Goal: Task Accomplishment & Management: Manage account settings

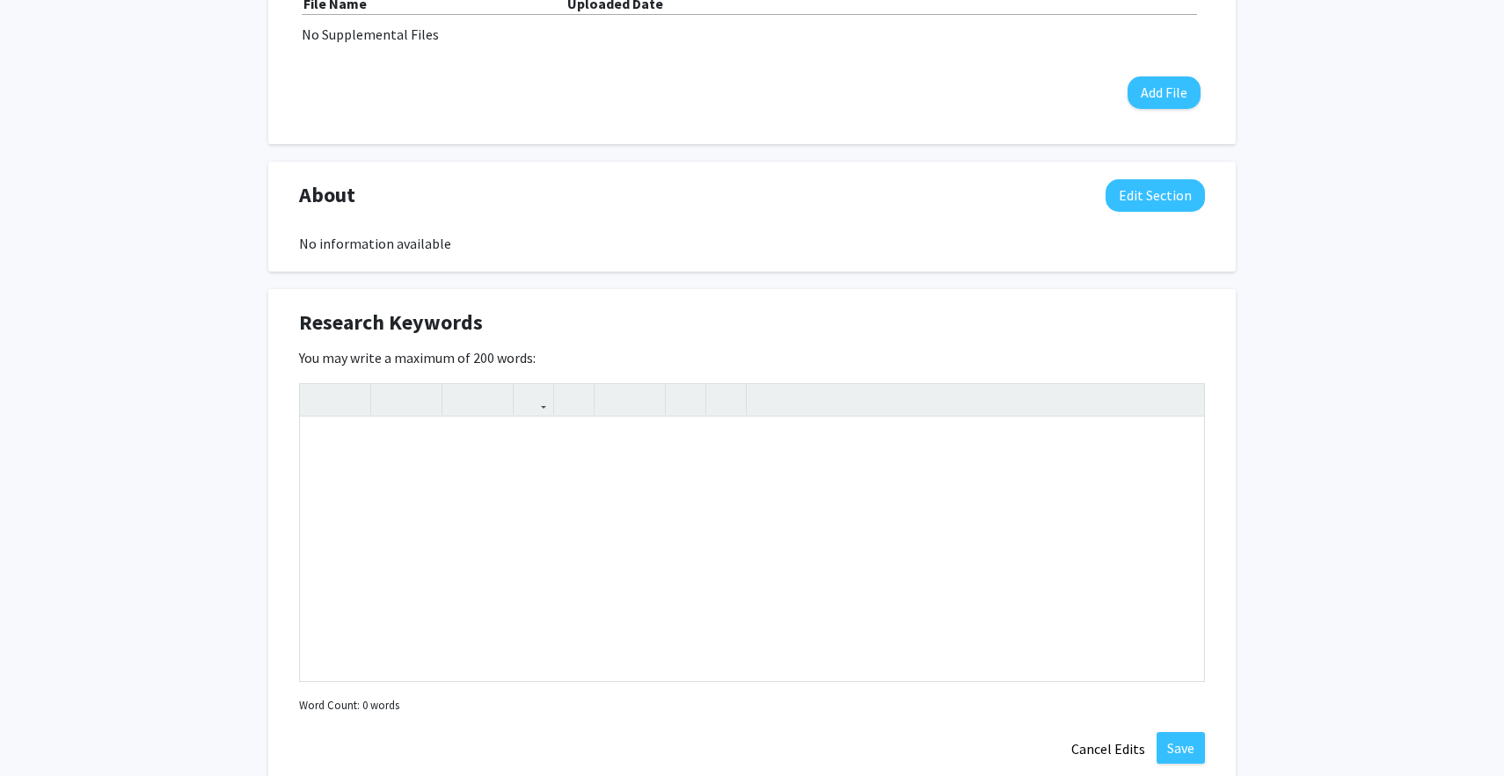
scroll to position [904, 0]
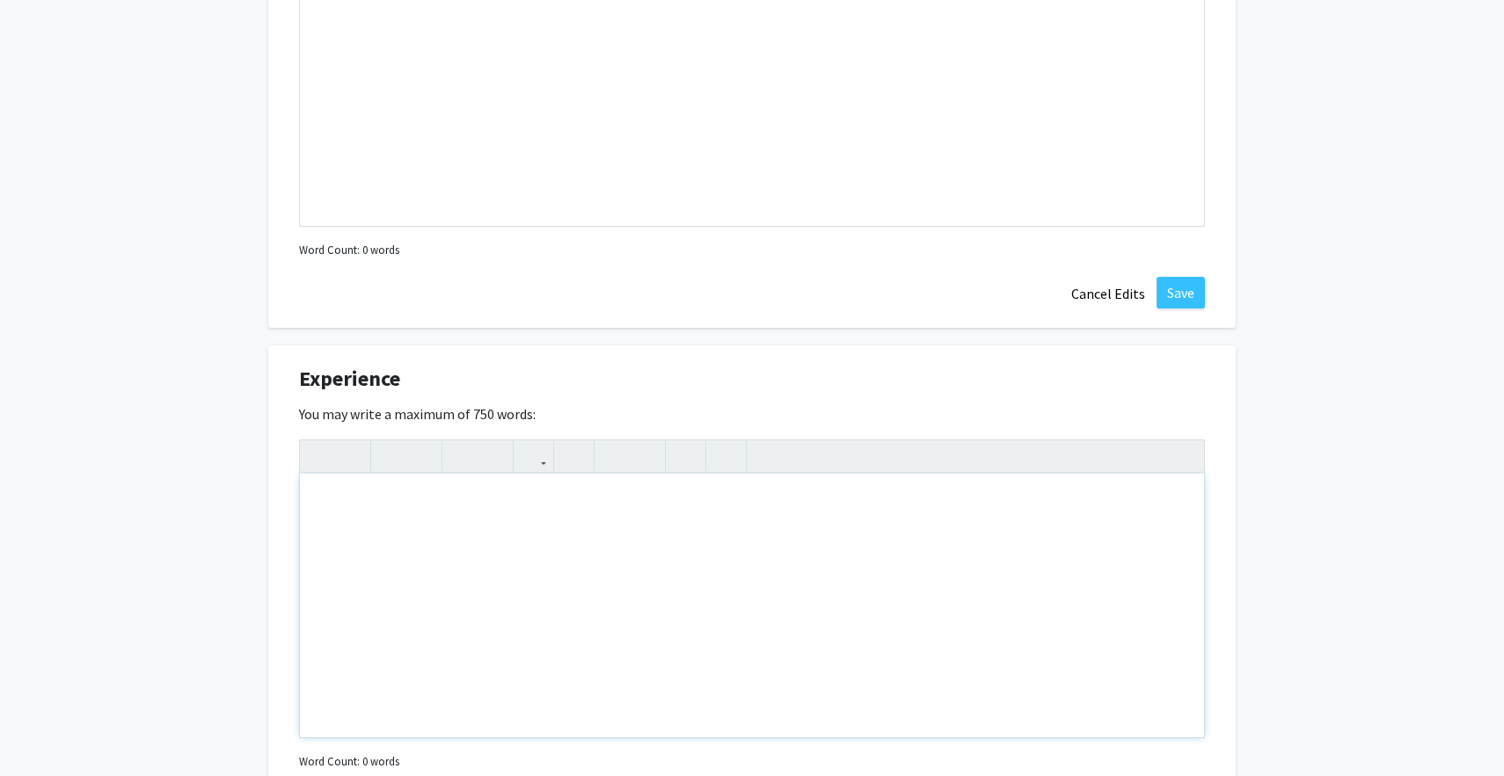
click at [601, 583] on div "Note to users with screen readers: Please deactivate our accessibility plugin f…" at bounding box center [752, 606] width 904 height 264
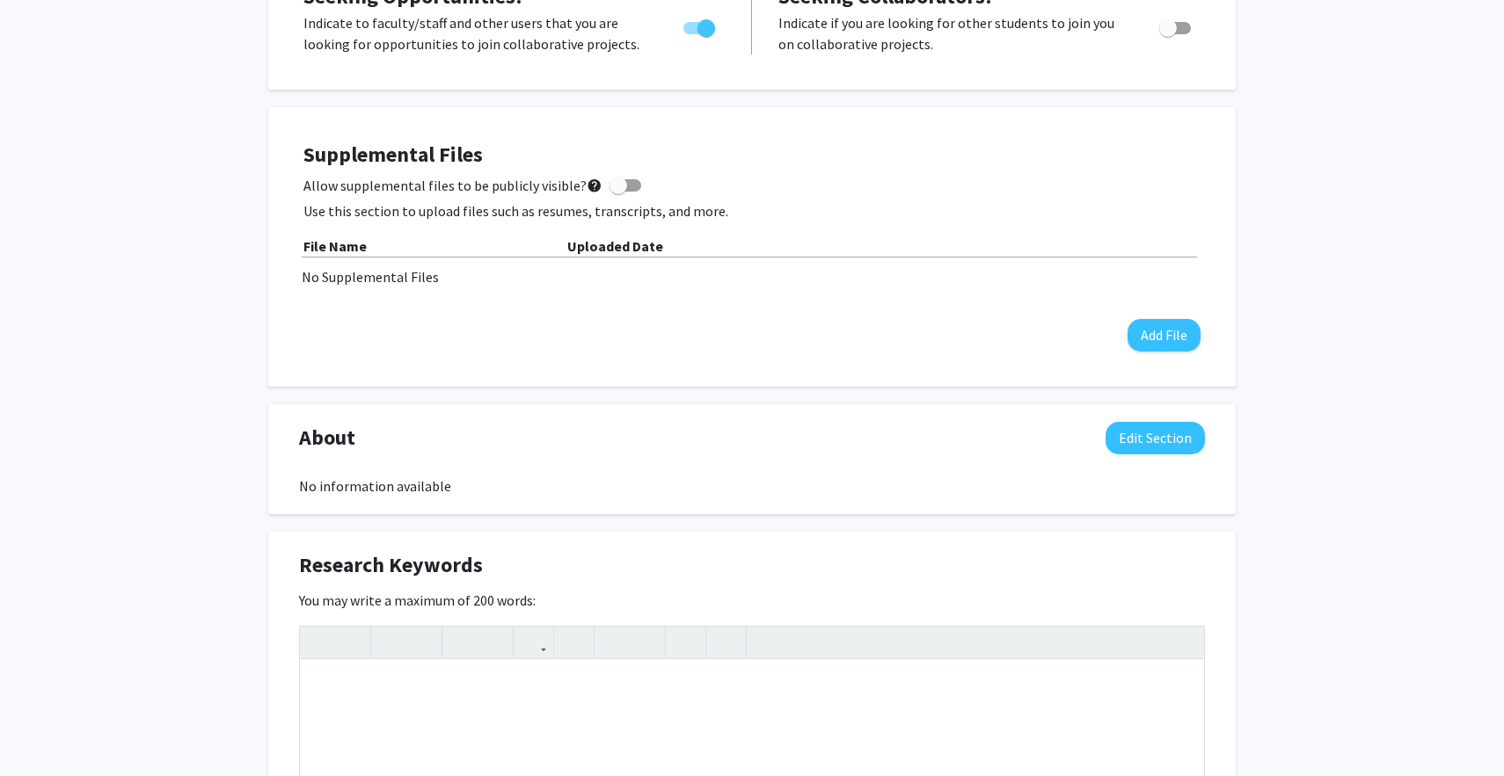
scroll to position [0, 0]
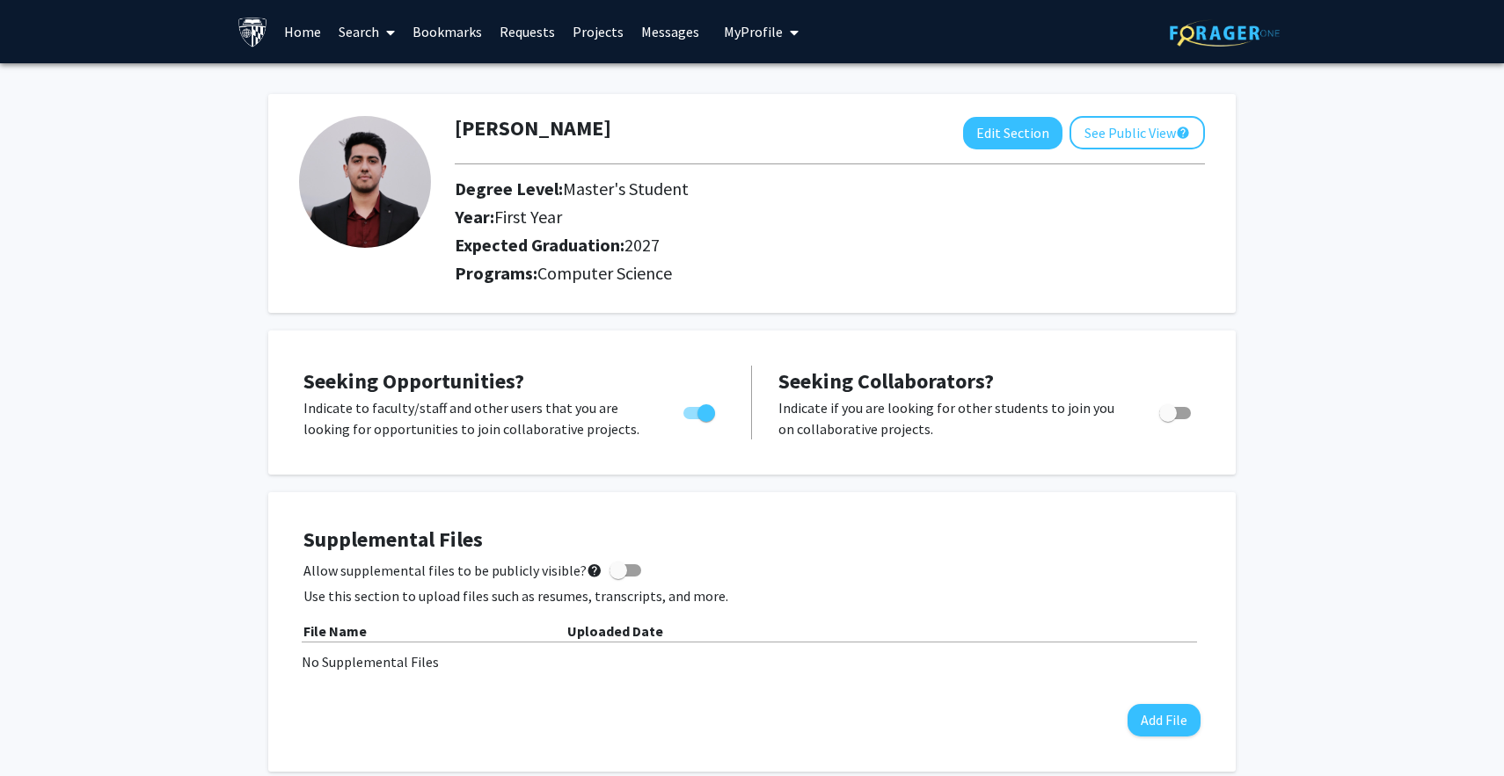
click at [349, 29] on link "Search" at bounding box center [367, 32] width 74 height 62
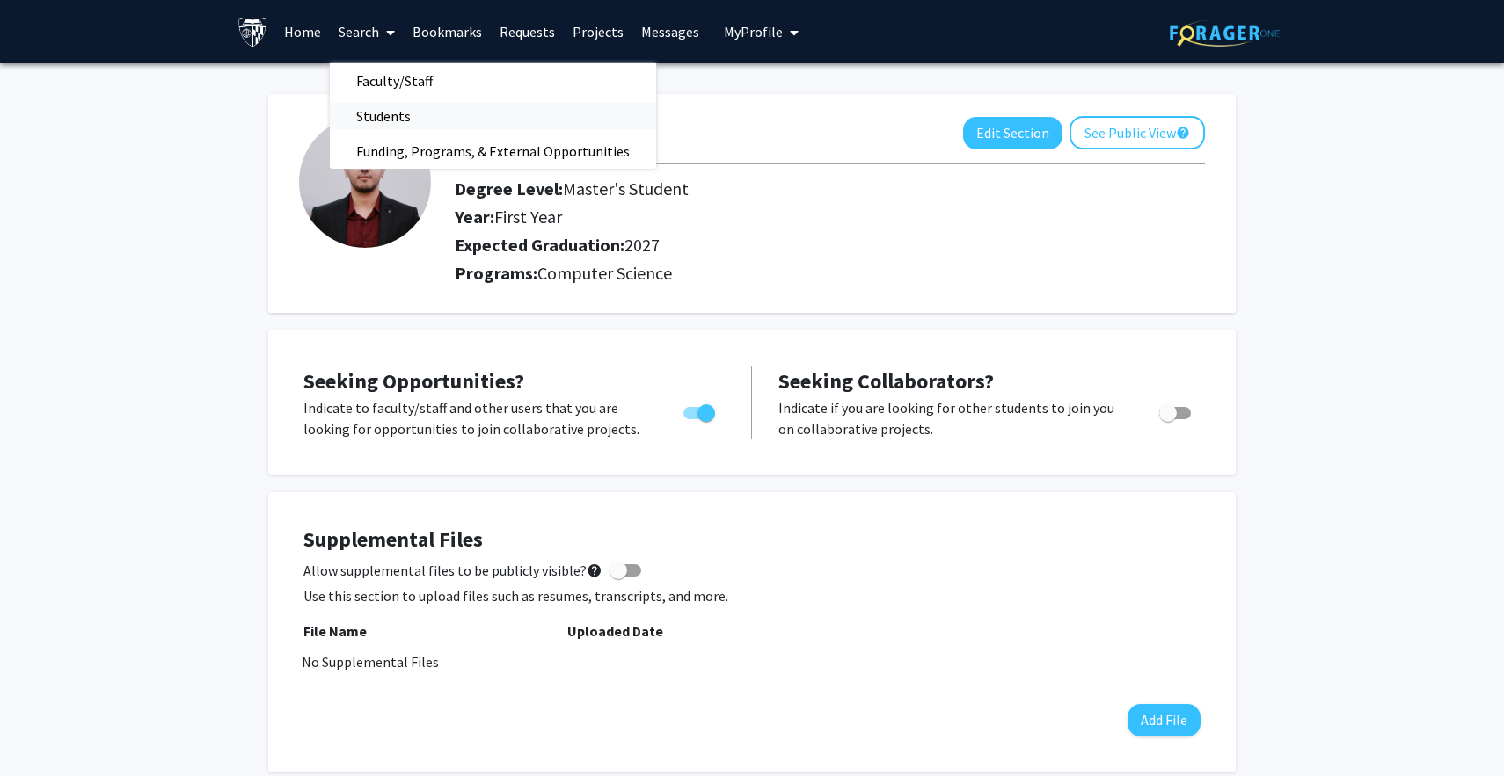
click at [411, 122] on span "Students" at bounding box center [383, 115] width 107 height 35
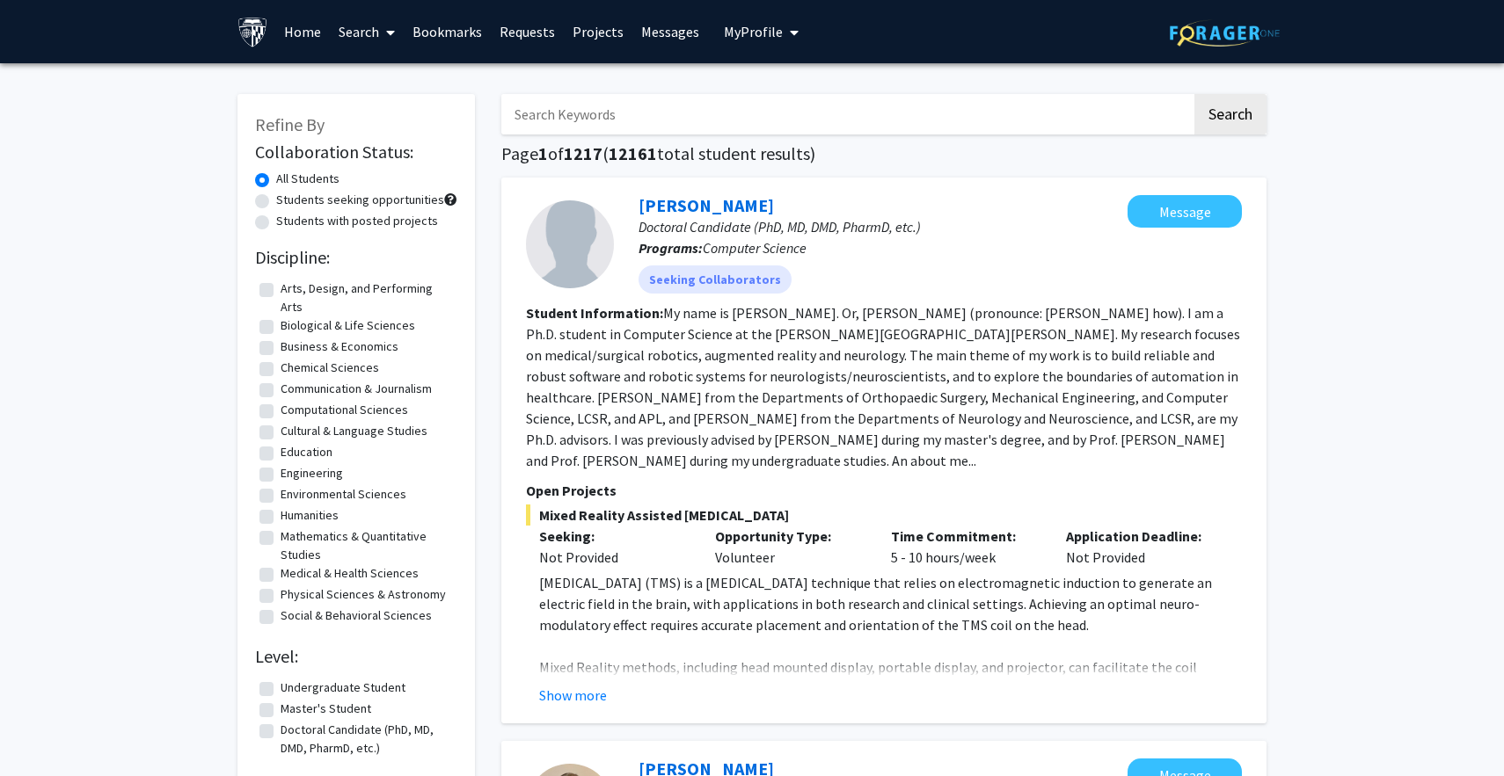
click at [564, 105] on input "Search Keywords" at bounding box center [846, 114] width 690 height 40
type input "[PERSON_NAME]"
click at [1194, 94] on button "Search" at bounding box center [1230, 114] width 72 height 40
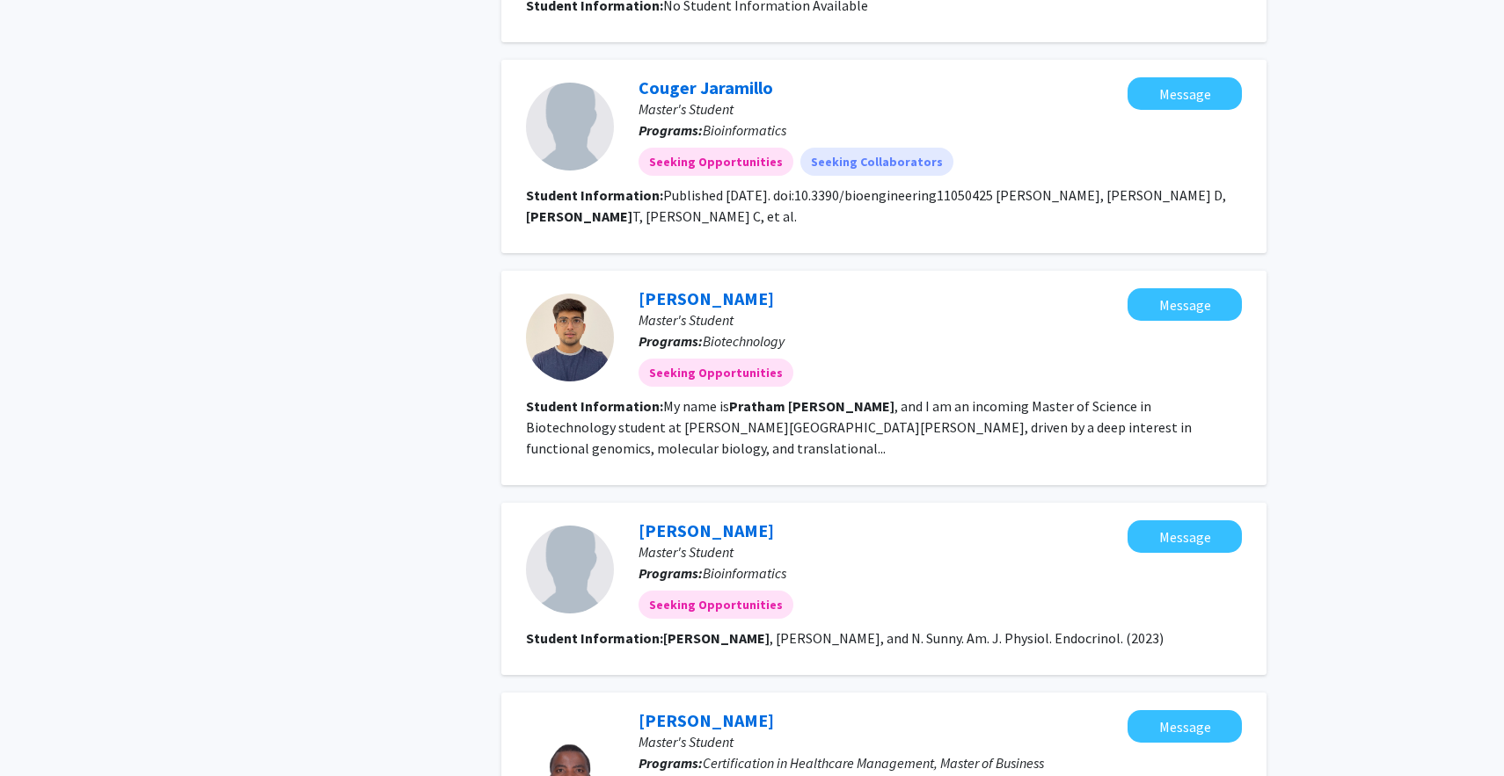
scroll to position [1007, 0]
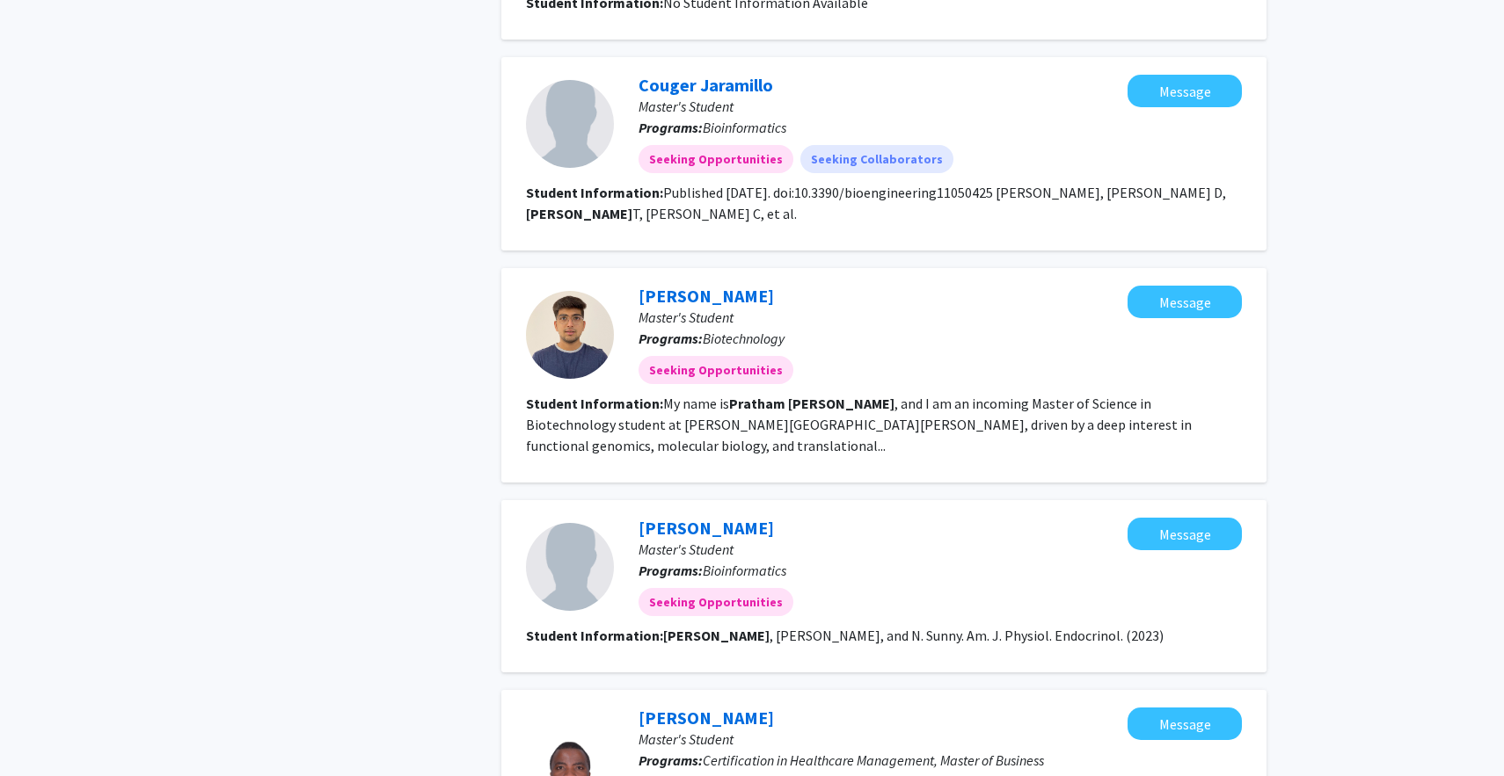
click at [1005, 395] on fg-read-more "My name is [PERSON_NAME] , and I am an incoming Master of Science in Biotechnol…" at bounding box center [859, 425] width 666 height 60
click at [685, 285] on link "[PERSON_NAME]" at bounding box center [705, 296] width 135 height 22
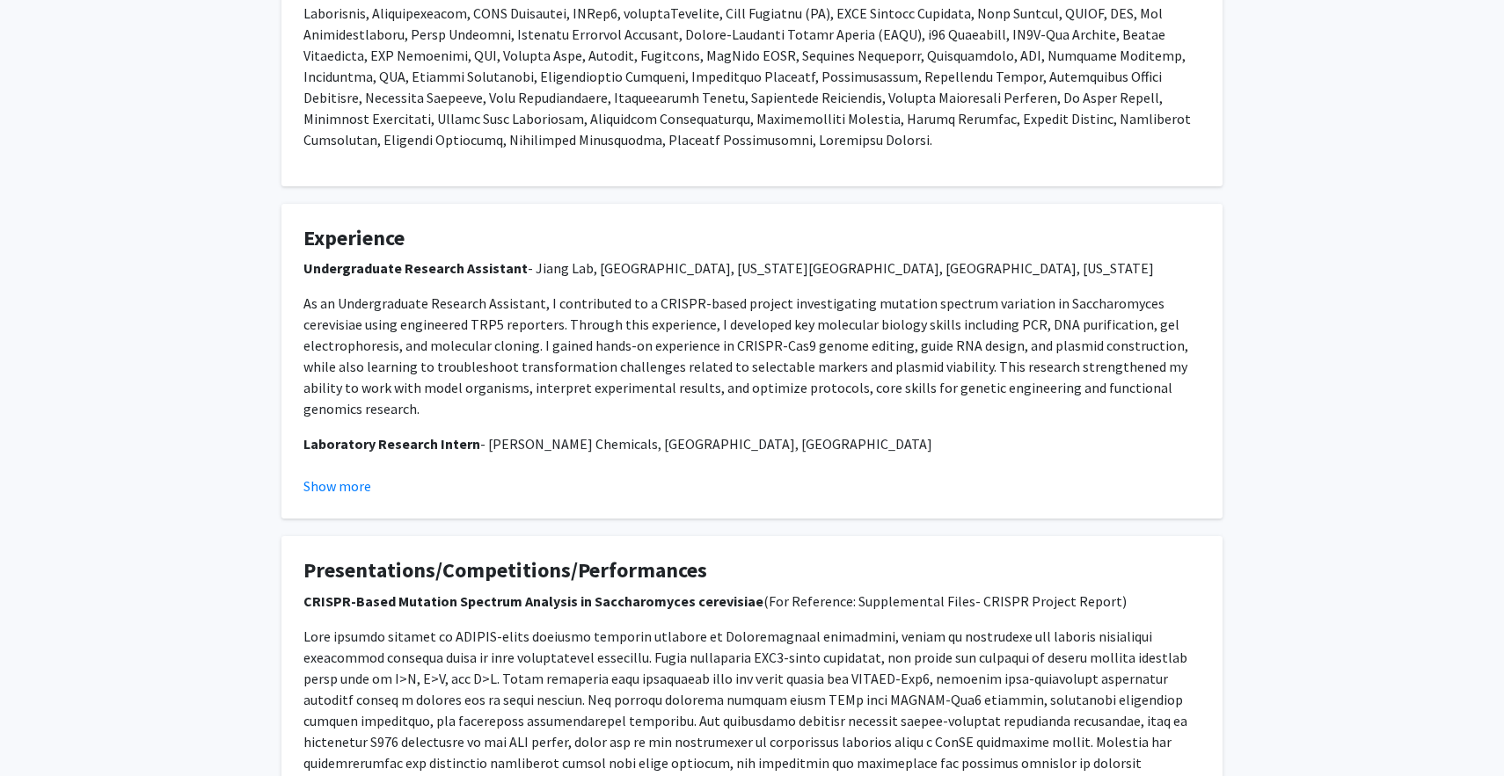
scroll to position [701, 0]
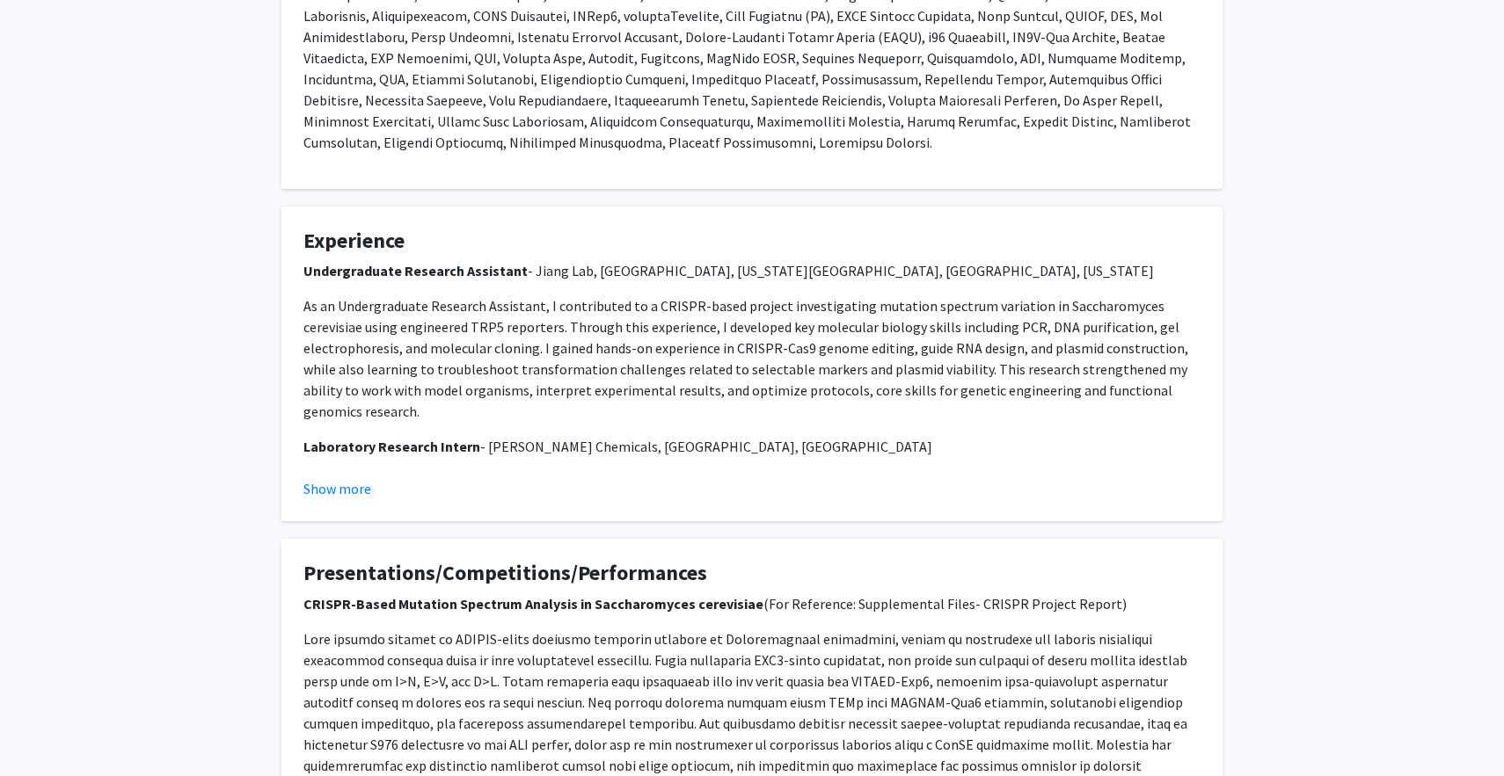
click at [349, 499] on fg-card "Experience Undergraduate Research Assistant - [GEOGRAPHIC_DATA], [GEOGRAPHIC_DA…" at bounding box center [751, 365] width 941 height 316
click at [353, 492] on button "Show more" at bounding box center [337, 488] width 68 height 21
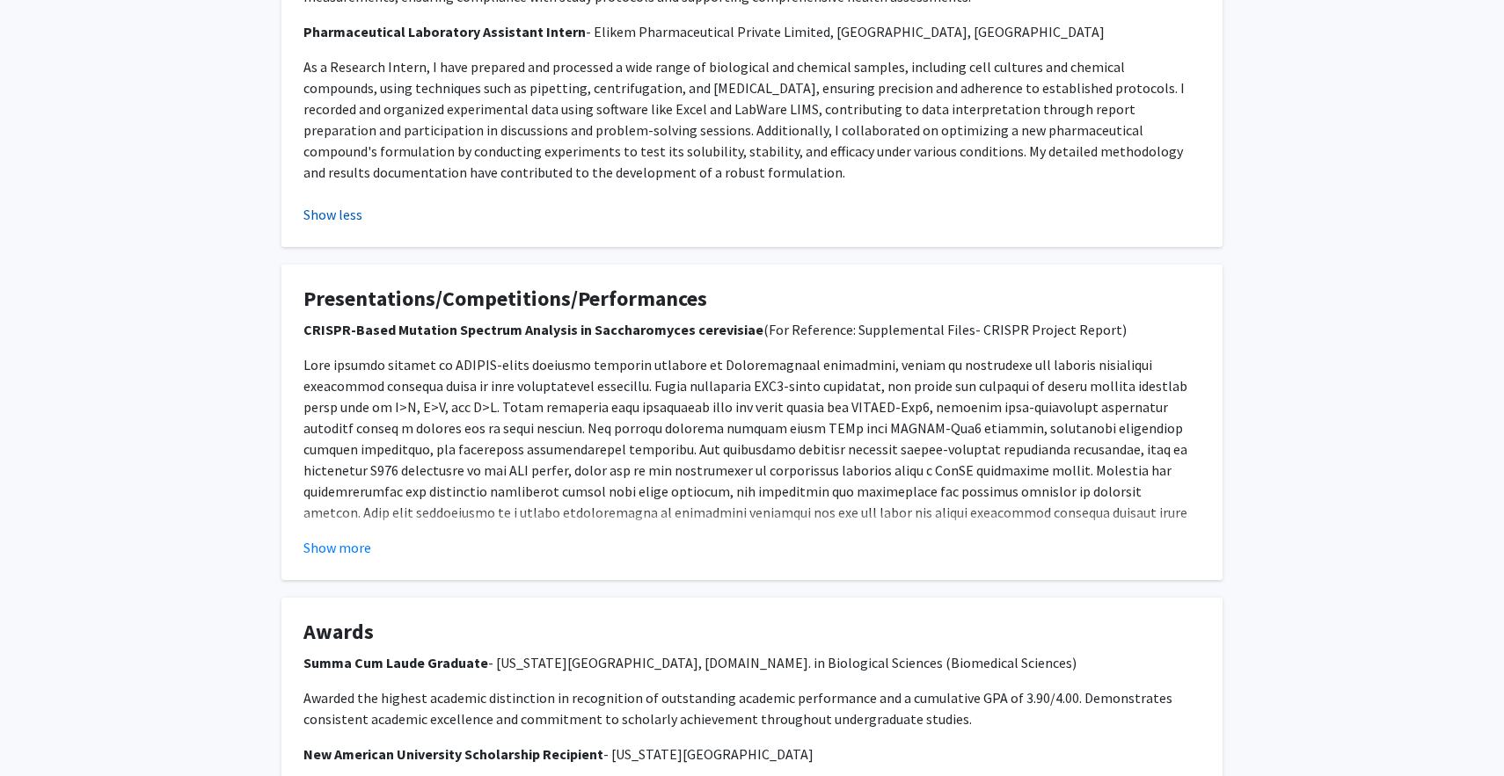
scroll to position [1454, 0]
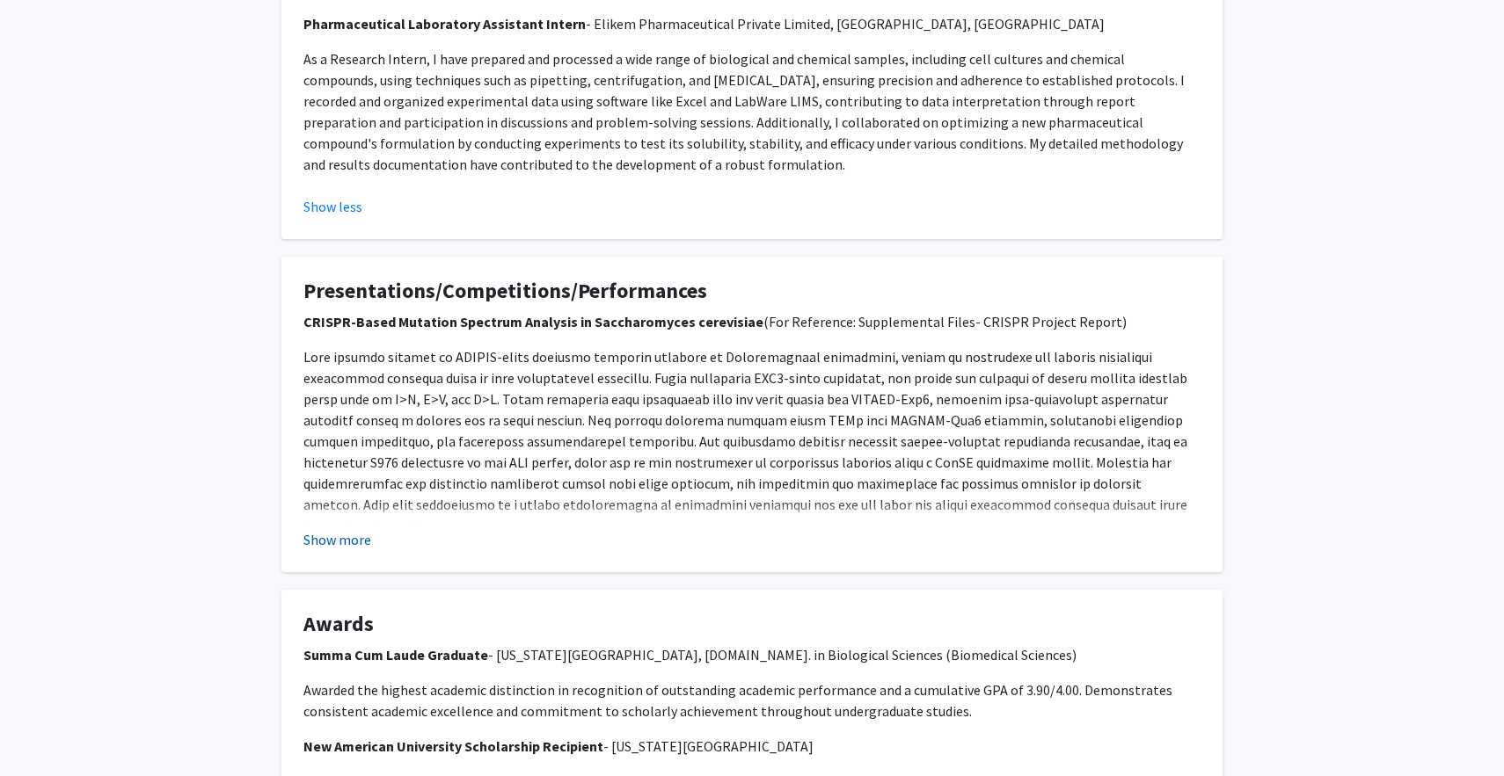
click at [330, 529] on button "Show more" at bounding box center [337, 539] width 68 height 21
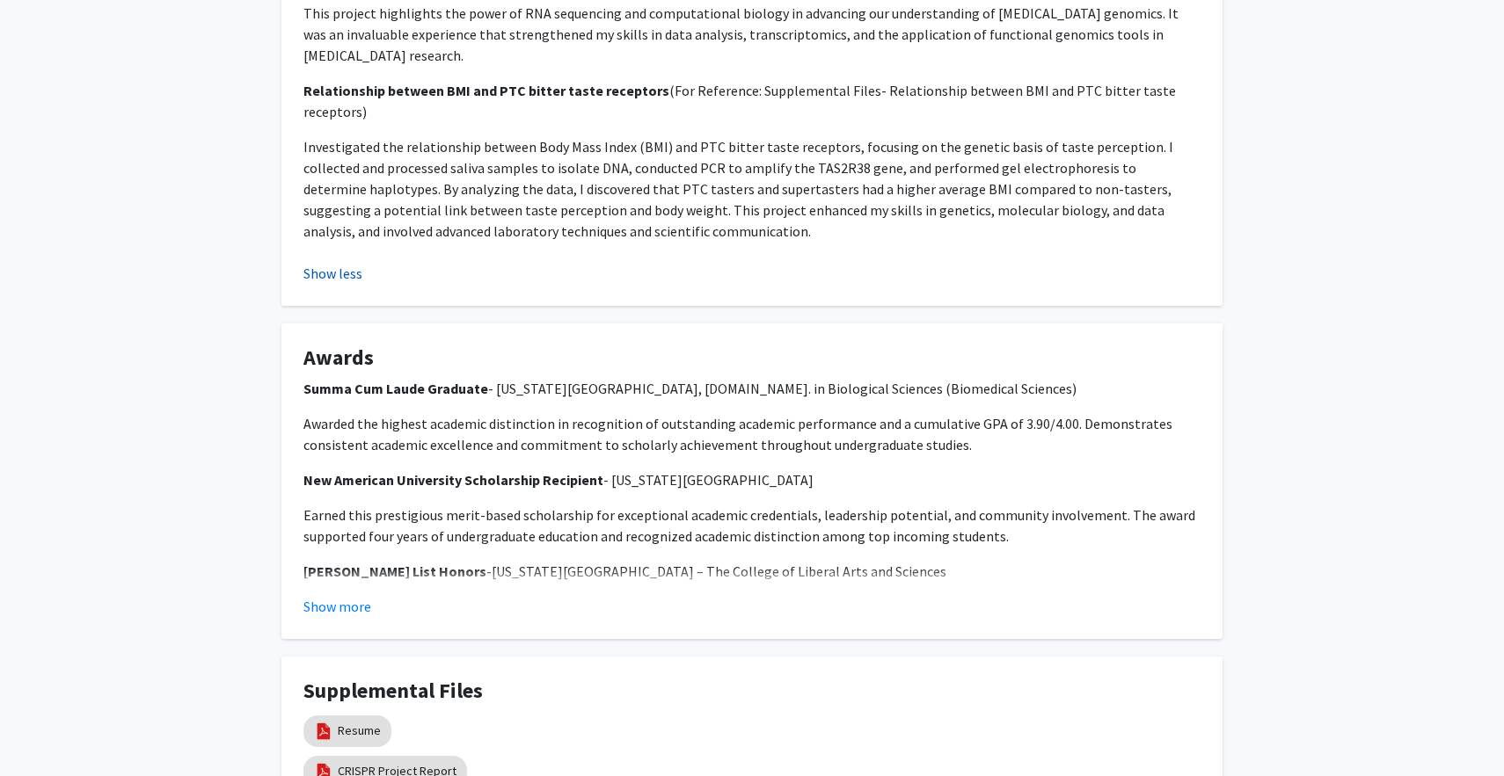
scroll to position [2344, 0]
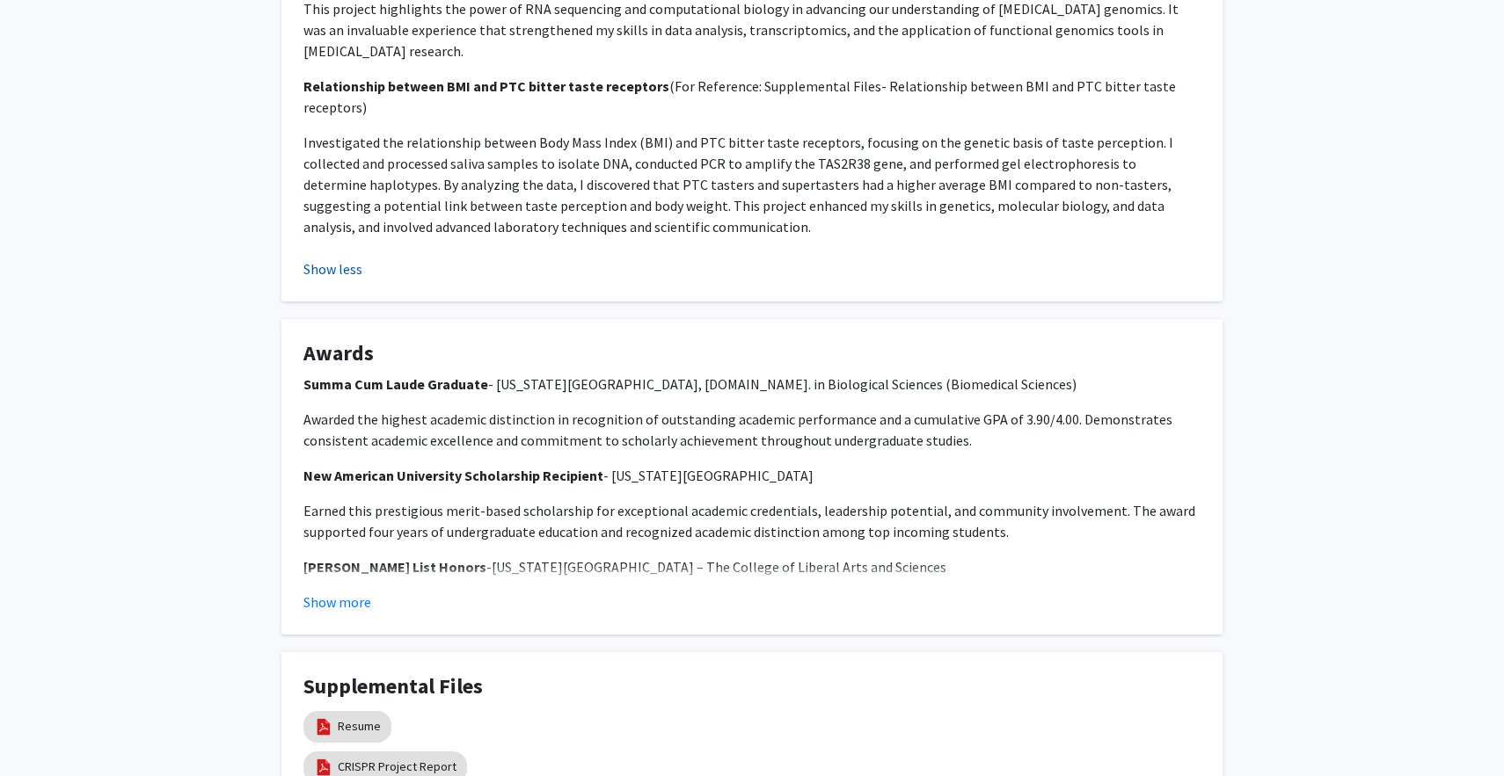
click at [330, 592] on button "Show more" at bounding box center [337, 602] width 68 height 21
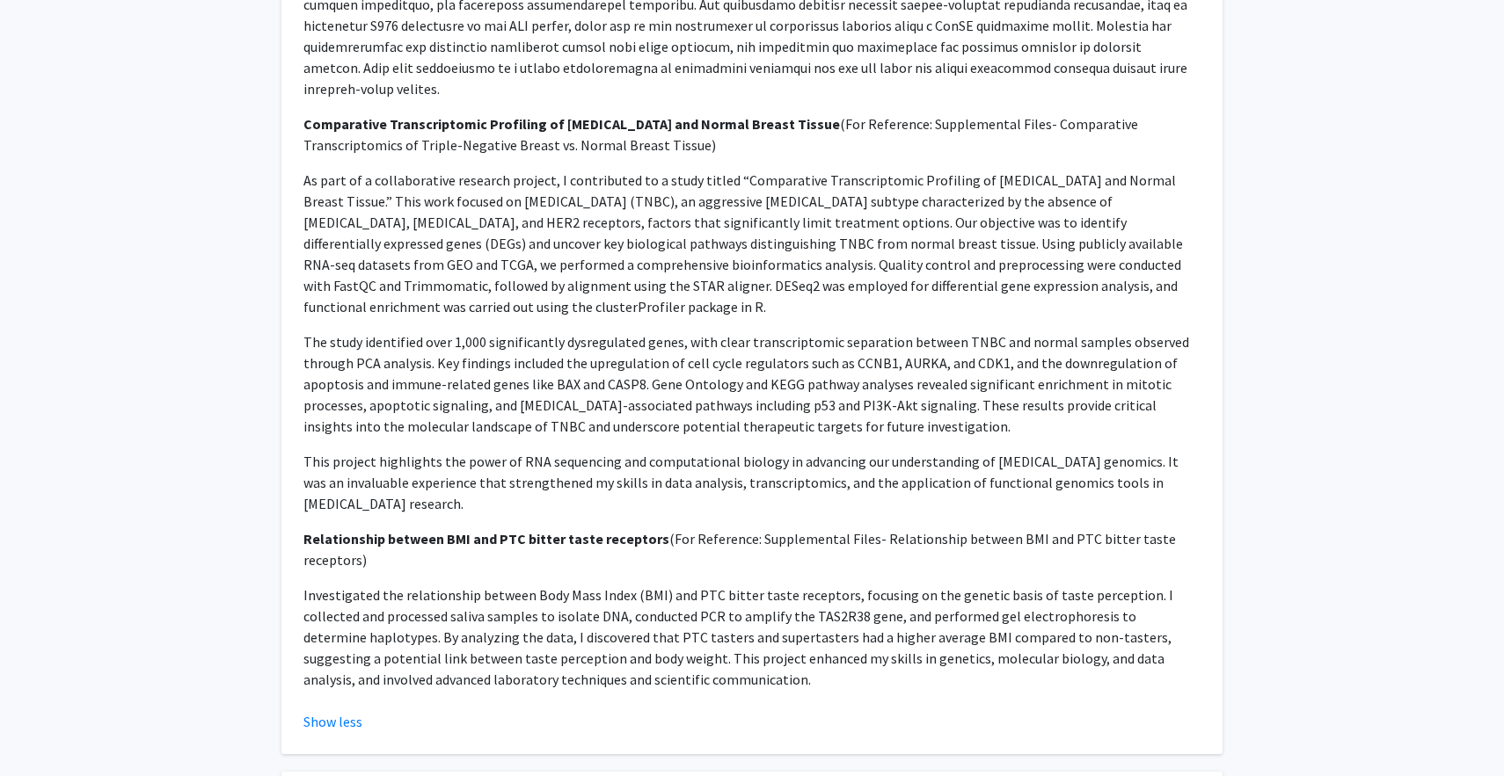
scroll to position [2808, 0]
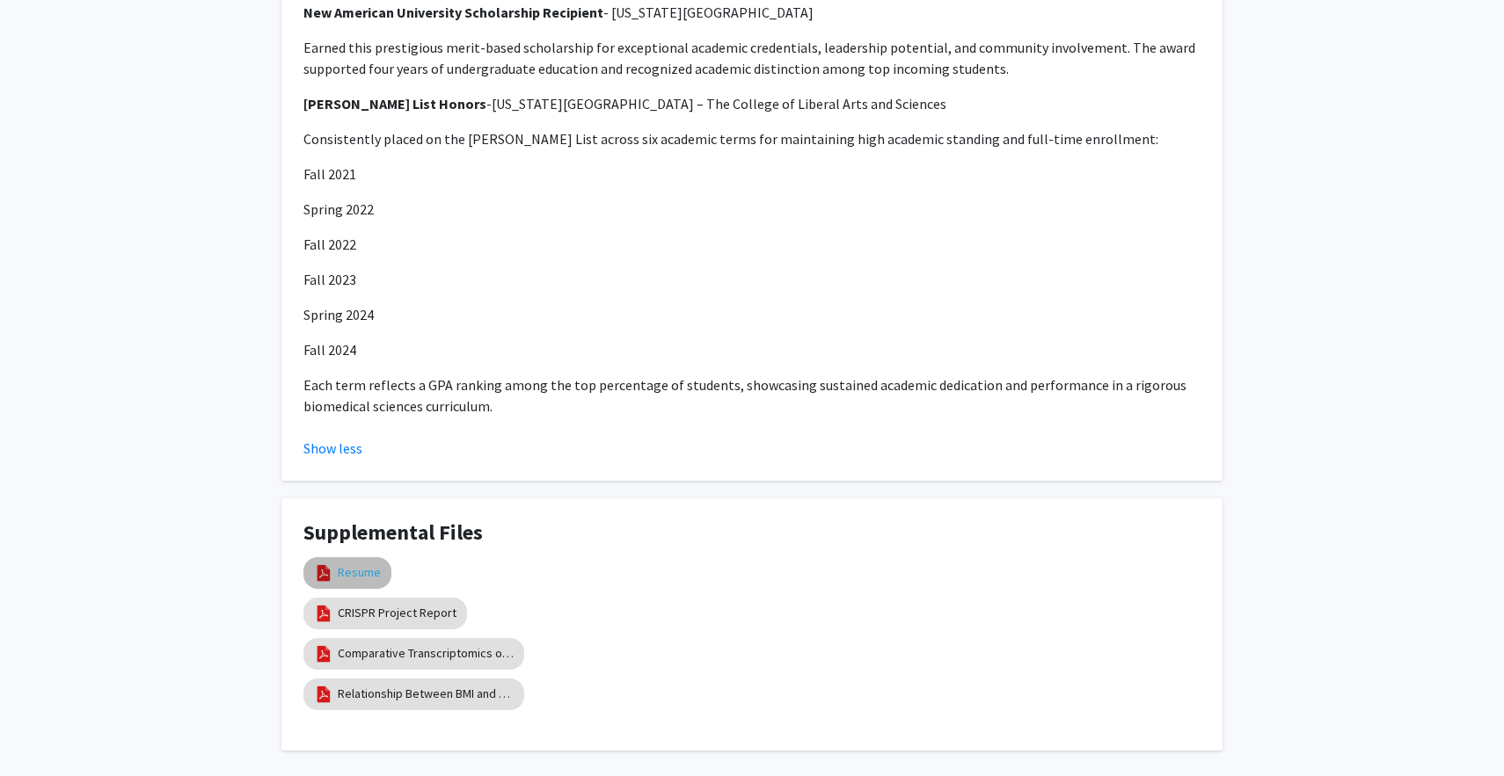
click at [366, 564] on link "Resume" at bounding box center [359, 573] width 43 height 18
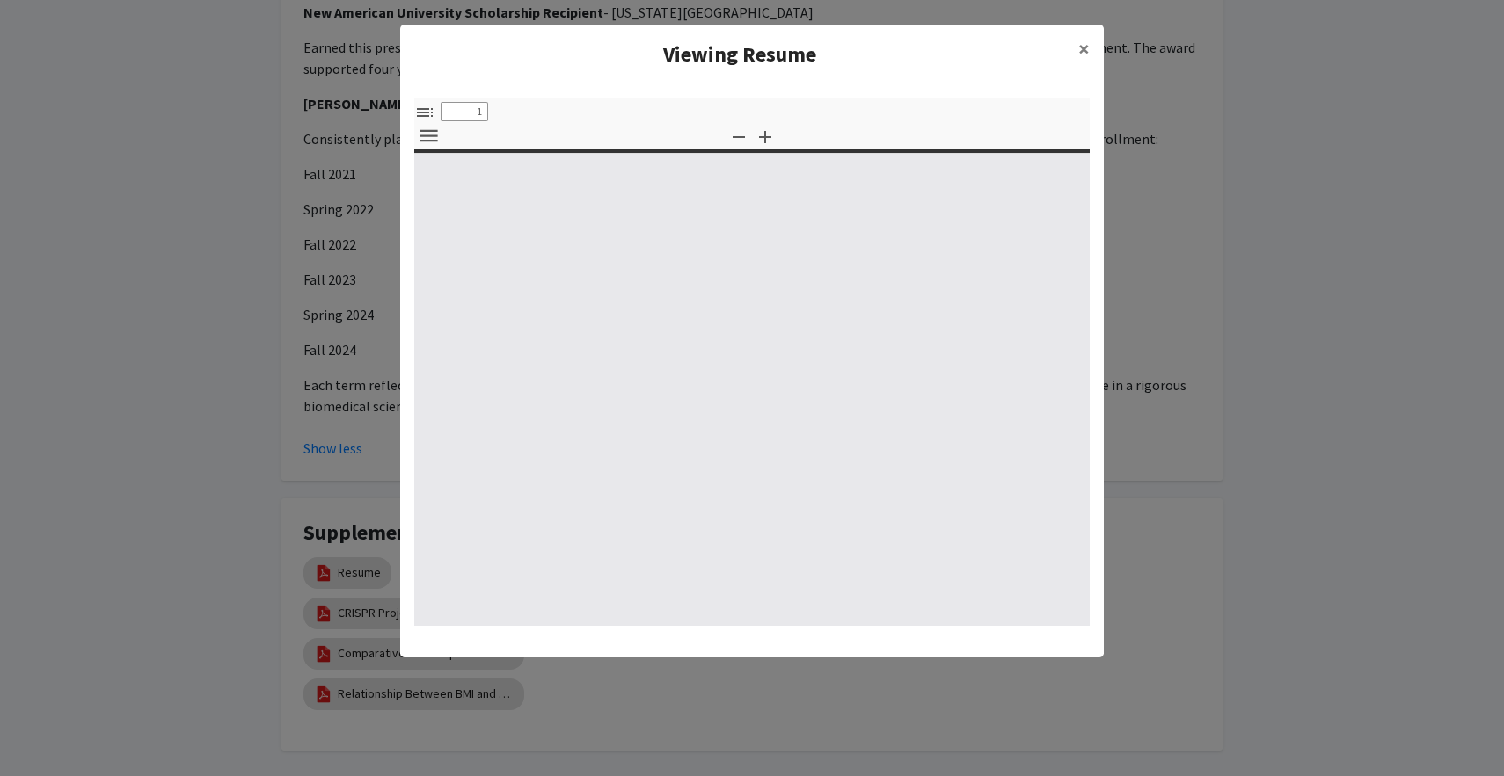
select select "custom"
type input "0"
select select "custom"
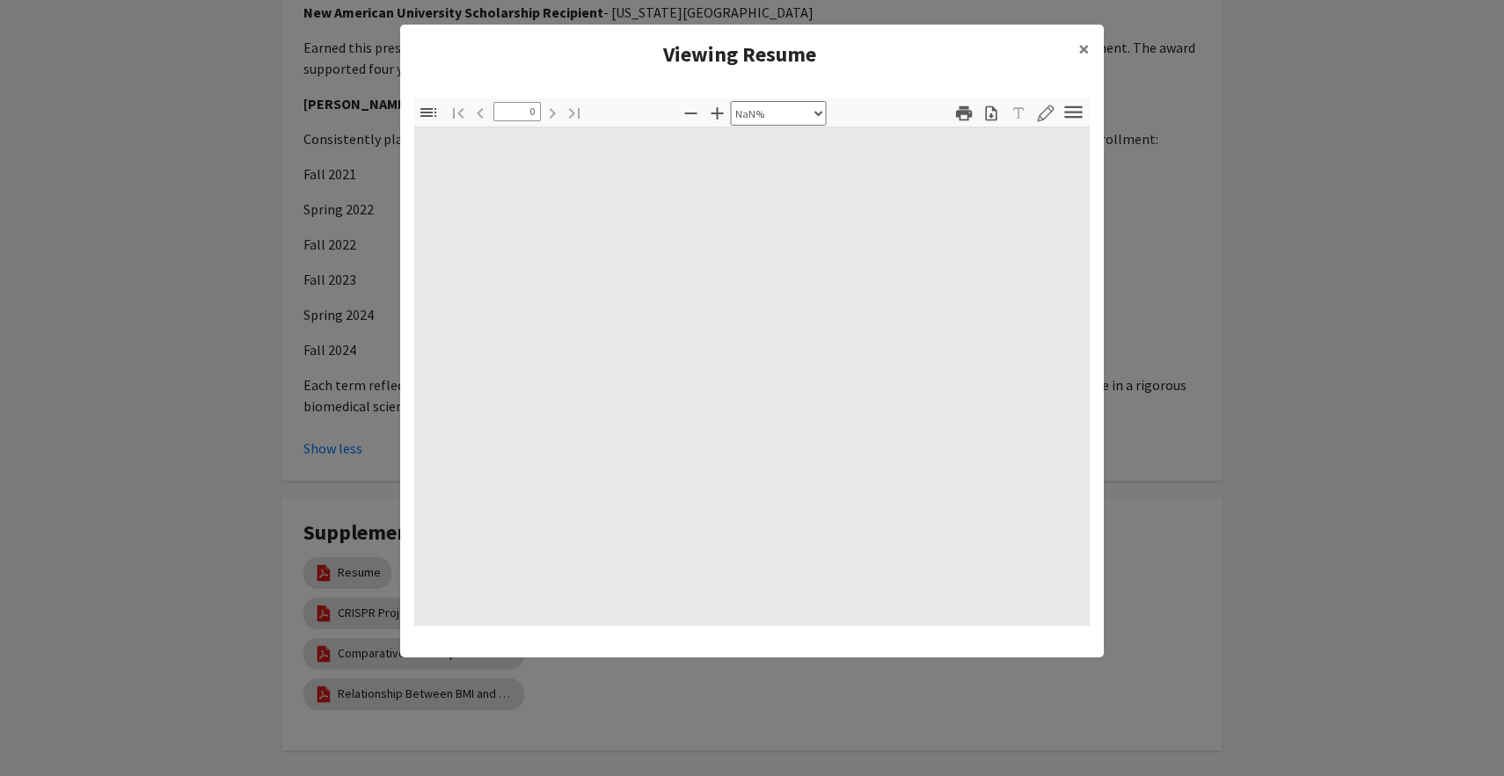
type input "1"
select select "auto"
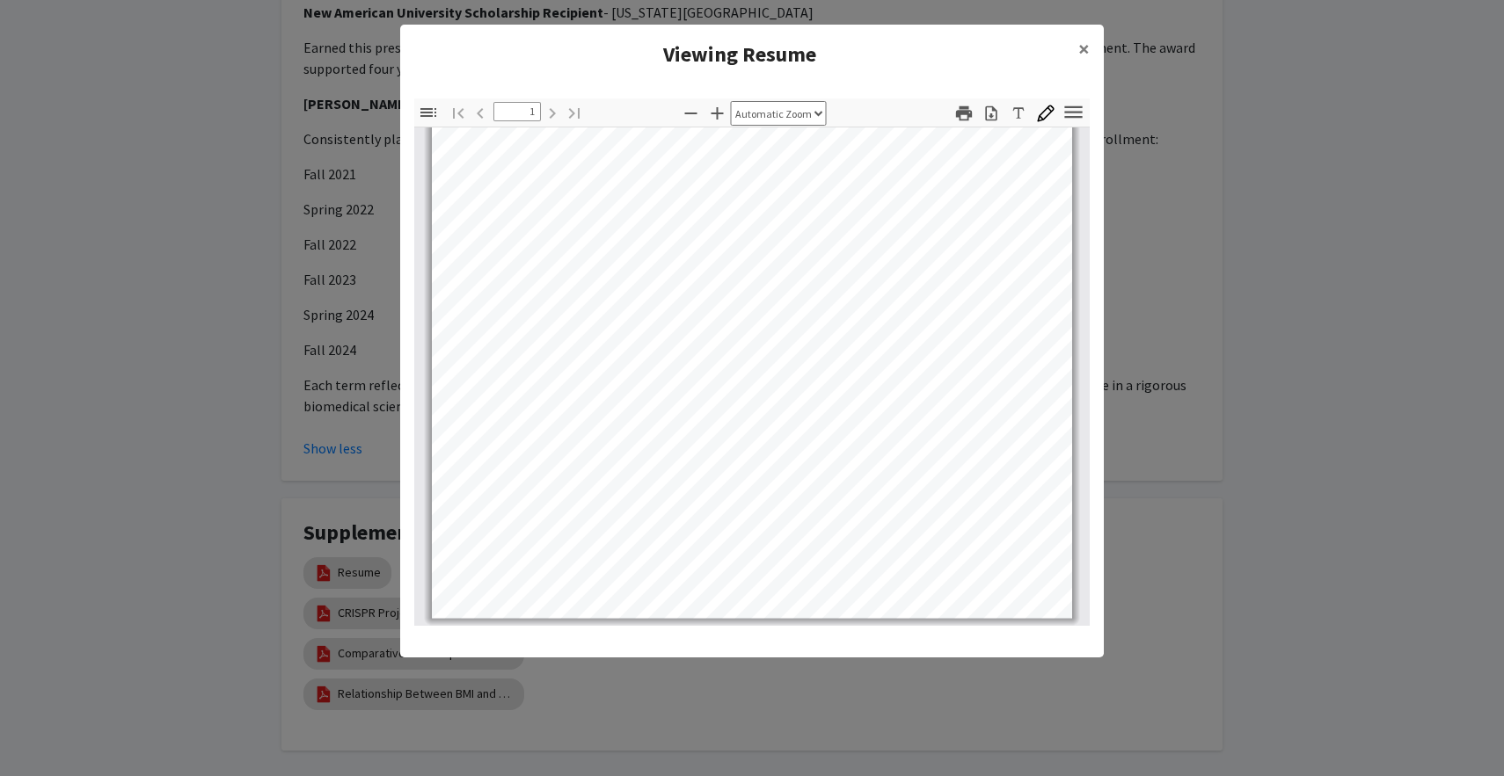
scroll to position [0, 0]
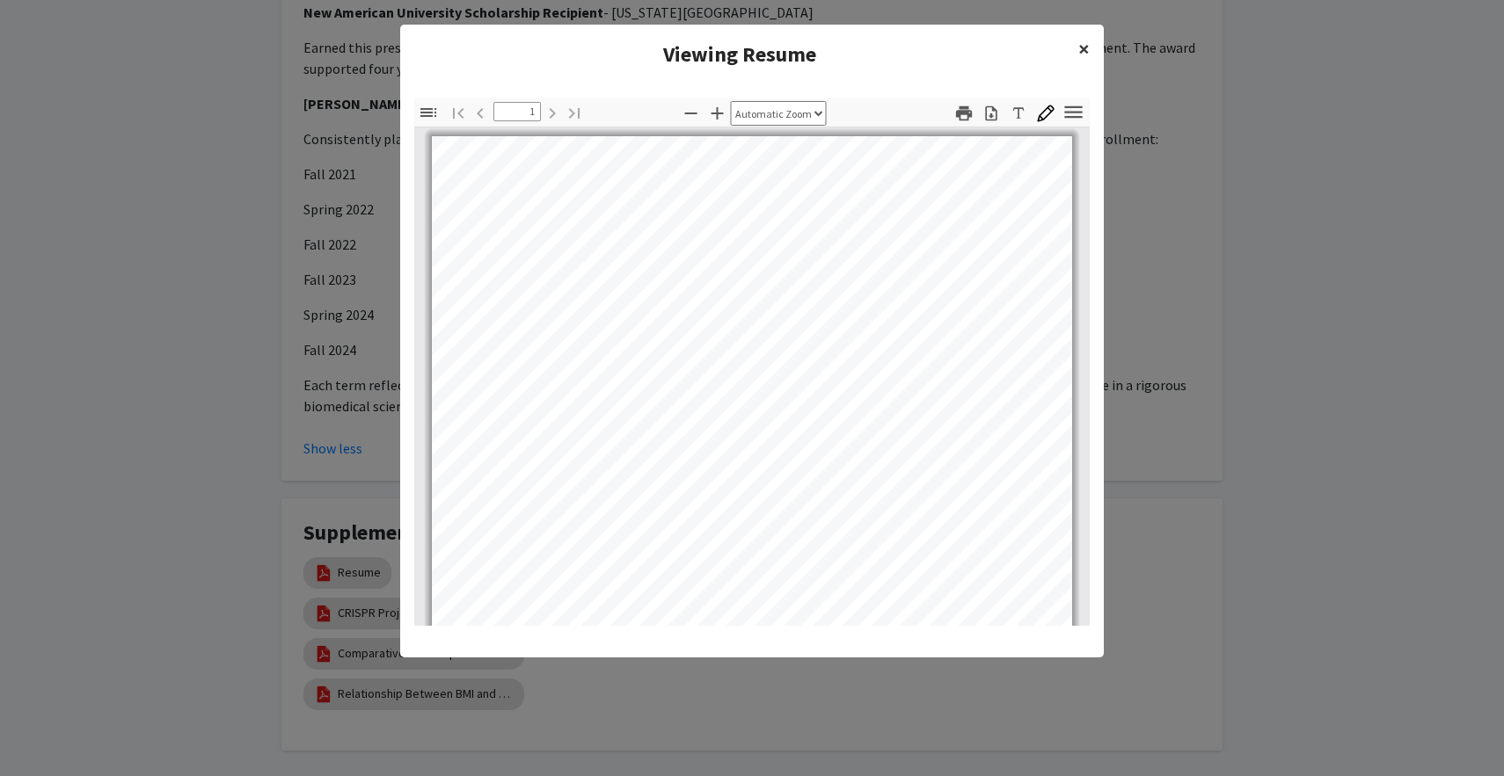
click at [1078, 43] on span "×" at bounding box center [1083, 48] width 11 height 27
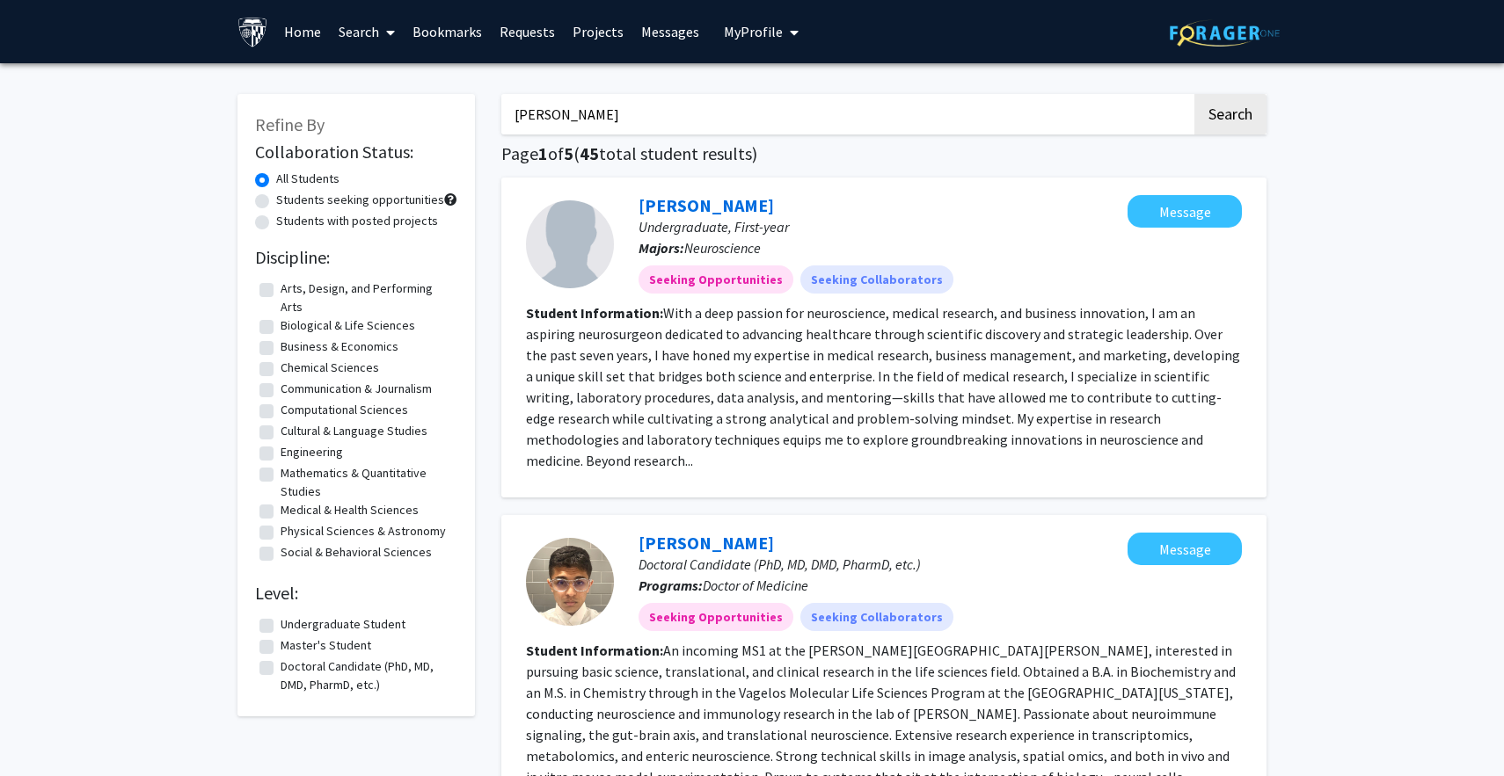
click at [678, 114] on input "[PERSON_NAME]" at bounding box center [846, 114] width 690 height 40
click at [1194, 94] on button "Search" at bounding box center [1230, 114] width 72 height 40
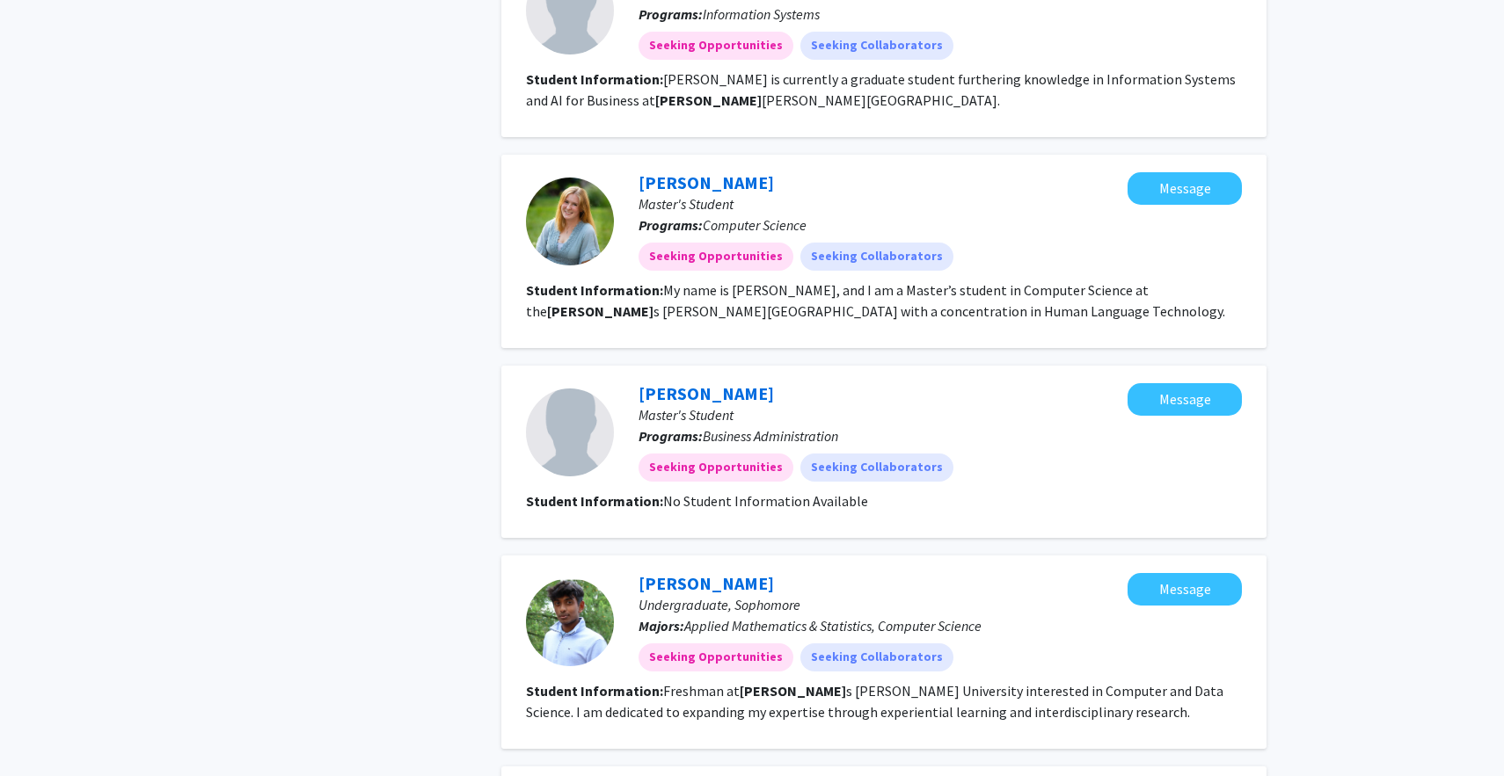
scroll to position [1912, 0]
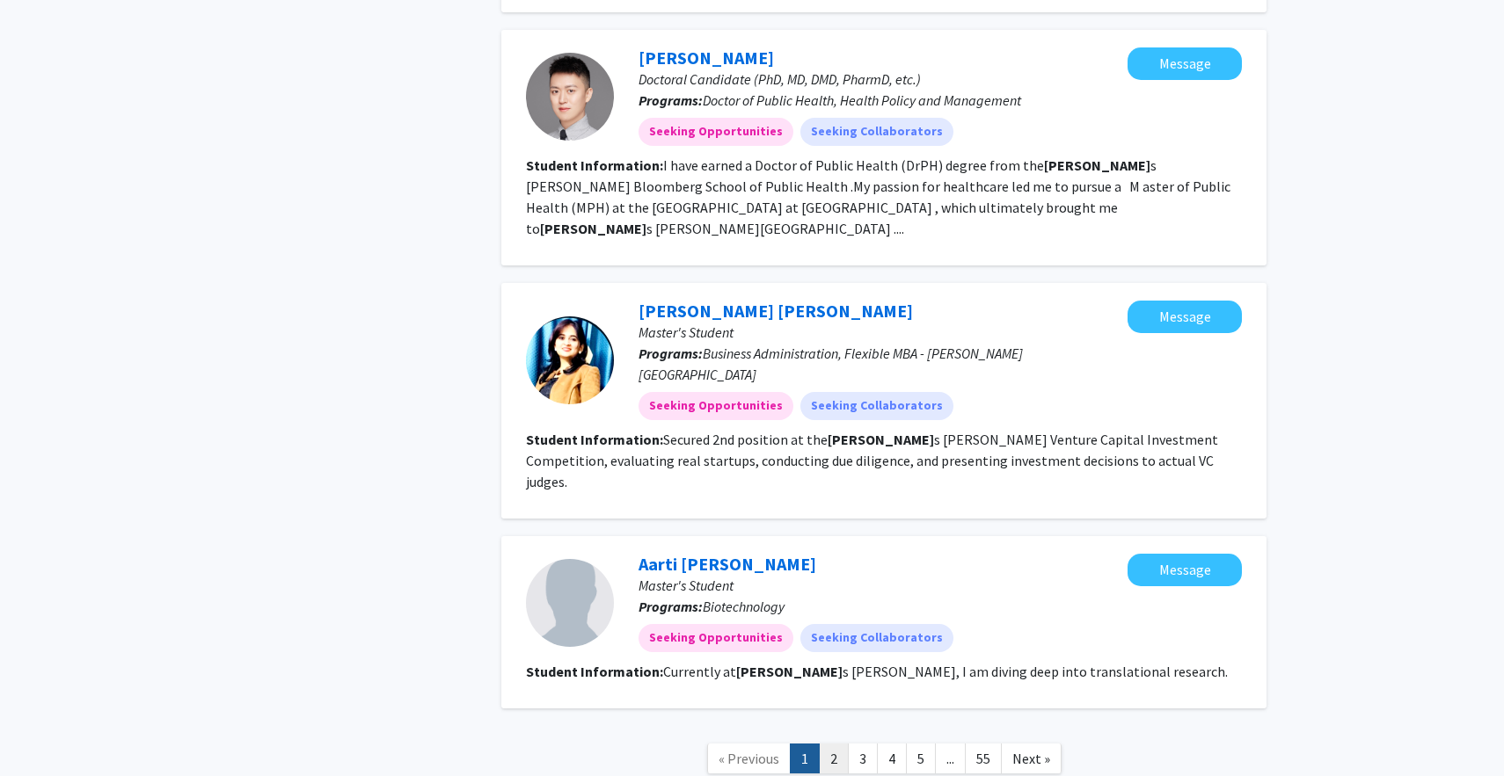
click at [838, 744] on link "2" at bounding box center [834, 759] width 30 height 31
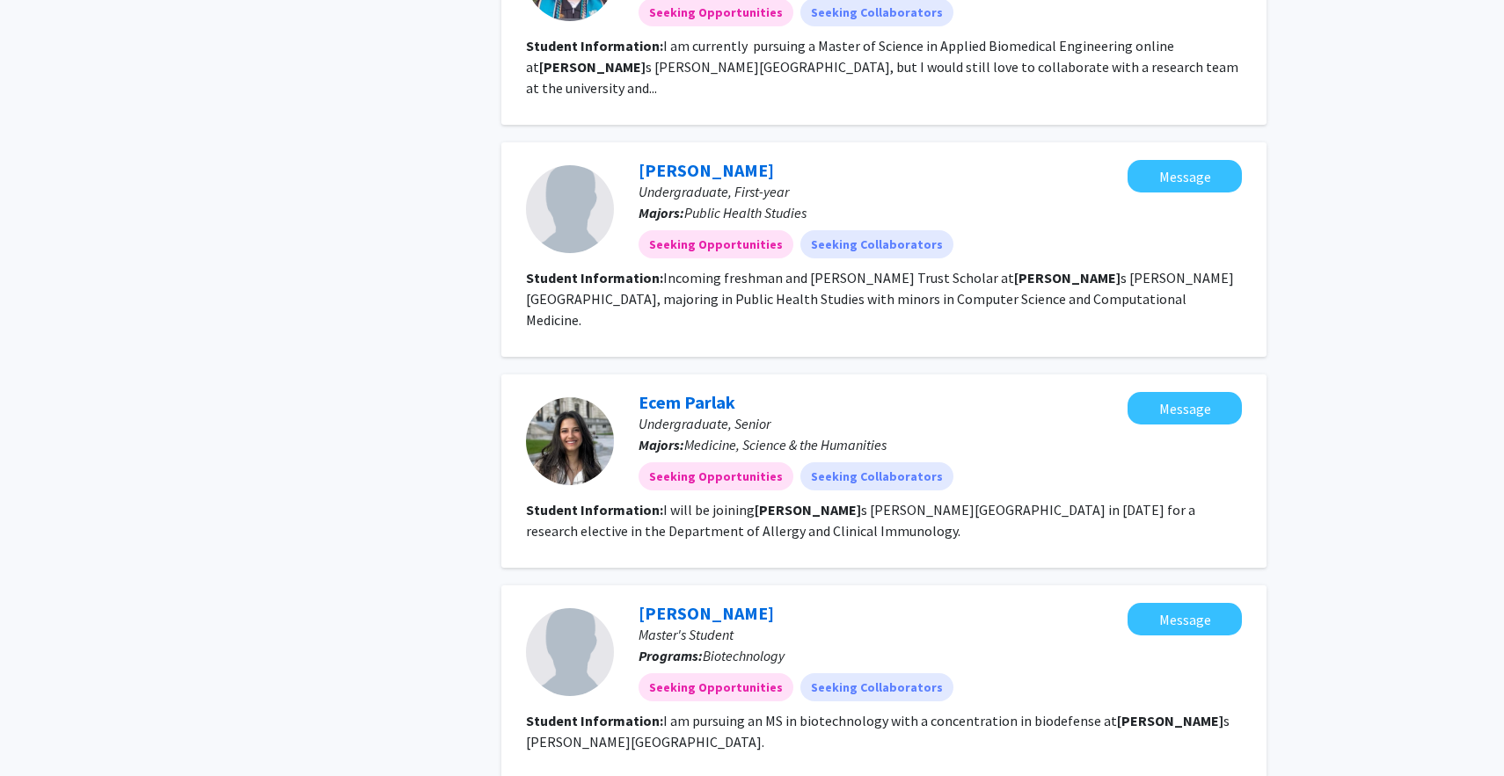
scroll to position [1773, 0]
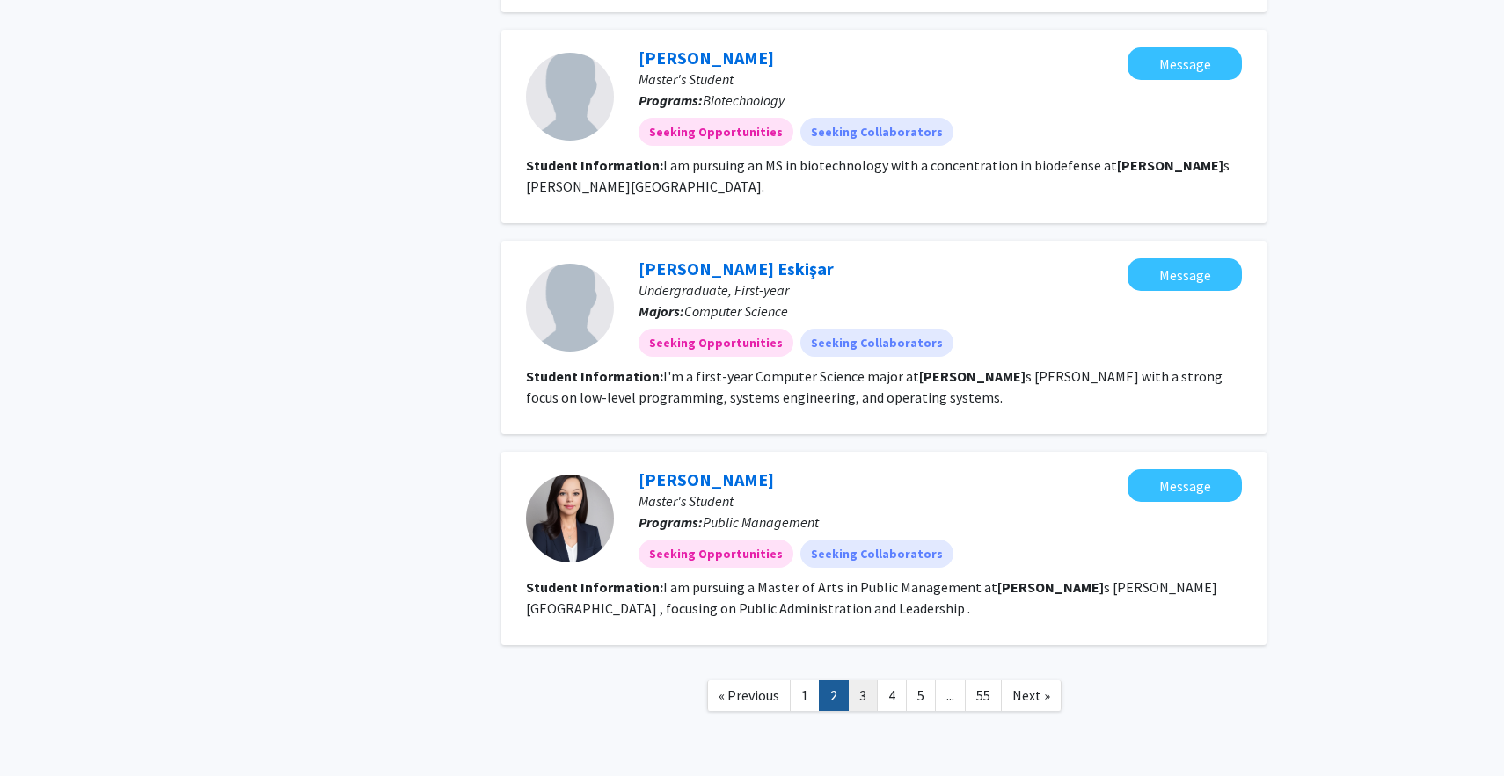
click at [869, 681] on link "3" at bounding box center [863, 696] width 30 height 31
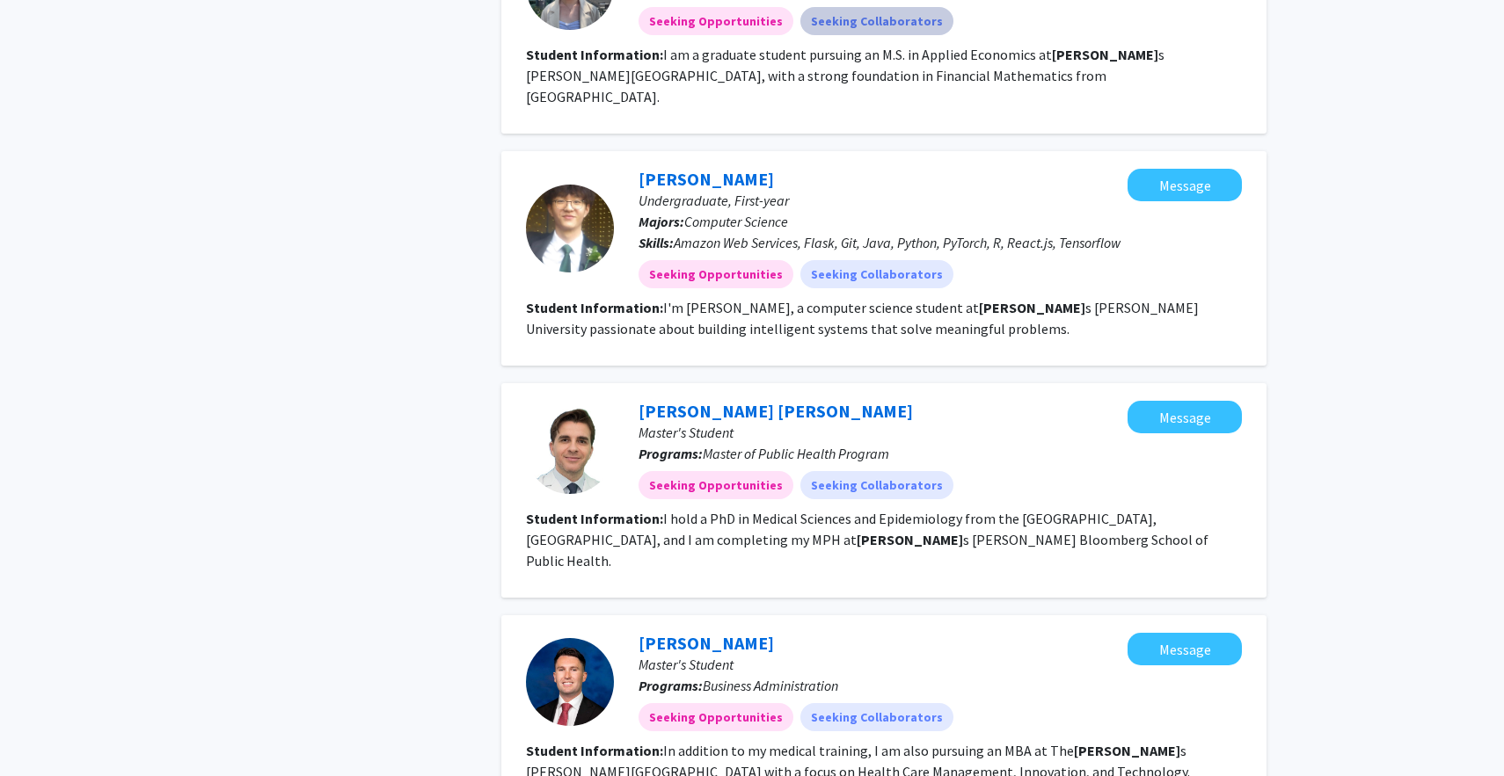
scroll to position [1956, 0]
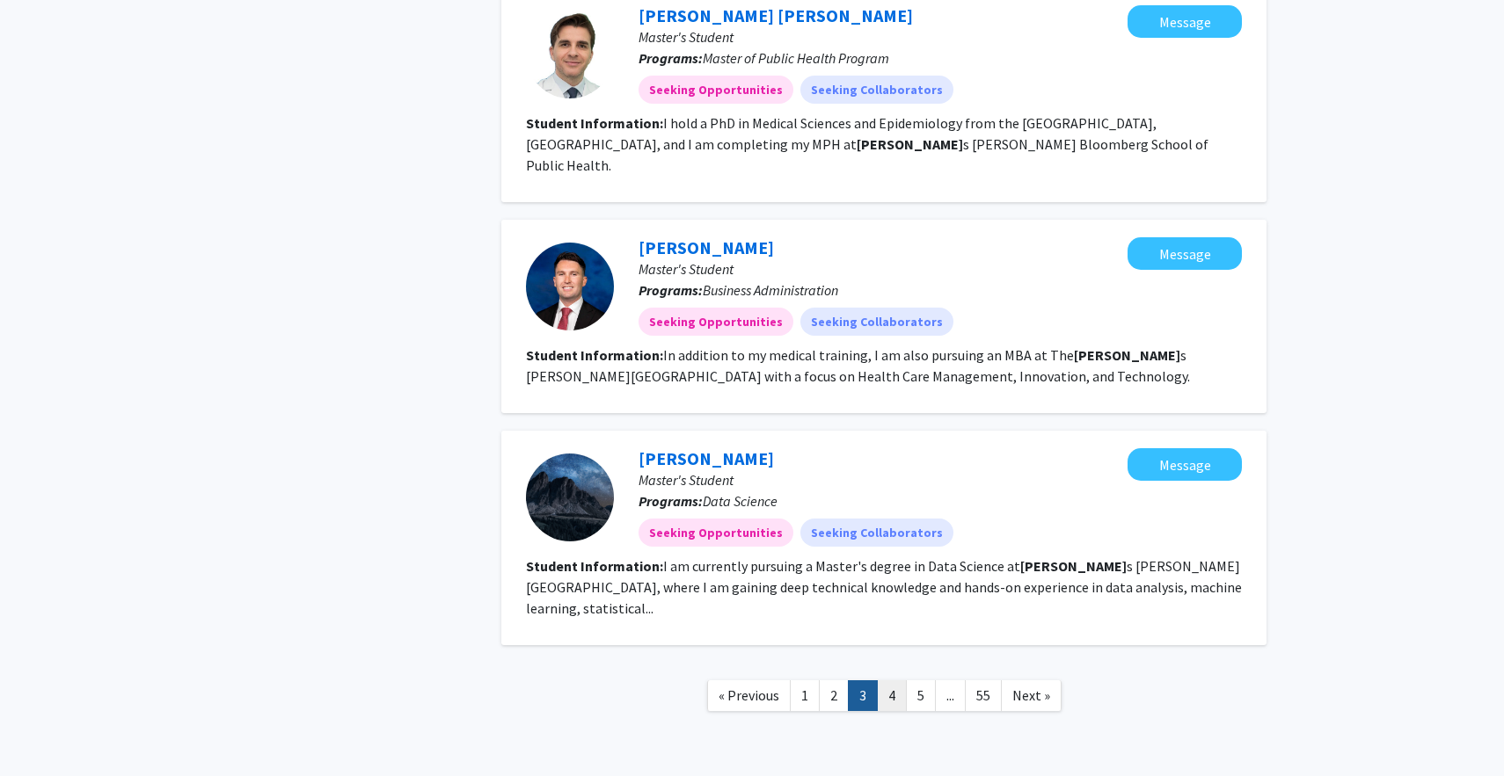
click at [886, 681] on link "4" at bounding box center [892, 696] width 30 height 31
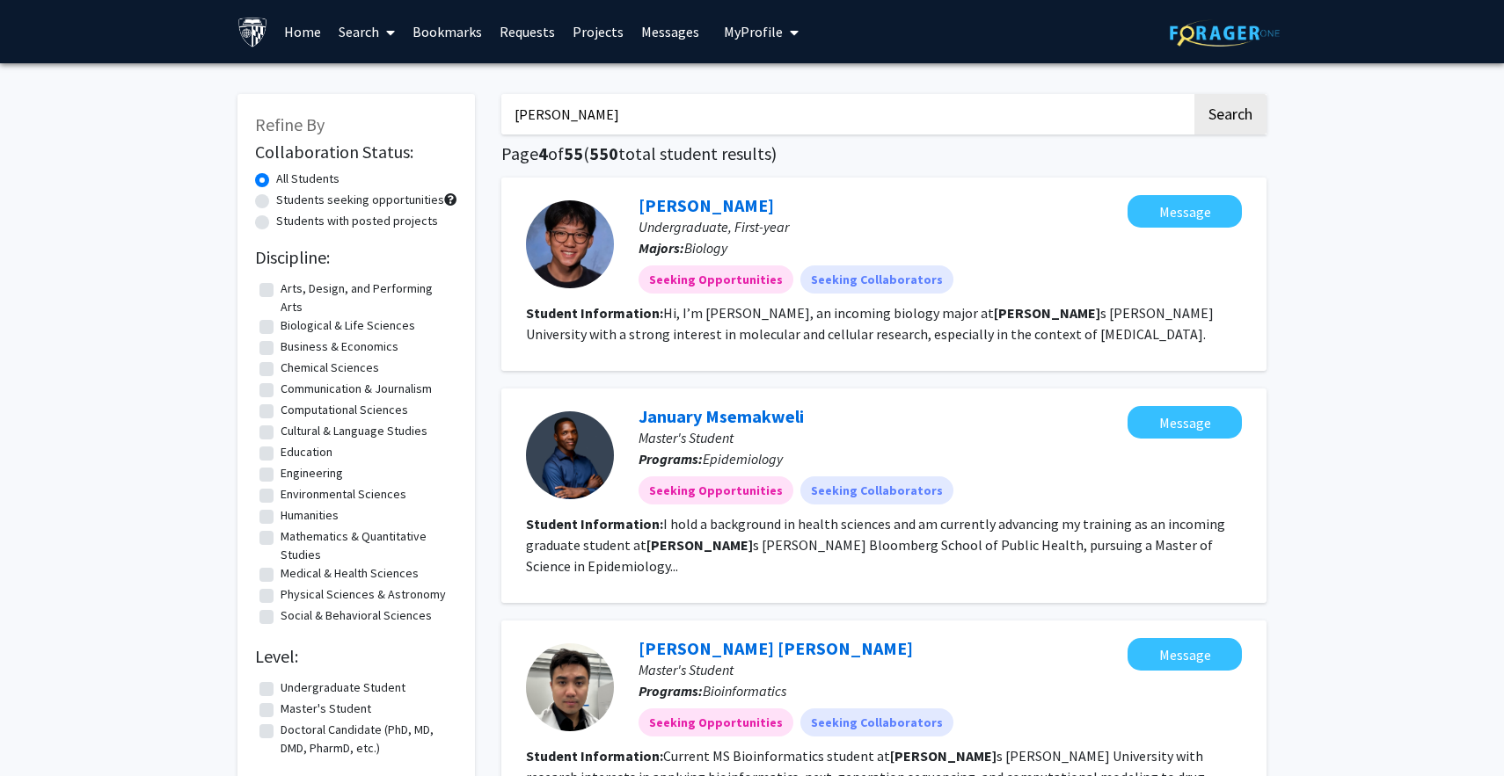
click at [667, 126] on input "[PERSON_NAME]" at bounding box center [846, 114] width 690 height 40
type input "[PERSON_NAME]"
click at [1194, 94] on button "Search" at bounding box center [1230, 114] width 72 height 40
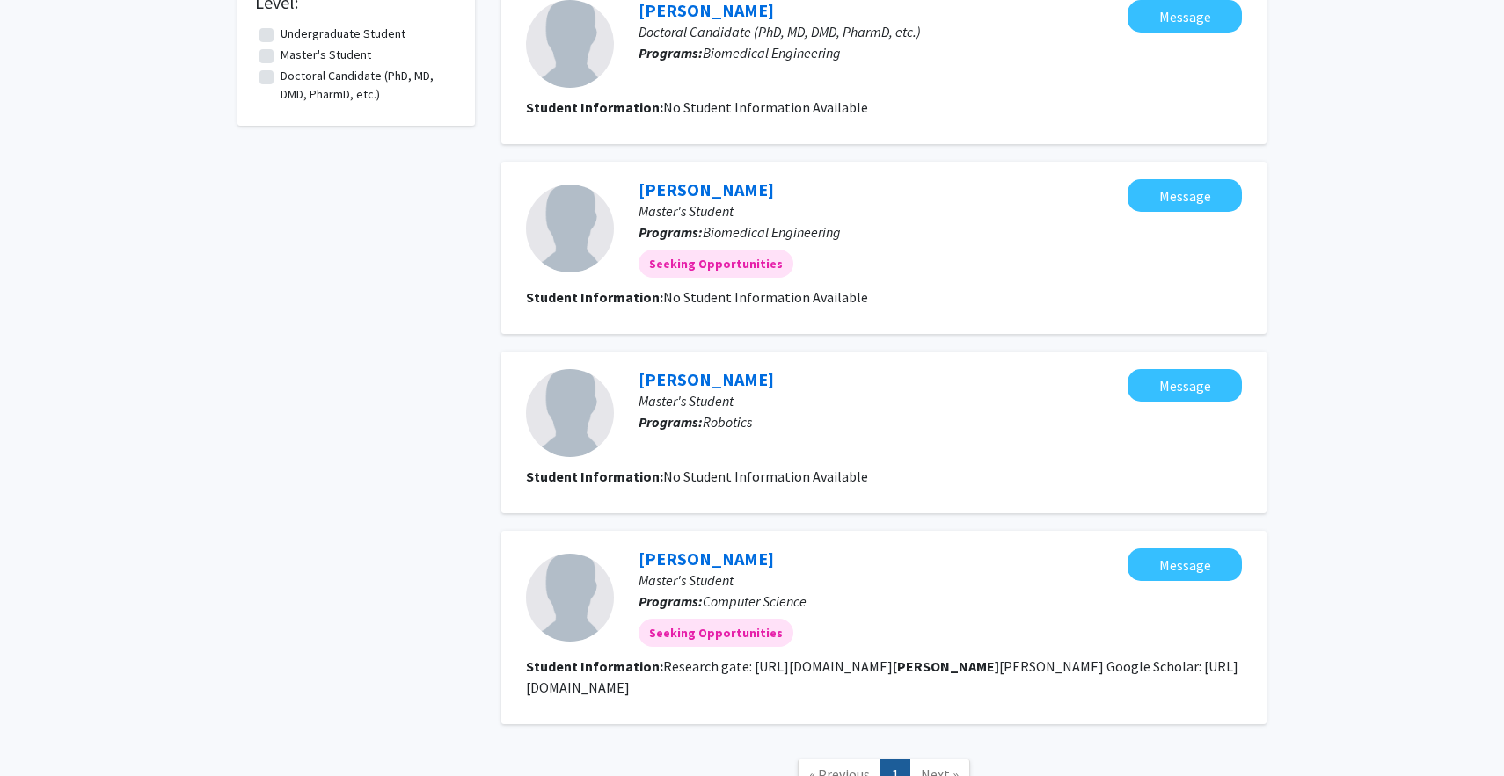
scroll to position [408, 0]
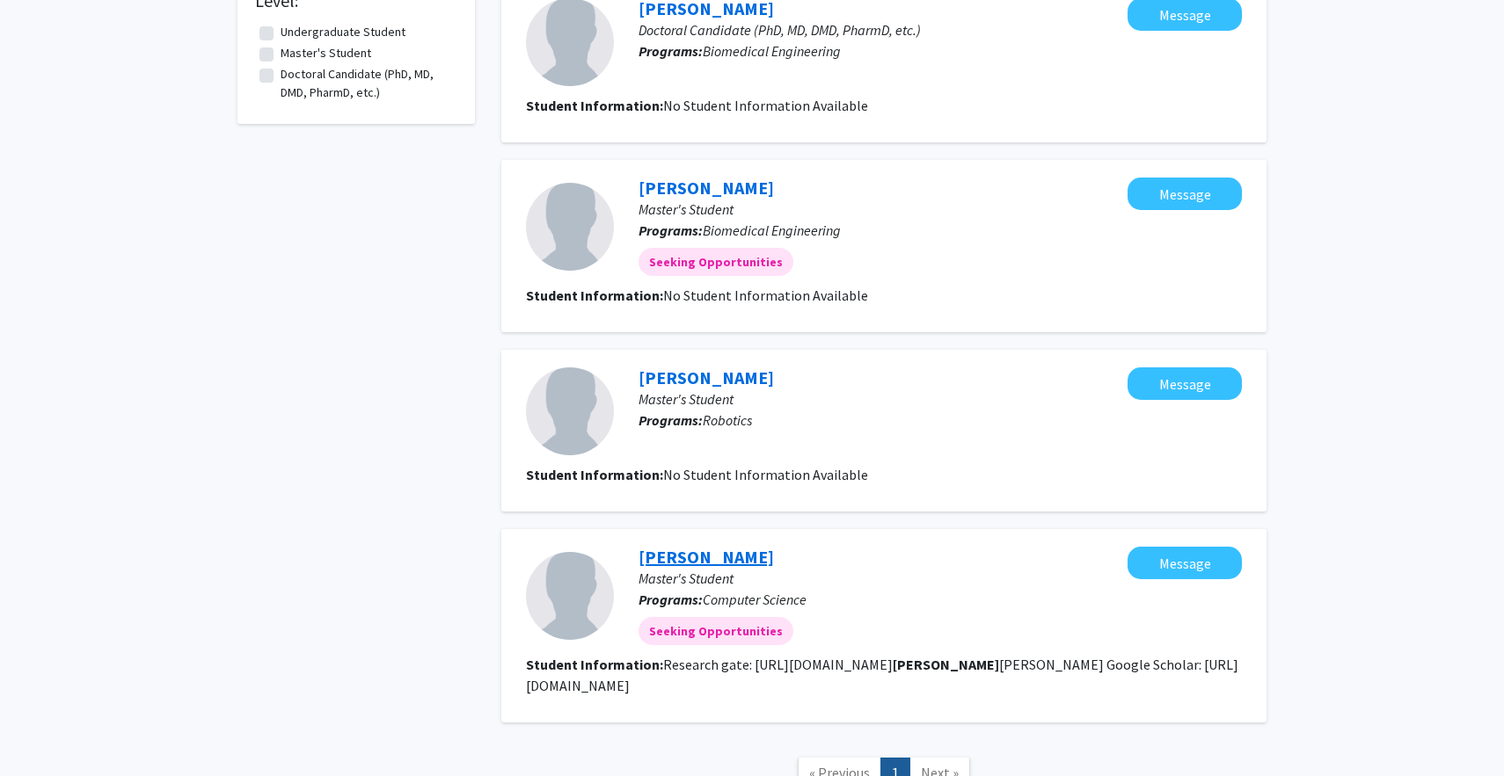
click at [737, 565] on link "[PERSON_NAME]" at bounding box center [705, 557] width 135 height 22
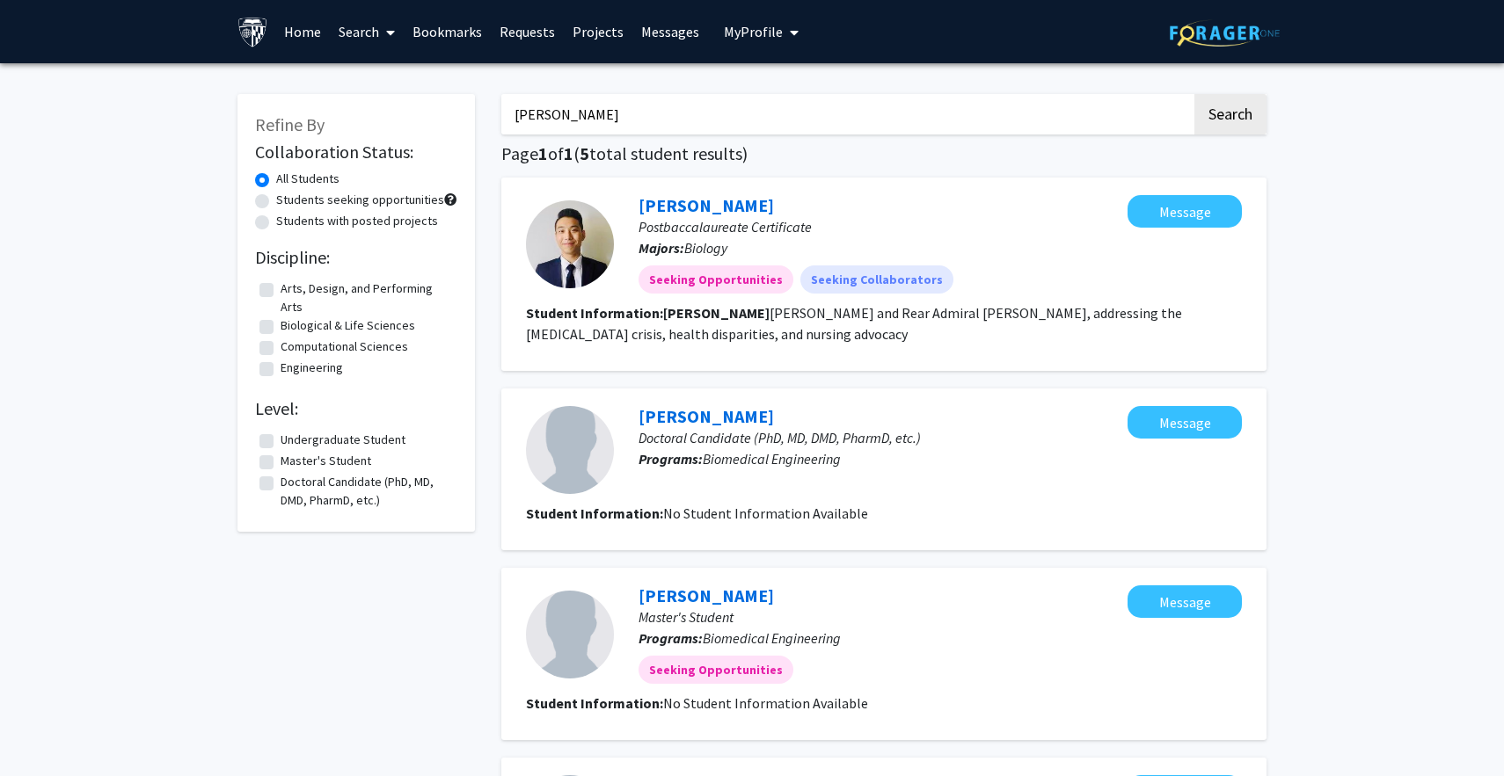
click at [634, 109] on input "[PERSON_NAME]" at bounding box center [846, 114] width 690 height 40
click at [1194, 94] on button "Search" at bounding box center [1230, 114] width 72 height 40
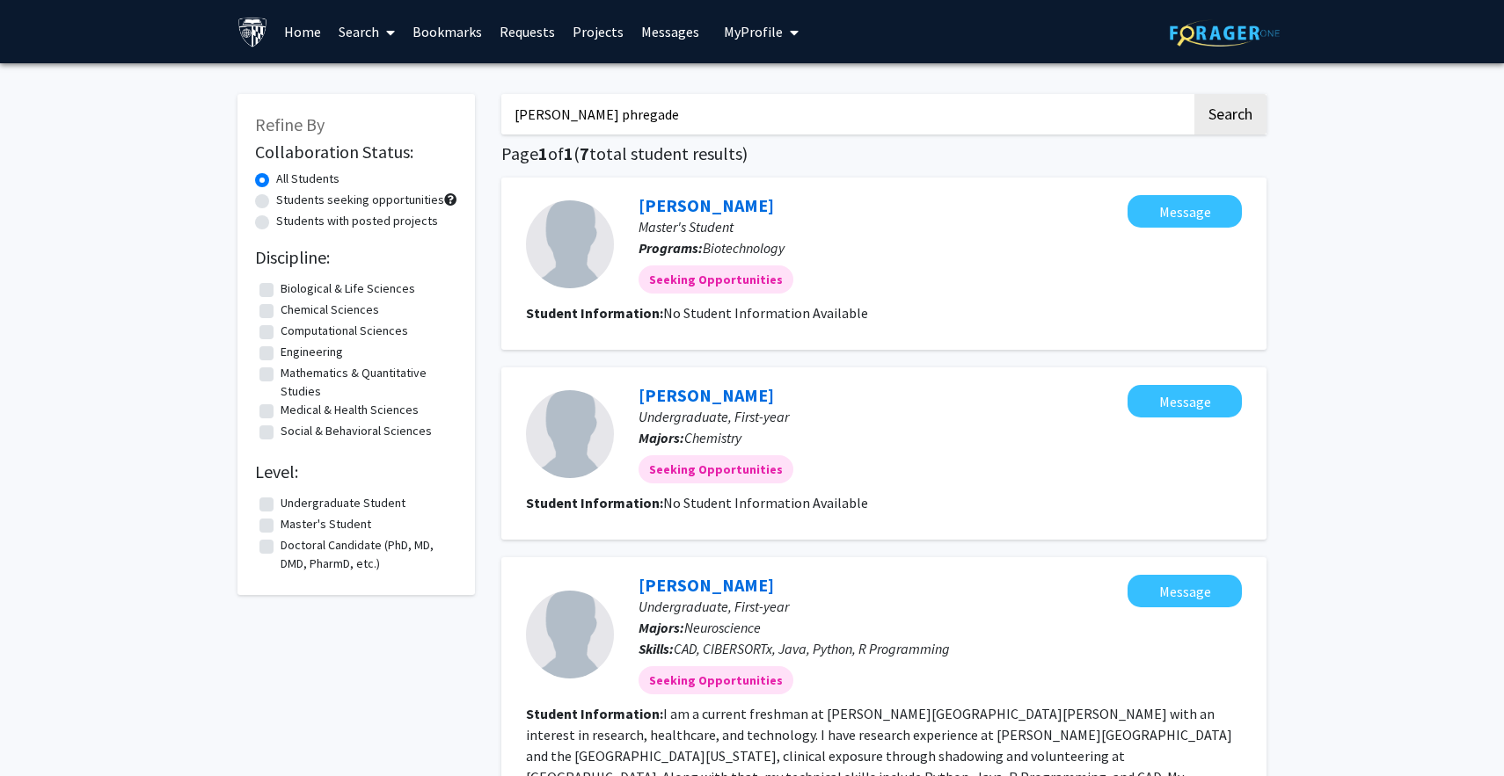
click at [1194, 94] on button "Search" at bounding box center [1230, 114] width 72 height 40
type input "param"
click at [1194, 94] on button "Search" at bounding box center [1230, 114] width 72 height 40
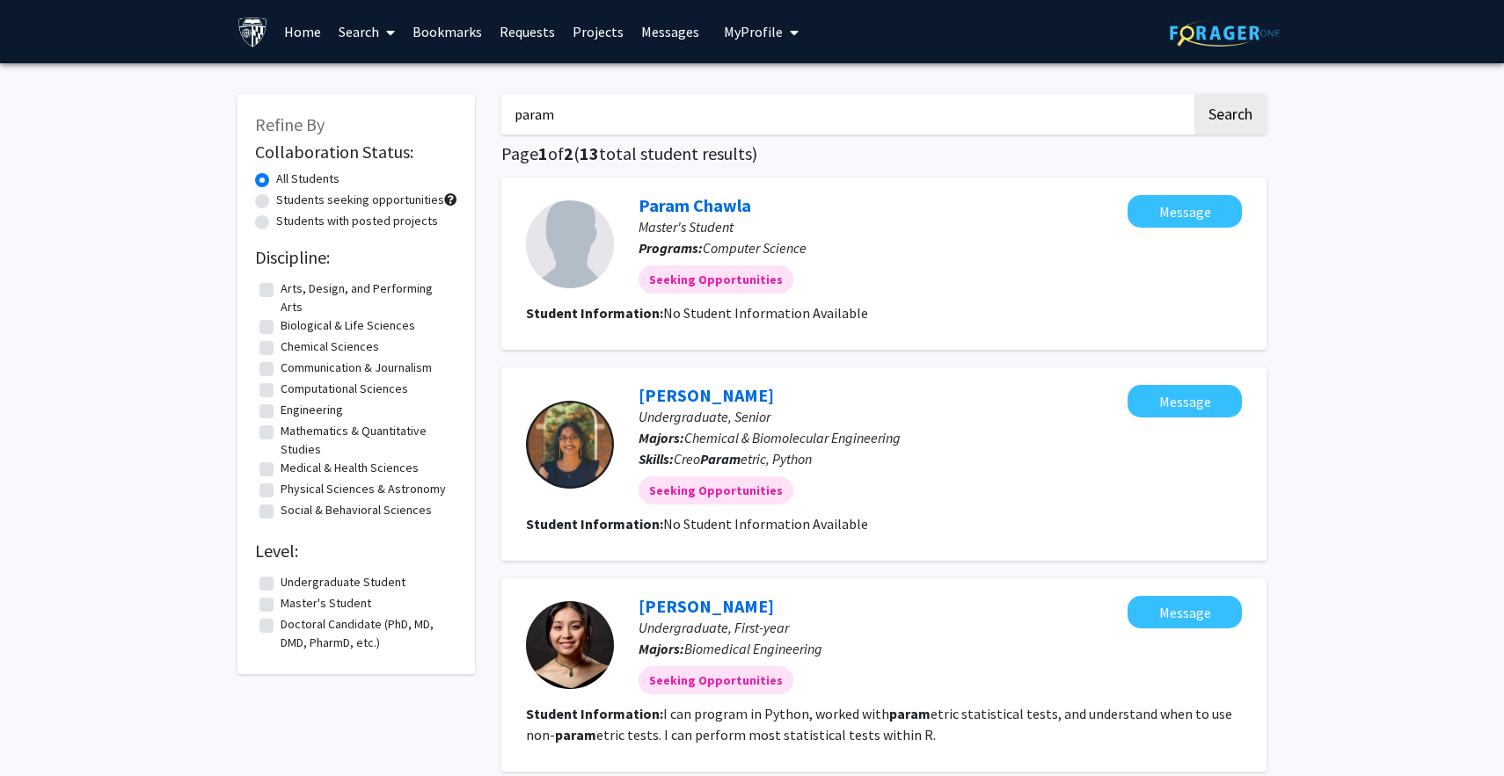
click at [764, 38] on span "My Profile" at bounding box center [753, 32] width 59 height 18
click at [782, 86] on span "[PERSON_NAME]" at bounding box center [833, 81] width 106 height 19
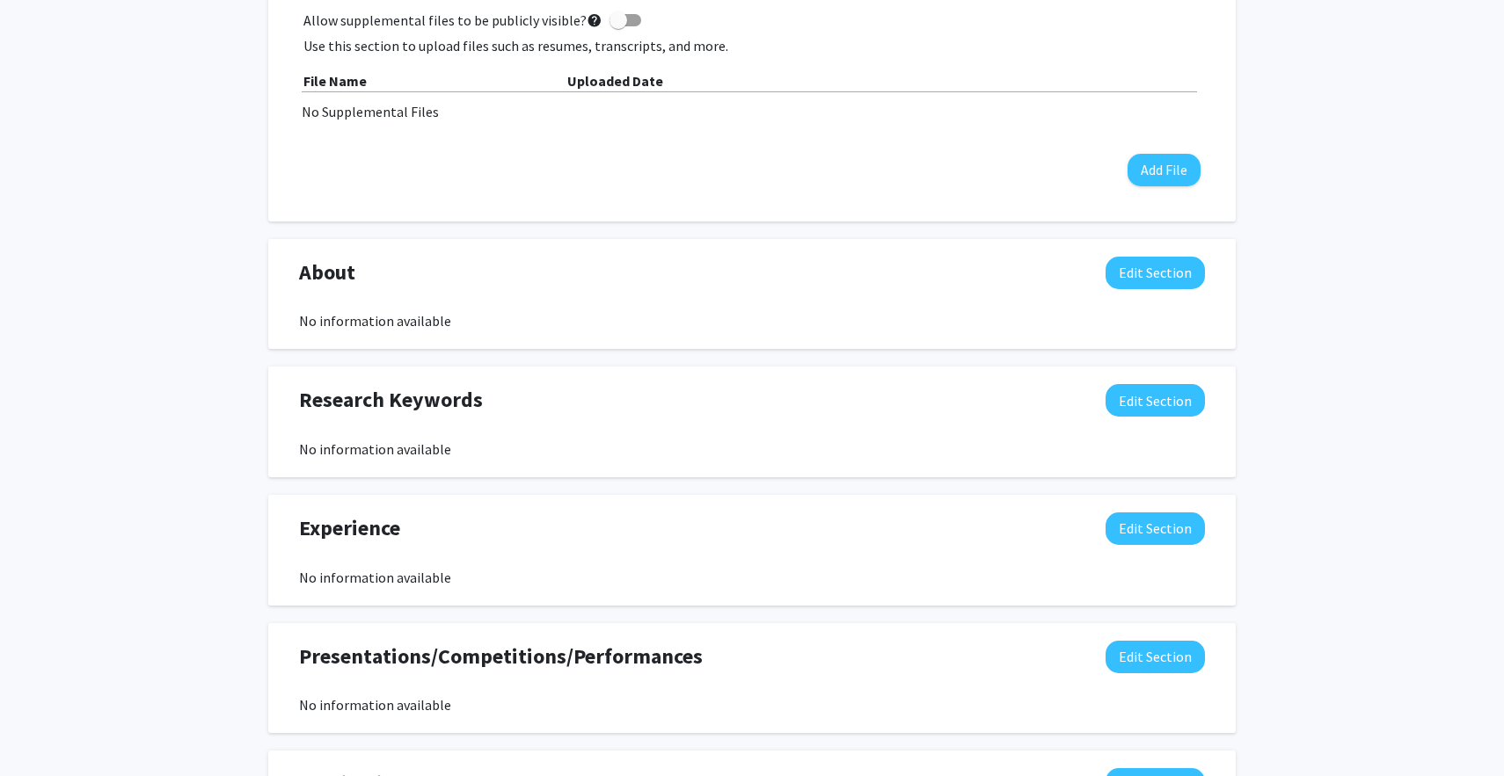
scroll to position [760, 0]
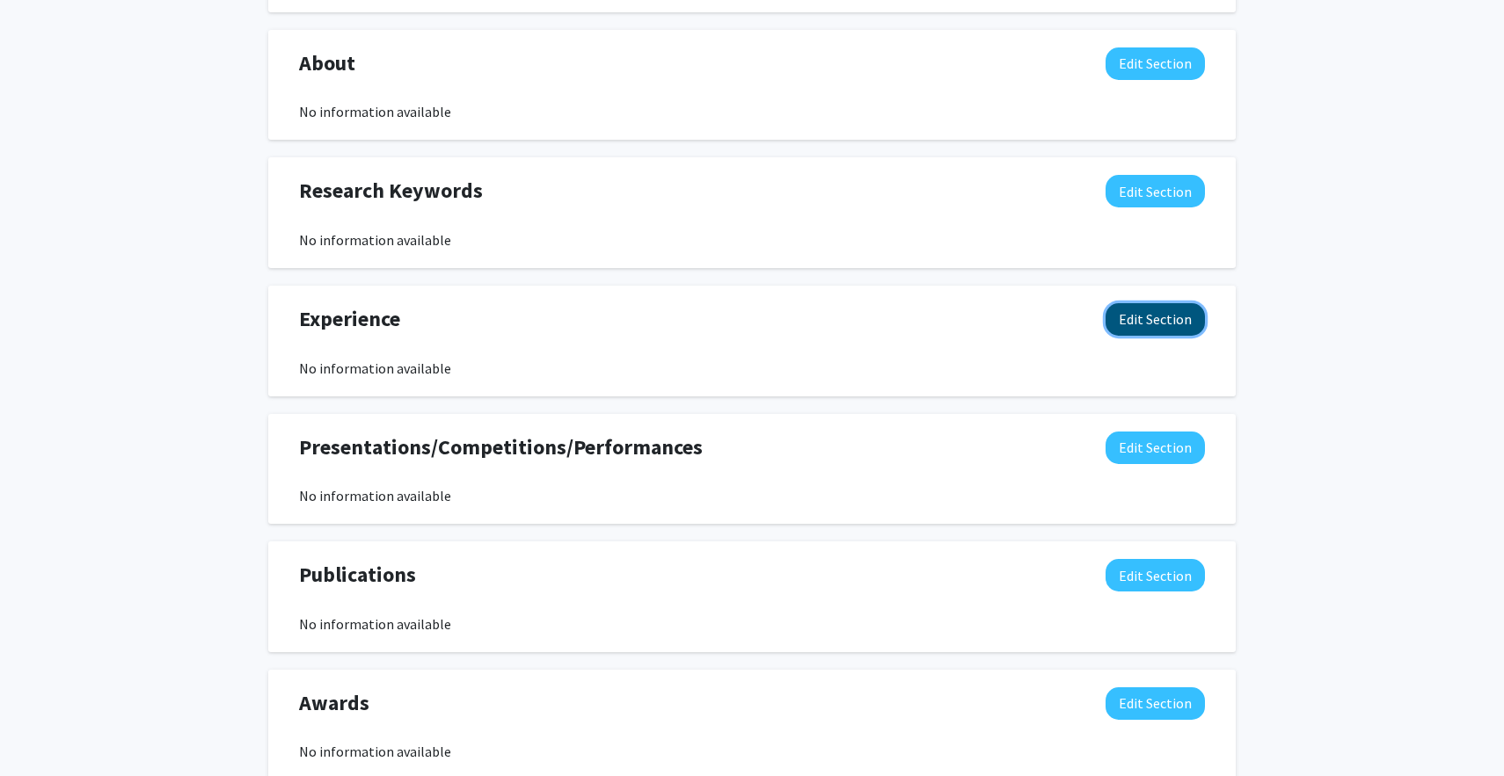
click at [1151, 321] on button "Edit Section" at bounding box center [1154, 319] width 99 height 33
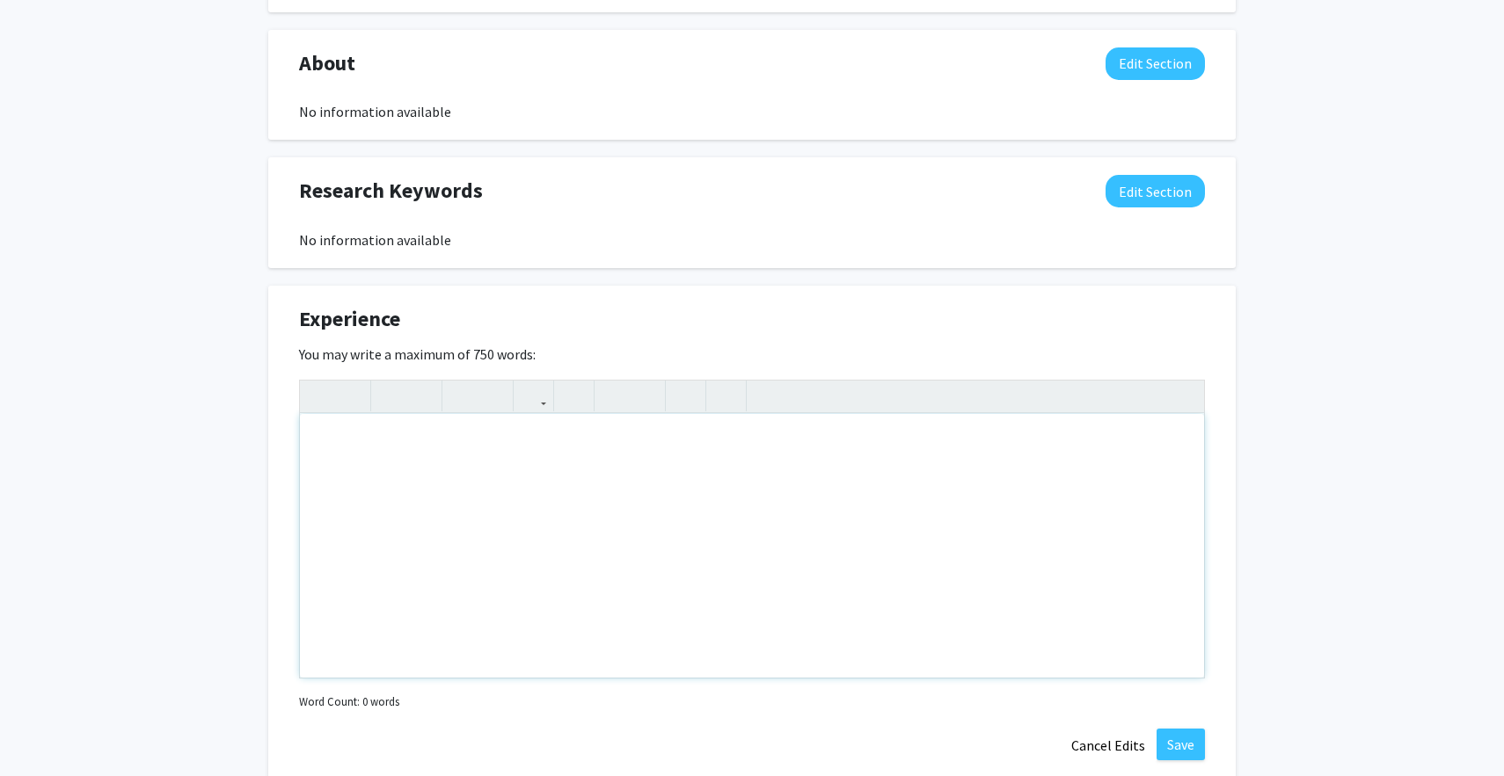
click at [456, 433] on div "Note to users with screen readers: Please deactivate our accessibility plugin f…" at bounding box center [752, 546] width 904 height 264
paste div "Note to users with screen readers: Please deactivate our accessibility plugin f…"
type textarea "<l>Ipsumd Sitametc Adipisci, EL (Sed 2015 – Doe 6531) – Tempo in utl Etdolor Ma…"
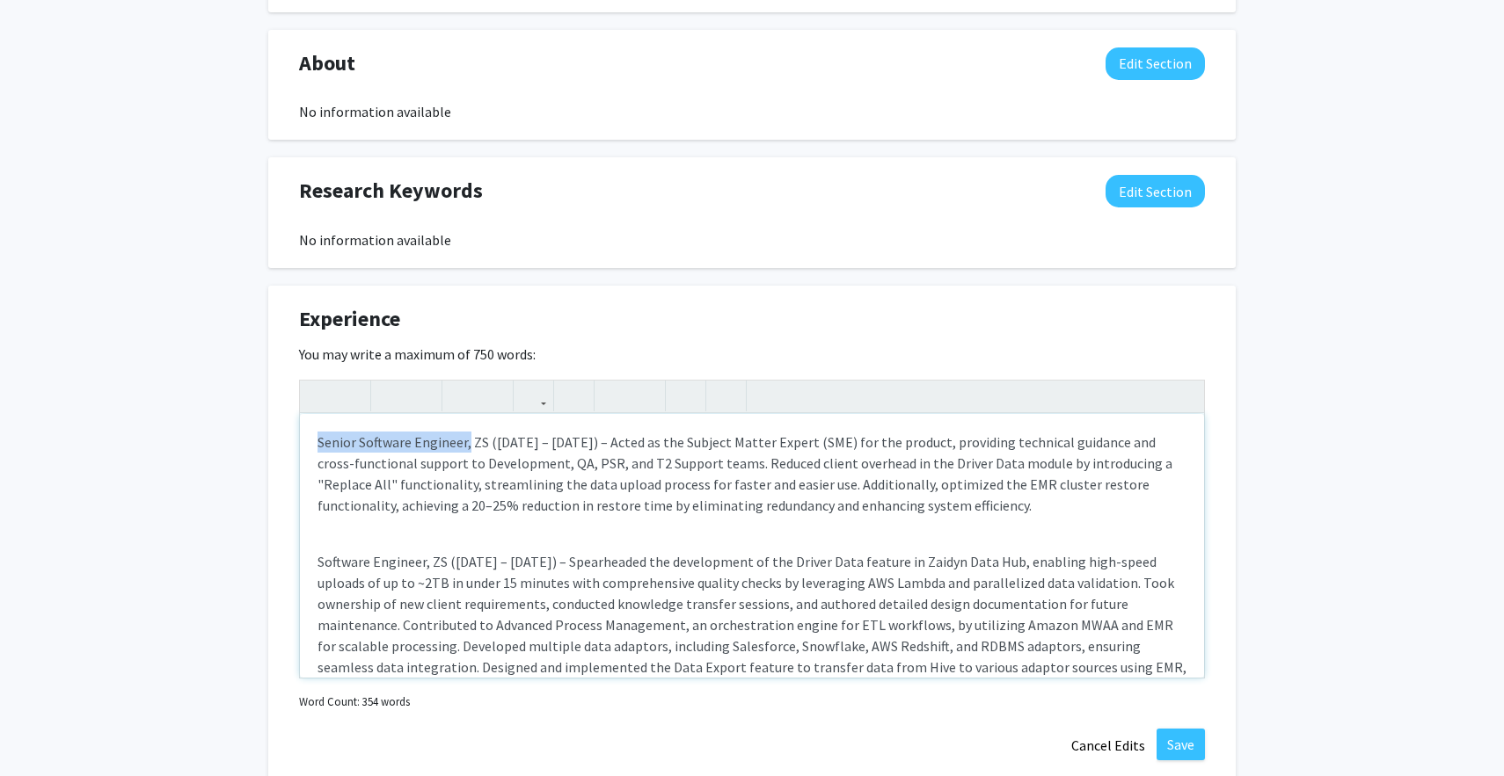
drag, startPoint x: 317, startPoint y: 441, endPoint x: 469, endPoint y: 441, distance: 152.1
click at [469, 441] on div "Senior Software Engineer, ZS ([DATE] – [DATE]) – Acted as the Subject Matter Ex…" at bounding box center [752, 546] width 904 height 264
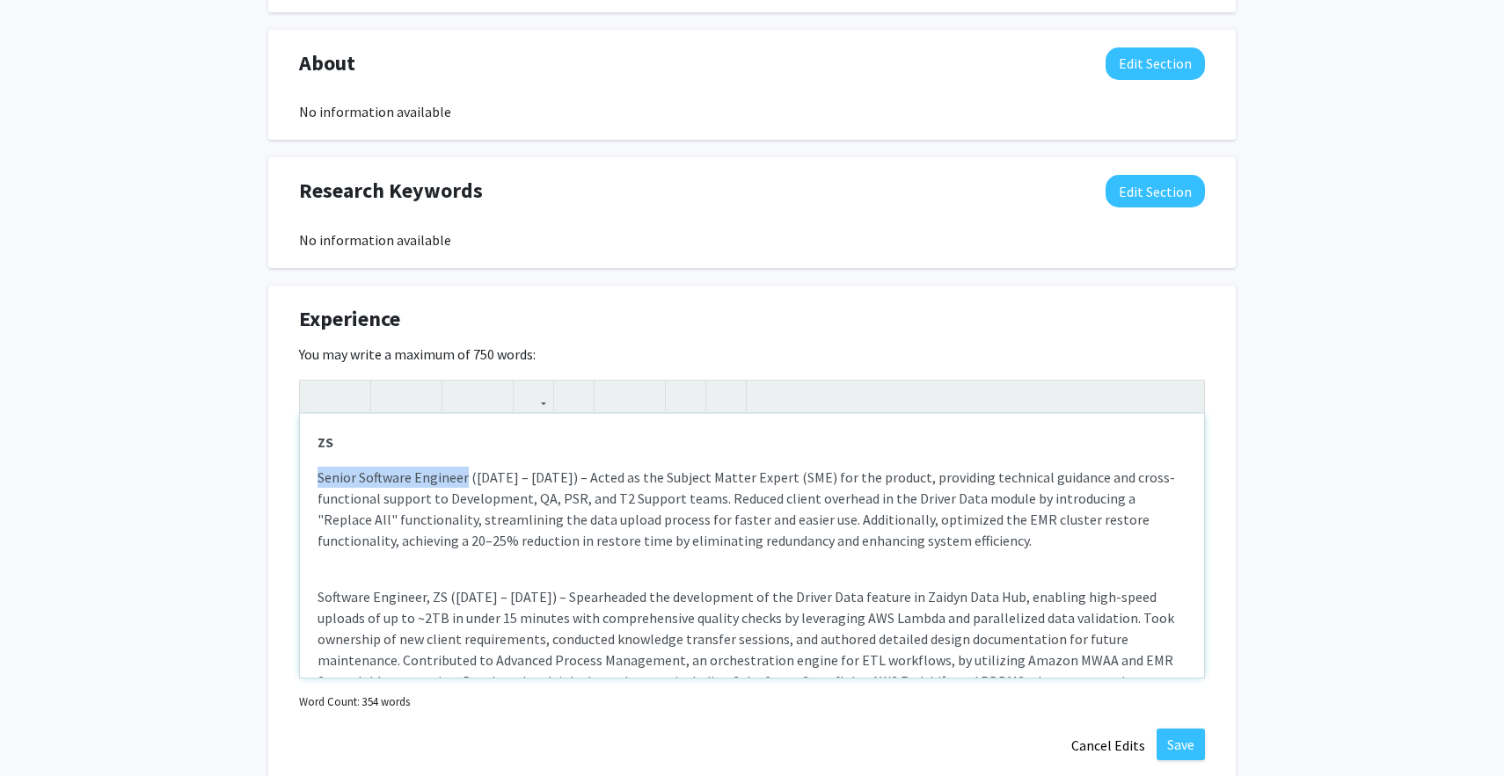
drag, startPoint x: 317, startPoint y: 478, endPoint x: 463, endPoint y: 476, distance: 146.0
click at [463, 476] on p "Senior Software Engineer ([DATE] – [DATE]) – Acted as the Subject Matter Expert…" at bounding box center [751, 509] width 869 height 84
click at [434, 500] on p "Senior Software Engineer ([DATE] – [DATE]) – Acted as the Subject Matter Expert…" at bounding box center [751, 509] width 869 height 84
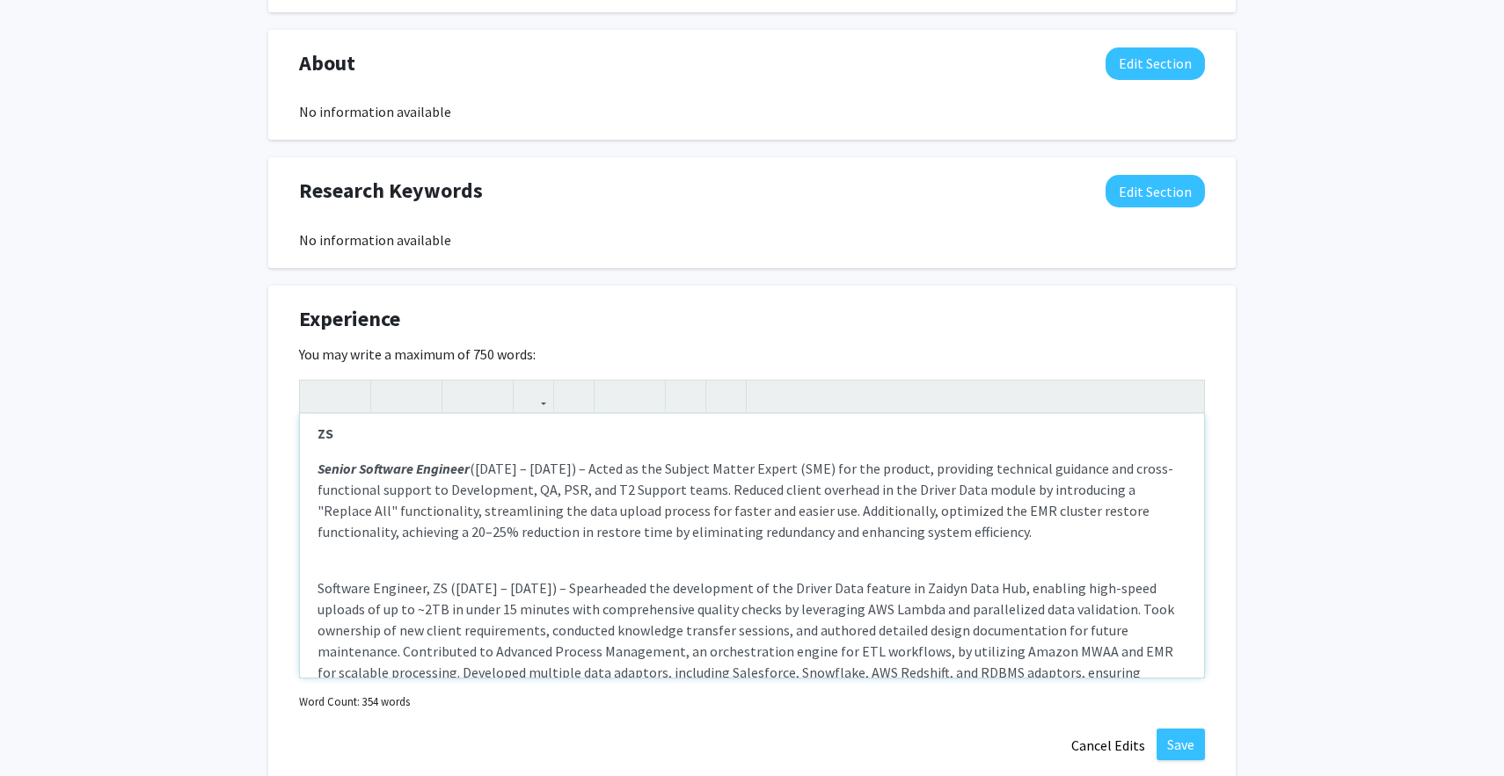
scroll to position [11, 0]
drag, startPoint x: 320, startPoint y: 591, endPoint x: 422, endPoint y: 590, distance: 102.0
click at [422, 590] on p "Software Engineer, ZS ([DATE] – [DATE]) – Spearheaded the development of the Dr…" at bounding box center [751, 650] width 869 height 148
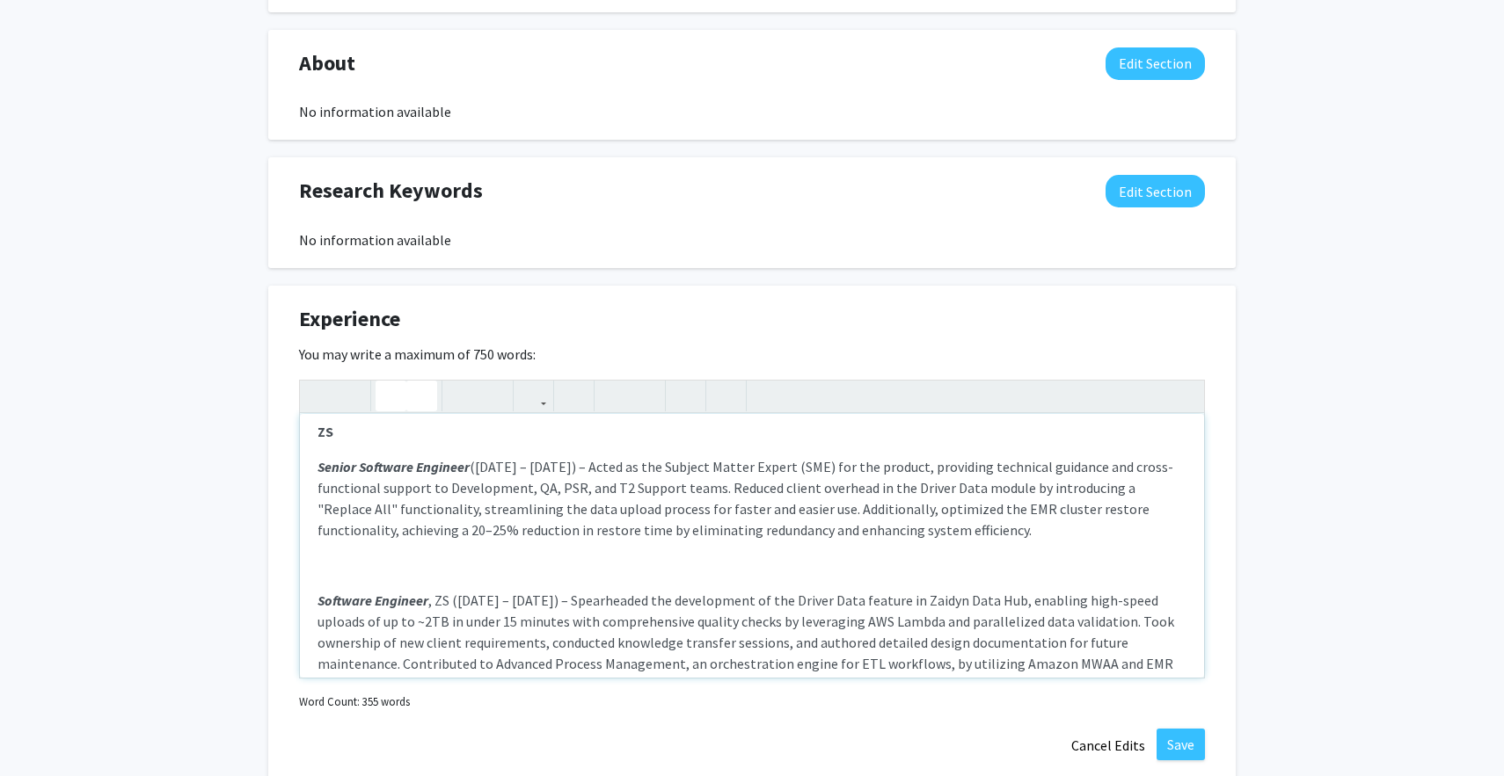
click at [468, 649] on p "Software Engineer , ZS ([DATE] – [DATE]) – Spearheaded the development of the D…" at bounding box center [751, 664] width 869 height 148
click at [438, 608] on p "Software Engineer , ZS ([DATE] – [DATE]) – Spearheaded the development of the D…" at bounding box center [751, 664] width 869 height 148
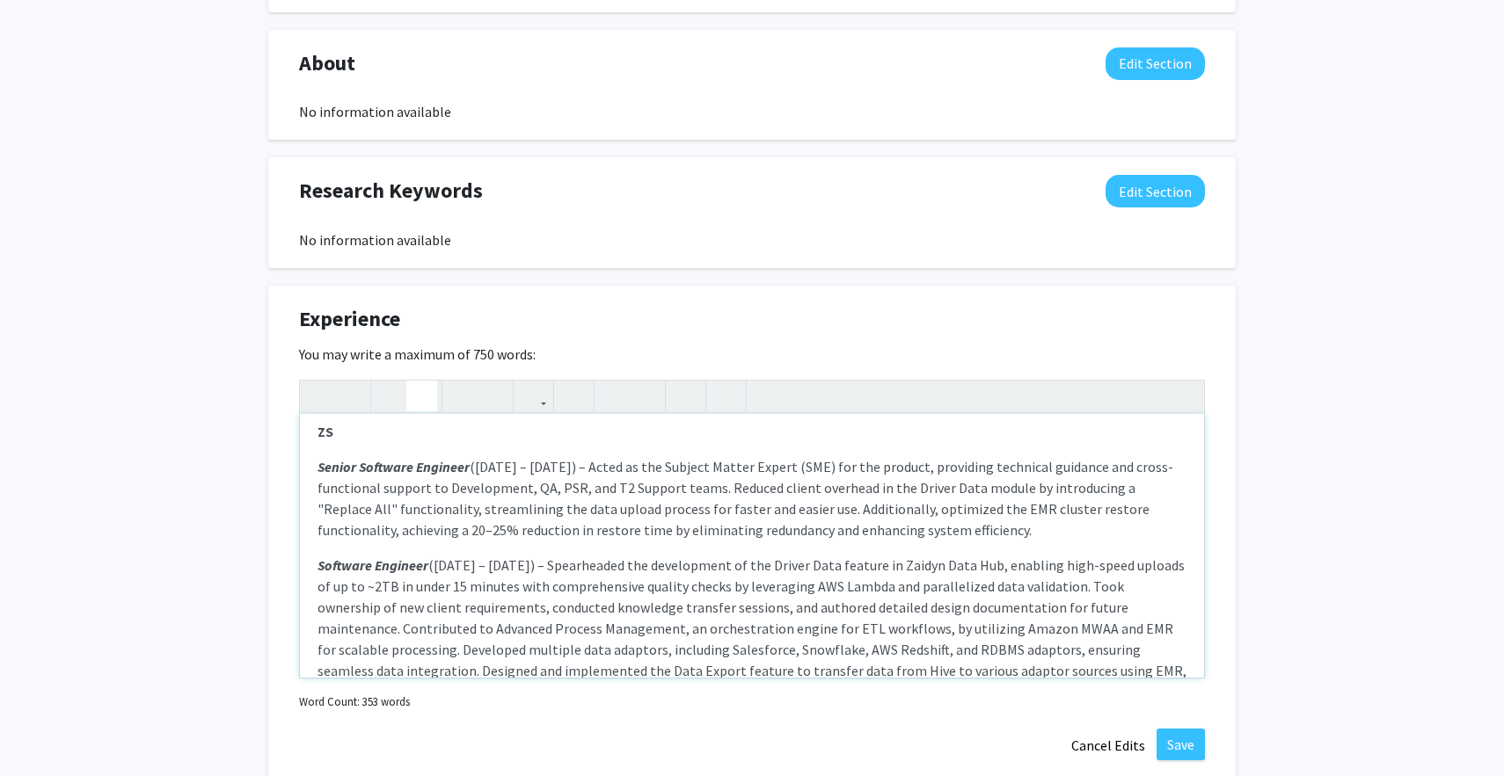
type textarea "<l><ipsumd>SI</ametco></a><e><se><doeius>Tempor Incididu Utlabore</etdolo></ma>…"
click at [316, 470] on div "ZS Senior Software Engineer ([DATE] – [DATE]) – Acted as the Subject Matter Exp…" at bounding box center [752, 546] width 904 height 264
click at [321, 477] on p "Senior Software Engineer ([DATE] – [DATE]) – Acted as the Subject Matter Expert…" at bounding box center [751, 498] width 869 height 84
click at [320, 470] on strong "Senior Software Engineer" at bounding box center [393, 467] width 152 height 18
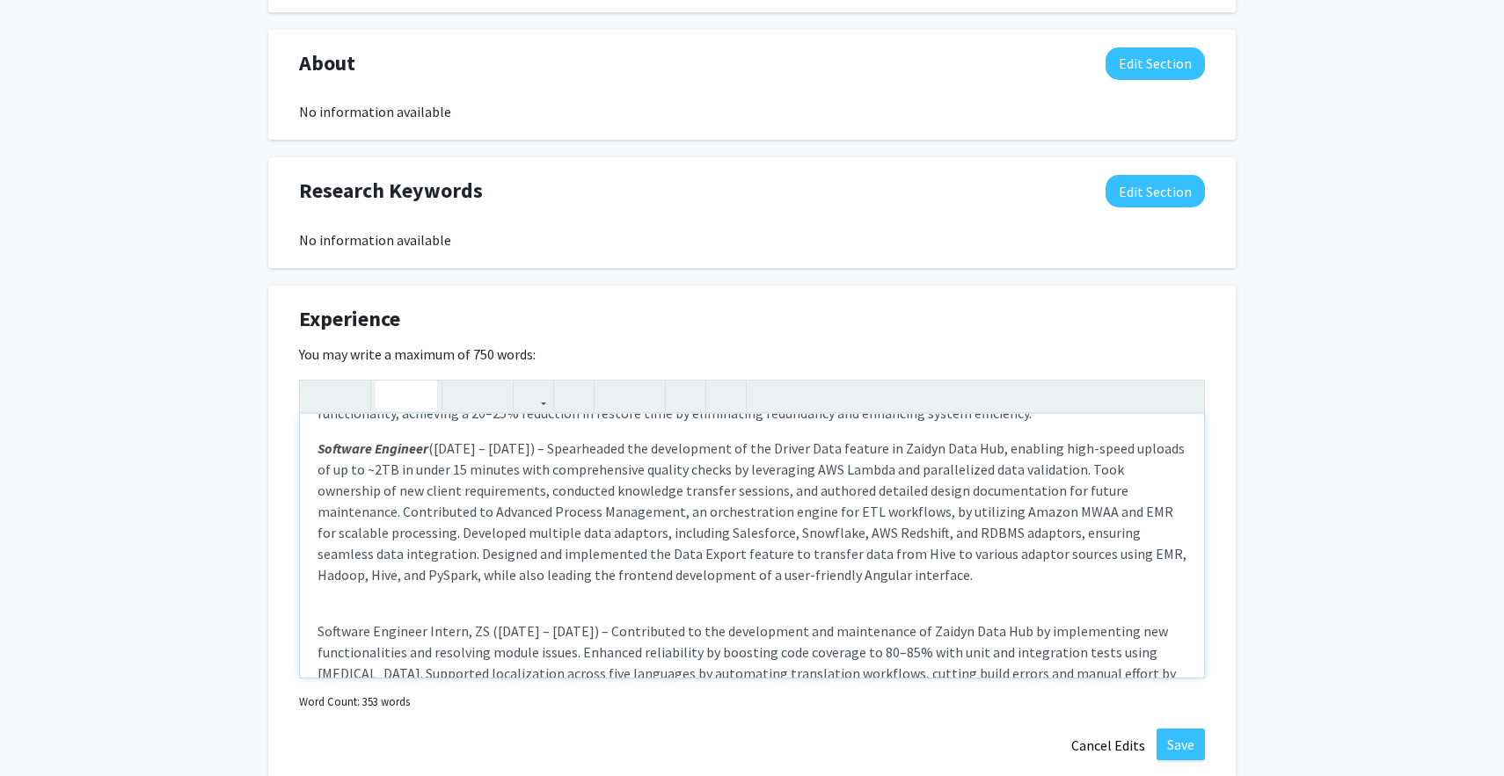
scroll to position [186, 0]
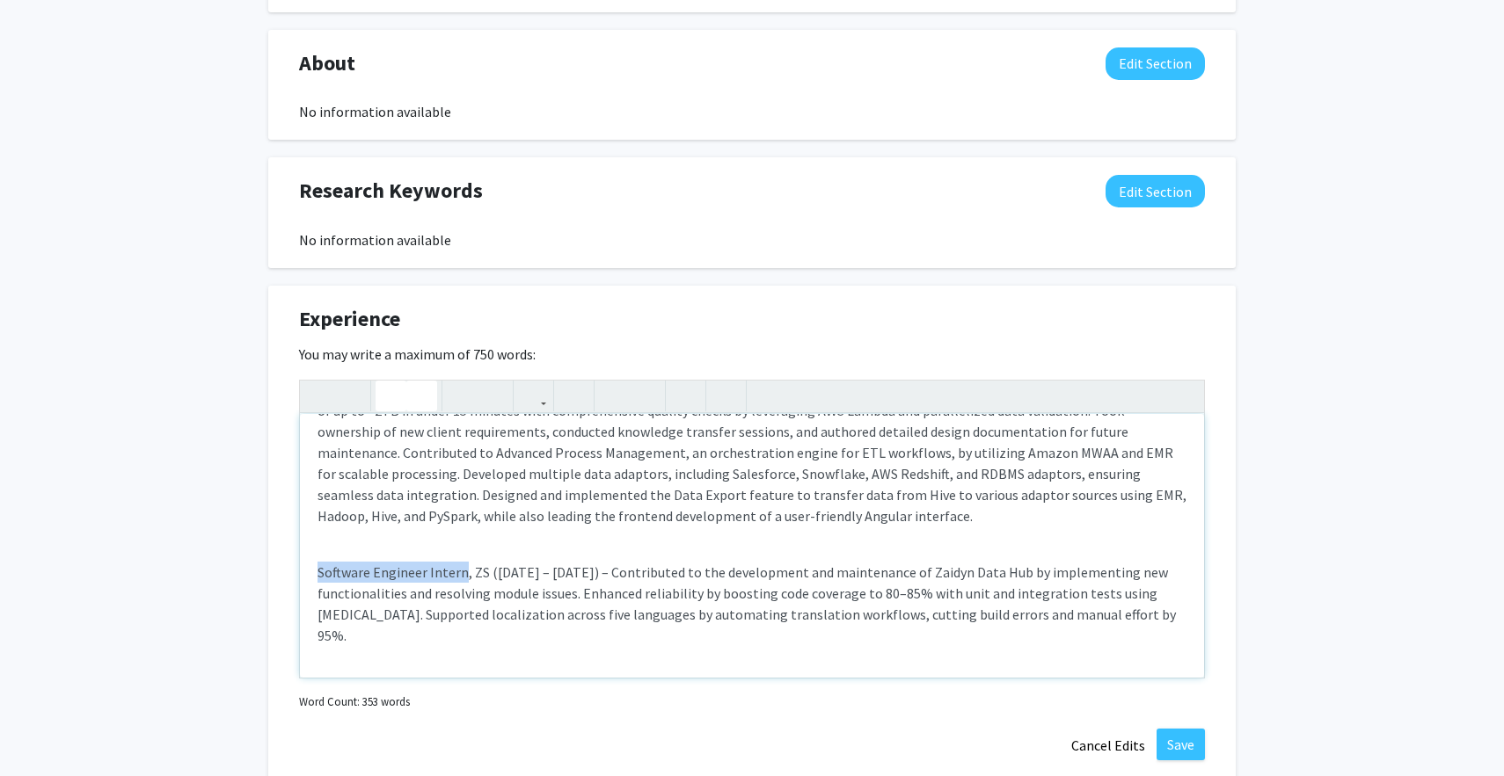
drag, startPoint x: 319, startPoint y: 575, endPoint x: 462, endPoint y: 572, distance: 142.5
click at [462, 572] on p "Software Engineer Intern, ZS ([DATE] – [DATE]) – Contributed to the development…" at bounding box center [751, 604] width 869 height 84
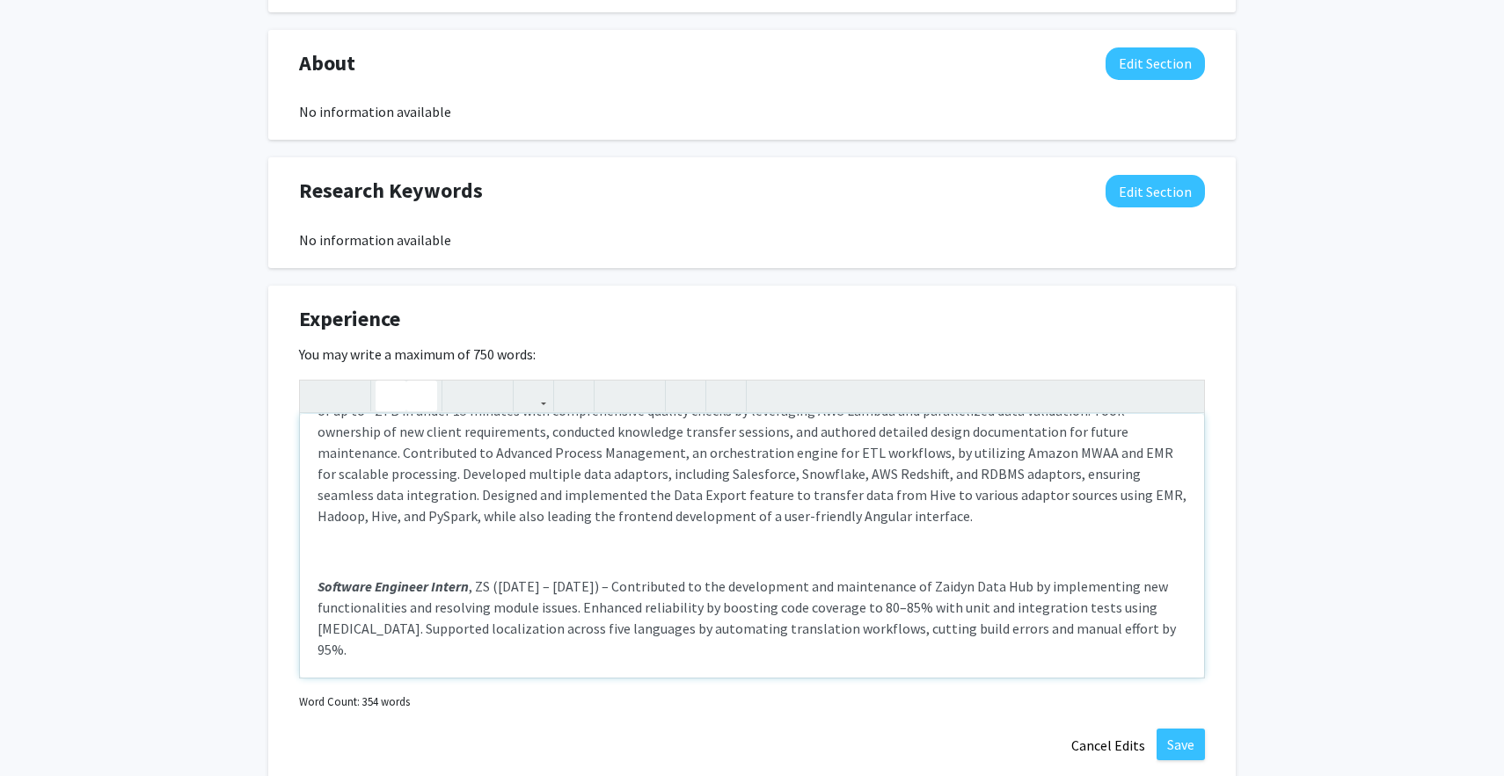
click at [484, 581] on p "Software Engineer Intern , ZS ([DATE] – [DATE]) – Contributed to the developmen…" at bounding box center [751, 618] width 869 height 84
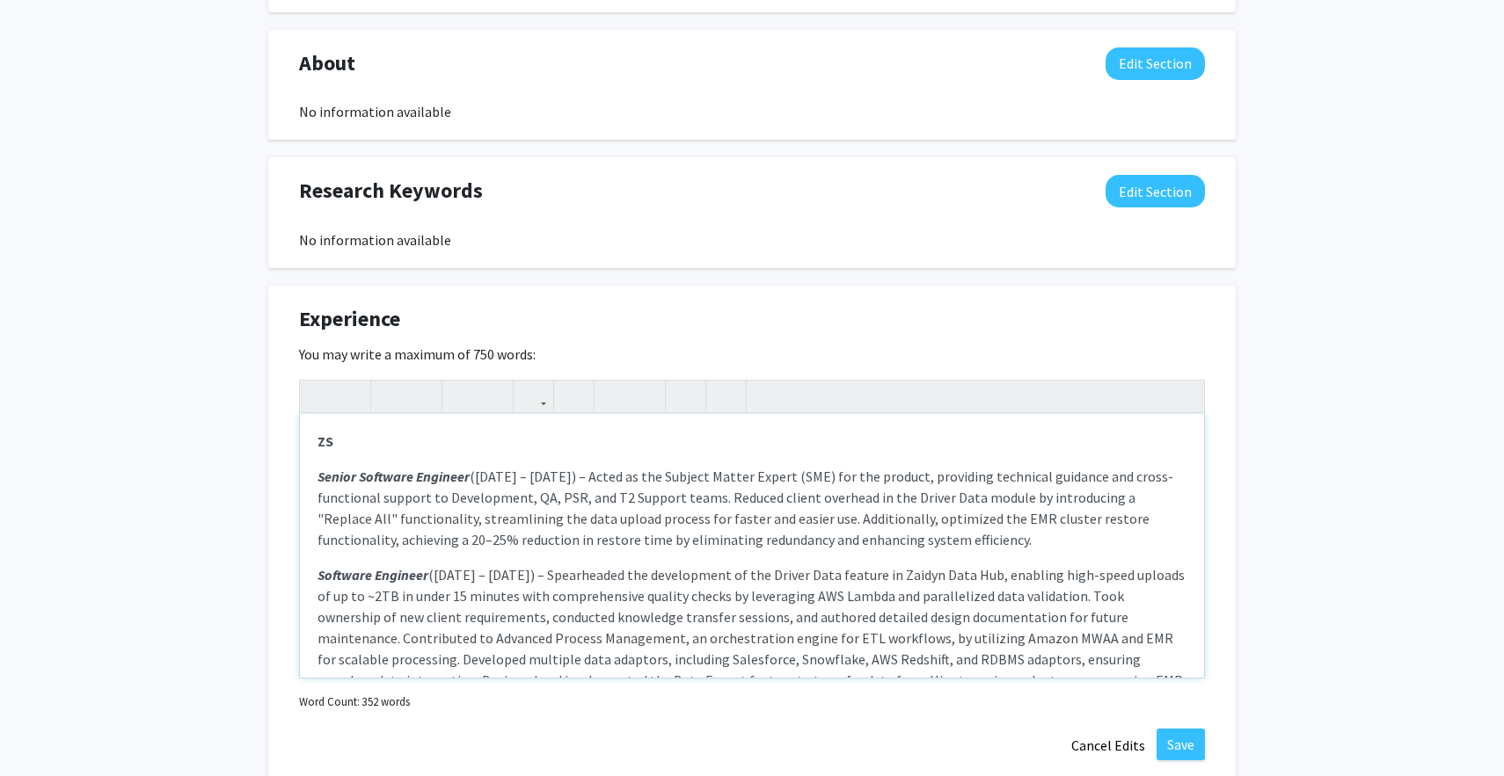
scroll to position [0, 0]
click at [317, 448] on strong "ZS" at bounding box center [325, 443] width 16 height 18
click at [404, 455] on div "1) ZS Senior Software Engineer ([DATE] – [DATE]) – Acted as the Subject Matter …" at bounding box center [752, 546] width 904 height 264
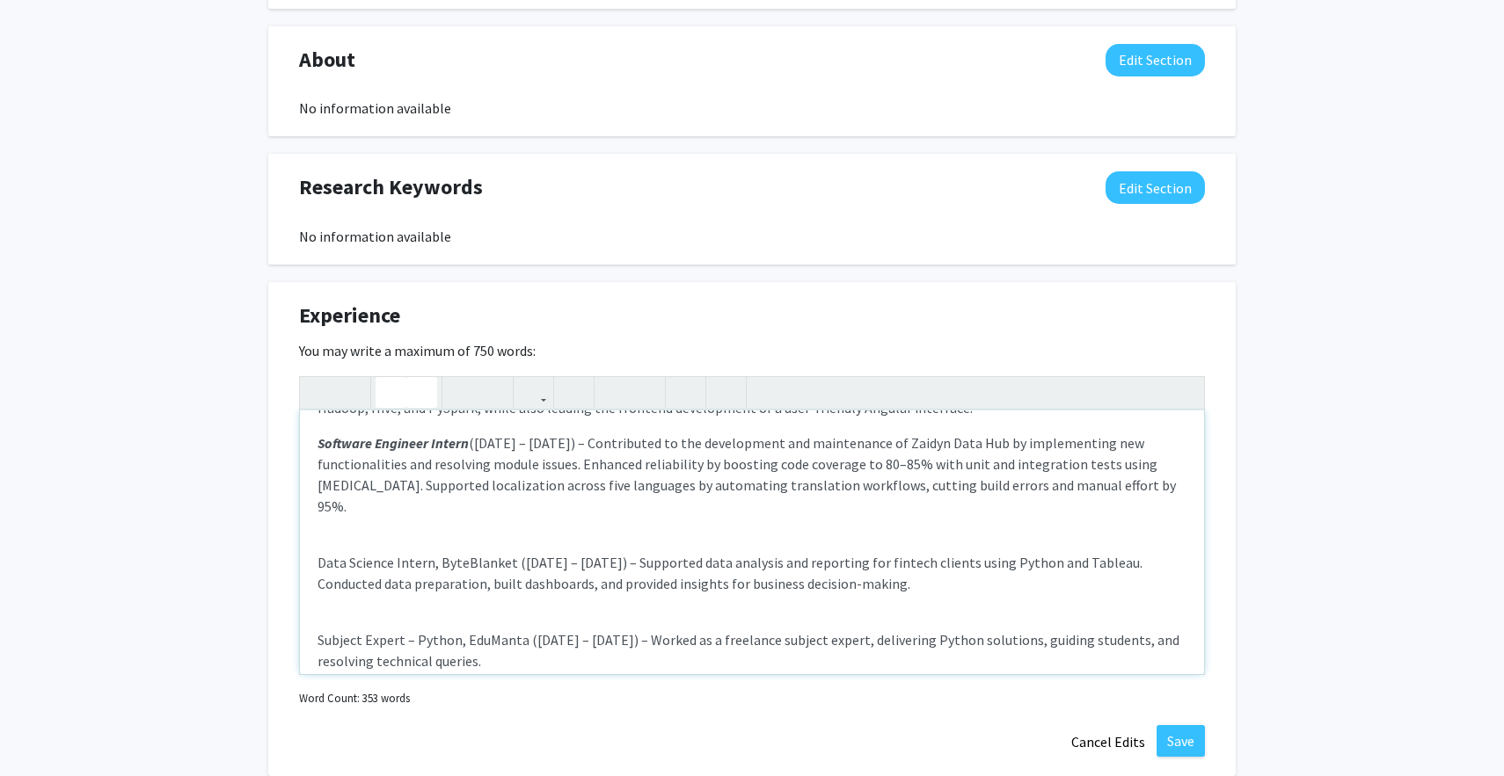
scroll to position [292, 0]
click at [486, 551] on p "Data Science Intern, ByteBlanket ([DATE] – [DATE]) – Supported data analysis an…" at bounding box center [751, 572] width 869 height 42
copy p "ByteBlanket"
click at [376, 510] on div "1) ZS Senior Software Engineer ([DATE] – [DATE]) – Acted as the Subject Matter …" at bounding box center [752, 543] width 904 height 264
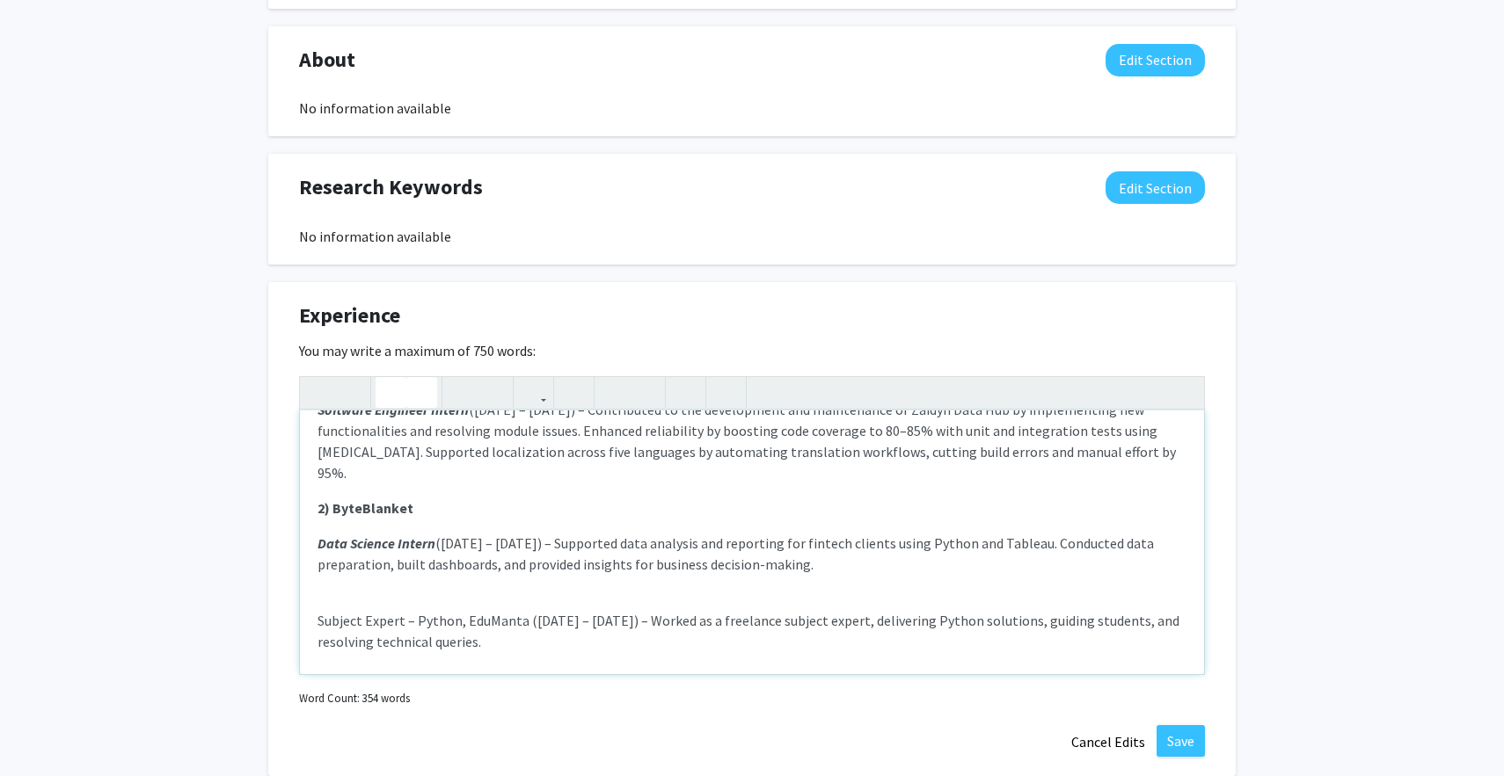
scroll to position [345, 0]
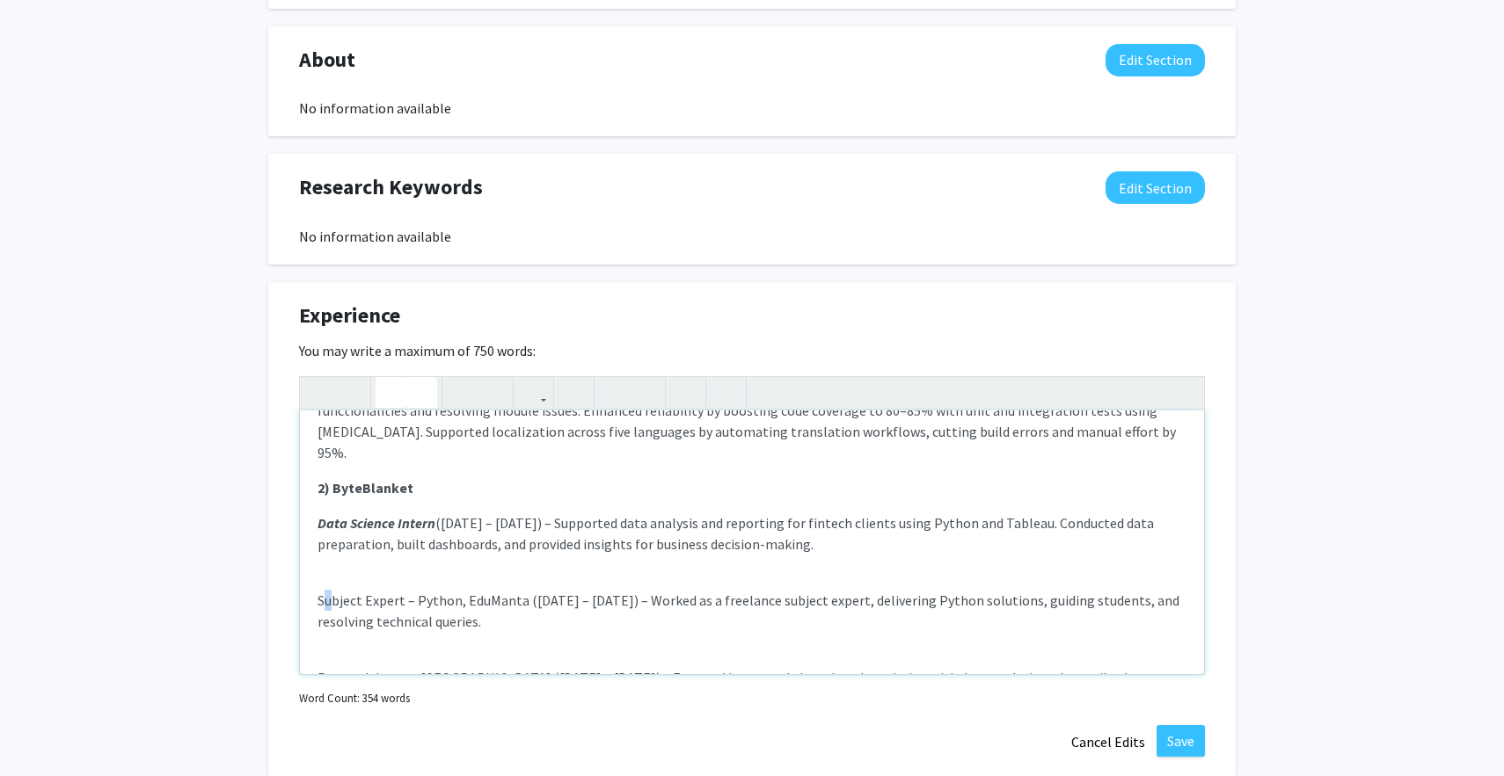
click at [324, 590] on p "Subject Expert – Python, EduManta ([DATE] – [DATE]) – Worked as a freelance sub…" at bounding box center [751, 611] width 869 height 42
click at [321, 590] on p "Subject Expert – Python, EduManta ([DATE] – [DATE]) – Worked as a freelance sub…" at bounding box center [751, 611] width 869 height 42
drag, startPoint x: 321, startPoint y: 578, endPoint x: 393, endPoint y: 579, distance: 72.1
click at [393, 590] on p "Subject Expert – Python, EduManta ([DATE] – [DATE]) – Worked as a freelance sub…" at bounding box center [751, 611] width 869 height 42
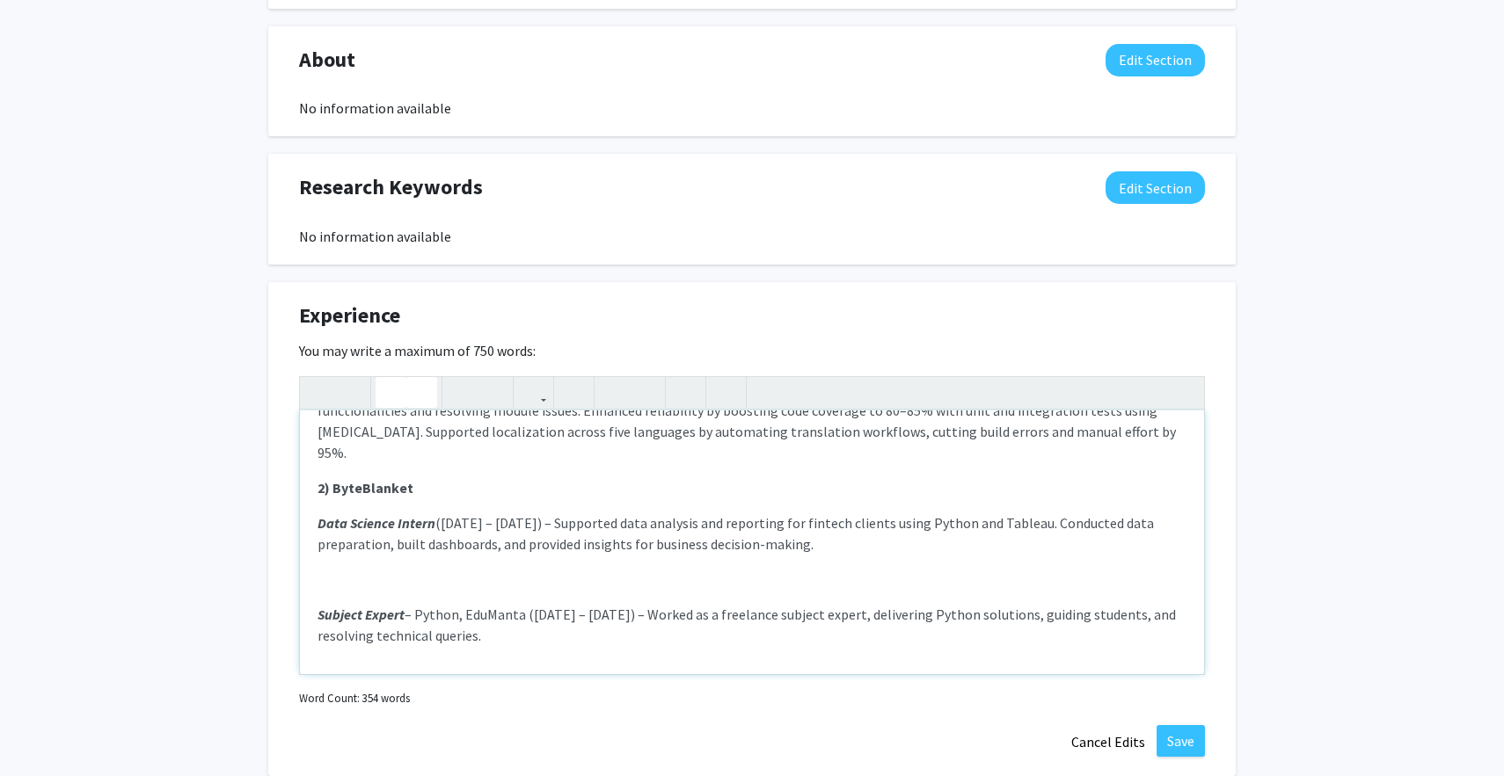
click at [406, 604] on p "Subject Expert – Python, EduManta ([DATE] – [DATE]) – Worked as a freelance sub…" at bounding box center [751, 625] width 869 height 42
drag, startPoint x: 407, startPoint y: 595, endPoint x: 463, endPoint y: 596, distance: 55.4
click at [463, 604] on p "Subject Expert – Python, EduManta ([DATE] – [DATE]) – Worked as a freelance sub…" at bounding box center [751, 625] width 869 height 42
click at [526, 611] on p "Subject Expert – Python, EduManta ([DATE] – [DATE]) – Worked as a freelance sub…" at bounding box center [751, 625] width 869 height 42
click at [458, 606] on em "– Python," at bounding box center [435, 615] width 57 height 18
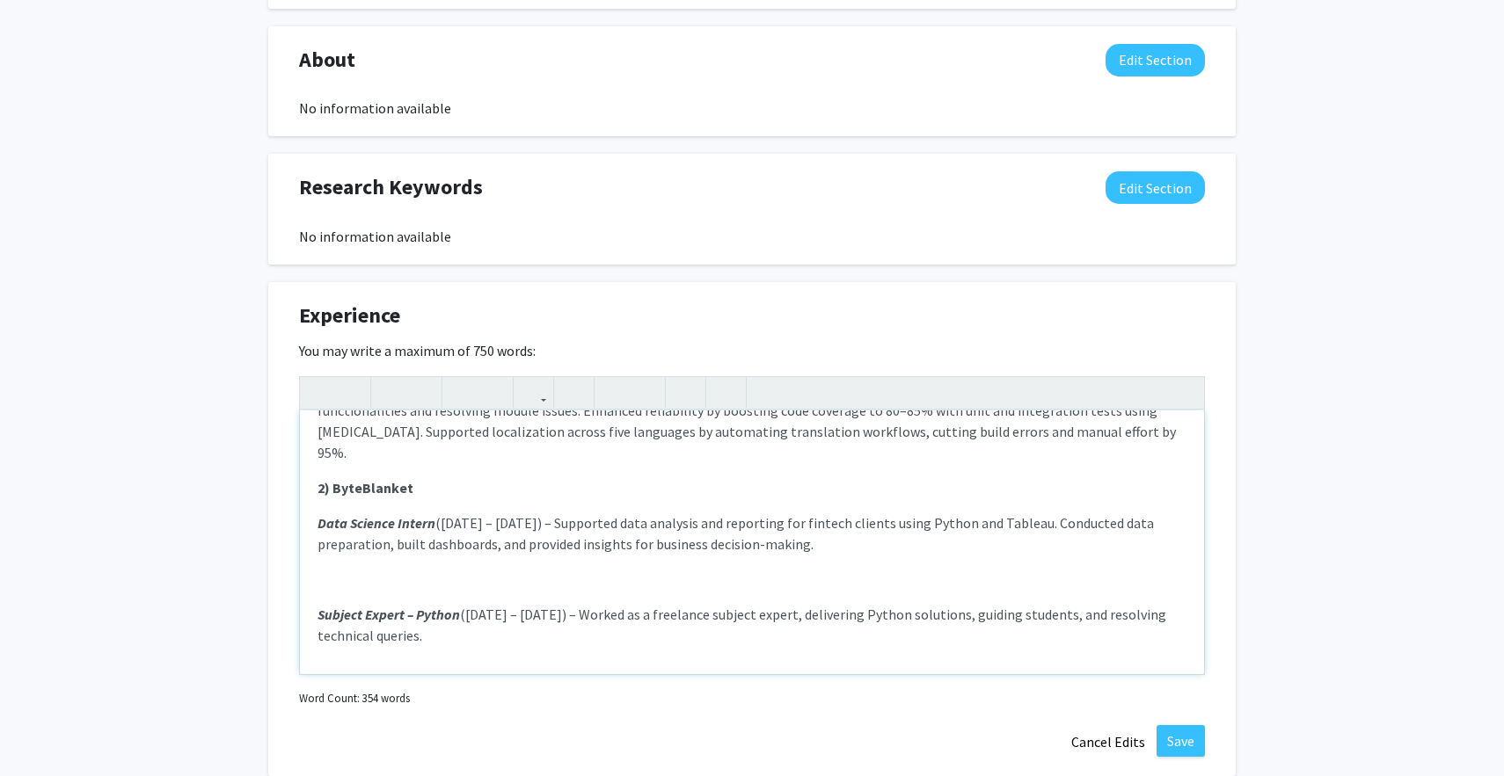
click at [416, 569] on p "Note to users with screen readers: Please deactivate our accessibility plugin f…" at bounding box center [751, 579] width 869 height 21
click at [377, 571] on strong "3) EduManta" at bounding box center [356, 580] width 79 height 18
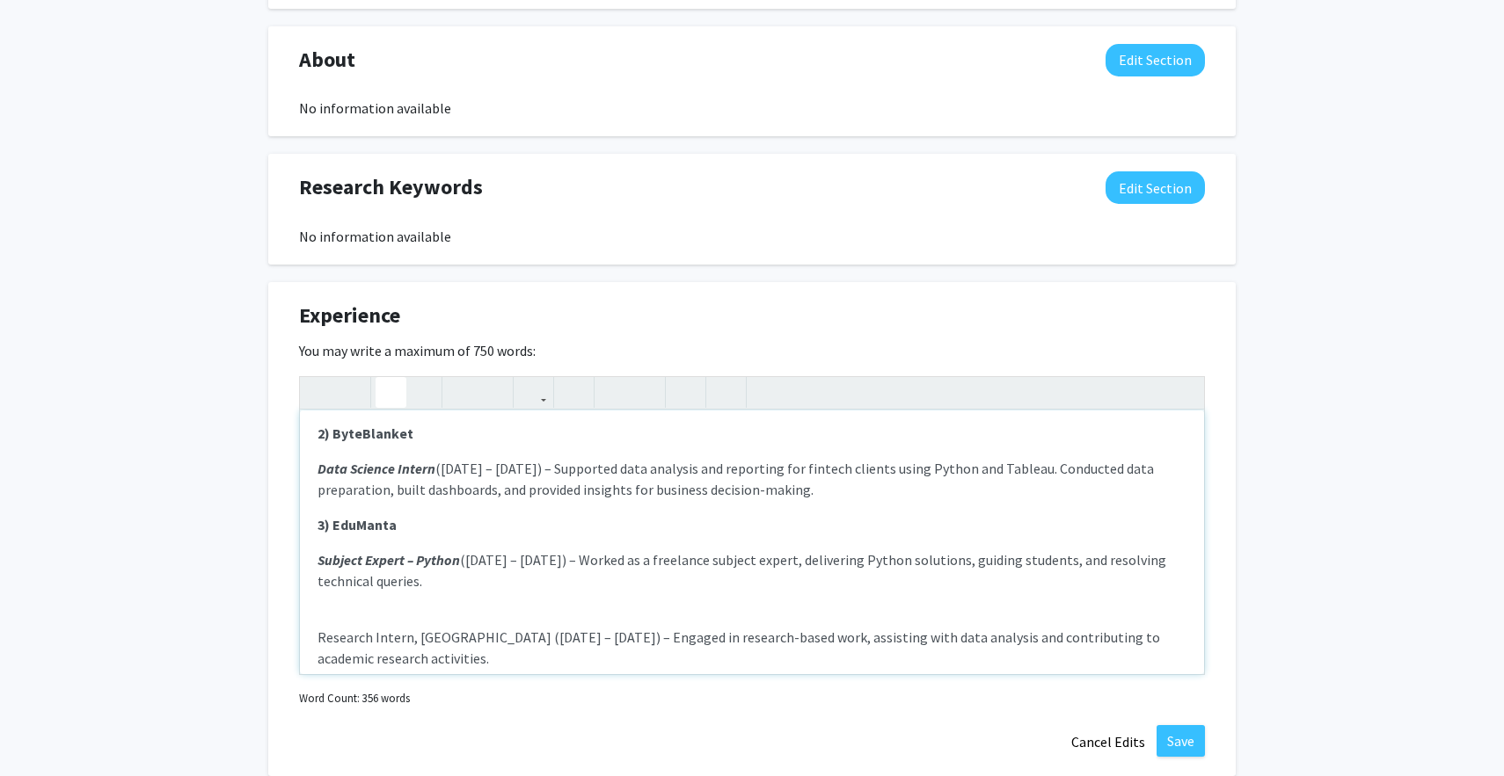
scroll to position [404, 0]
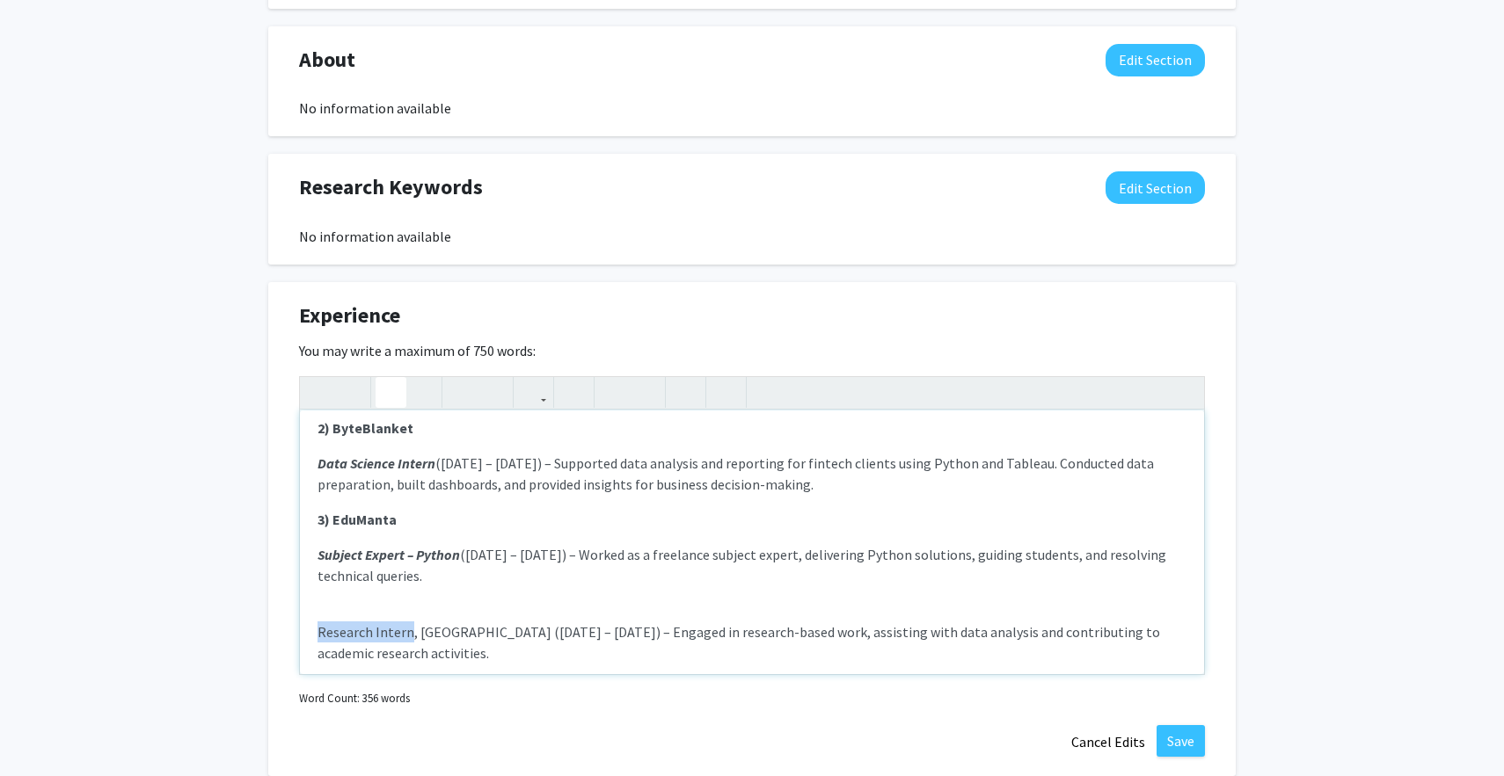
drag, startPoint x: 317, startPoint y: 608, endPoint x: 409, endPoint y: 613, distance: 92.4
click at [409, 613] on div "1) ZS Senior Software Engineer ([DATE] – [DATE]) – Acted as the Subject Matter …" at bounding box center [752, 543] width 904 height 264
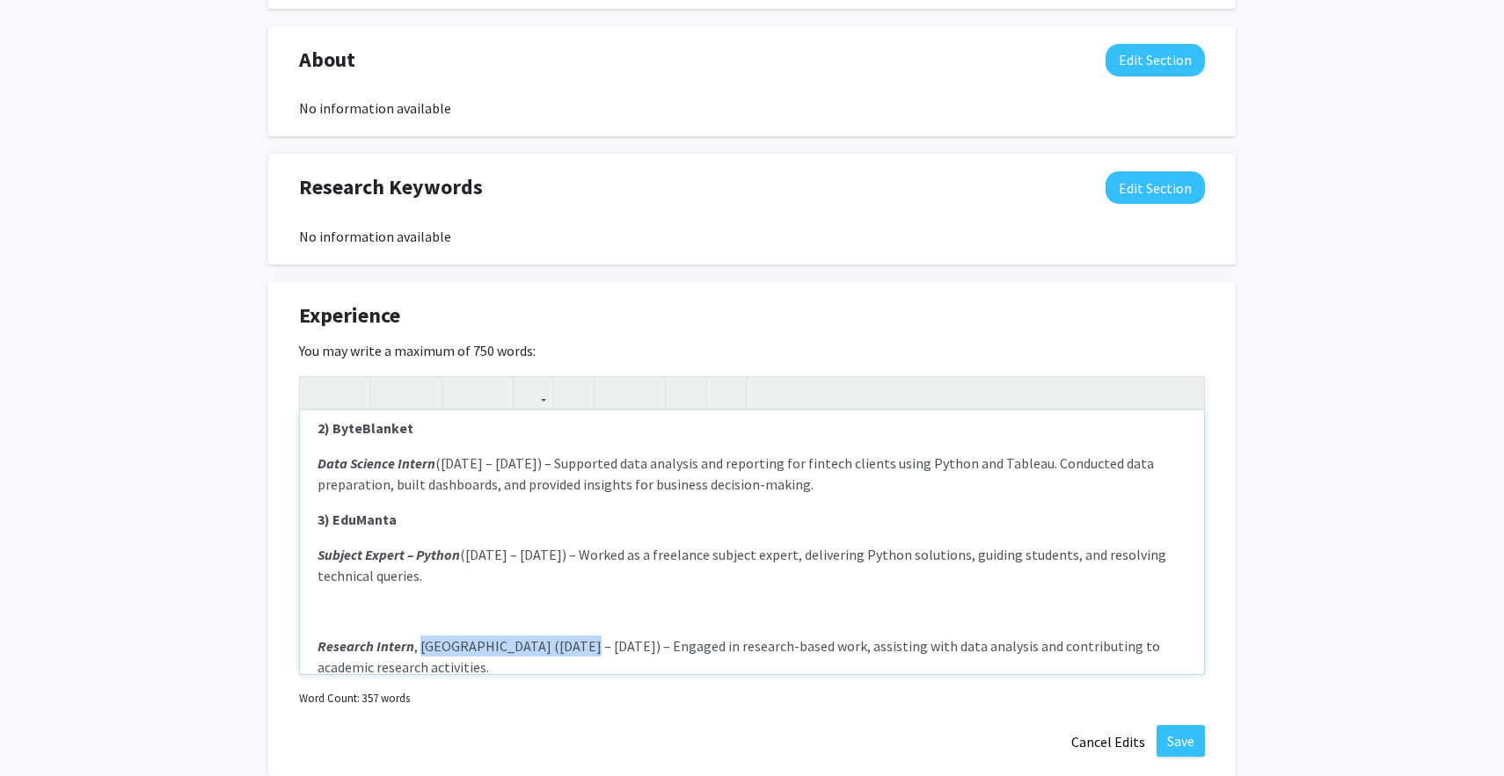
drag, startPoint x: 421, startPoint y: 624, endPoint x: 561, endPoint y: 631, distance: 140.0
click at [561, 636] on p "Research Intern , [GEOGRAPHIC_DATA] ([DATE] – [DATE]) – Engaged in research-bas…" at bounding box center [751, 657] width 869 height 42
click at [483, 610] on div "1) ZS Senior Software Engineer ([DATE] – [DATE]) – Acted as the Subject Matter …" at bounding box center [752, 543] width 904 height 264
click at [474, 603] on div "1) ZS Senior Software Engineer ([DATE] – [DATE]) – Acted as the Subject Matter …" at bounding box center [752, 543] width 904 height 264
click at [465, 601] on p "Note to users with screen readers: Please deactivate our accessibility plugin f…" at bounding box center [751, 611] width 869 height 21
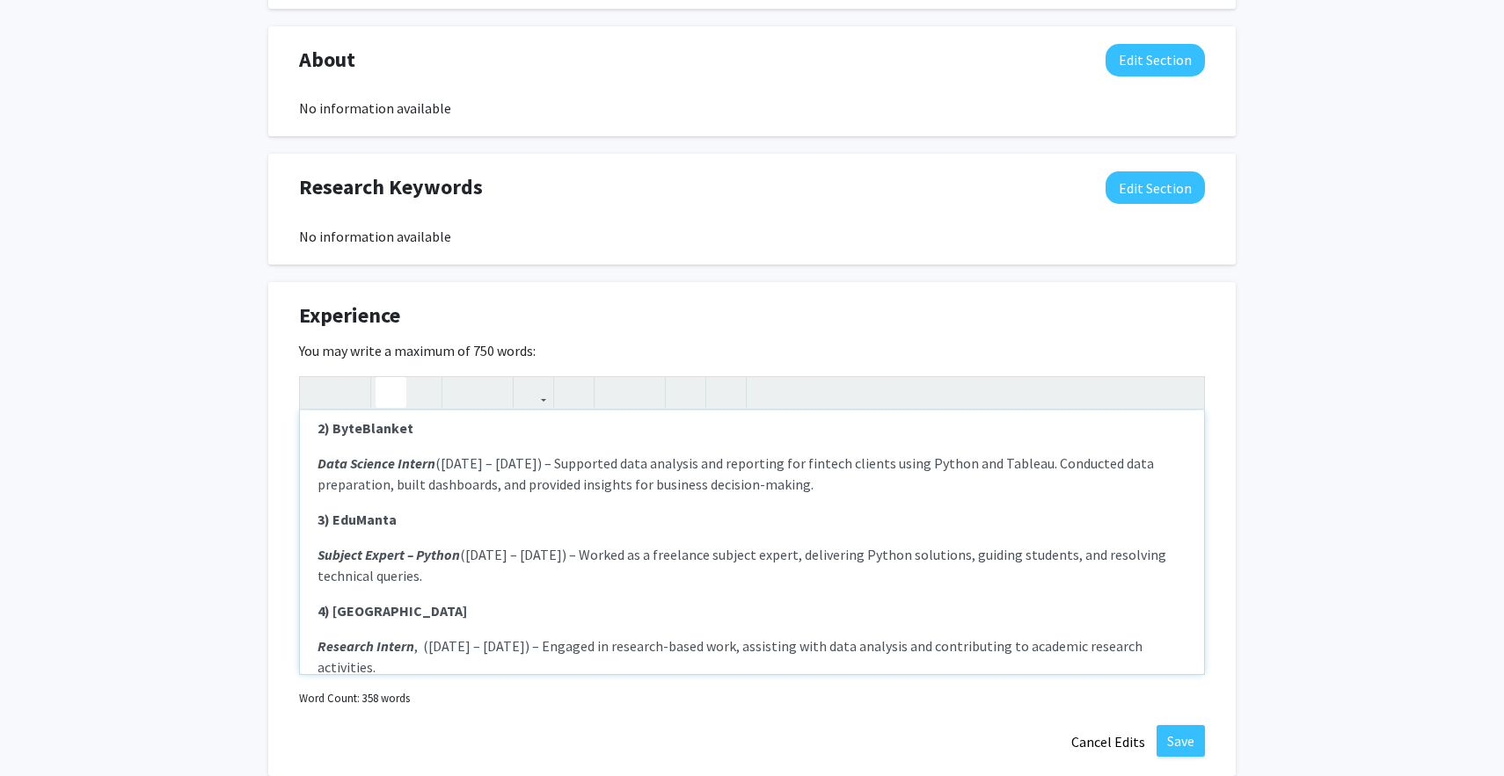
click at [413, 636] on p "Research Intern , ([DATE] – [DATE]) – Engaged in research-based work, assisting…" at bounding box center [751, 657] width 869 height 42
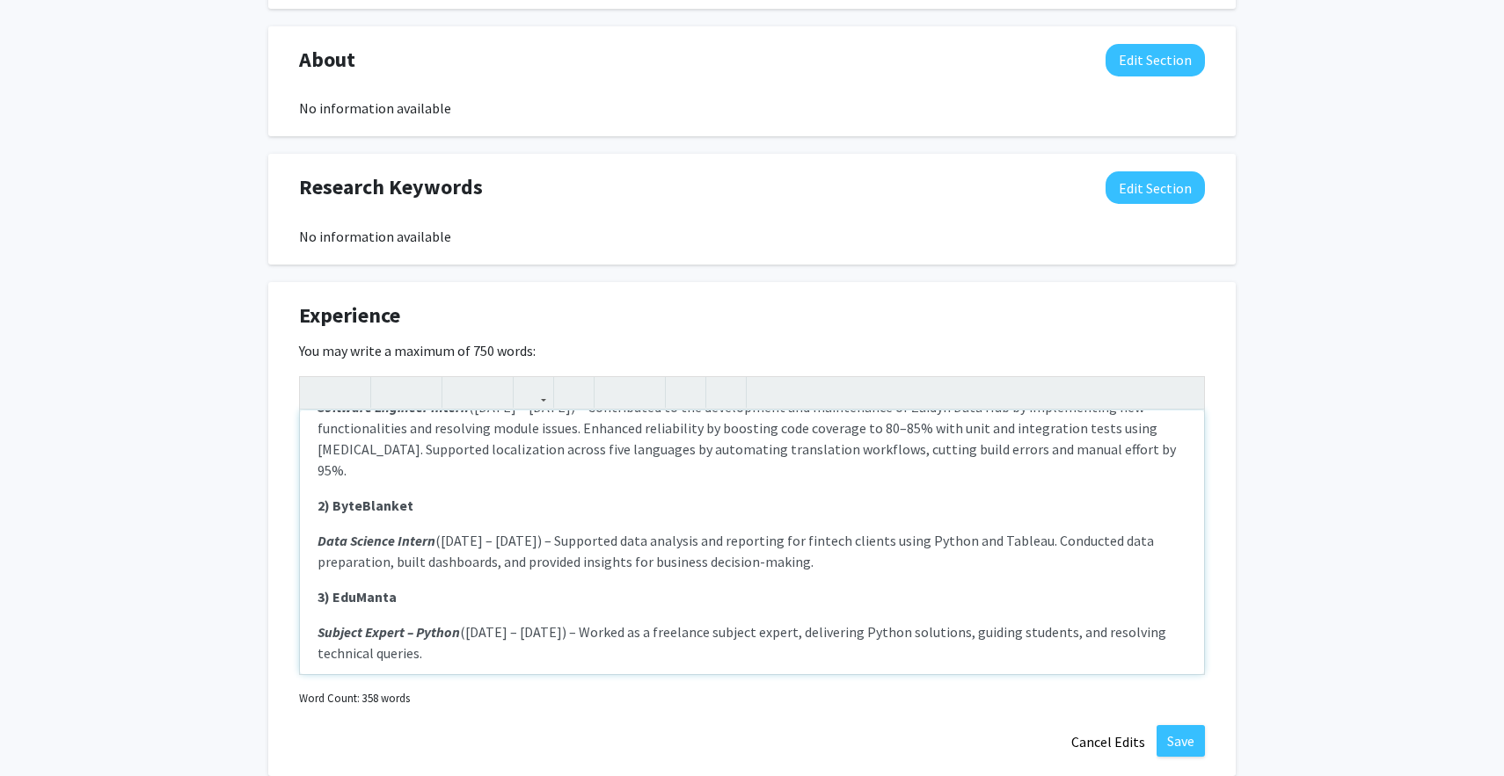
scroll to position [419, 0]
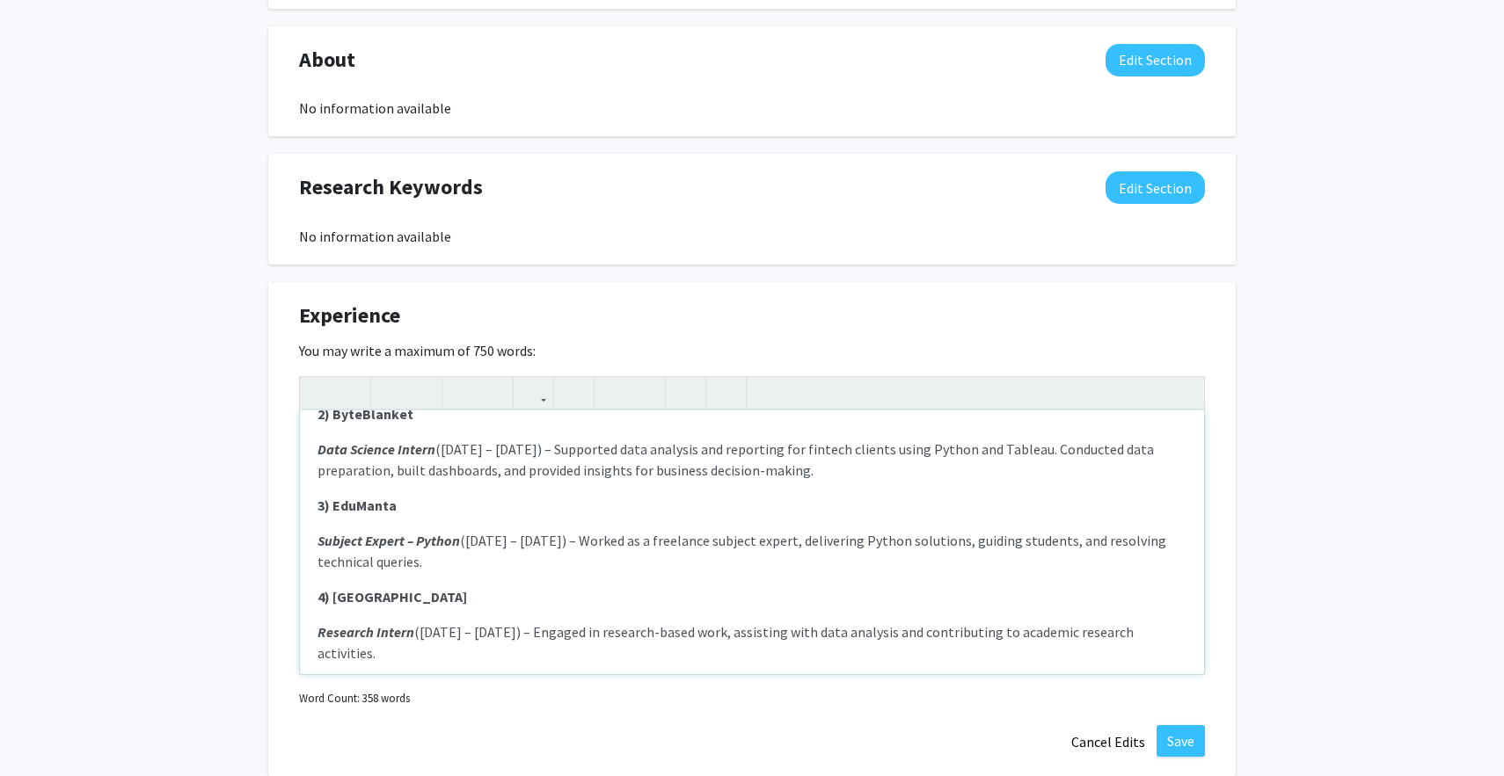
drag, startPoint x: 608, startPoint y: 517, endPoint x: 616, endPoint y: 533, distance: 17.7
click at [616, 533] on p "Subject Expert – Python ([DATE] – [DATE]) – Worked as a freelance subject exper…" at bounding box center [751, 551] width 869 height 42
copy p "Worked as a freelance subject expert, delivering Python solutions, guiding stud…"
click at [725, 442] on span "Data Science Intern ([DATE] – [DATE]) – Supported data analysis and reporting f…" at bounding box center [735, 460] width 836 height 39
drag, startPoint x: 579, startPoint y: 430, endPoint x: 822, endPoint y: 443, distance: 243.1
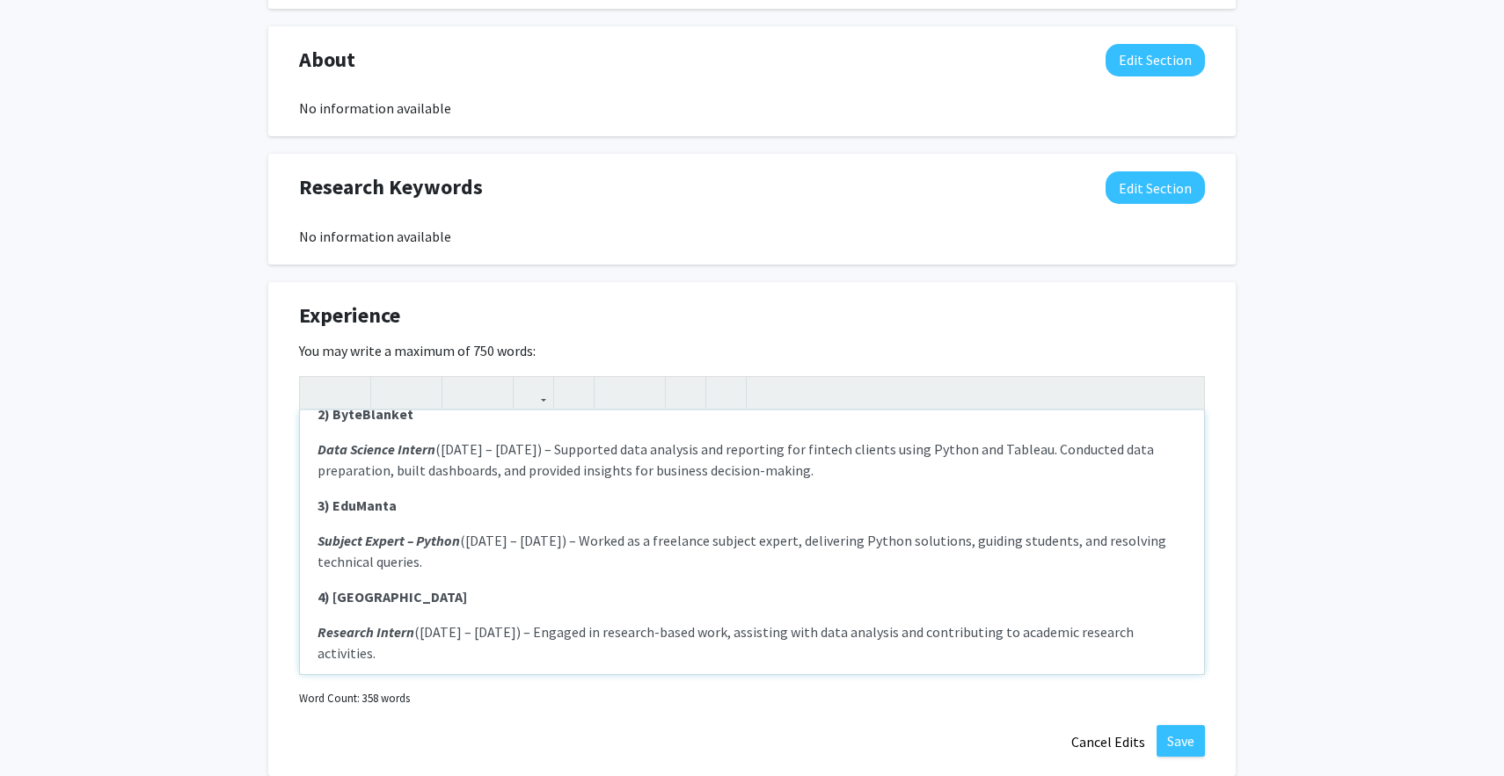
click at [822, 443] on p "Data Science Intern ([DATE] – [DATE]) – Supported data analysis and reporting f…" at bounding box center [751, 460] width 869 height 42
copy span "Supported data analysis and reporting for fintech clients using Python and Tabl…"
click at [845, 634] on p "Research Intern ([DATE] – [DATE]) – Engaged in research-based work, assisting w…" at bounding box center [751, 643] width 869 height 42
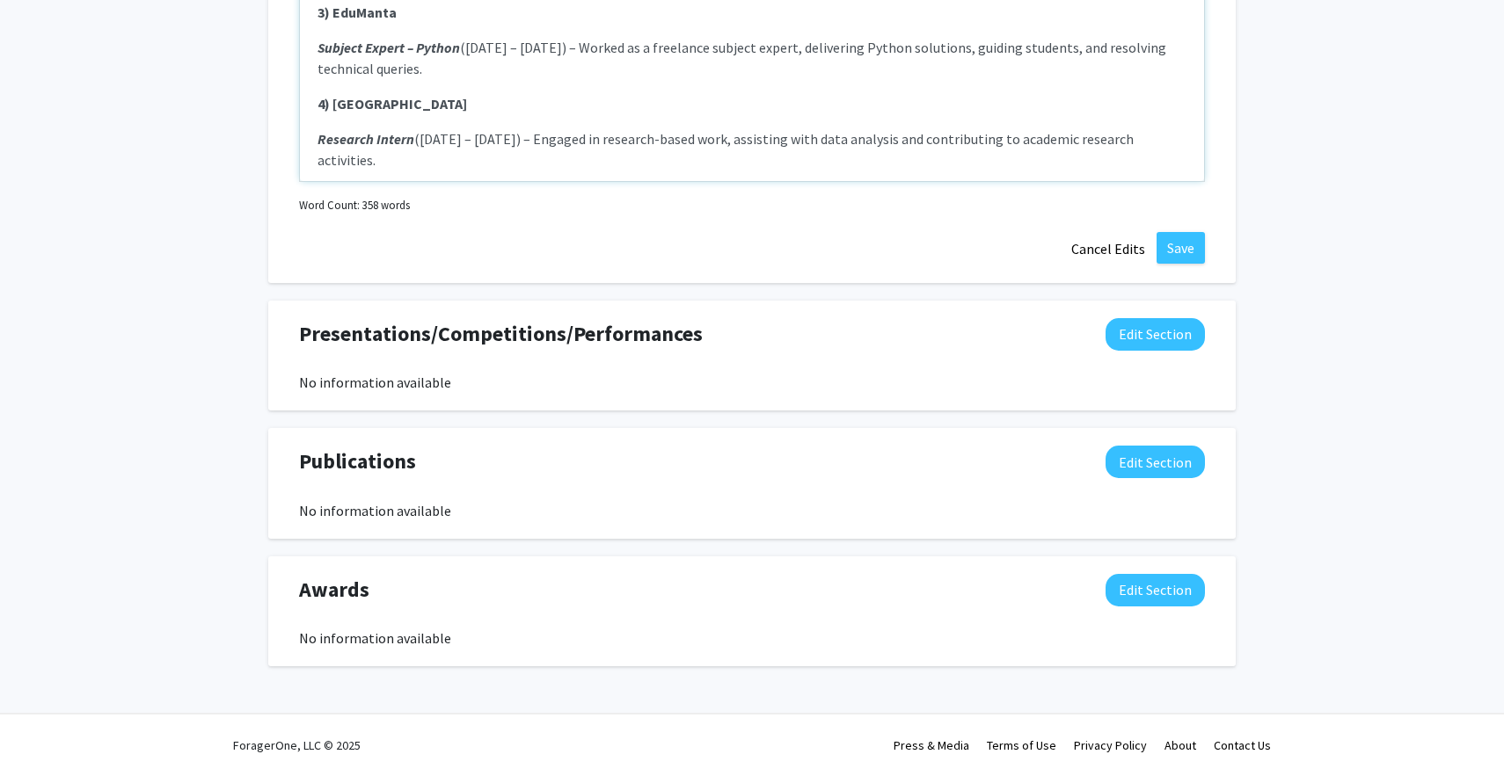
drag, startPoint x: 426, startPoint y: 145, endPoint x: 555, endPoint y: 119, distance: 131.9
click at [555, 128] on p "Research Intern ([DATE] – [DATE]) – Engaged in research-based work, assisting w…" at bounding box center [751, 149] width 869 height 42
click at [761, 128] on p "Research Intern ([DATE] – [DATE]) –Contributed to a research paper on the SIR m…" at bounding box center [751, 159] width 869 height 63
drag, startPoint x: 788, startPoint y: 115, endPoint x: 794, endPoint y: 106, distance: 10.7
click at [787, 128] on p "Research Intern ([DATE] – [DATE]) –Contributed to a research paper on the SIR m…" at bounding box center [751, 159] width 869 height 63
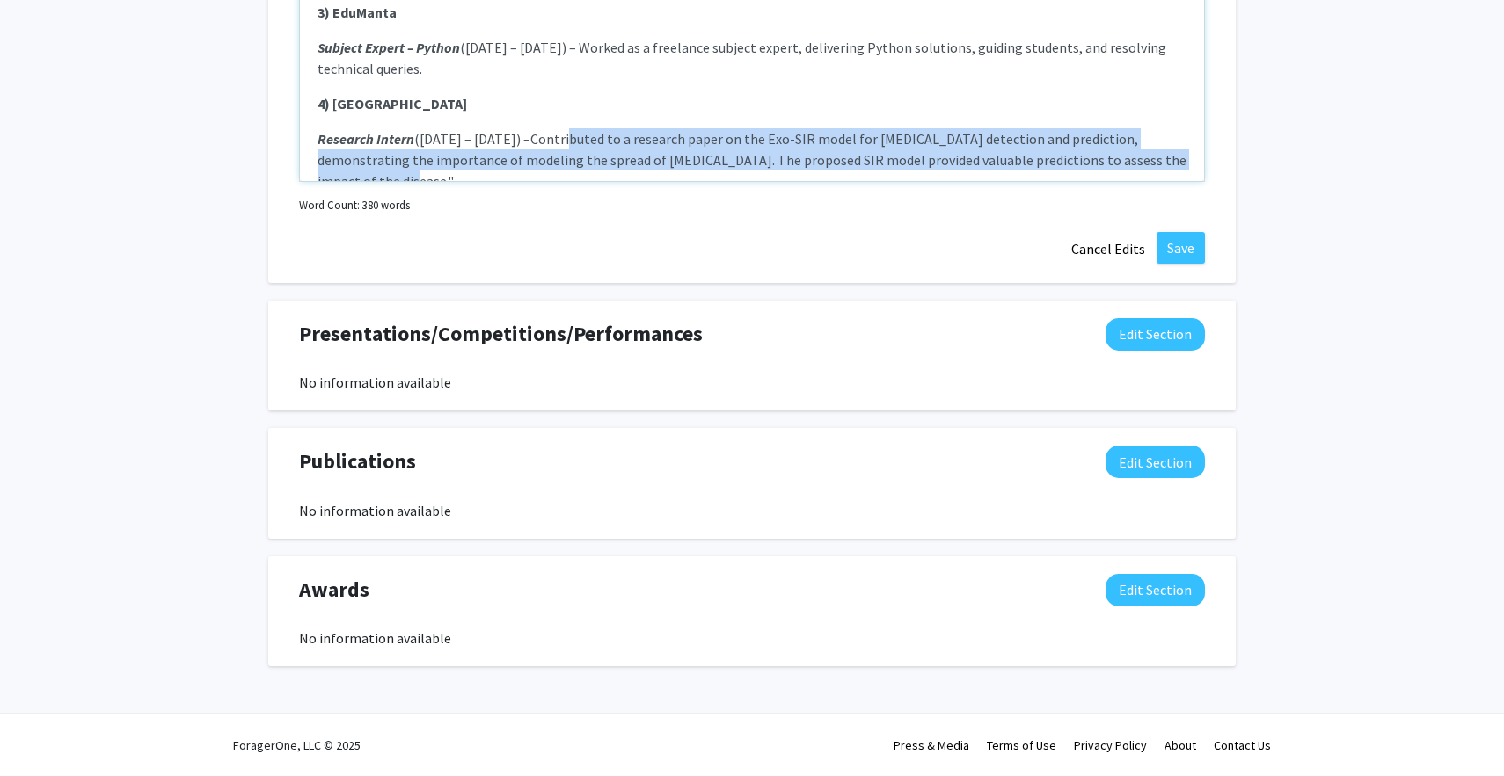
drag, startPoint x: 551, startPoint y: 118, endPoint x: 1209, endPoint y: 154, distance: 658.7
click at [1209, 154] on div "Experience Edit Section You may write a maximum of 750 words: 1) ZS Senior Soft…" at bounding box center [751, 36] width 967 height 494
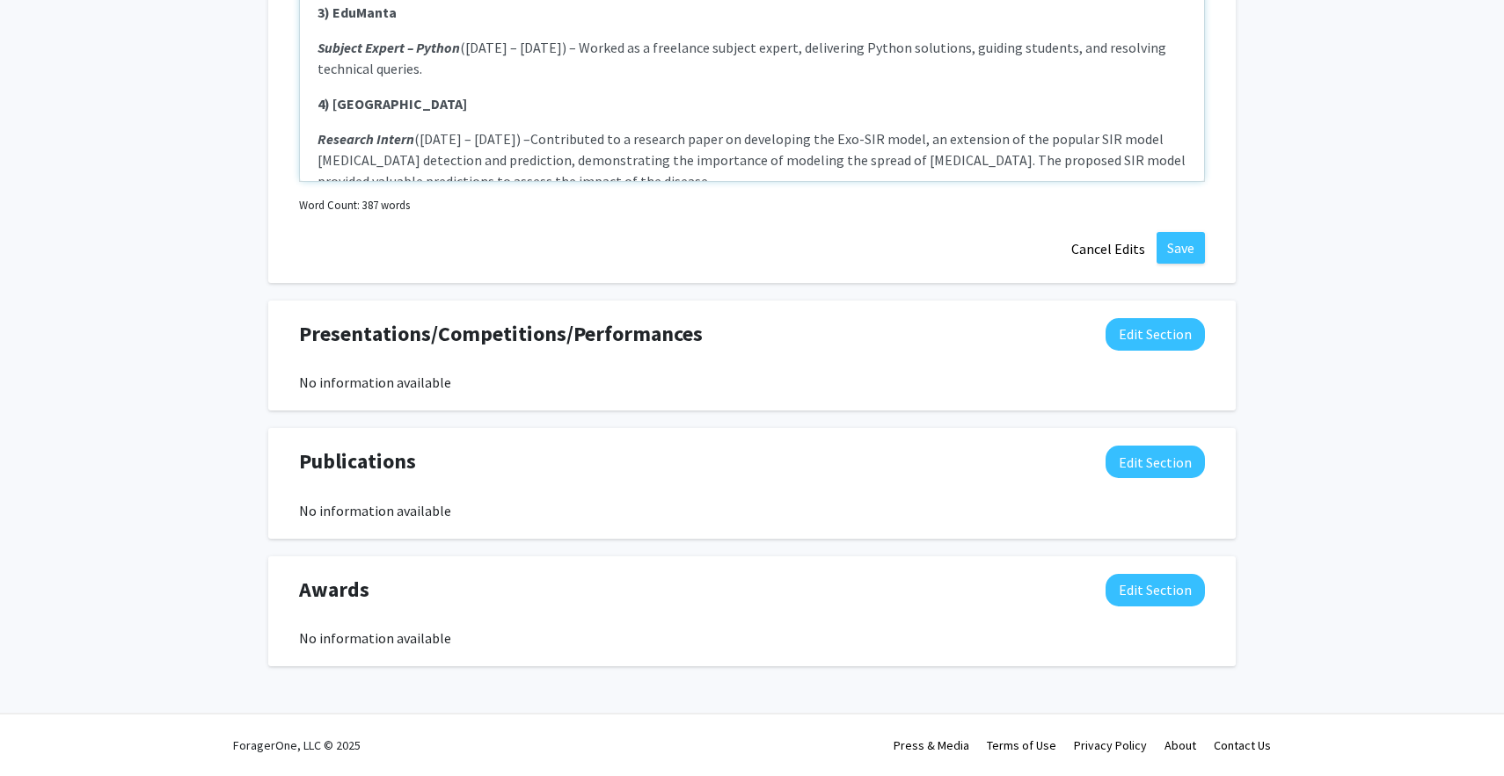
click at [558, 128] on p "Research Intern ([DATE] – [DATE]) –Contributed to a research paper on developin…" at bounding box center [751, 159] width 869 height 63
click at [1184, 128] on p "Research Intern ([DATE] – [DATE]) – Contributed to a research paper on developi…" at bounding box center [751, 159] width 869 height 63
click at [1054, 140] on p "Research Intern ([DATE] – [DATE]) – Contributed to a research paper on developi…" at bounding box center [751, 159] width 869 height 63
type textarea "<l><ipsumd>4) SI</ametco></a><e><se><doeius>Tempor Incididu Utlabore</etdolo></…"
click at [1176, 246] on button "Save" at bounding box center [1180, 248] width 48 height 32
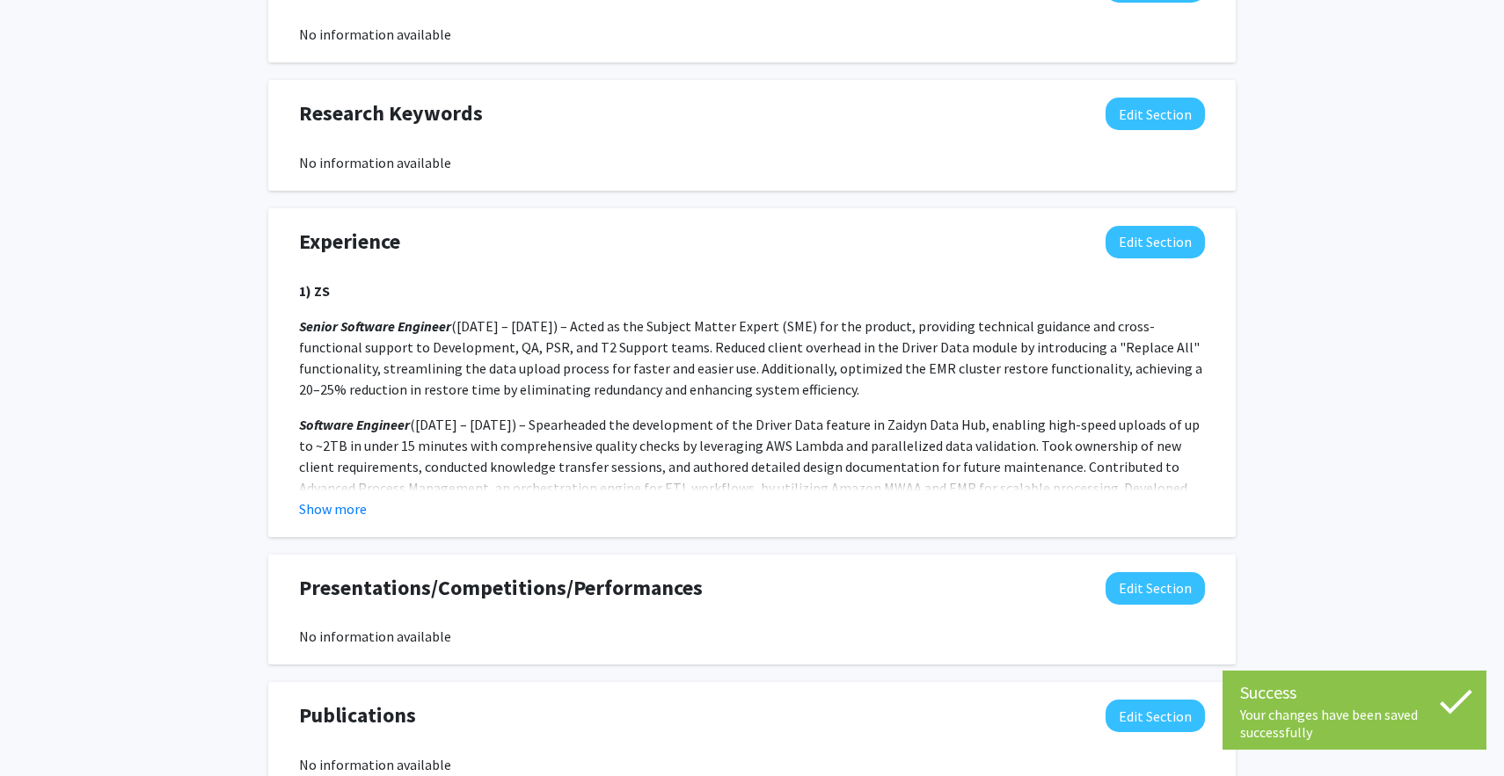
scroll to position [747, 0]
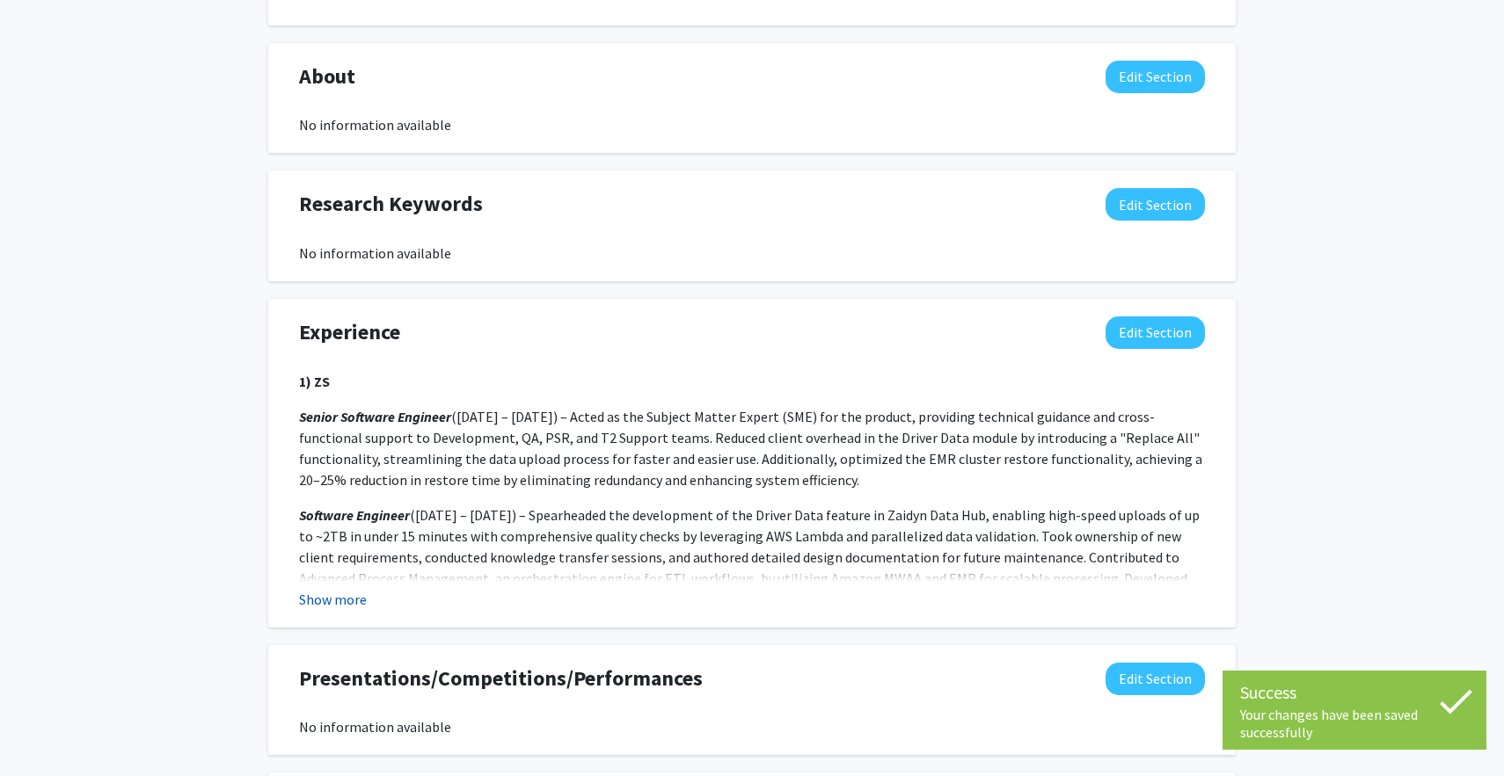
click at [328, 592] on button "Show more" at bounding box center [333, 599] width 68 height 21
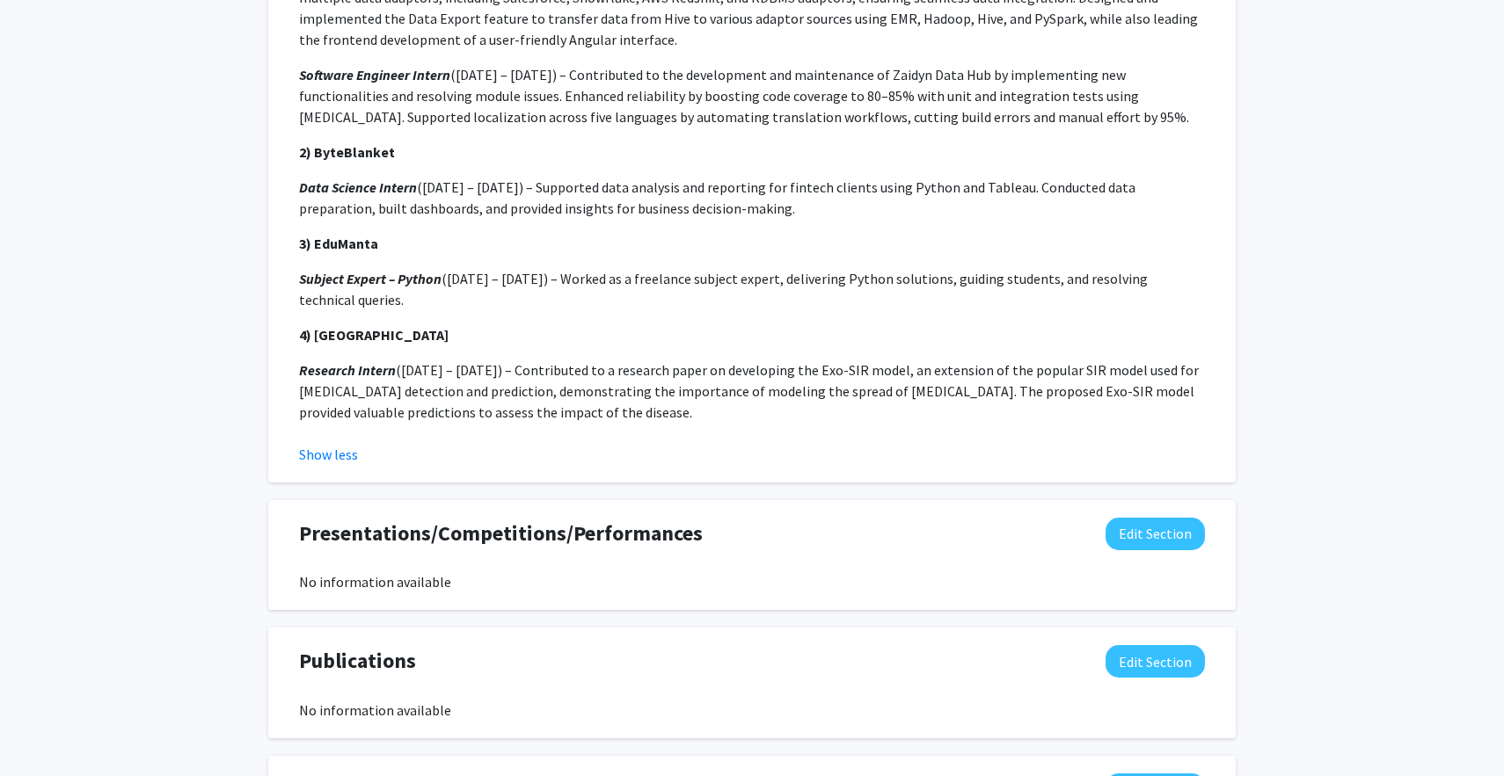
scroll to position [1512, 0]
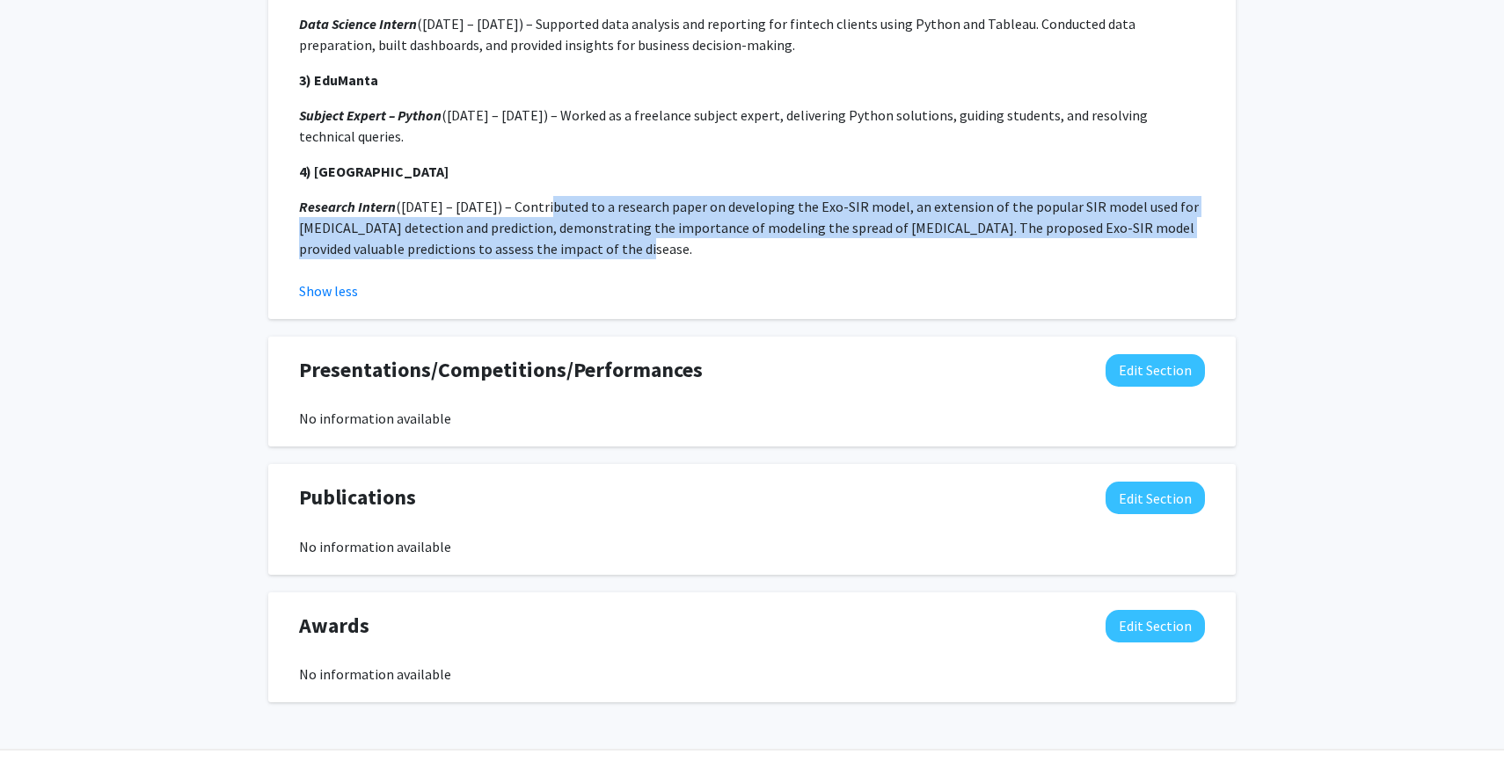
drag, startPoint x: 550, startPoint y: 220, endPoint x: 596, endPoint y: 248, distance: 54.4
click at [596, 248] on p "Research Intern ([DATE] – [DATE]) – Contributed to a research paper on developi…" at bounding box center [752, 227] width 906 height 63
copy p "Contributed to a research paper on developing the Exo-SIR model, an extension o…"
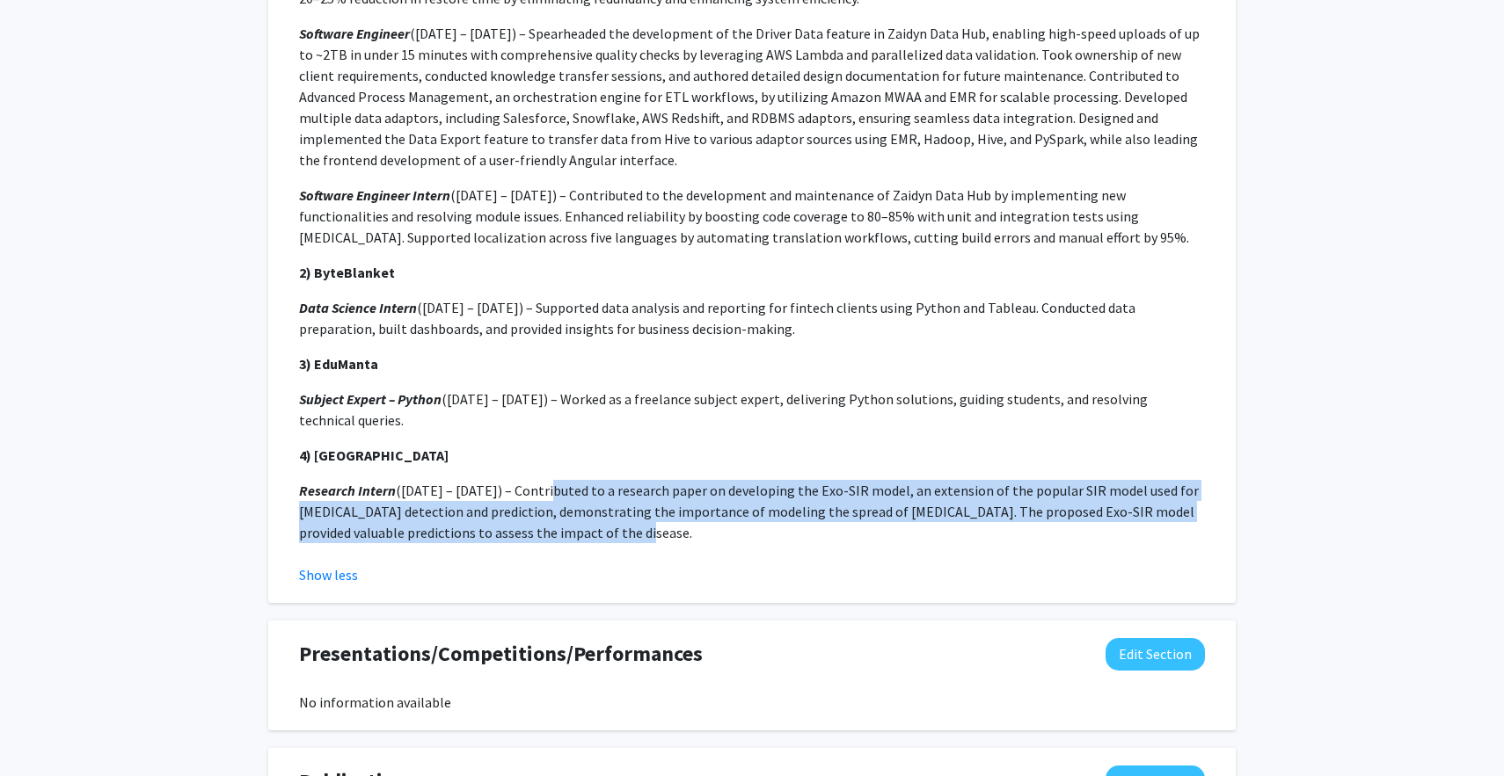
scroll to position [1548, 0]
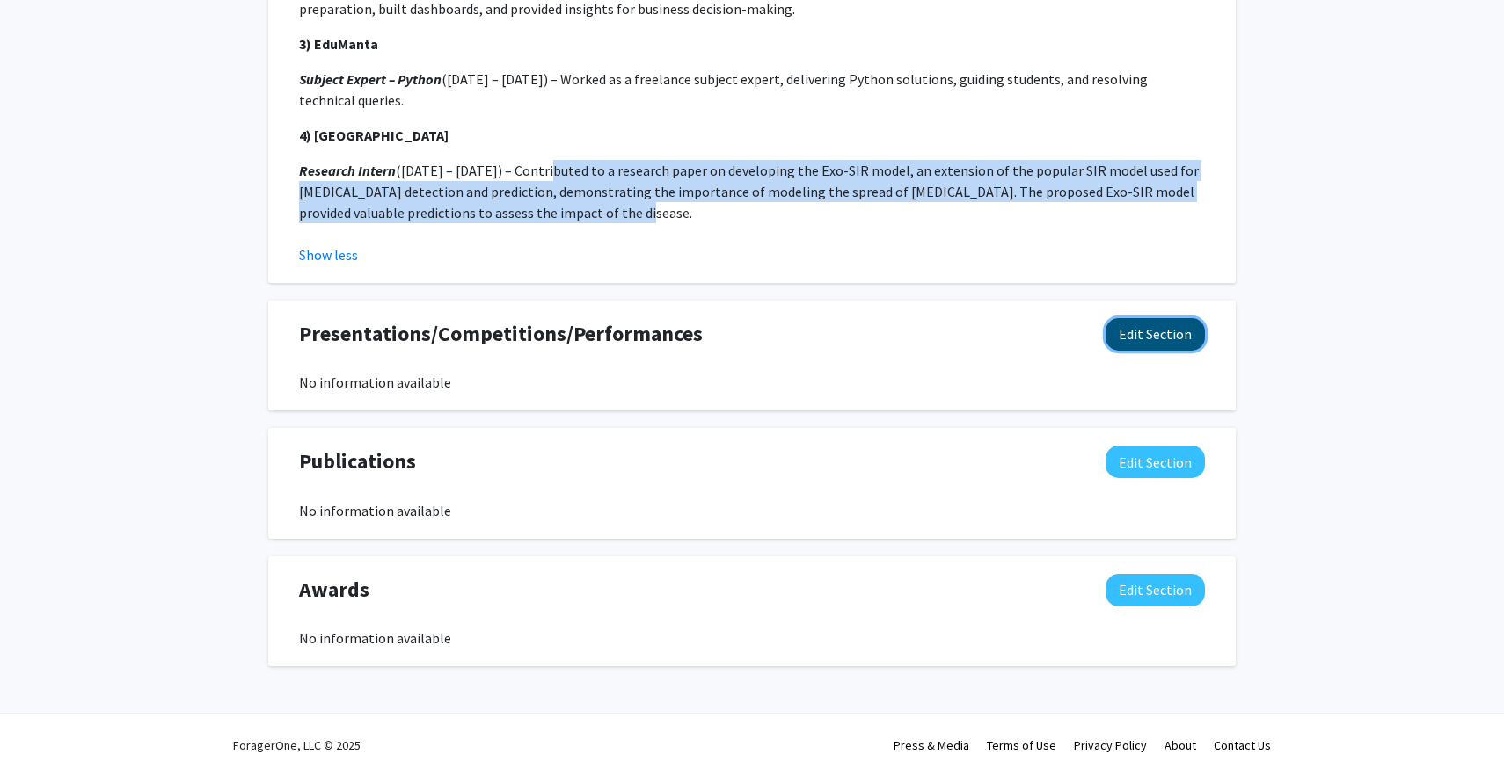
click at [1133, 342] on button "Edit Section" at bounding box center [1154, 334] width 99 height 33
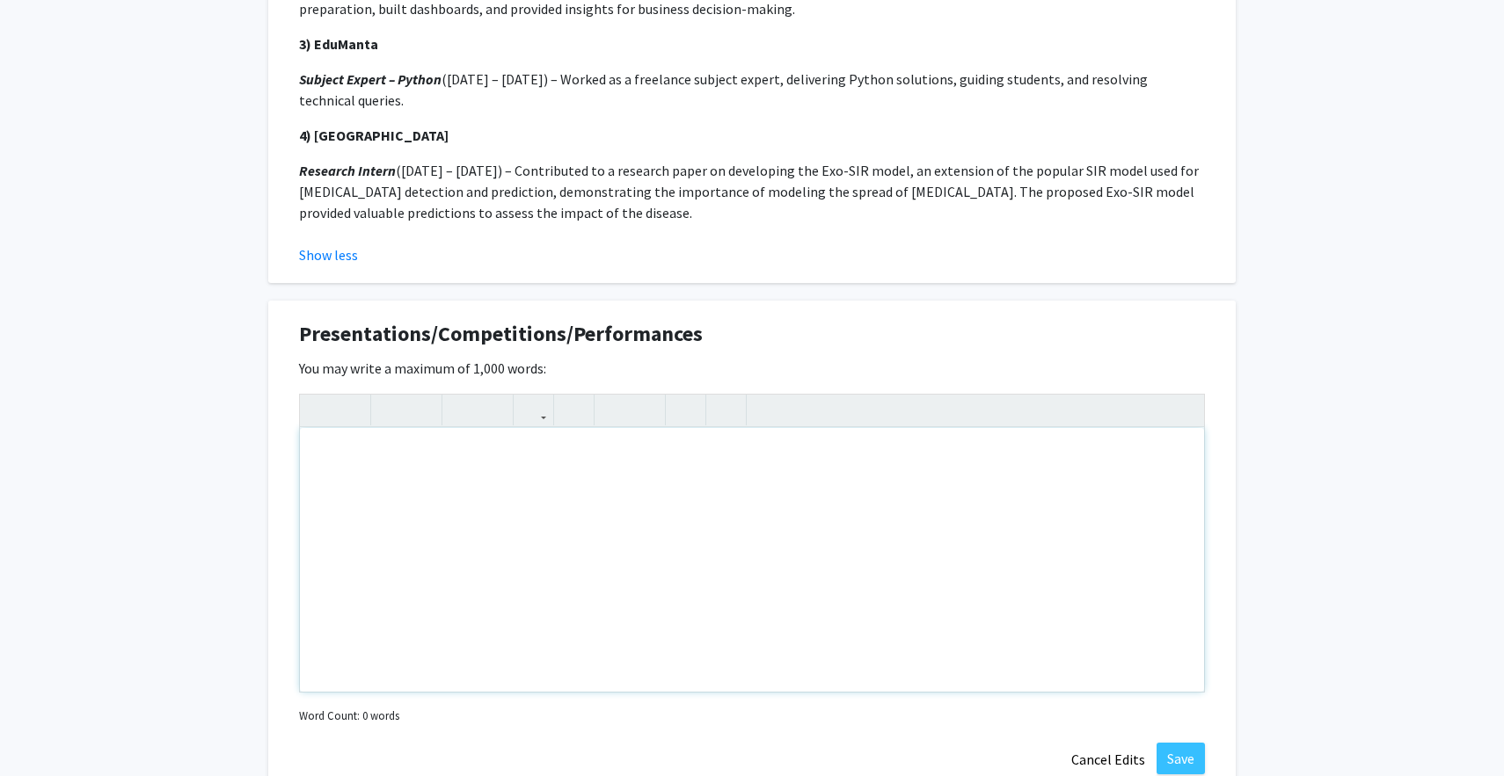
click at [393, 542] on div "Note to users with screen readers: Please deactivate our accessibility plugin f…" at bounding box center [752, 560] width 904 height 264
paste div "Note to users with screen readers: Please deactivate our accessibility plugin f…"
type textarea "<br><p>Runner Up at Startup Weekend, Jaipur</p><p>Runner Up at Startup Weekend,…"
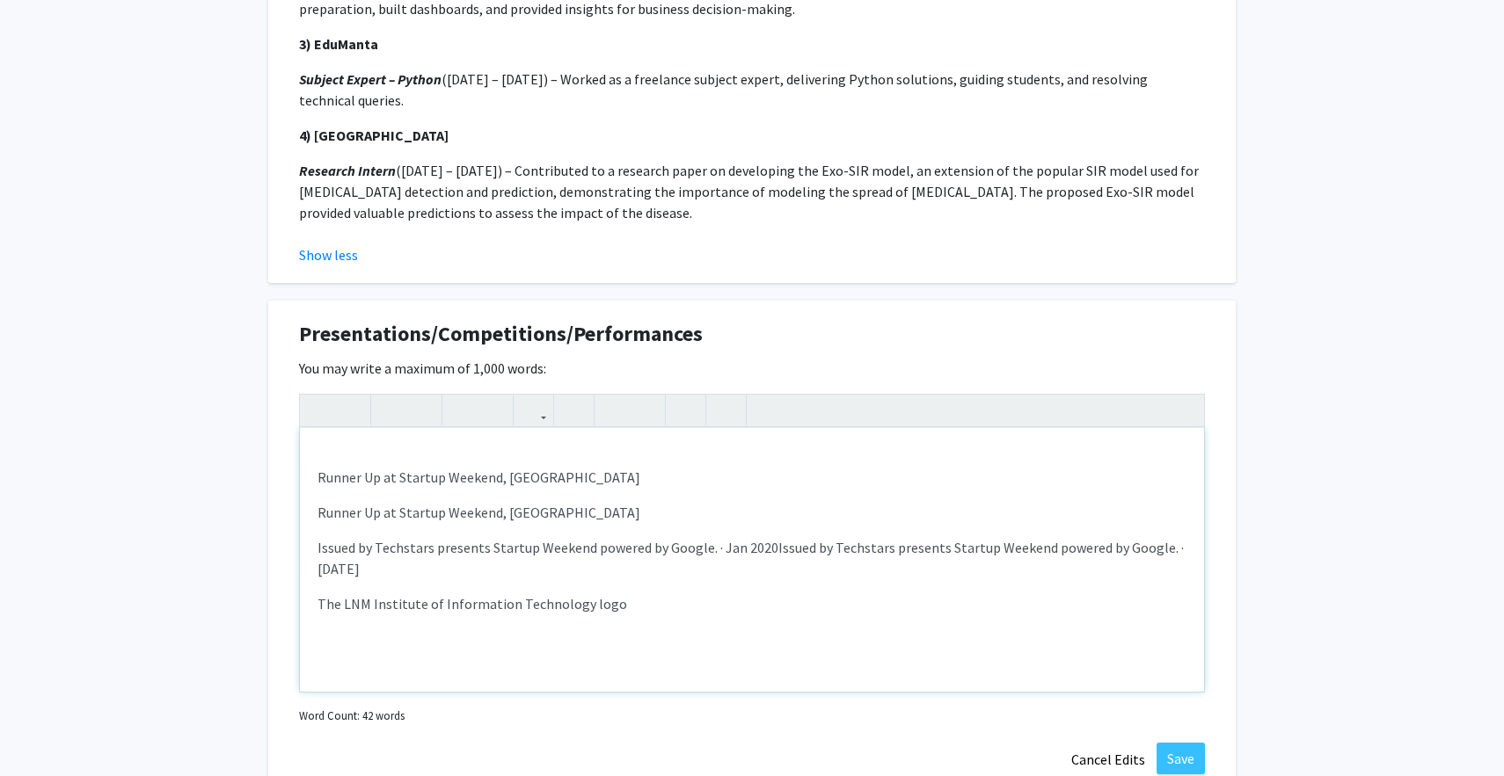
click at [395, 474] on p "Runner Up at Startup Weekend, [GEOGRAPHIC_DATA]" at bounding box center [751, 477] width 869 height 21
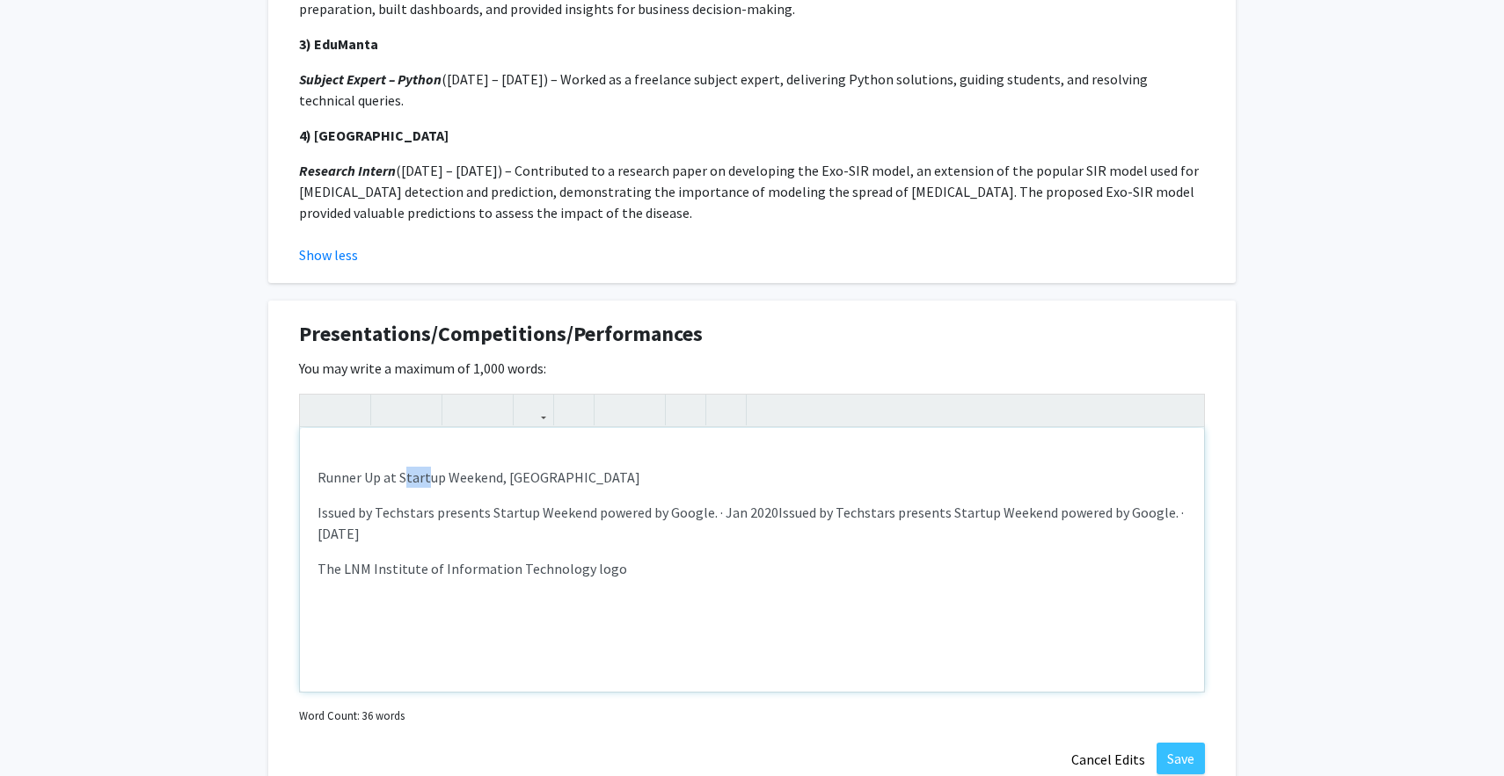
drag, startPoint x: 402, startPoint y: 477, endPoint x: 428, endPoint y: 478, distance: 26.4
click at [428, 478] on span "Runner Up at Startup Weekend, [GEOGRAPHIC_DATA]" at bounding box center [478, 478] width 323 height 18
click at [416, 492] on div "Runner Up at Startup Weekend, Jaipur Issued by Techstars presents Startup Weeke…" at bounding box center [752, 560] width 904 height 264
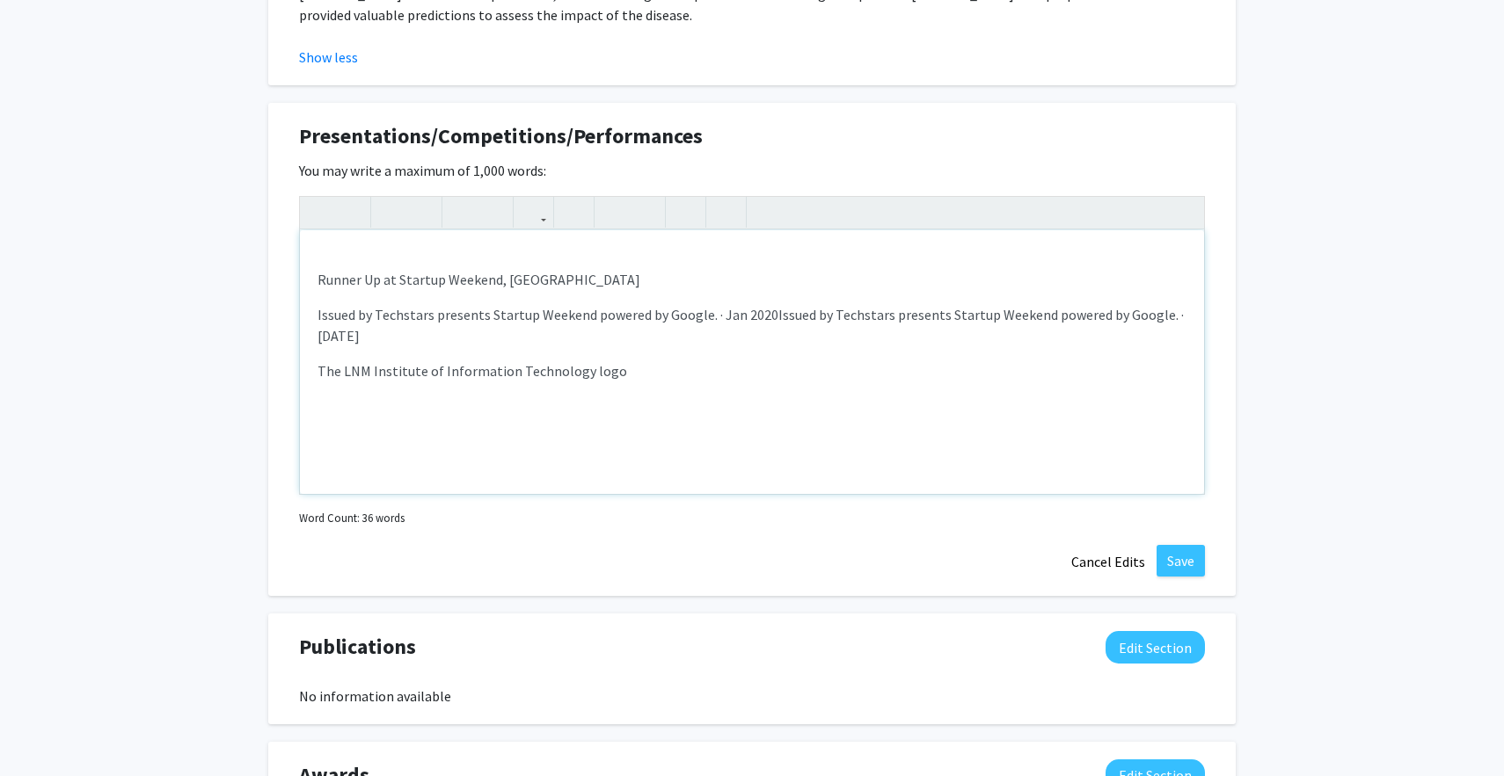
scroll to position [1517, 0]
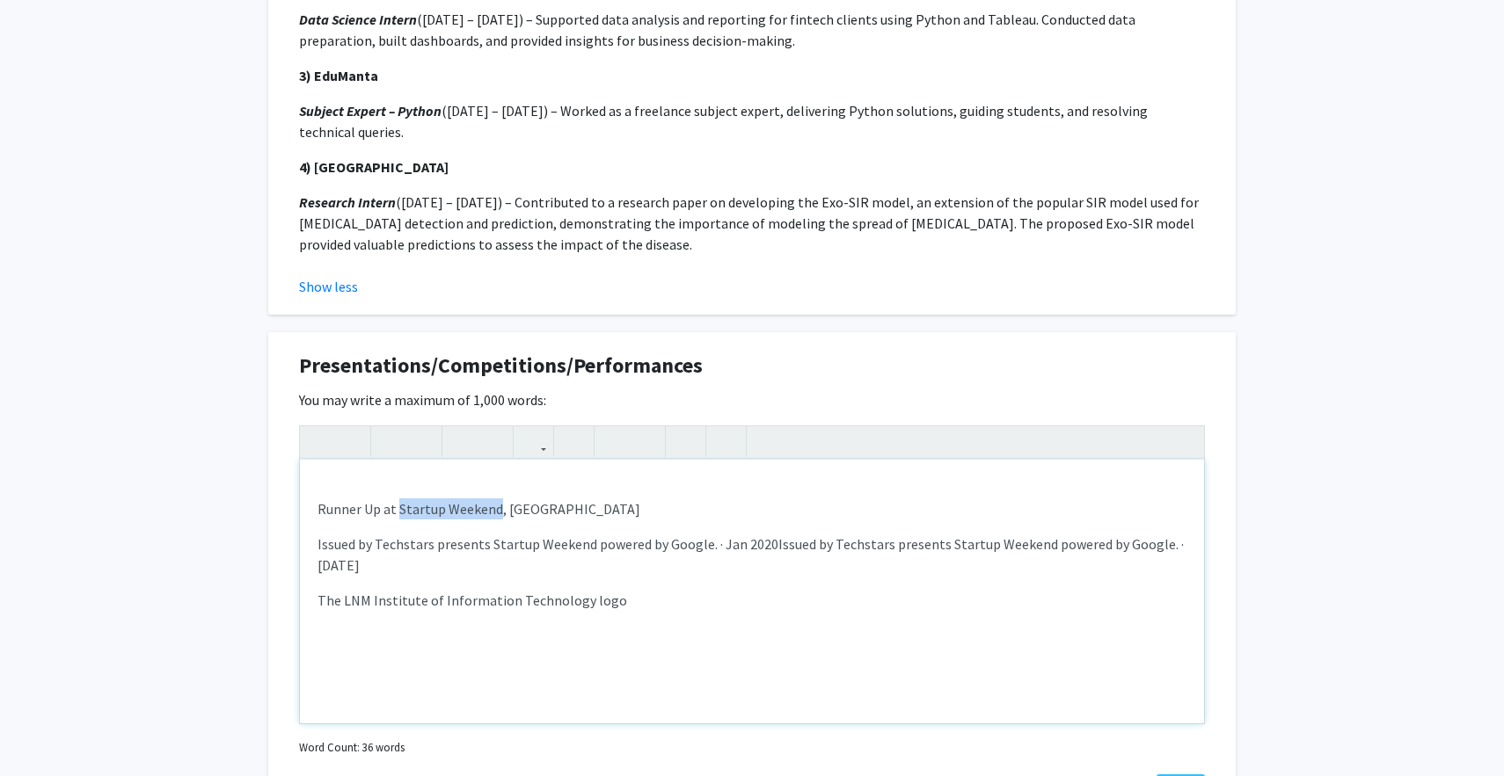
drag, startPoint x: 398, startPoint y: 507, endPoint x: 499, endPoint y: 510, distance: 101.2
click at [499, 510] on span "Runner Up at Startup Weekend, [GEOGRAPHIC_DATA]" at bounding box center [478, 509] width 323 height 18
click at [505, 531] on div "Runner Up at Startup Weekend , Jaipur Issued by Techstars presents Startup Week…" at bounding box center [752, 592] width 904 height 264
drag, startPoint x: 501, startPoint y: 512, endPoint x: 880, endPoint y: 519, distance: 379.1
click at [880, 519] on div "Runner Up at Startup Weekend , Jaipur Issued by Techstars presents Startup Week…" at bounding box center [752, 592] width 904 height 264
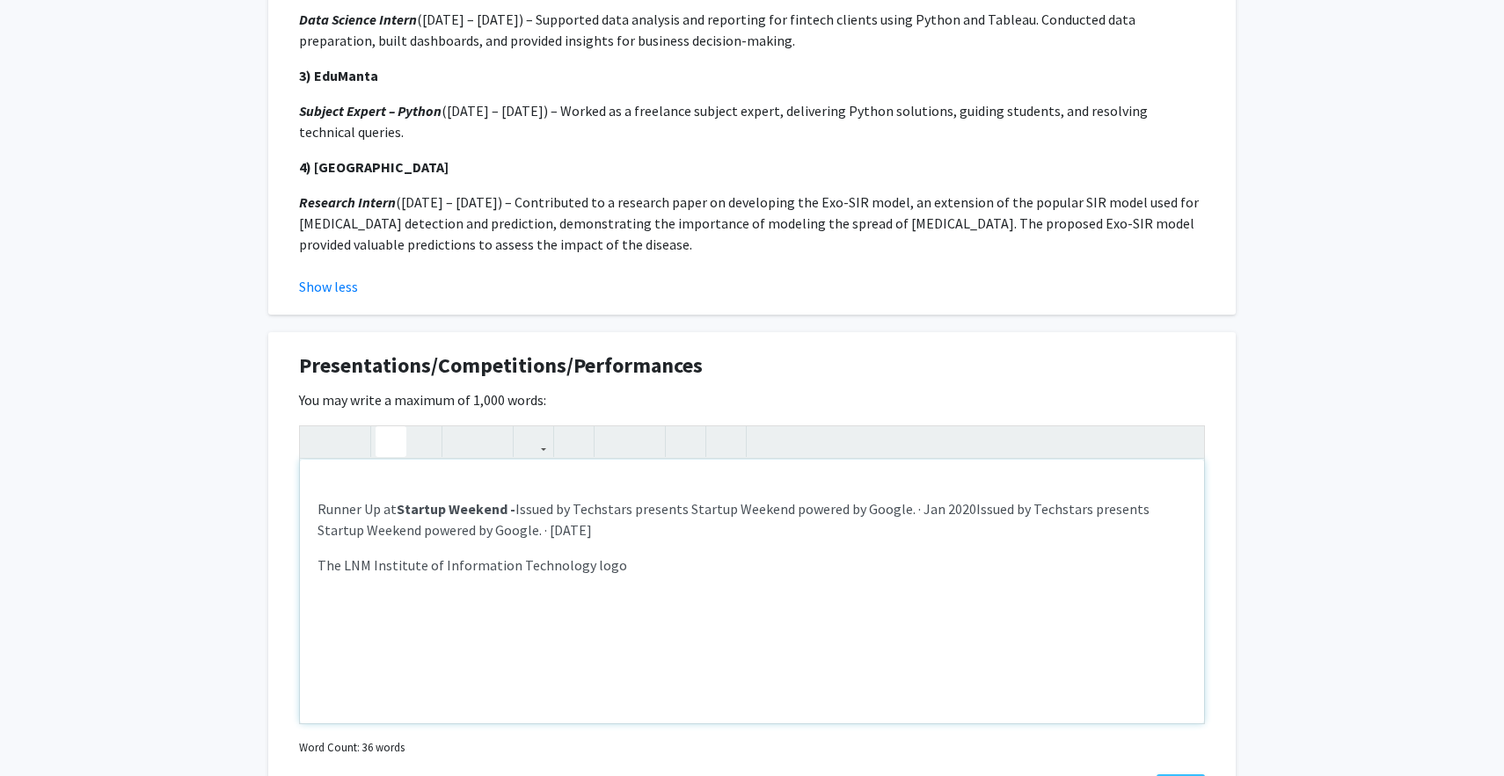
click at [599, 513] on span "Issued by Techstars presents Startup Weekend powered by Google. · Jan 2020Issue…" at bounding box center [733, 519] width 832 height 39
click at [883, 512] on span "Issued by Techstars presents Startup Weekend powered by Google. · Jan 2020Issue…" at bounding box center [732, 519] width 831 height 39
drag, startPoint x: 929, startPoint y: 523, endPoint x: 958, endPoint y: 518, distance: 30.4
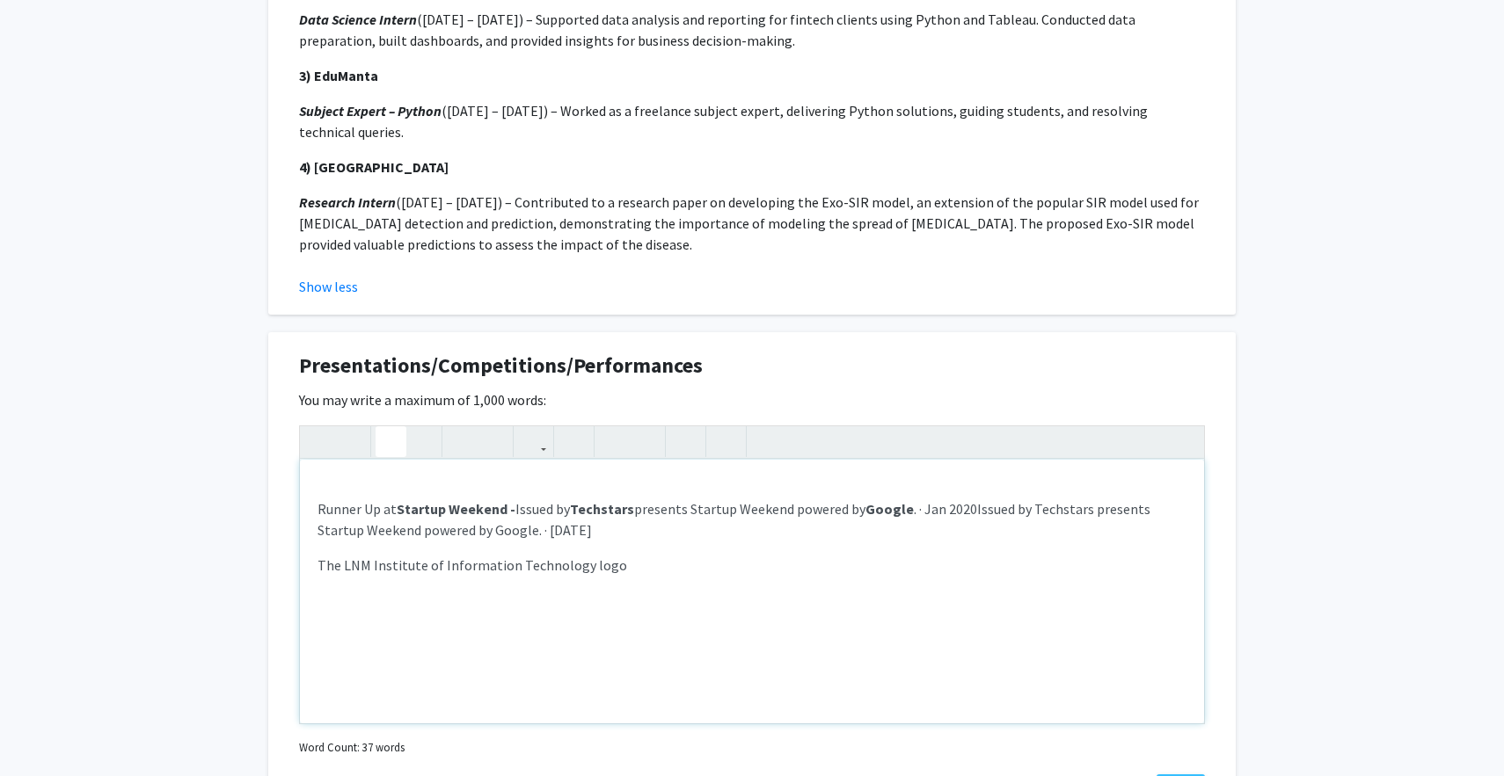
click at [929, 523] on p "Runner Up at Startup Weekend - Issued by Techstars presents Startup Weekend pow…" at bounding box center [751, 520] width 869 height 42
drag, startPoint x: 973, startPoint y: 514, endPoint x: 1087, endPoint y: 453, distance: 129.8
click at [1004, 500] on span "Issued by Techstars presents Startup Weekend powered by Google . · Jan 2020Issu…" at bounding box center [733, 519] width 833 height 39
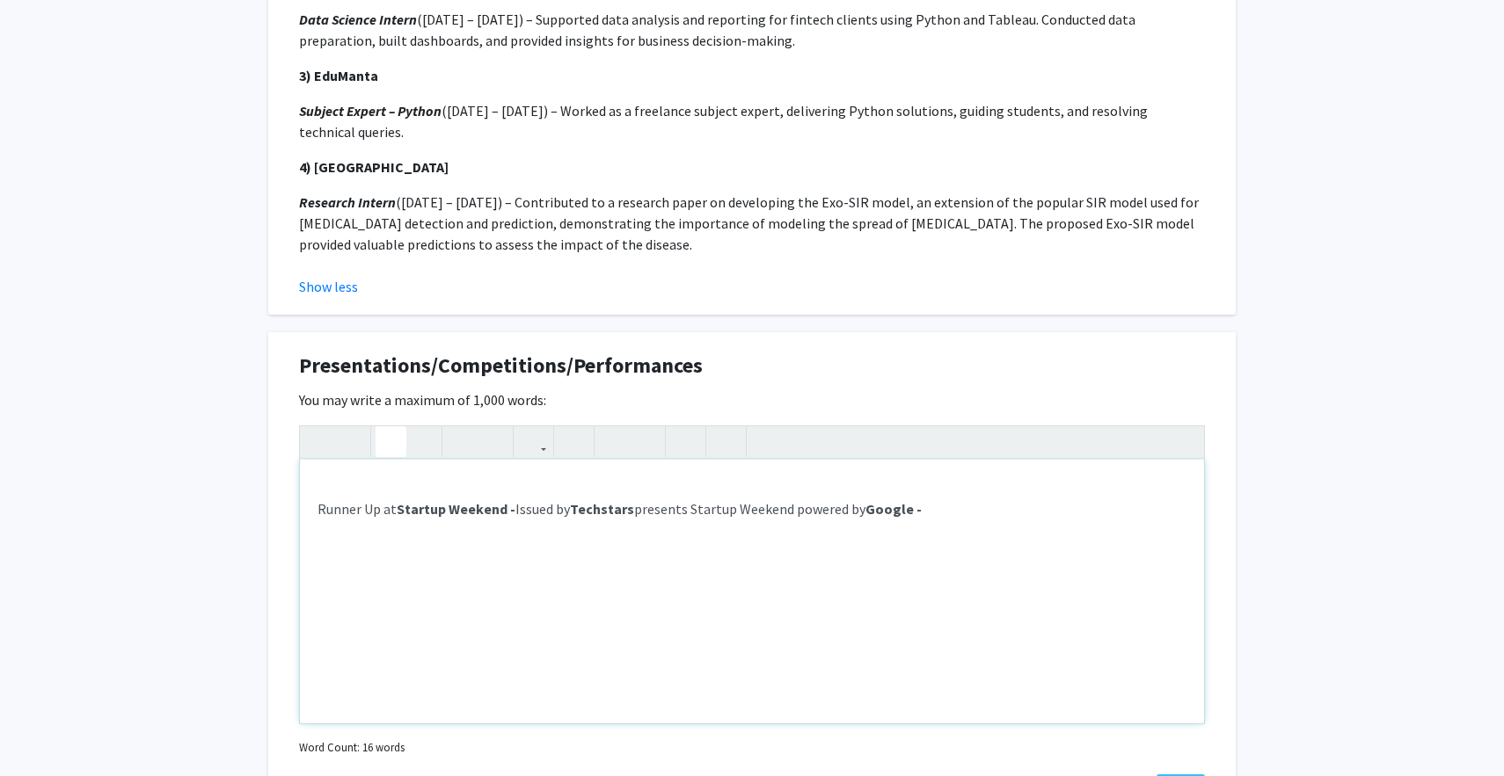
click at [397, 434] on icon "button" at bounding box center [390, 441] width 15 height 29
click at [1040, 513] on p "Runner Up at Startup Weekend - Issued by Techstars presents Startup Weekend pow…" at bounding box center [751, 509] width 869 height 21
click at [428, 433] on icon "button" at bounding box center [421, 441] width 15 height 29
click at [428, 450] on icon "button" at bounding box center [421, 441] width 15 height 29
click at [403, 448] on button "button" at bounding box center [390, 441] width 31 height 31
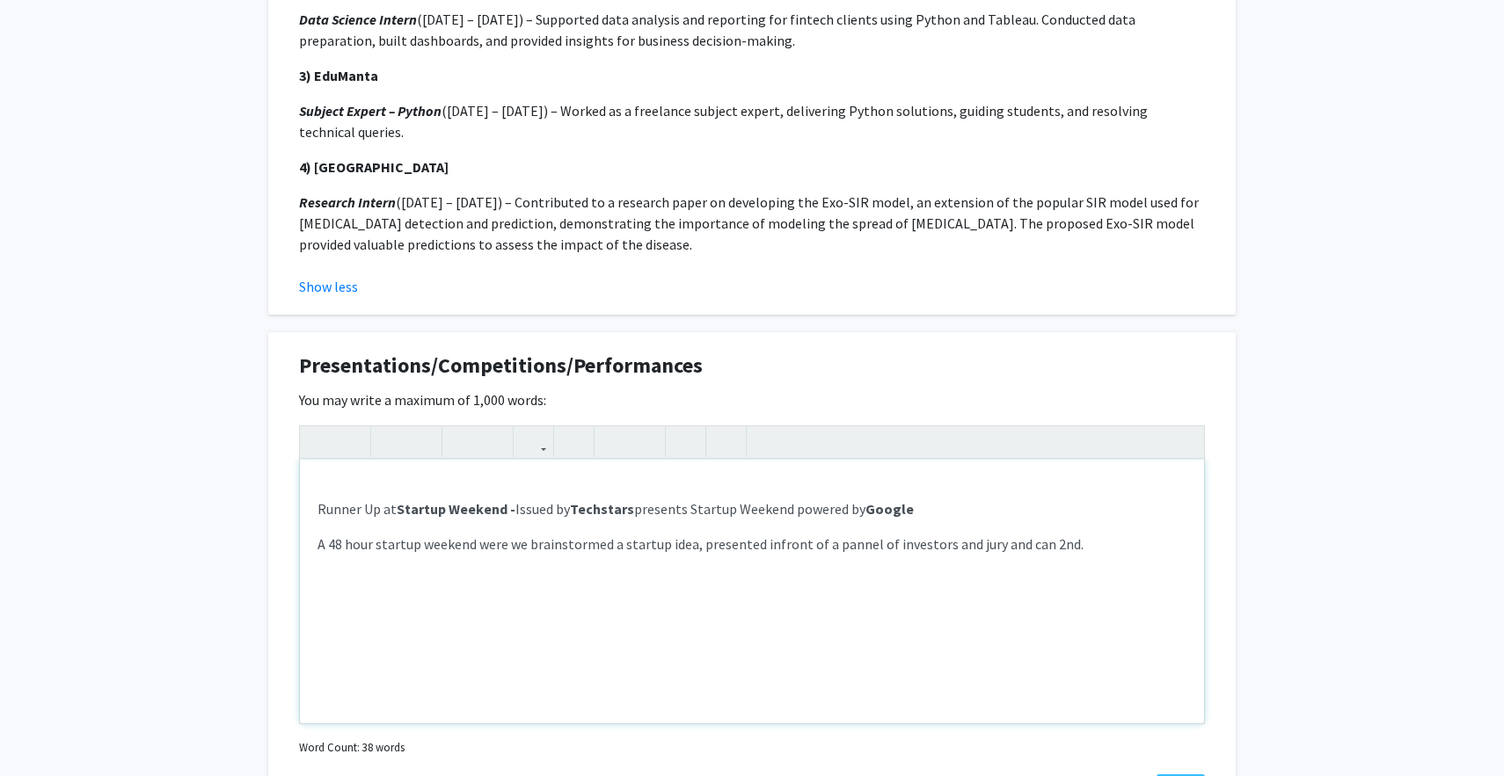
copy div "Google A 48 hour startup weekend were we brainstormed a startup idea, presented…"
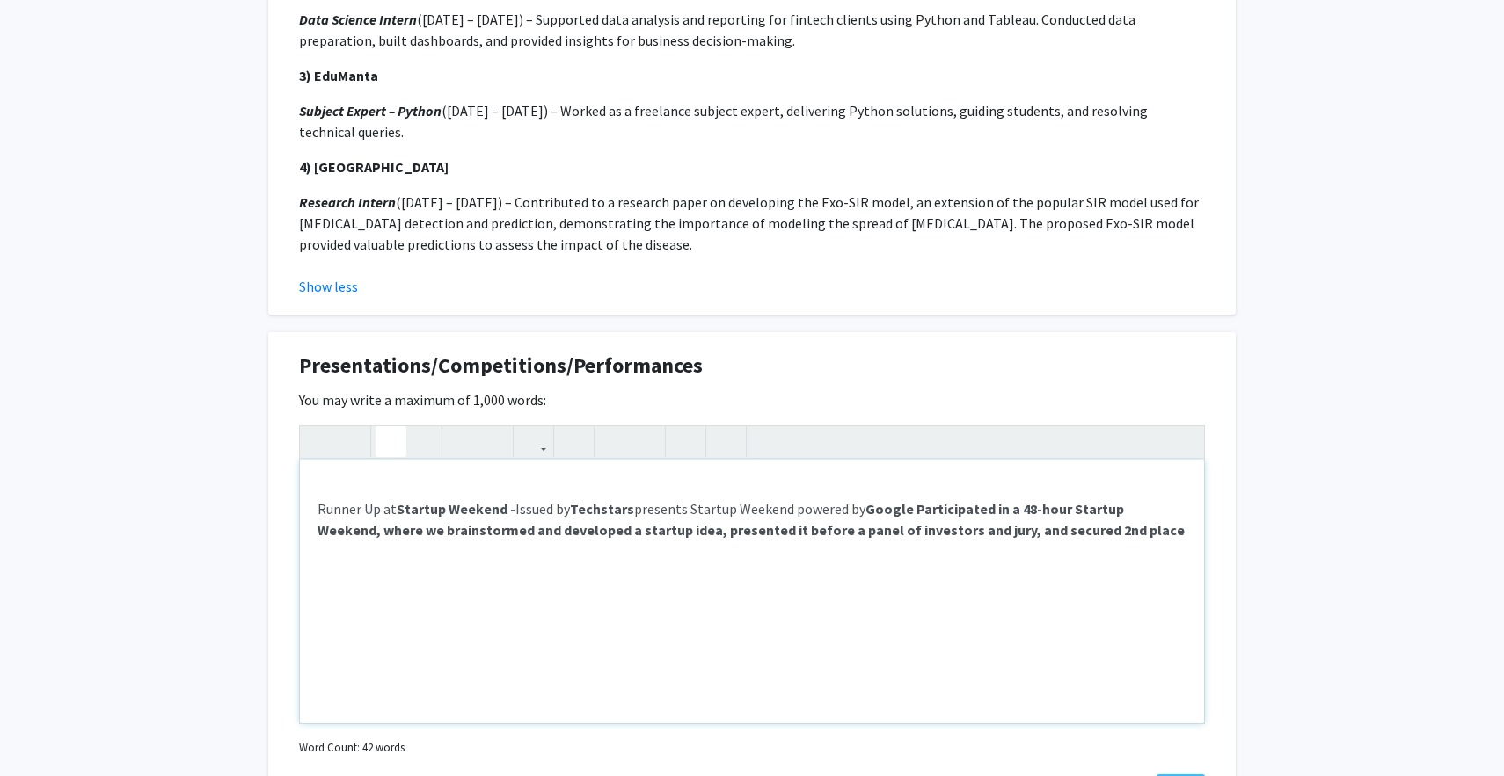
click at [912, 511] on strong "Google Participated in a 48-hour Startup Weekend, where we brainstormed and dev…" at bounding box center [750, 519] width 867 height 39
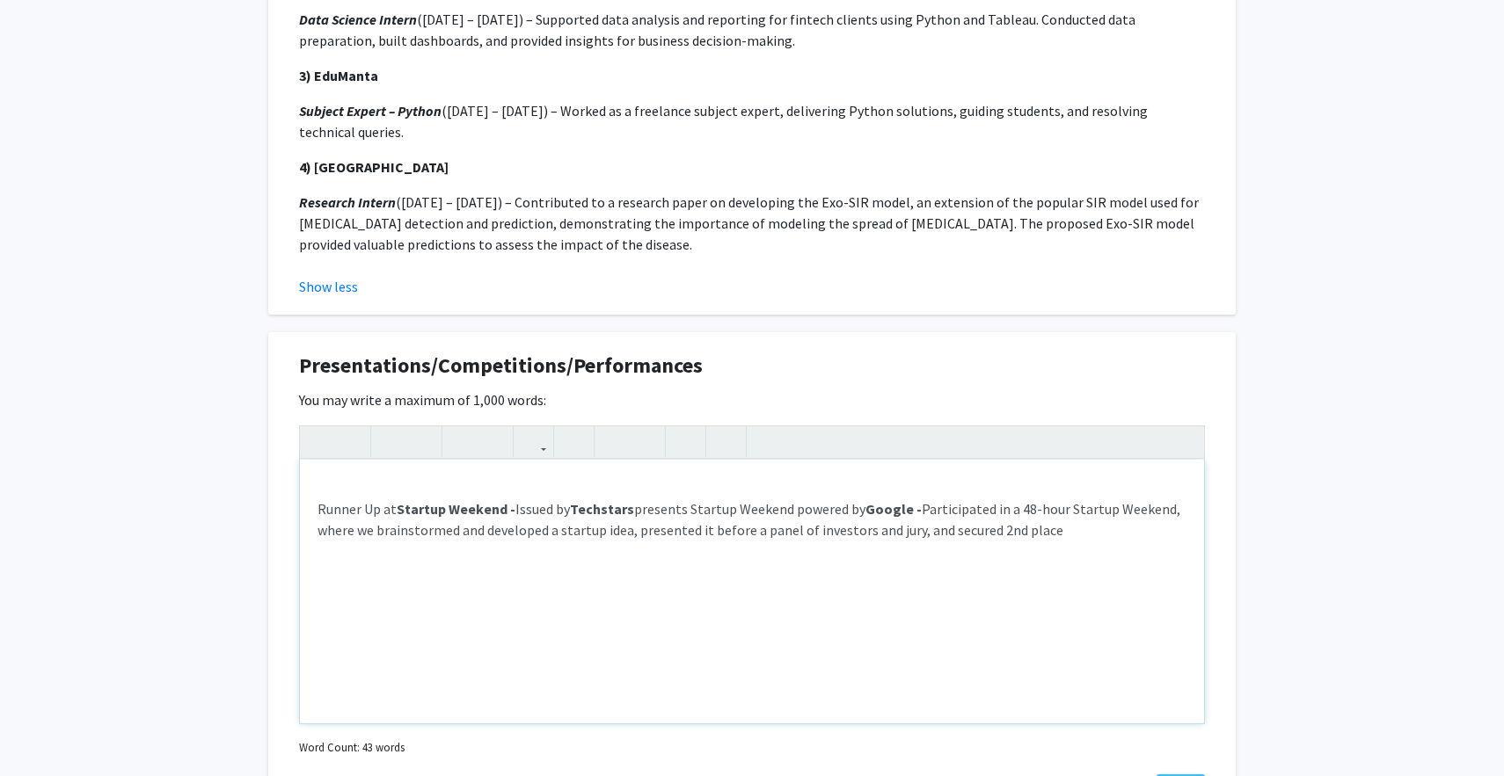
click at [549, 636] on div "Runner Up at Startup Weekend - Issued by Techstars presents Startup Weekend pow…" at bounding box center [752, 592] width 904 height 264
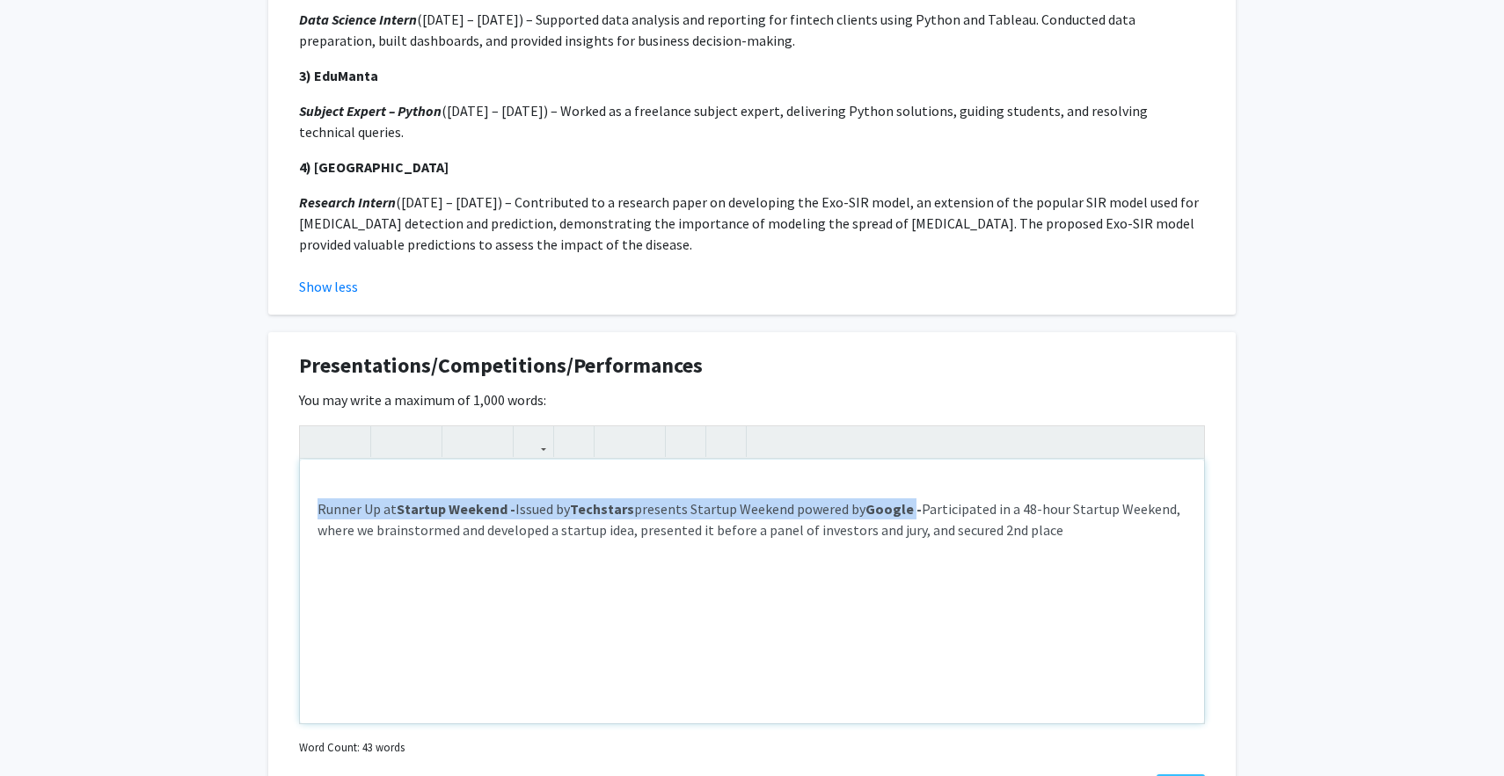
drag, startPoint x: 320, startPoint y: 511, endPoint x: 907, endPoint y: 508, distance: 587.4
click at [907, 508] on p "Runner Up at Startup Weekend - Issued by Techstars presents Startup Weekend pow…" at bounding box center [751, 520] width 869 height 42
type textarea "<br><p><span style="font-size: 1rem;"><strong>Runner Up at Startup Weekend -&nb…"
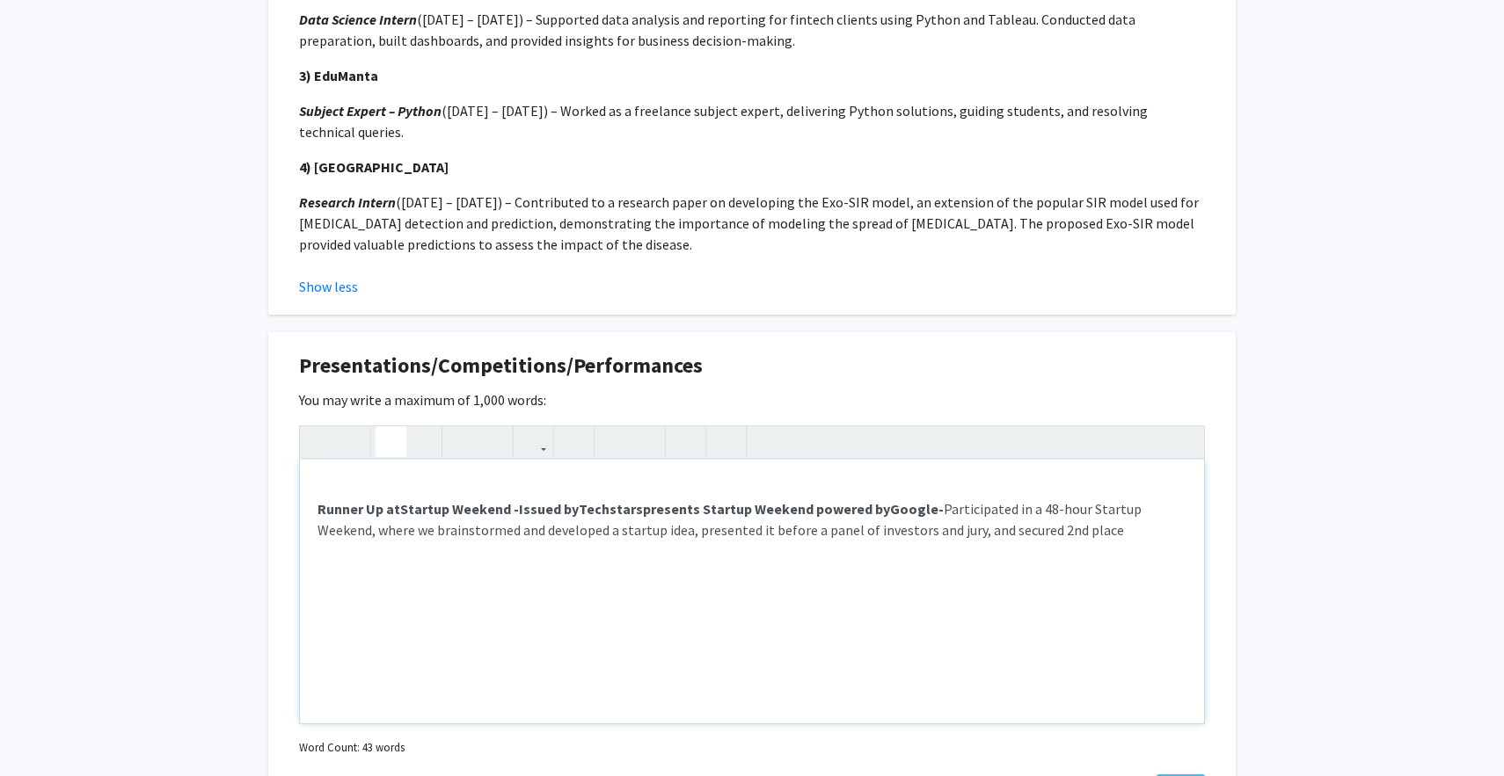
click at [997, 553] on div "Runner Up at Startup Weekend - Issued by Techstars presents Startup Weekend pow…" at bounding box center [752, 592] width 904 height 264
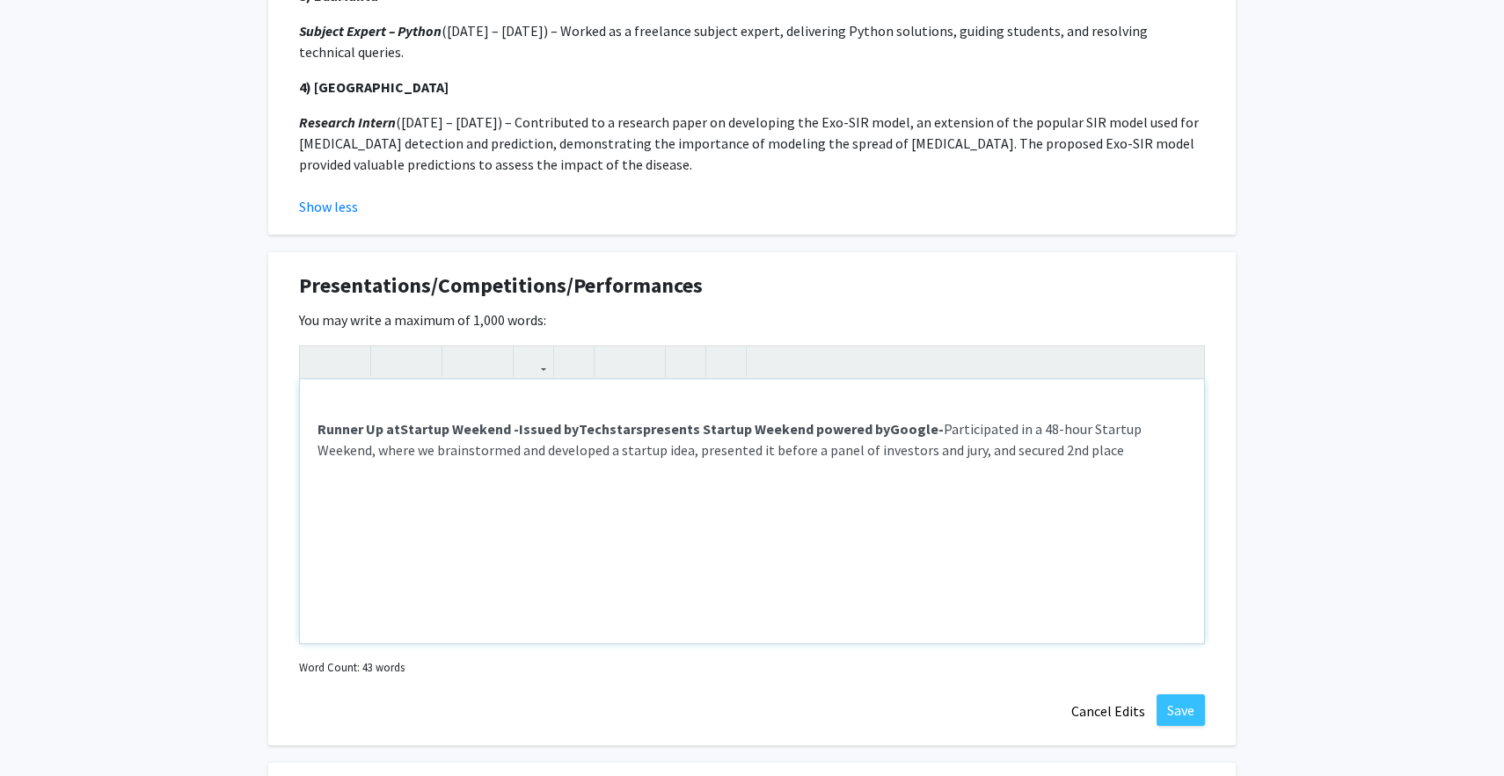
scroll to position [1672, 0]
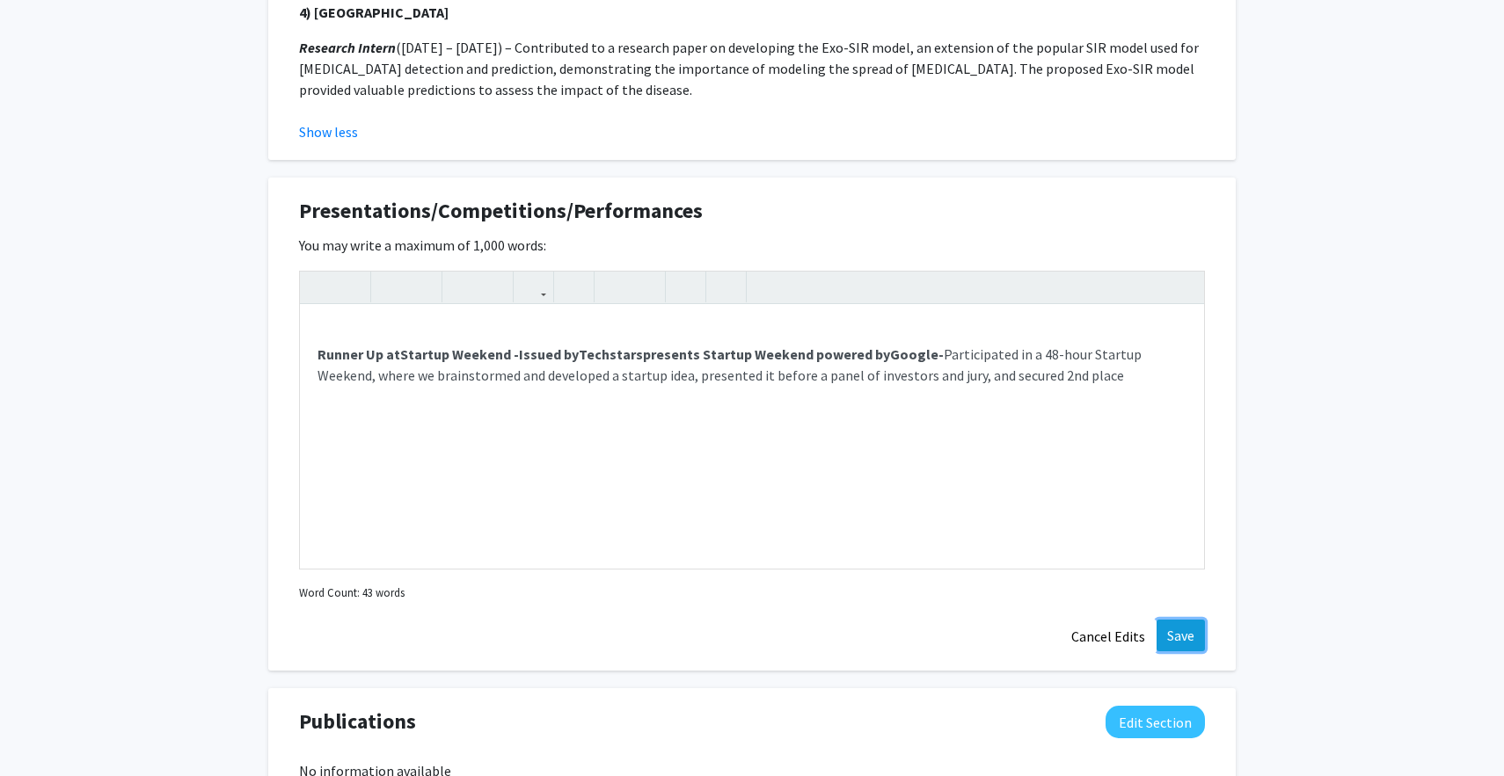
click at [1184, 646] on button "Save" at bounding box center [1180, 636] width 48 height 32
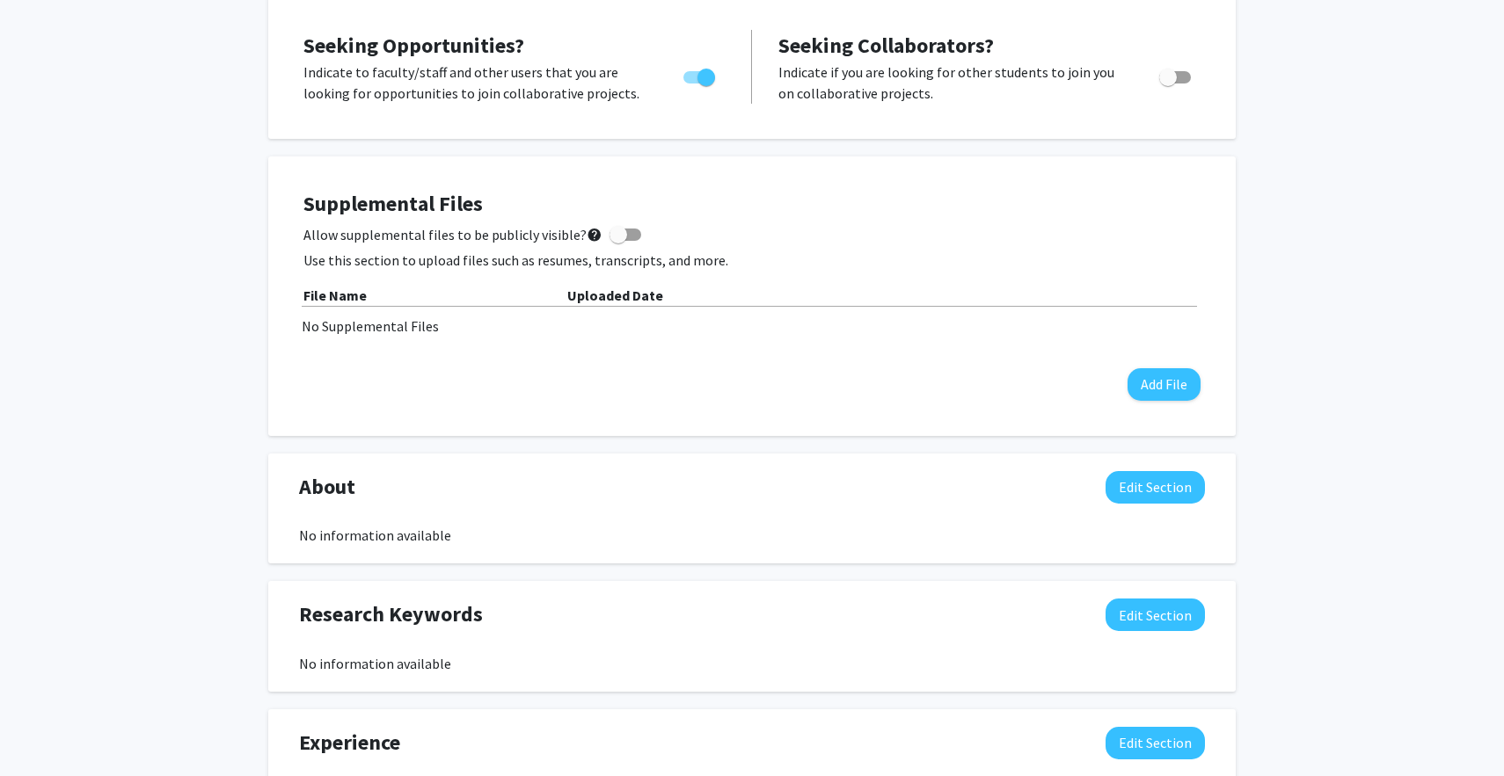
scroll to position [573, 0]
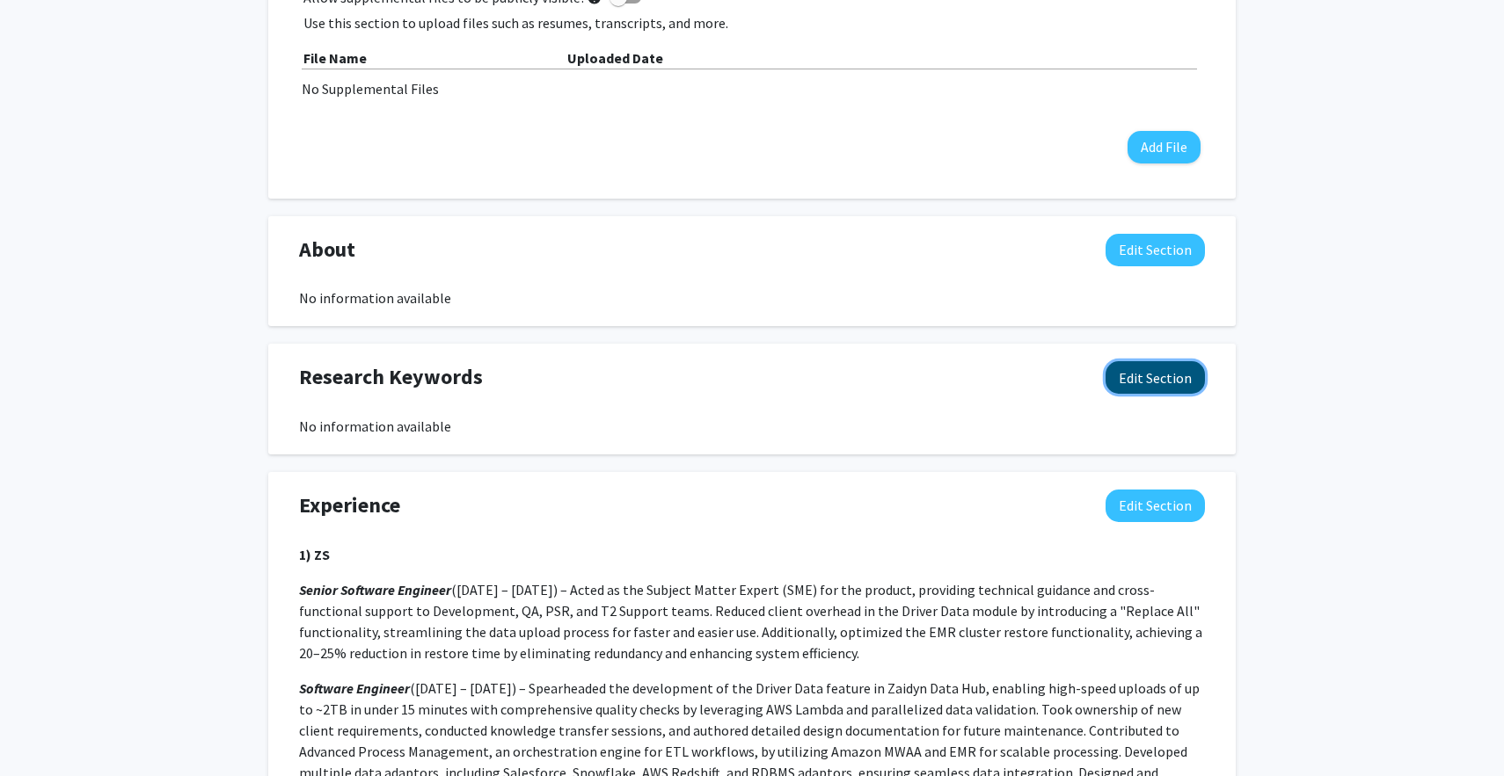
click at [1190, 368] on button "Edit Section" at bounding box center [1154, 377] width 99 height 33
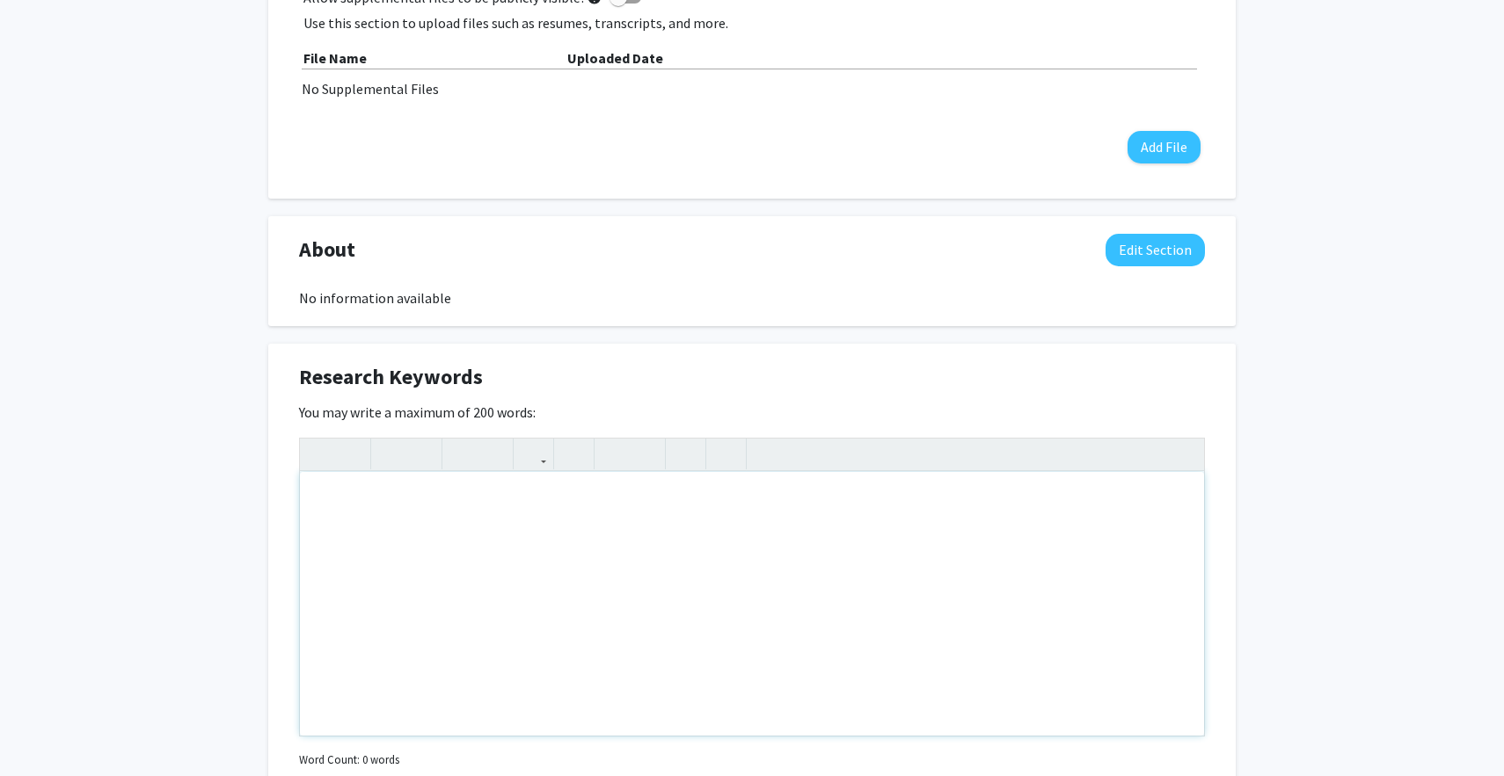
click at [665, 529] on div "Note to users with screen readers: Please deactivate our accessibility plugin f…" at bounding box center [752, 604] width 904 height 264
type textarea "m"
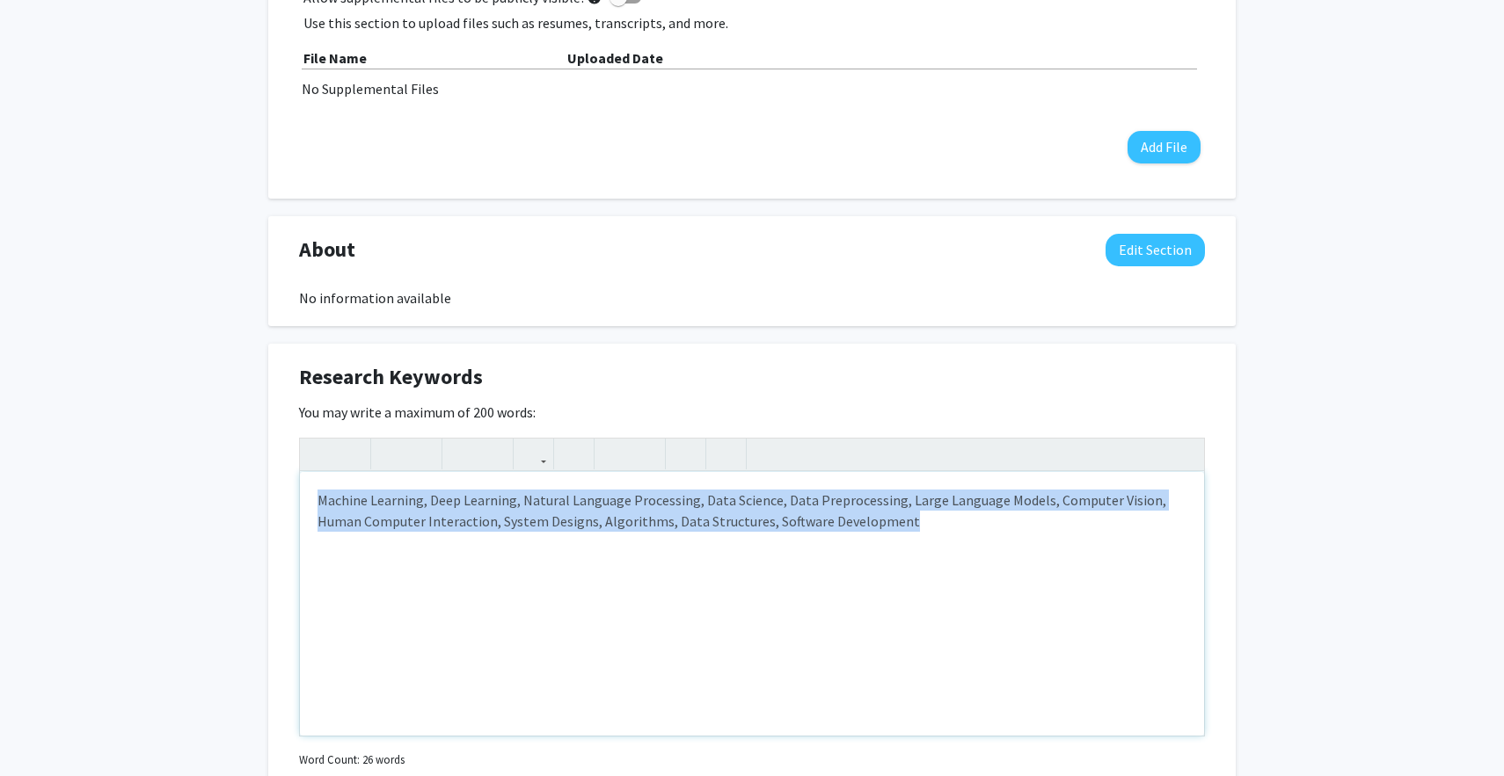
copy div "Machine Learning, Deep Learning, Natural Language Processing, Data Science, Dat…"
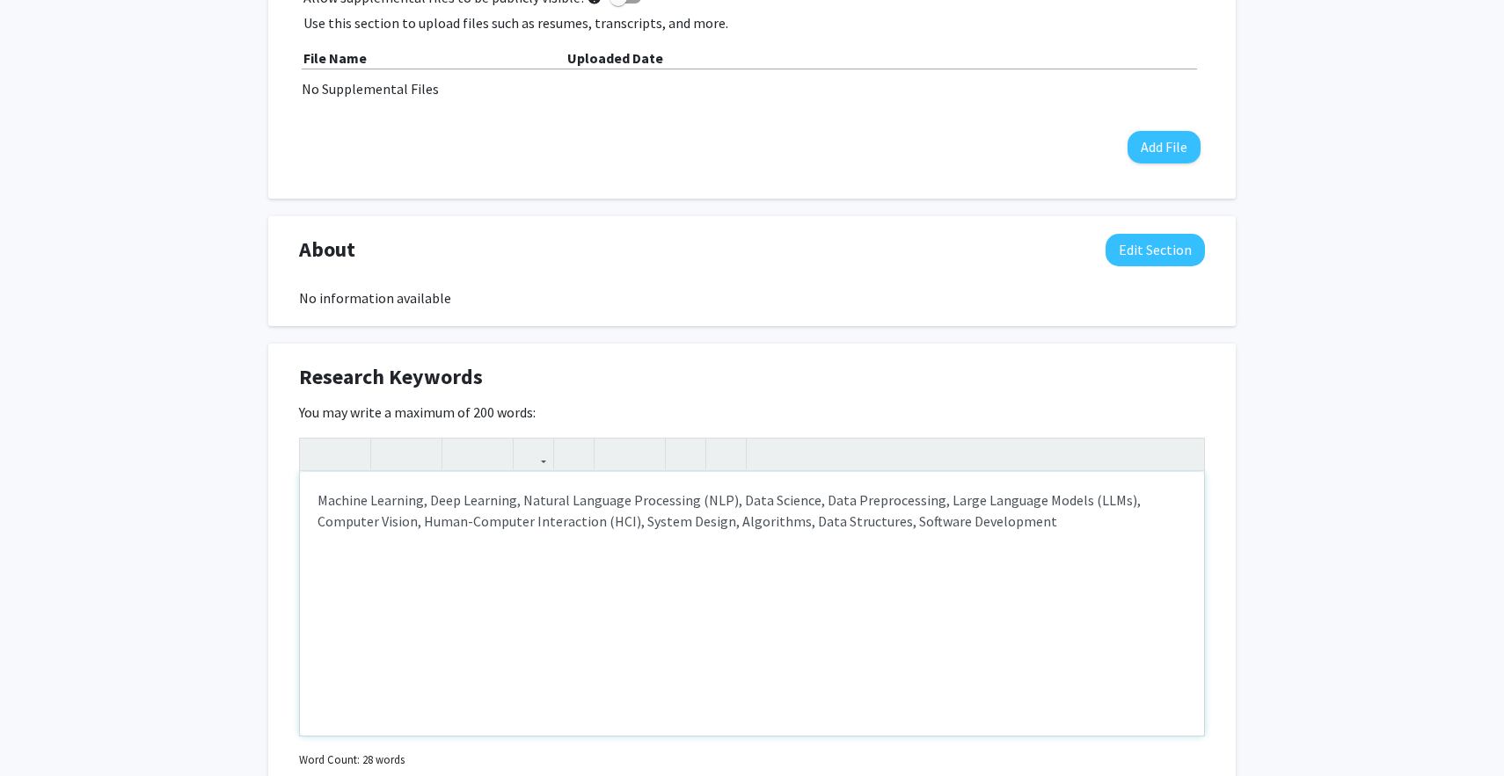
click at [1118, 504] on p "Machine Learning, Deep Learning, Natural Language Processing (NLP), Data Scienc…" at bounding box center [751, 511] width 869 height 42
drag, startPoint x: 469, startPoint y: 521, endPoint x: 559, endPoint y: 527, distance: 90.8
click at [559, 527] on p "Machine Learning, Deep Learning, Natural Language Processing (NLP), Data Scienc…" at bounding box center [751, 521] width 869 height 63
click at [763, 528] on p "Machine Learning, Deep Learning, Natural Language Processing (NLP), Data Scienc…" at bounding box center [751, 521] width 869 height 63
click at [914, 542] on p "Machine Learning, Deep Learning, Natural Language Processing (NLP), Data Scienc…" at bounding box center [751, 521] width 869 height 63
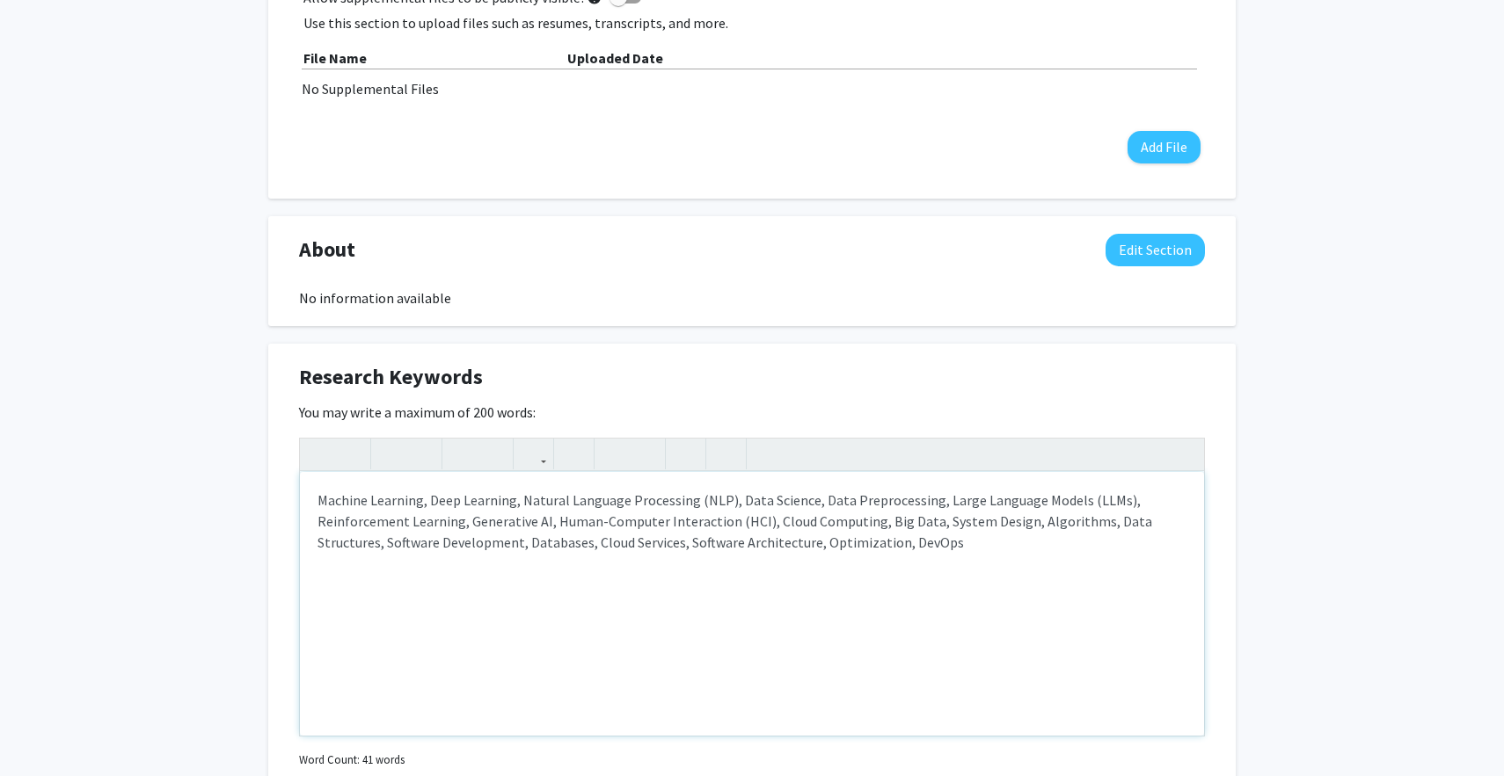
type textarea "<p>Machine Learning, Deep Learning, Natural Language Processing (NLP), Data Sci…"
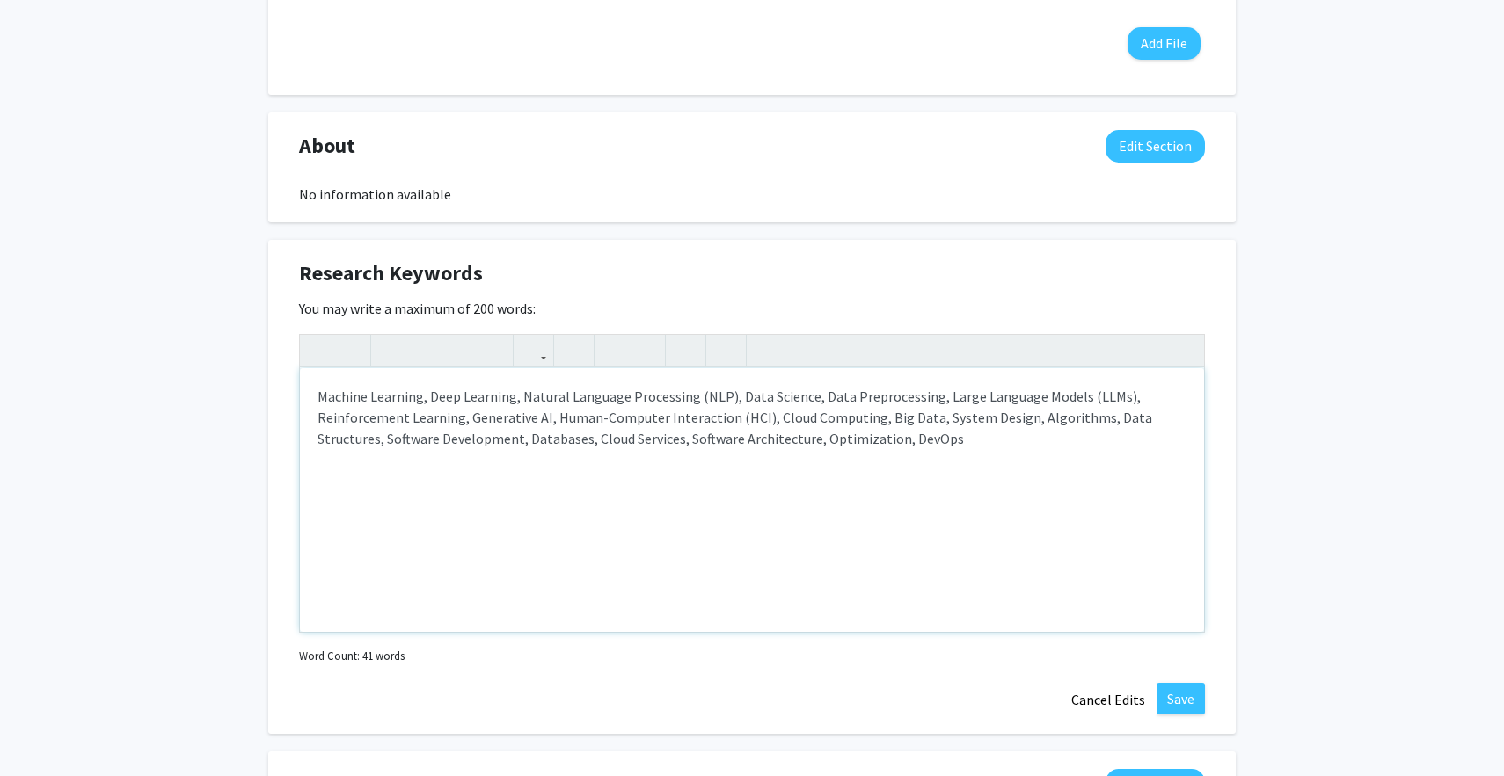
scroll to position [721, 0]
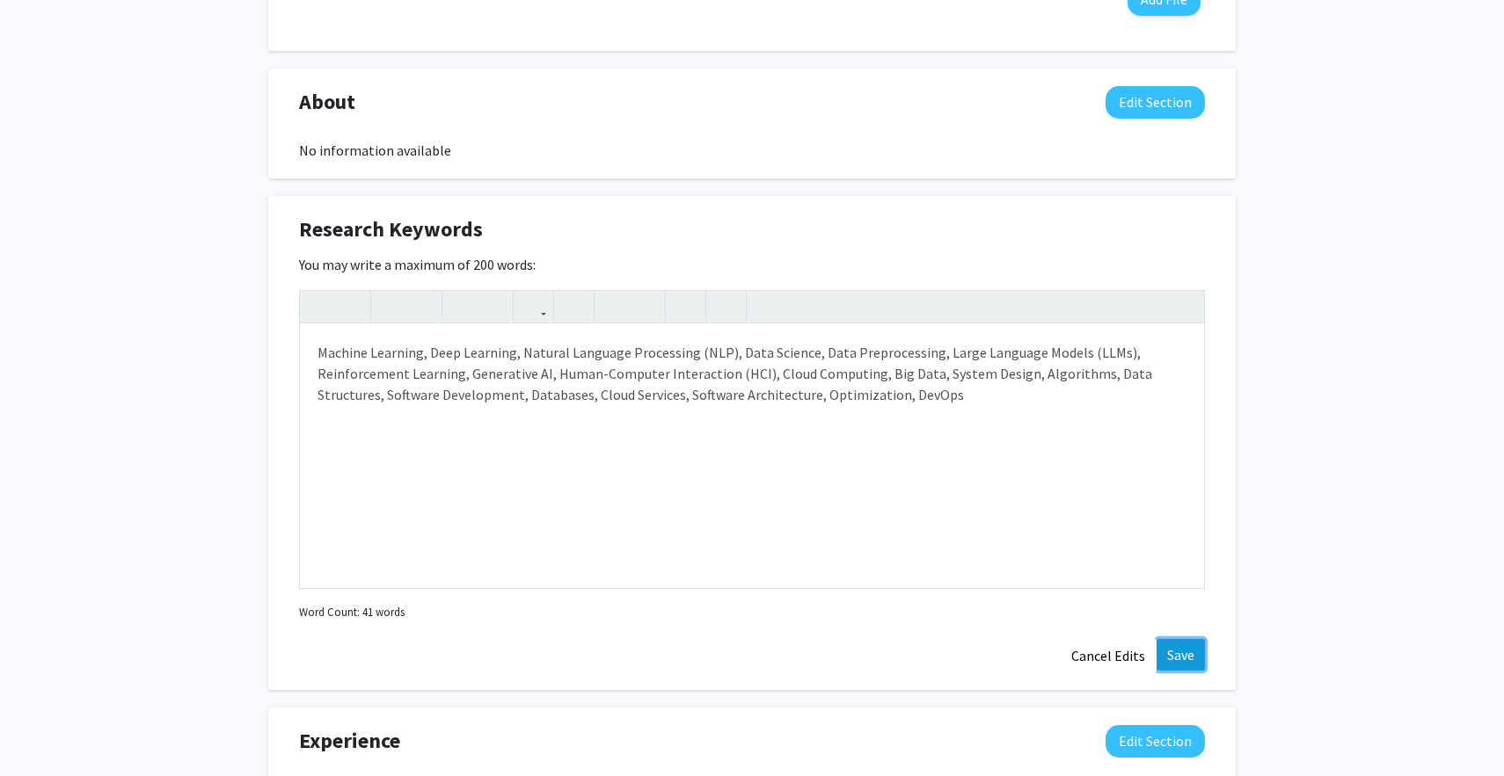
click at [1197, 659] on button "Save" at bounding box center [1180, 655] width 48 height 32
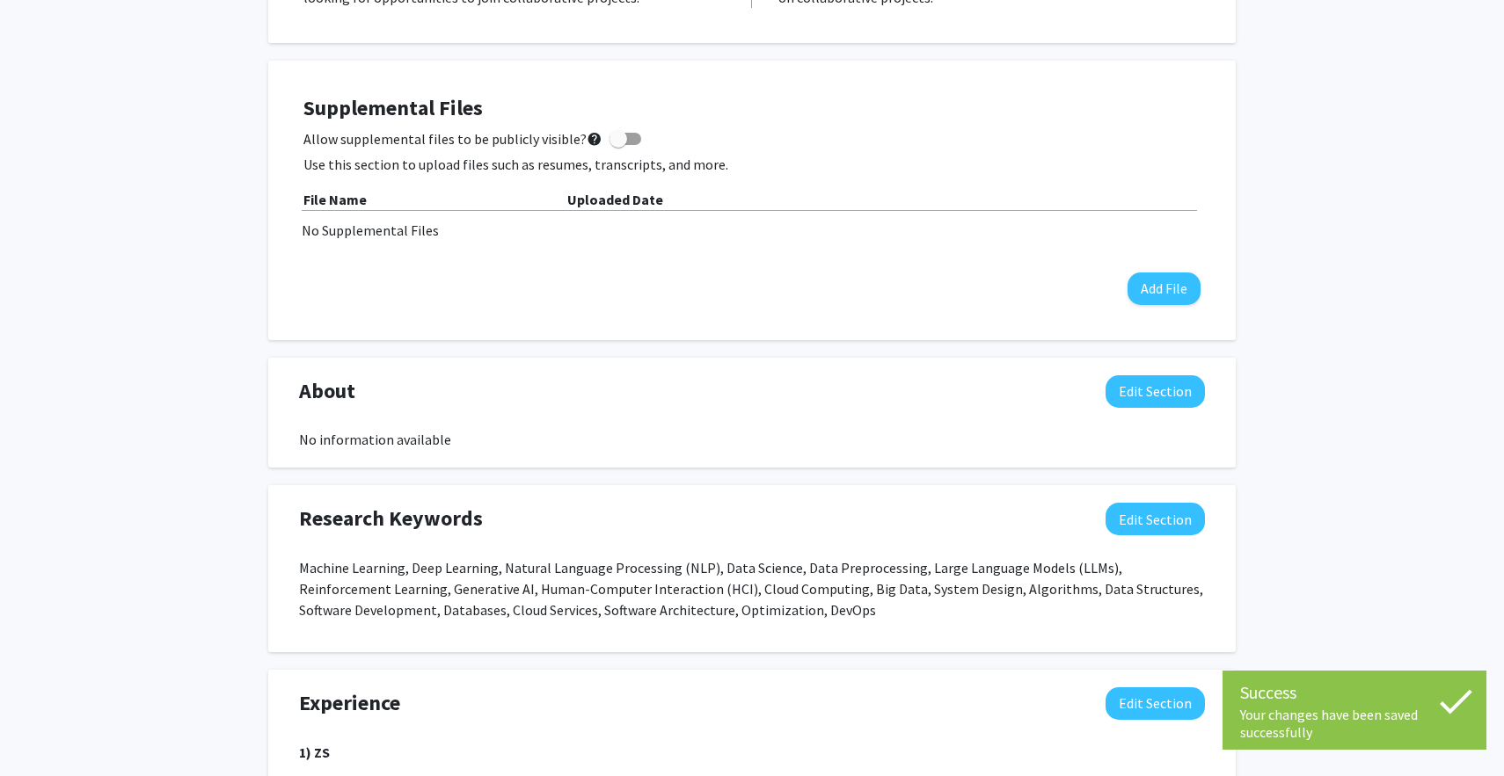
scroll to position [331, 0]
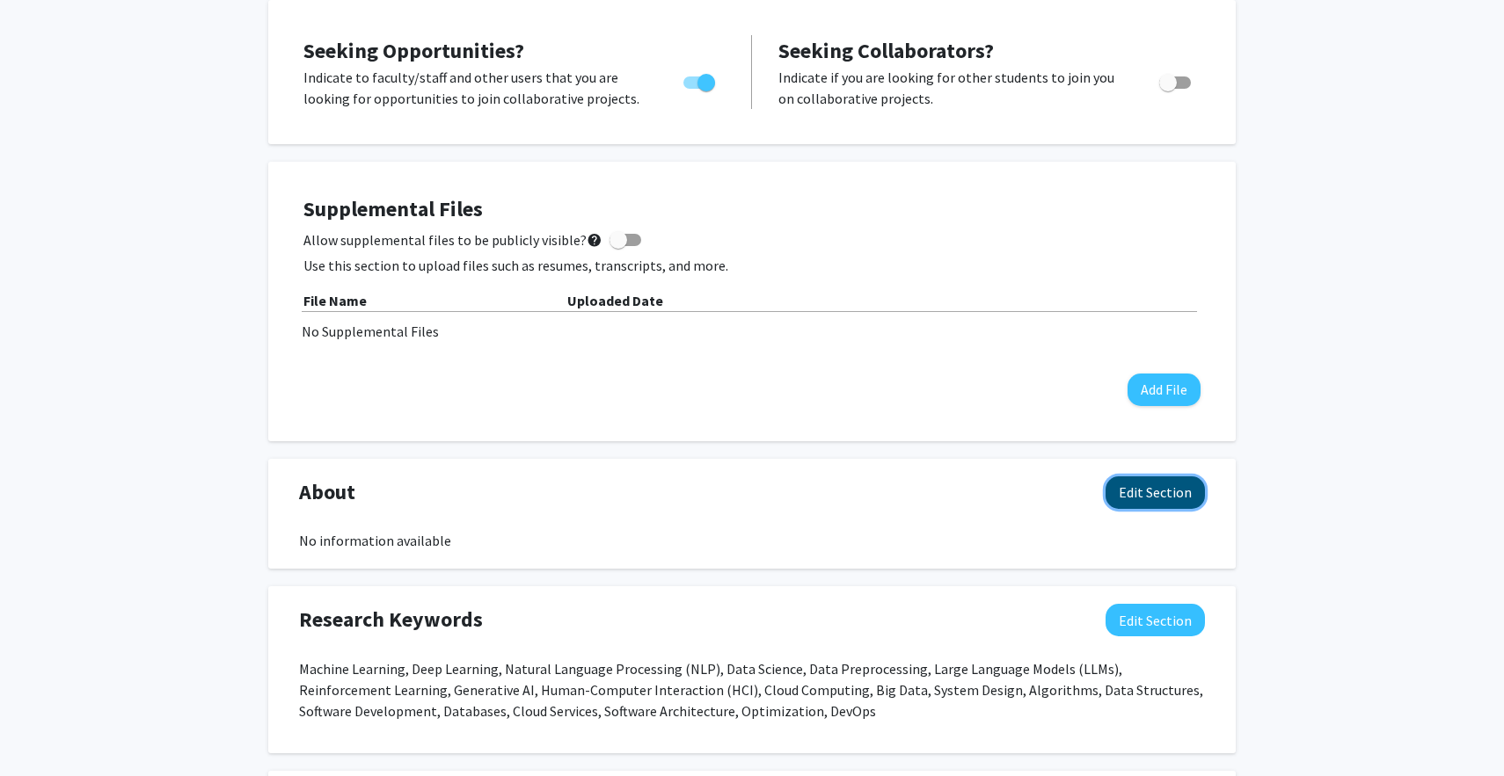
click at [1175, 499] on button "Edit Section" at bounding box center [1154, 493] width 99 height 33
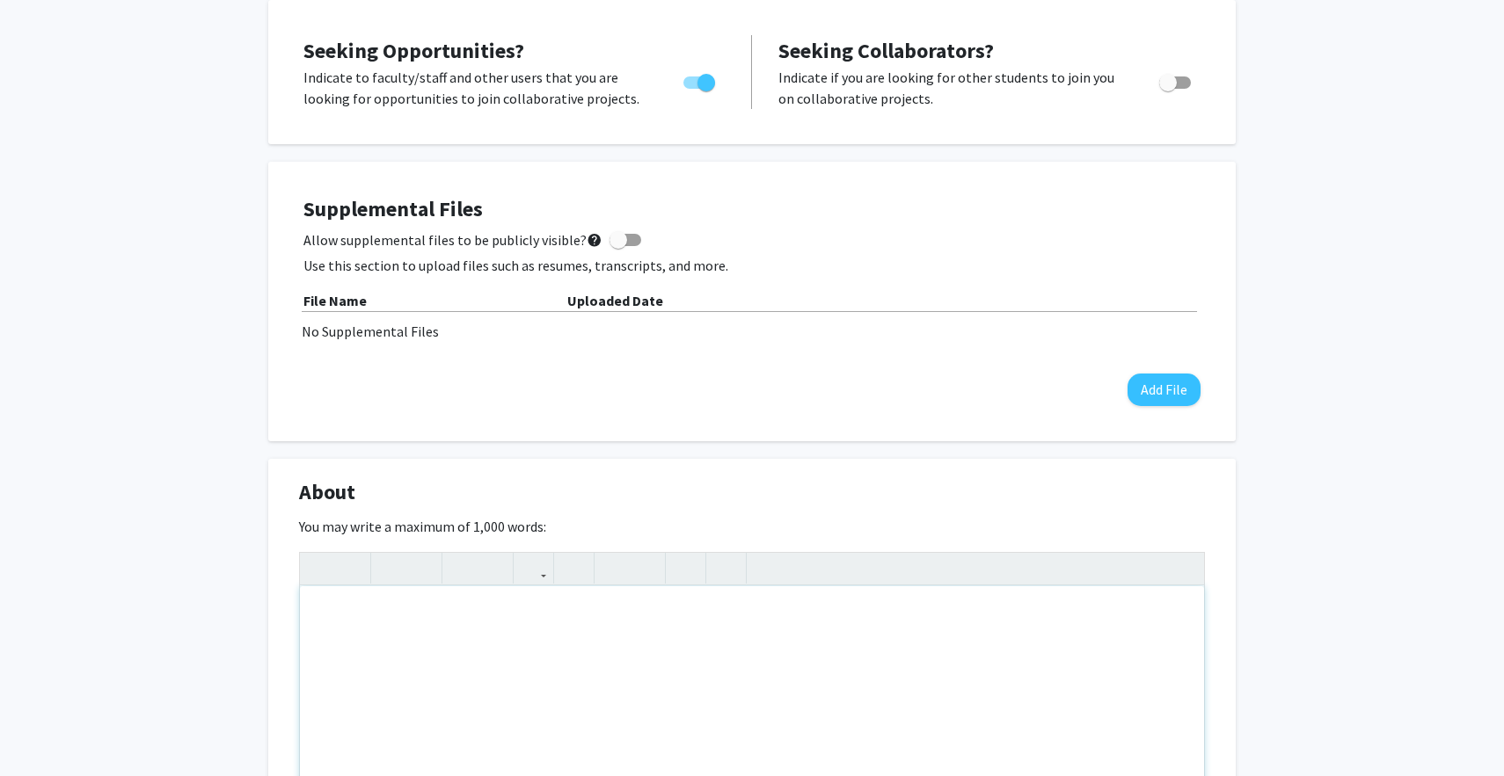
click at [465, 602] on div "Note to users with screen readers: Please deactivate our accessibility plugin f…" at bounding box center [752, 719] width 904 height 264
paste div "Note to users with screen readers: Please deactivate our accessibility plugin f…"
type textarea "<l>Ipsumdolo sitametc Adipis'e se Doeiusmodte (INC) ut Laboreet Dolorem al Enim…"
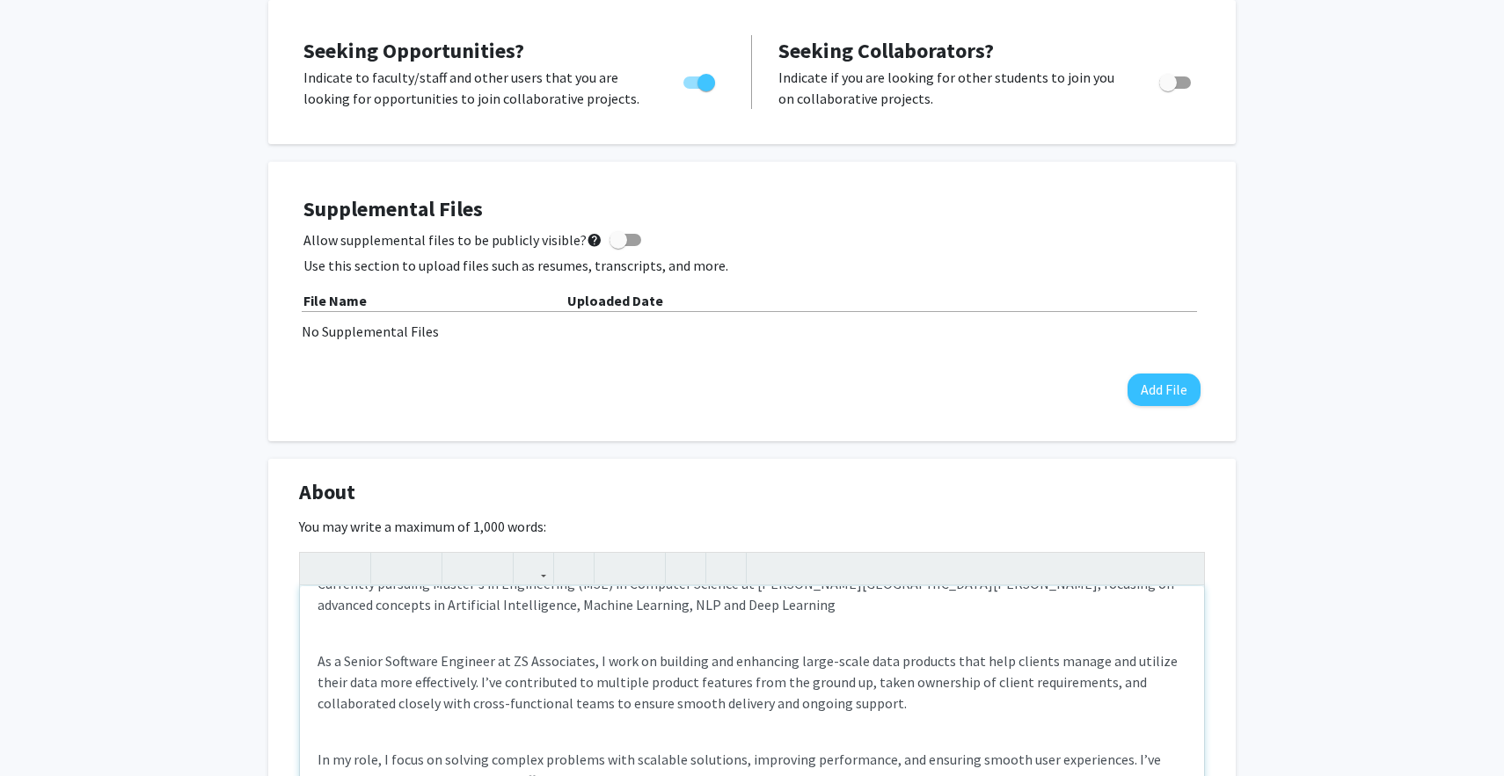
scroll to position [0, 0]
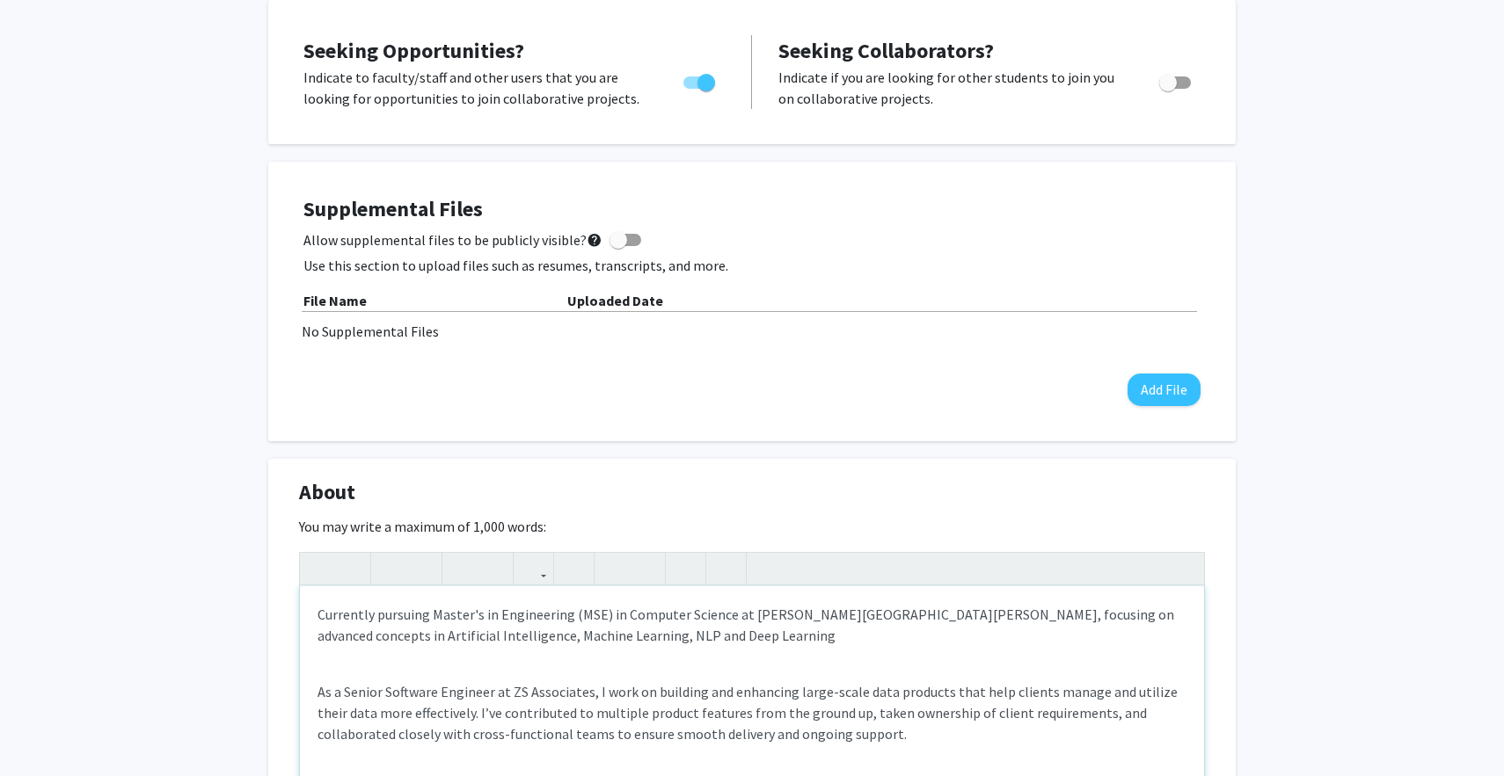
click at [323, 700] on p "As a Senior Software Engineer at ZS Associates, I work on building and enhancin…" at bounding box center [751, 712] width 869 height 63
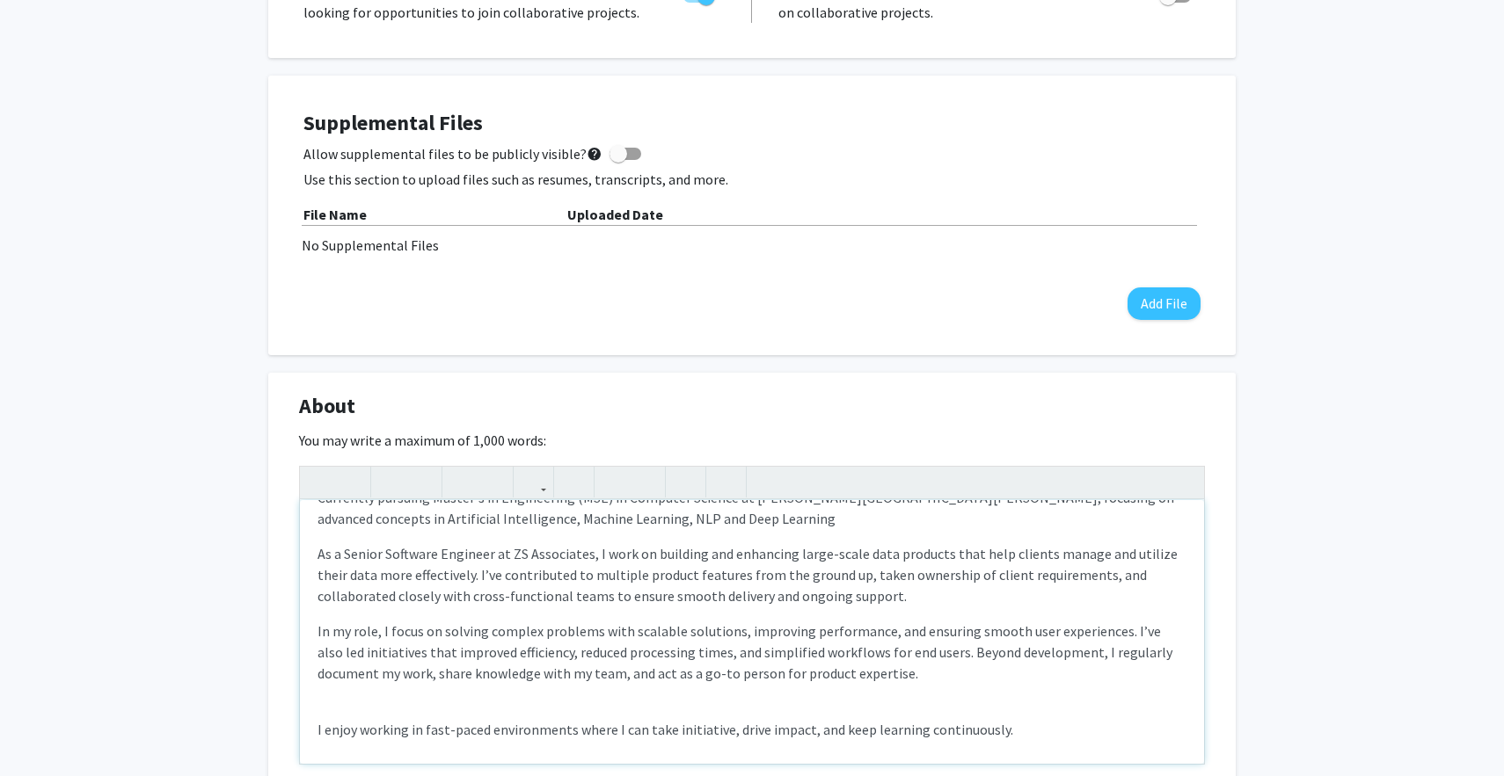
scroll to position [39, 0]
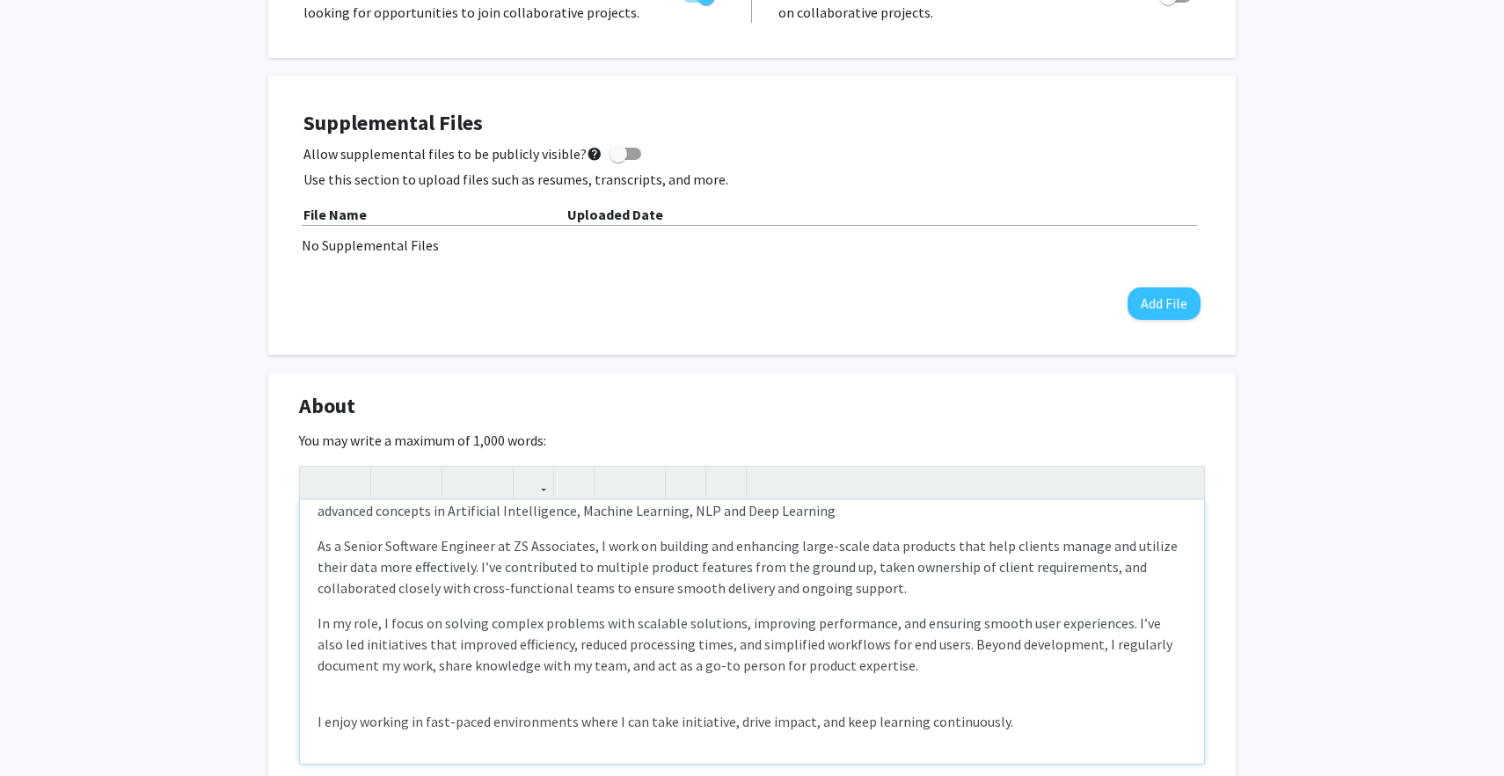
click at [319, 729] on p "I enjoy working in fast-paced environments where I can take initiative, drive i…" at bounding box center [751, 721] width 869 height 21
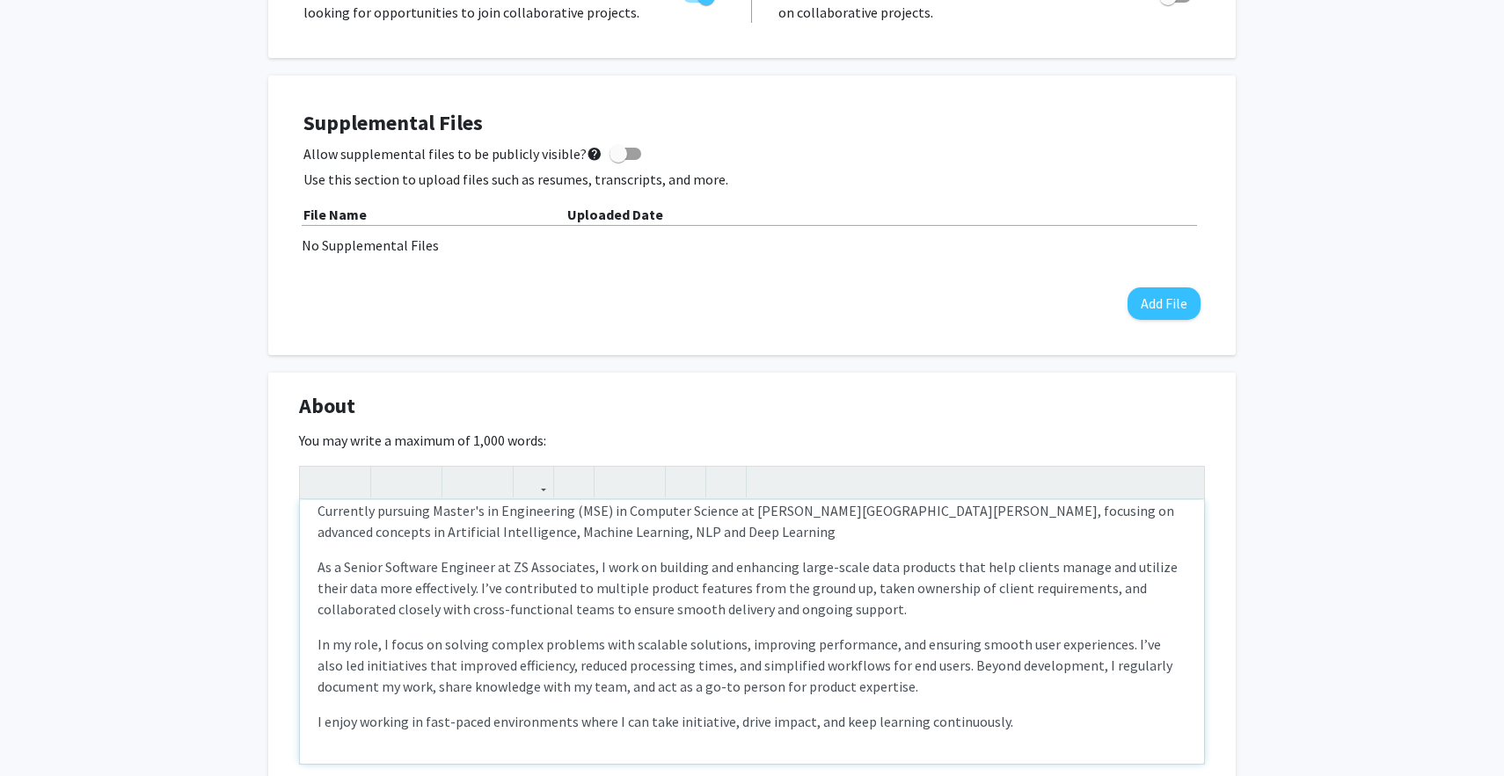
scroll to position [18, 0]
type textarea "<l>Ipsumdolo sitametc Adipis'e se Doeiusmodte (INC) ut Laboreet Dolorem al Enim…"
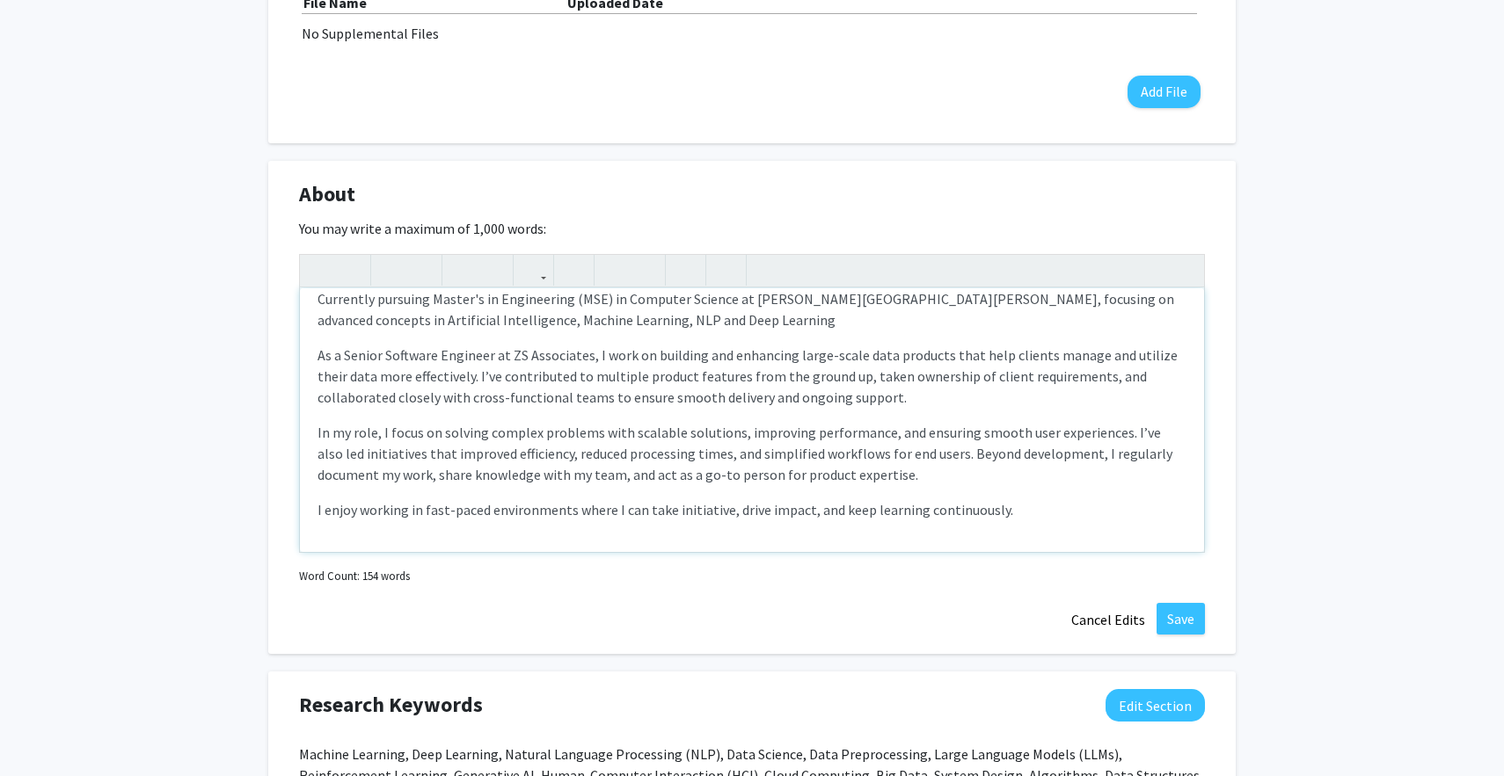
scroll to position [754, 0]
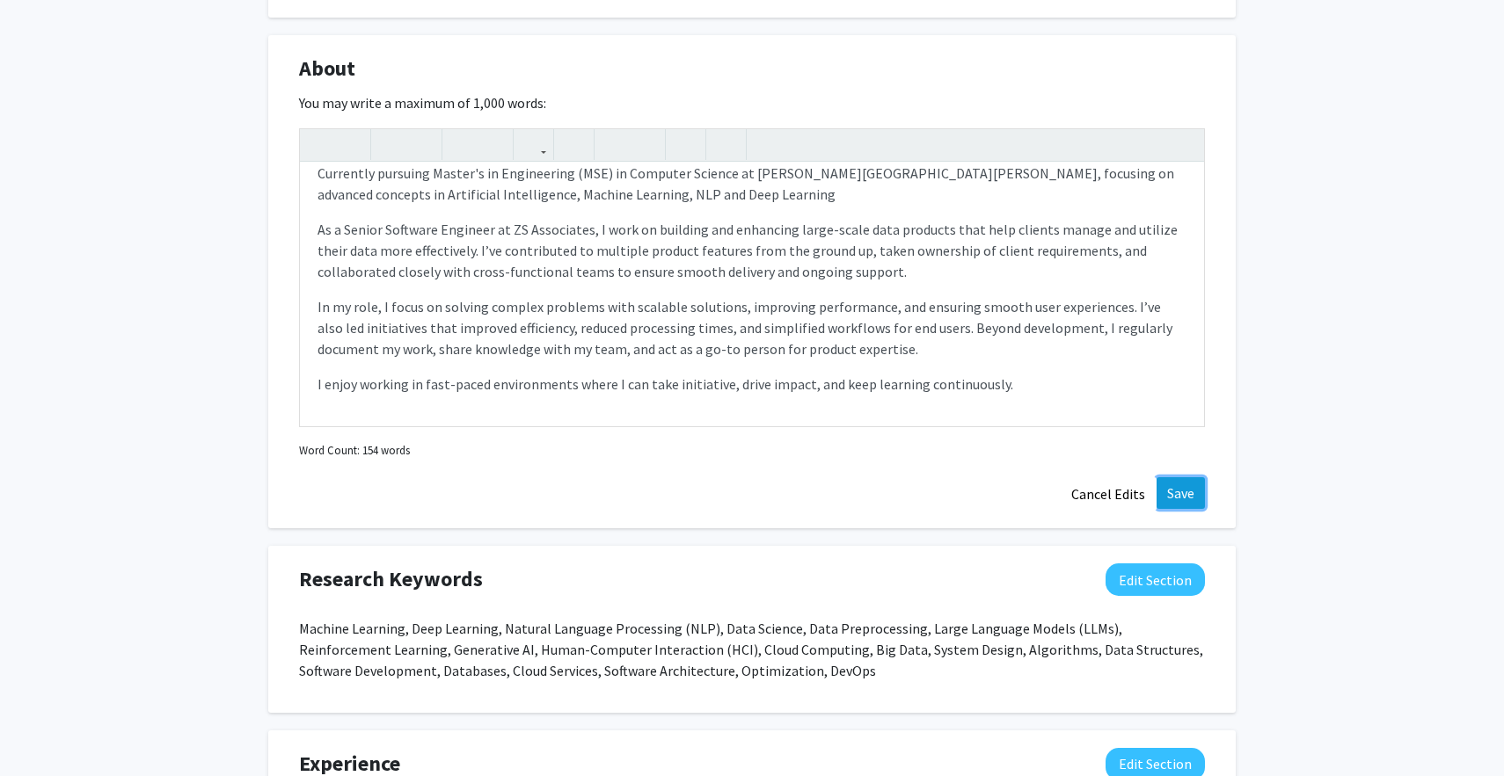
click at [1190, 503] on button "Save" at bounding box center [1180, 493] width 48 height 32
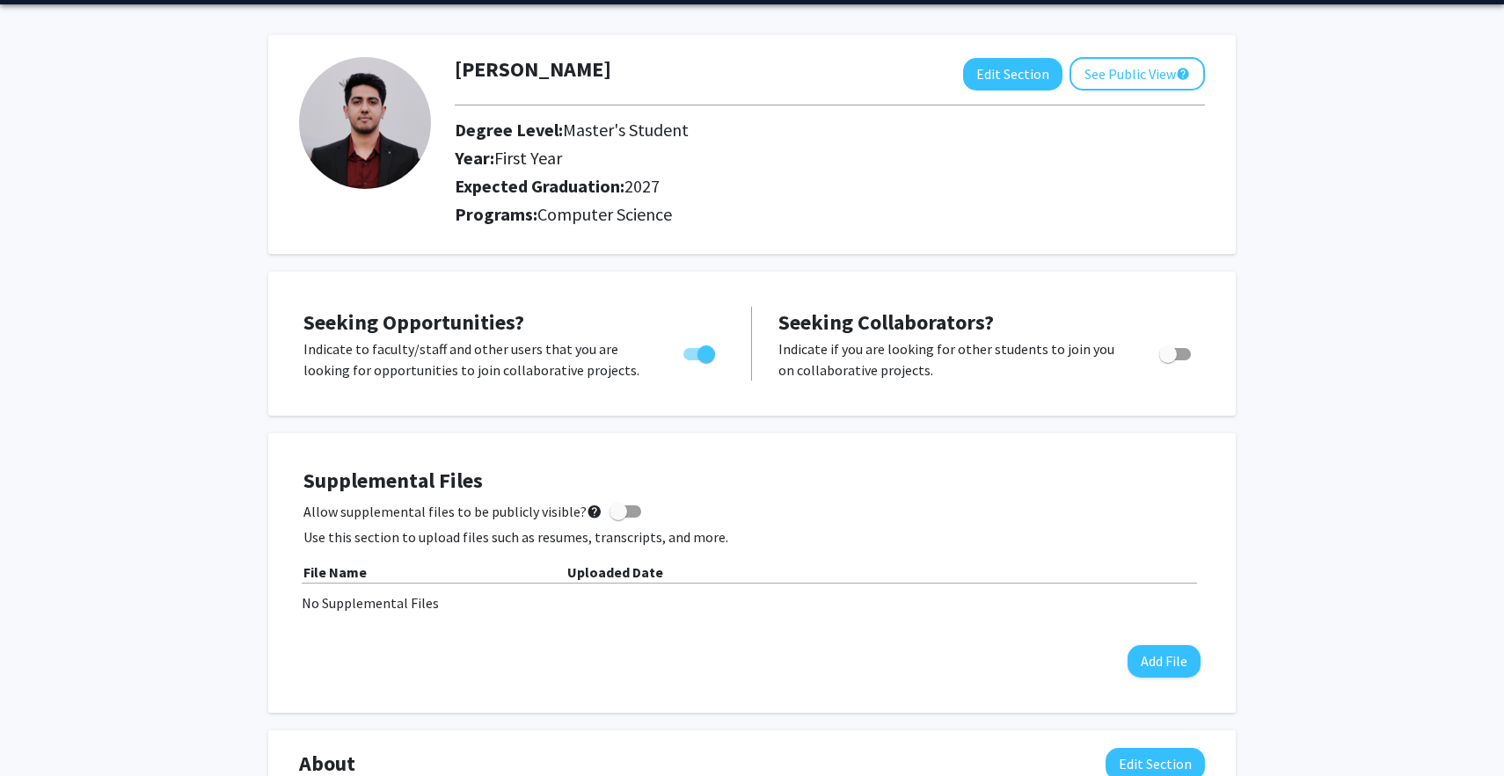
scroll to position [0, 0]
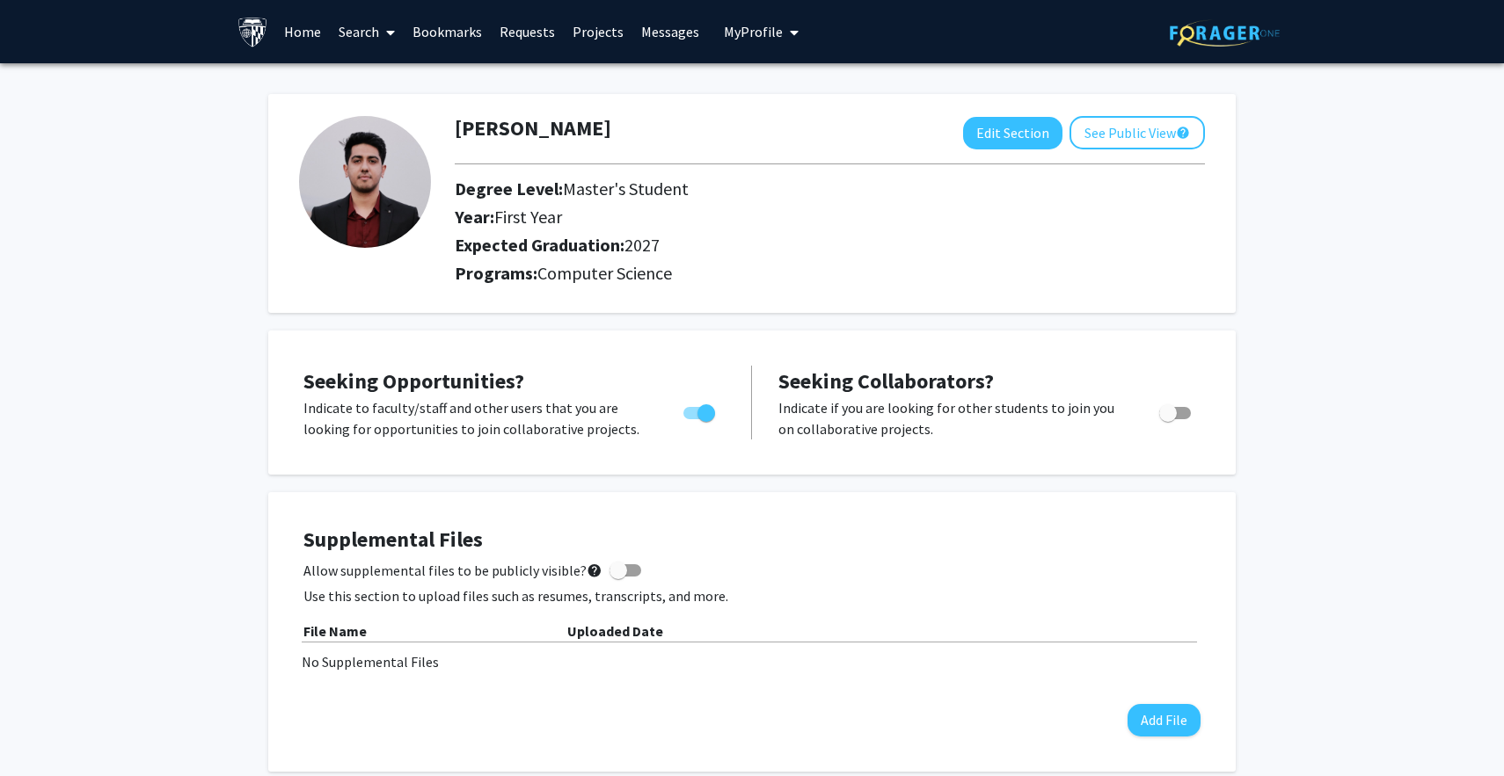
click at [346, 26] on link "Search" at bounding box center [367, 32] width 74 height 62
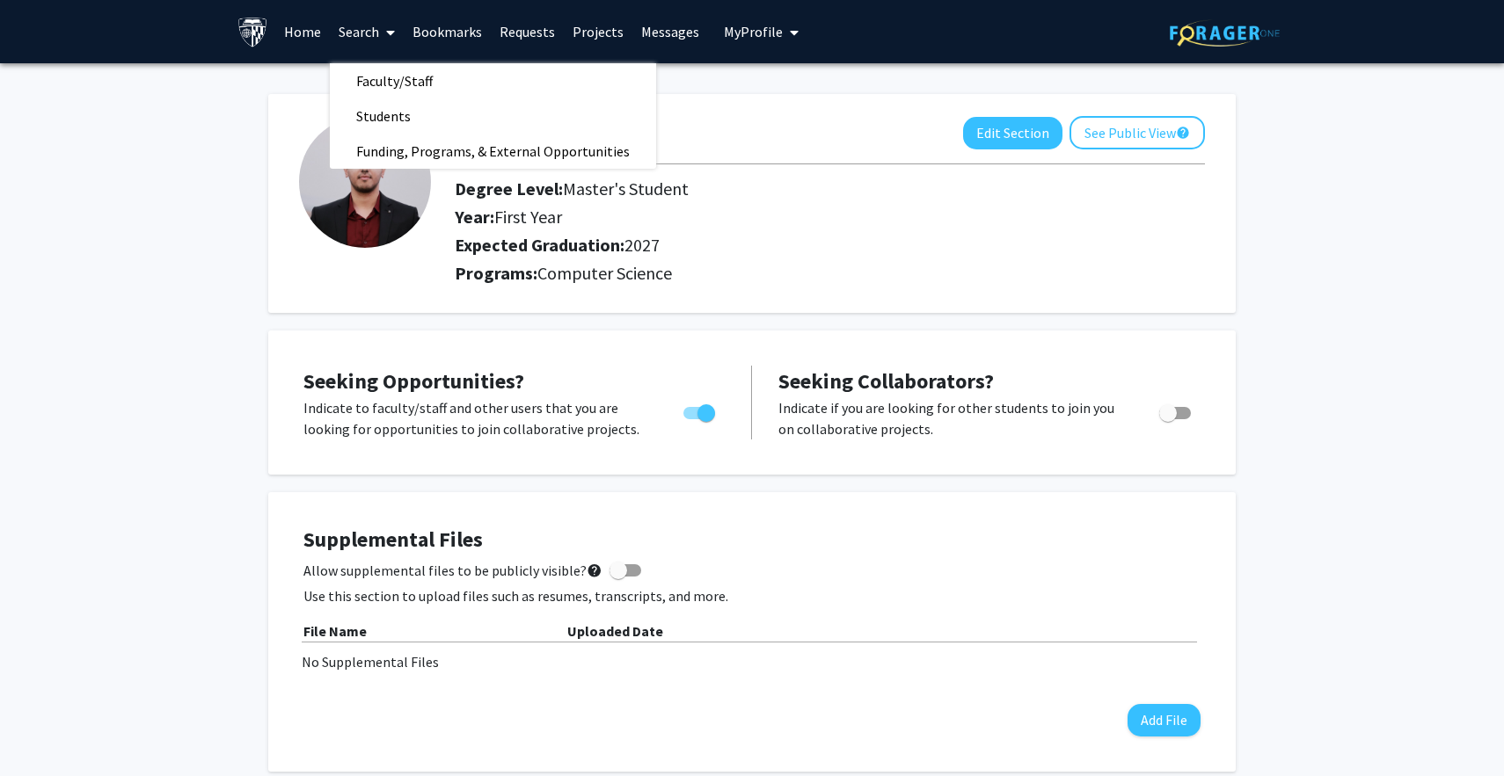
click at [301, 33] on link "Home" at bounding box center [302, 32] width 55 height 62
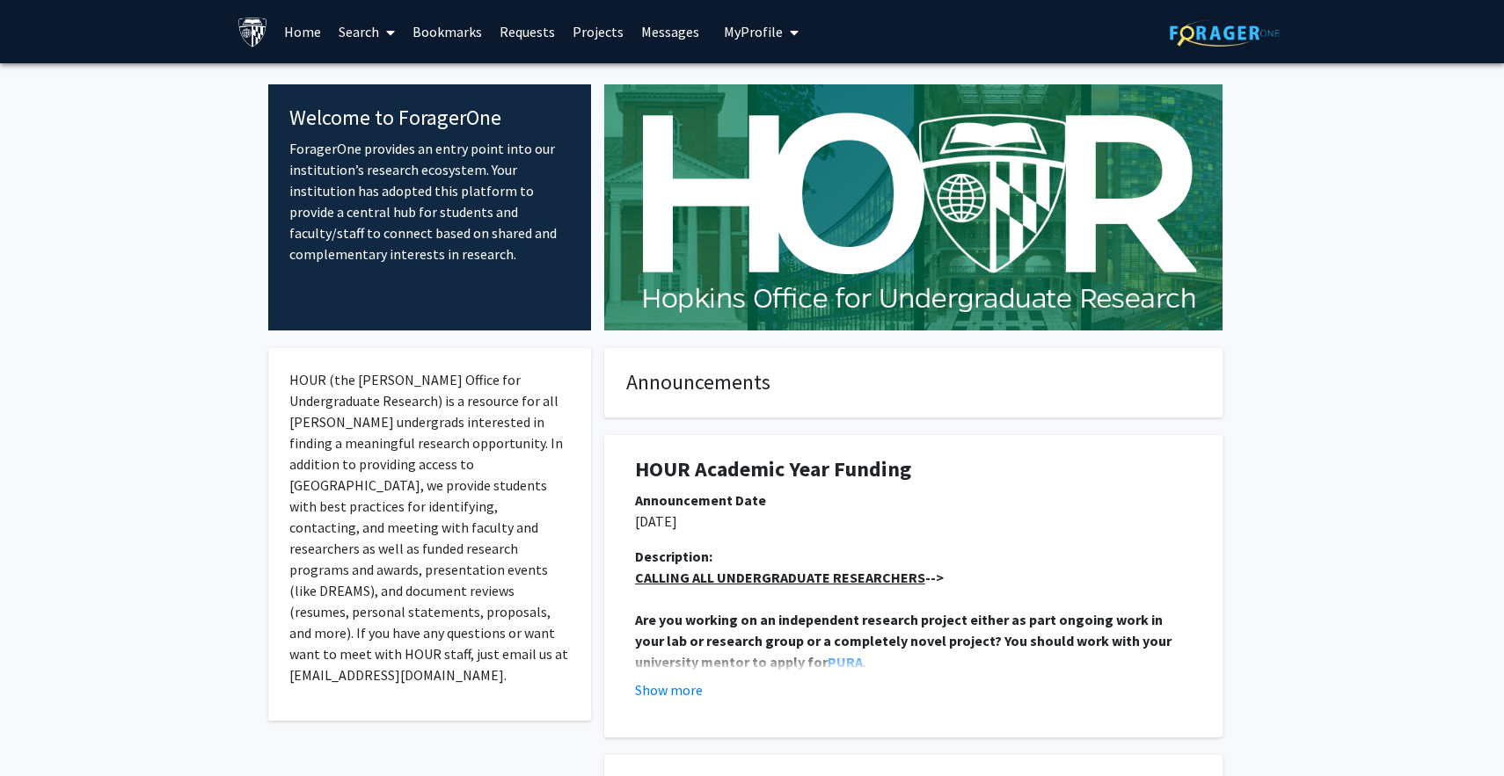
click at [343, 28] on link "Search" at bounding box center [367, 32] width 74 height 62
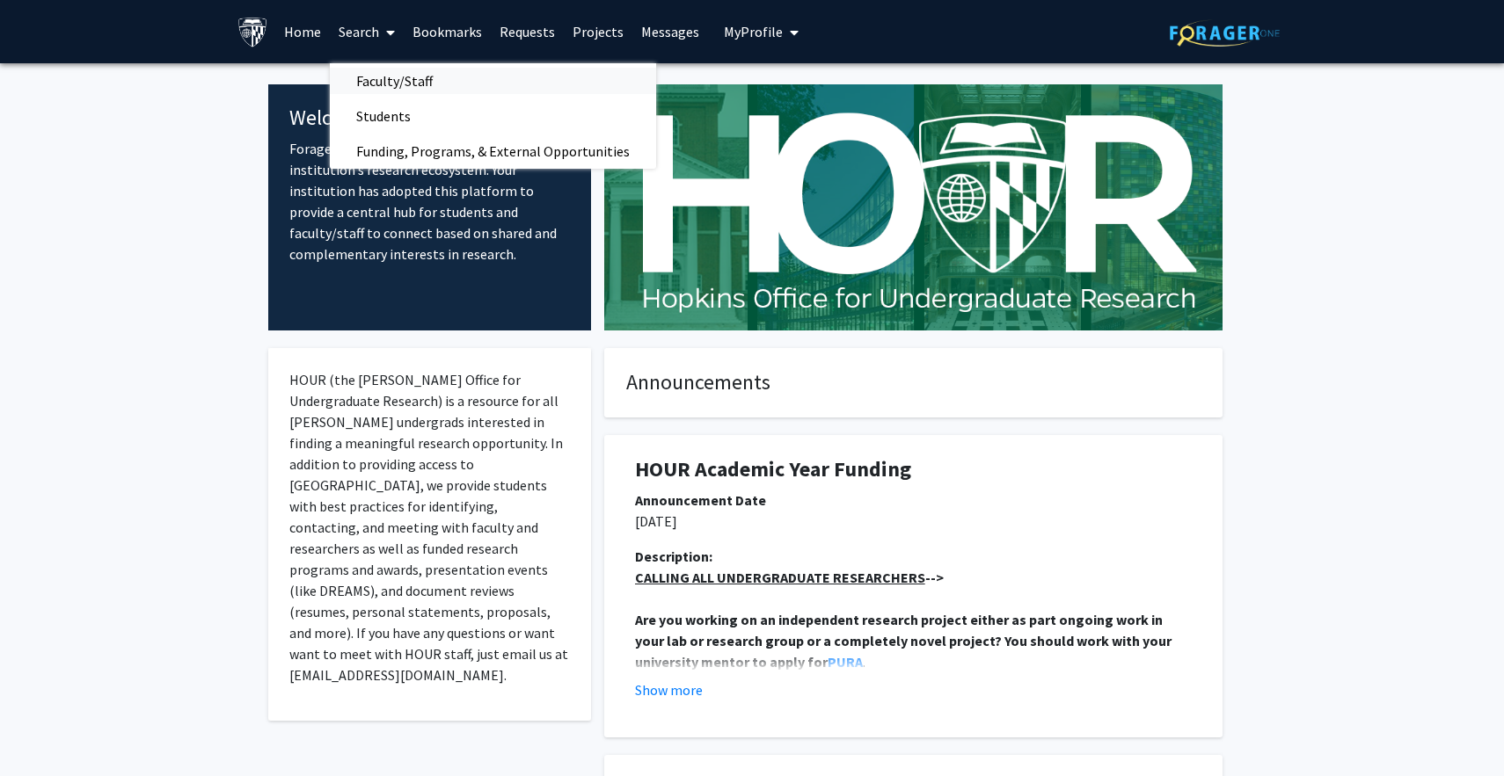
click at [393, 84] on span "Faculty/Staff" at bounding box center [394, 80] width 129 height 35
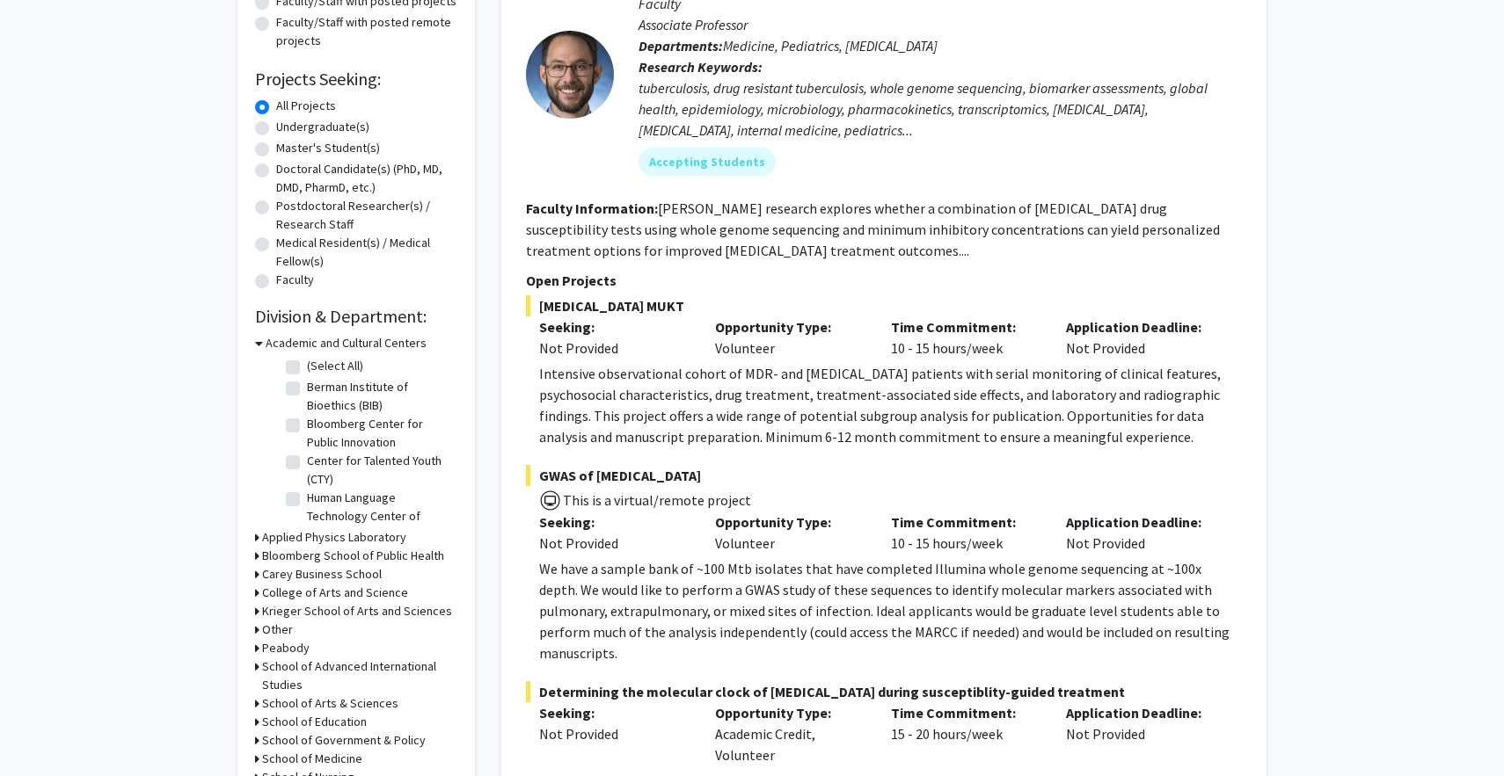
scroll to position [577, 0]
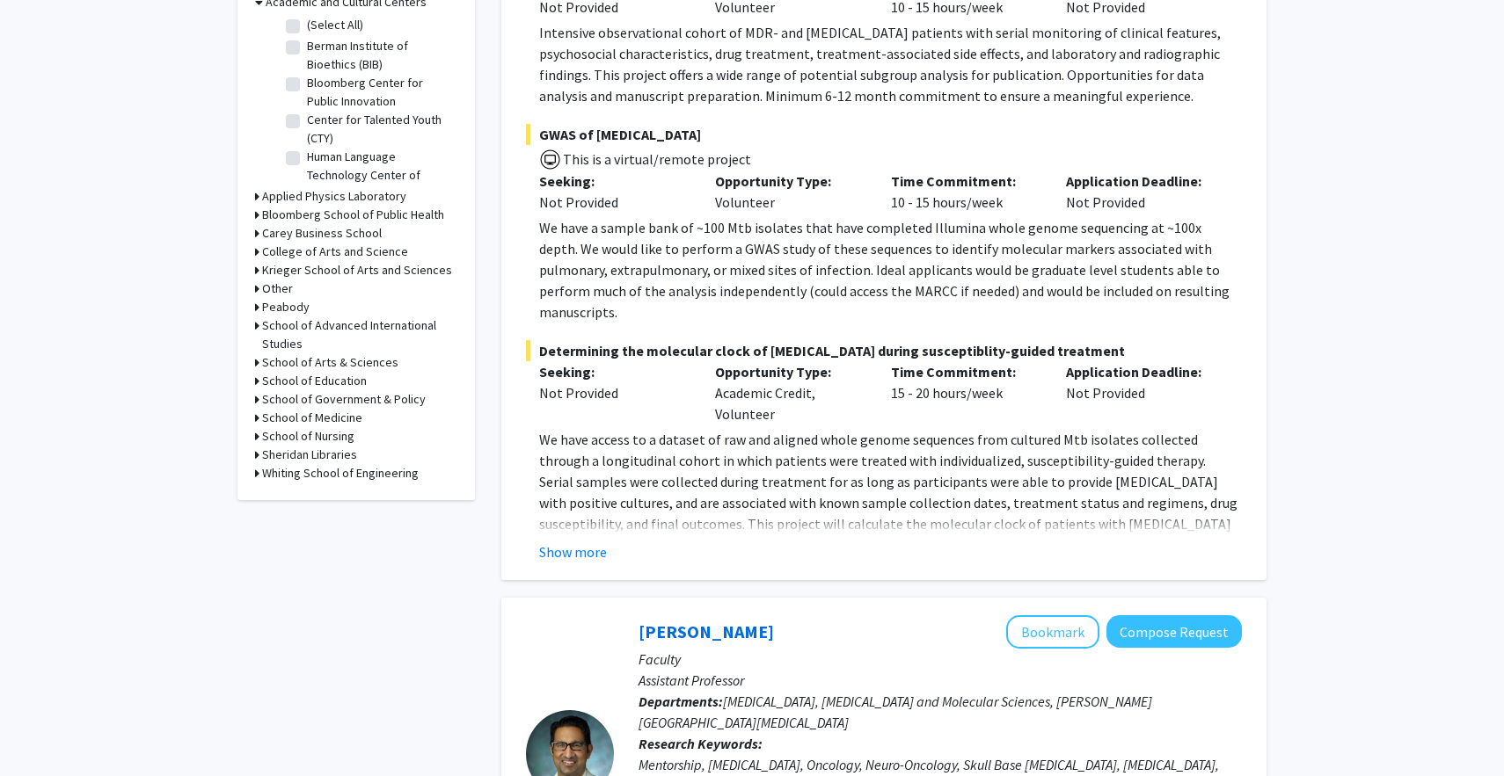
click at [335, 480] on h3 "Whiting School of Engineering" at bounding box center [340, 473] width 157 height 18
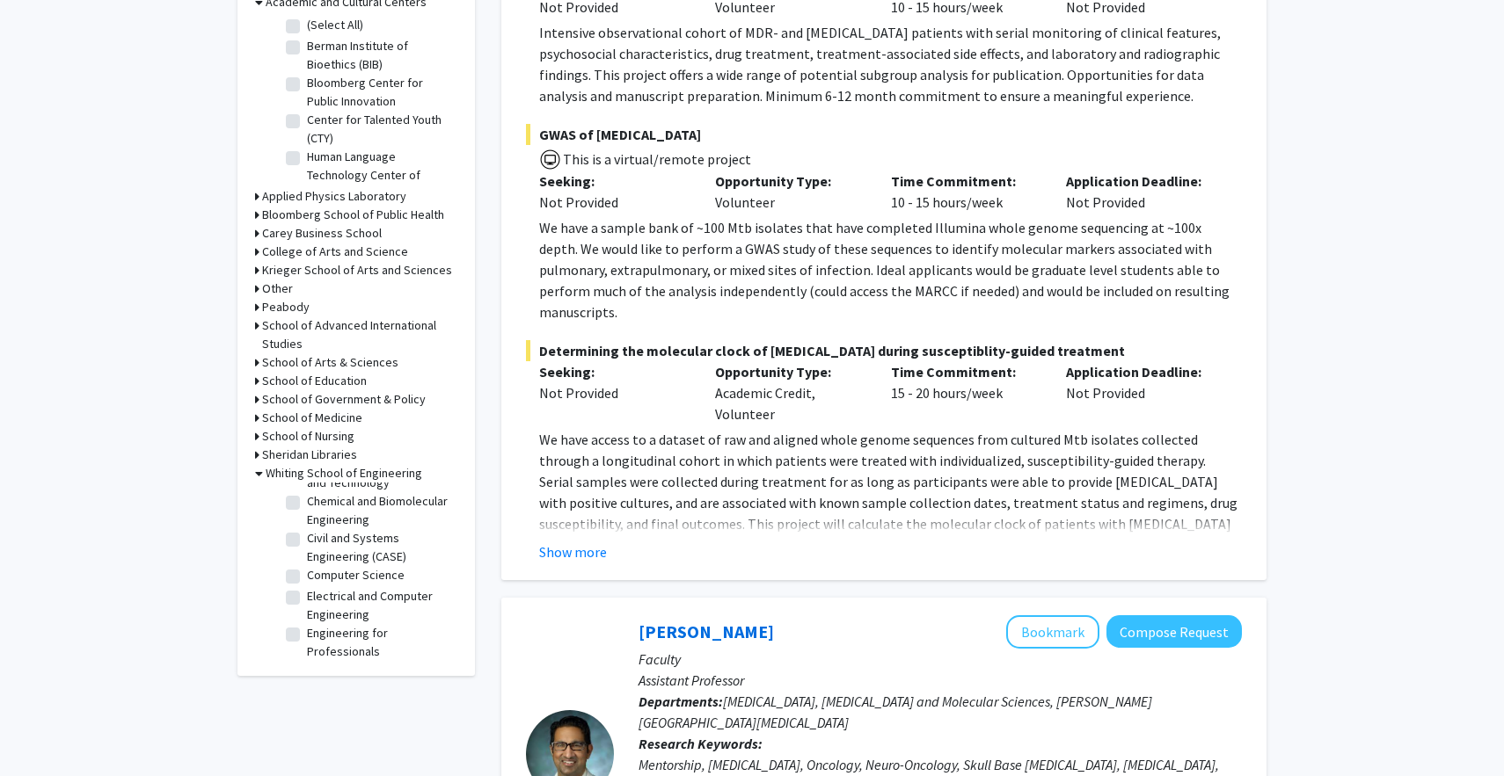
scroll to position [278, 0]
click at [354, 581] on label "Computer Science" at bounding box center [356, 580] width 98 height 18
click at [318, 581] on input "Computer Science" at bounding box center [312, 576] width 11 height 11
checkbox input "true"
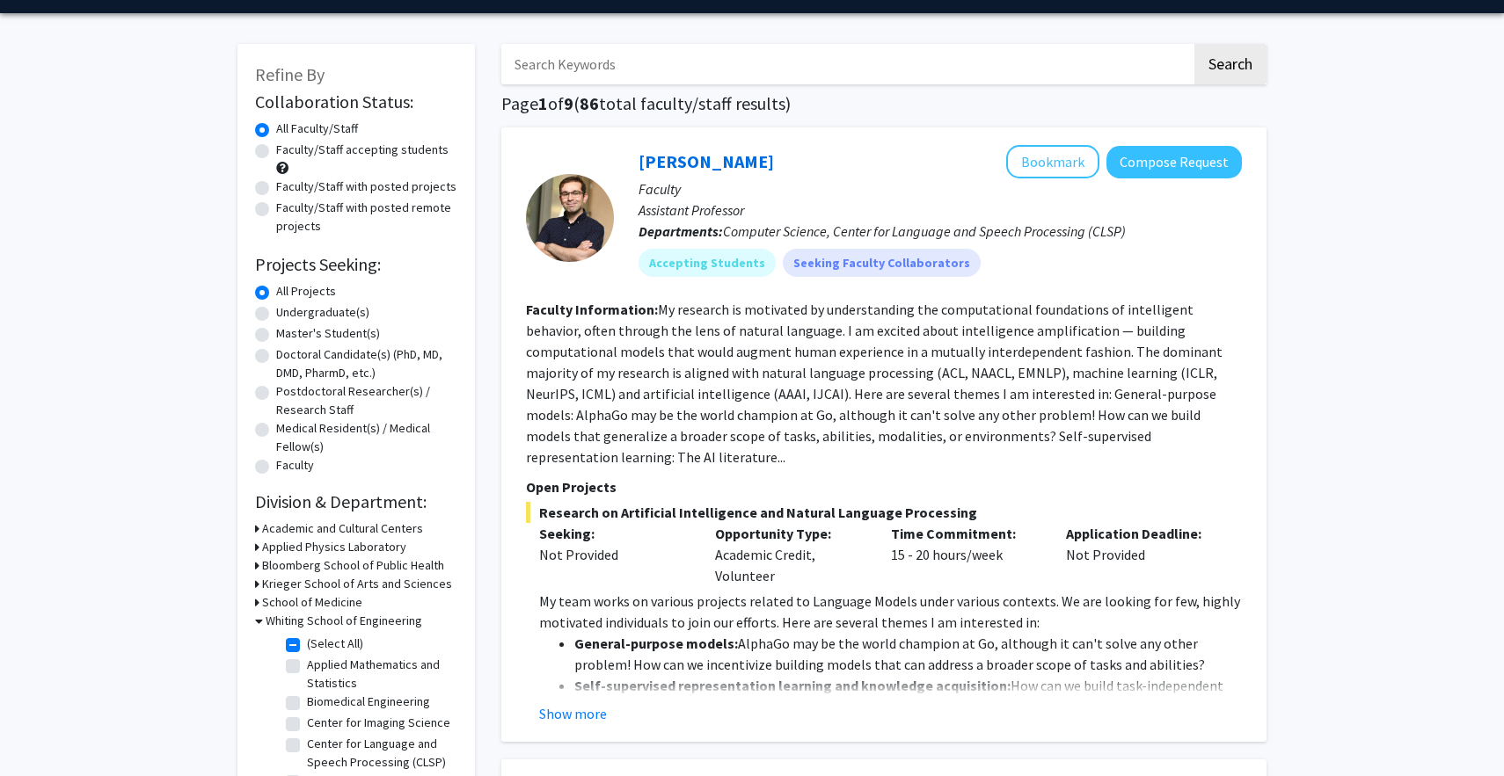
scroll to position [155, 0]
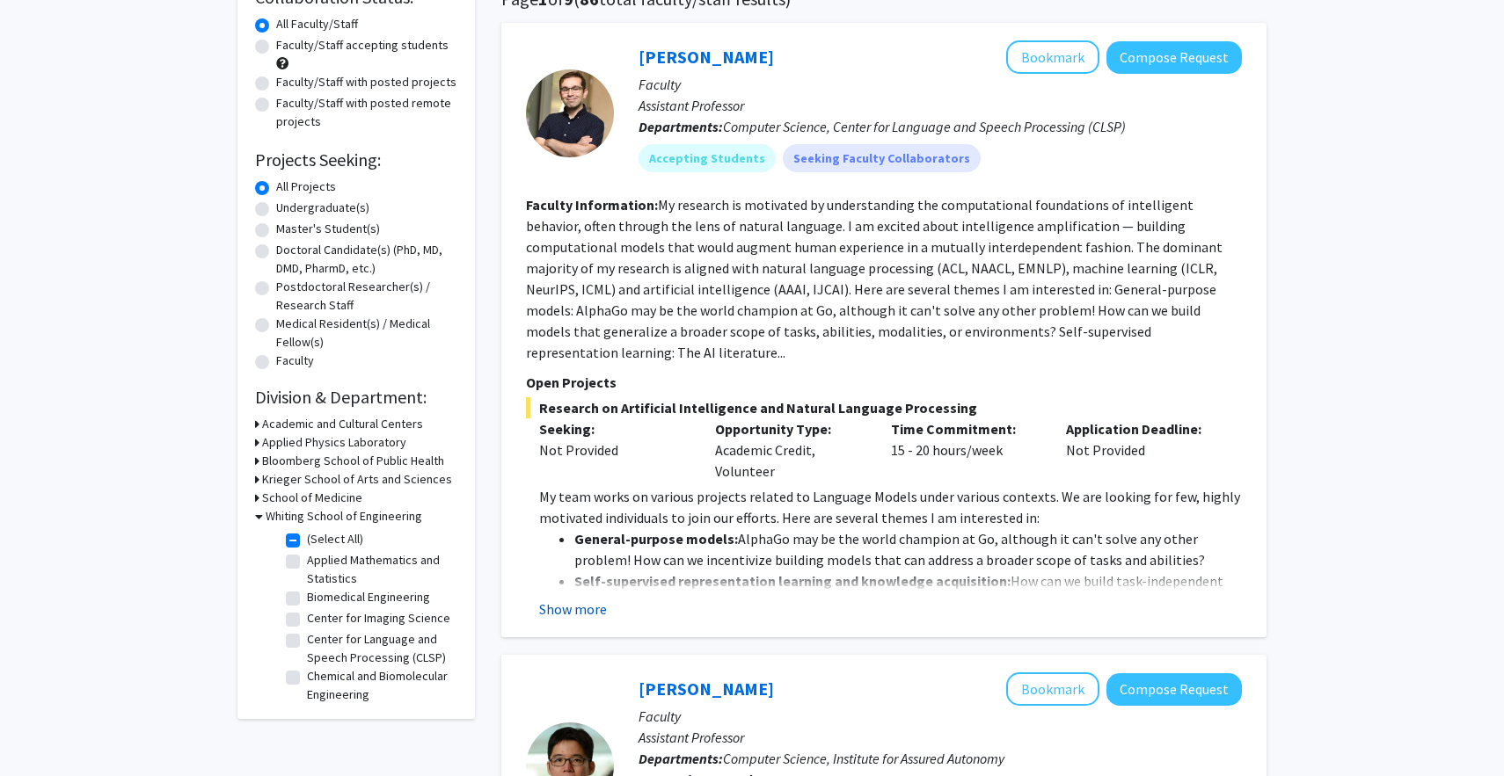
click at [558, 599] on button "Show more" at bounding box center [573, 609] width 68 height 21
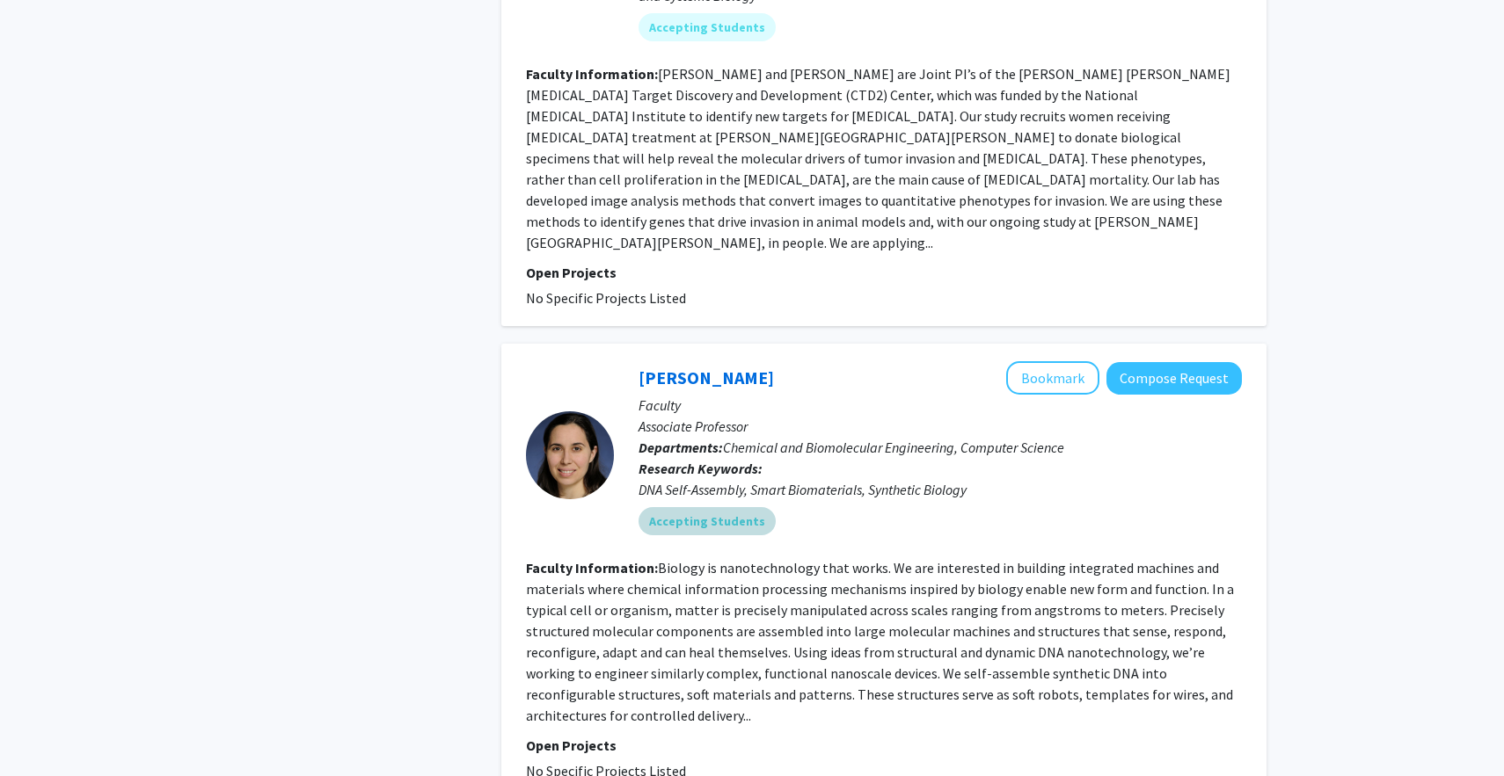
scroll to position [4489, 0]
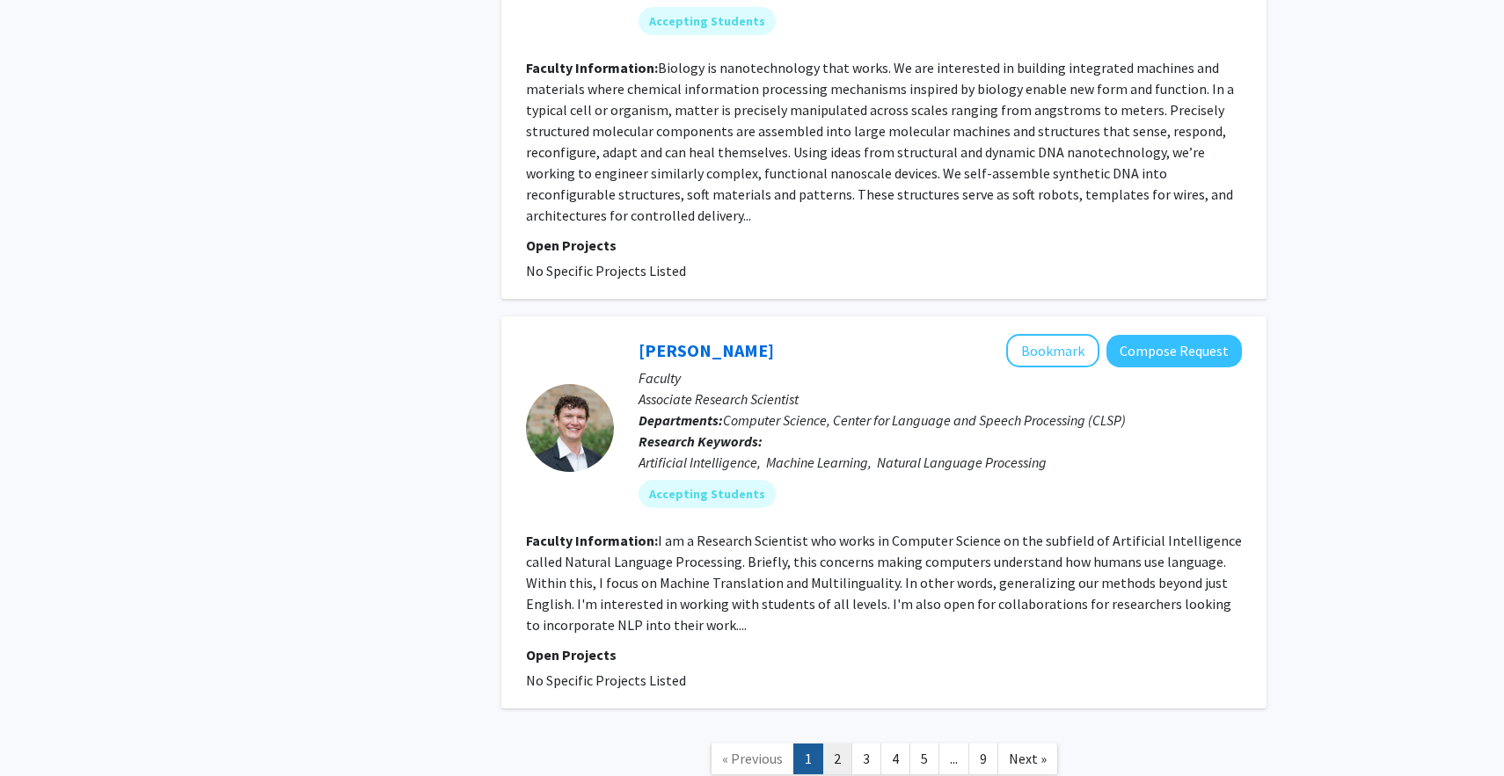
click at [835, 744] on link "2" at bounding box center [837, 759] width 30 height 31
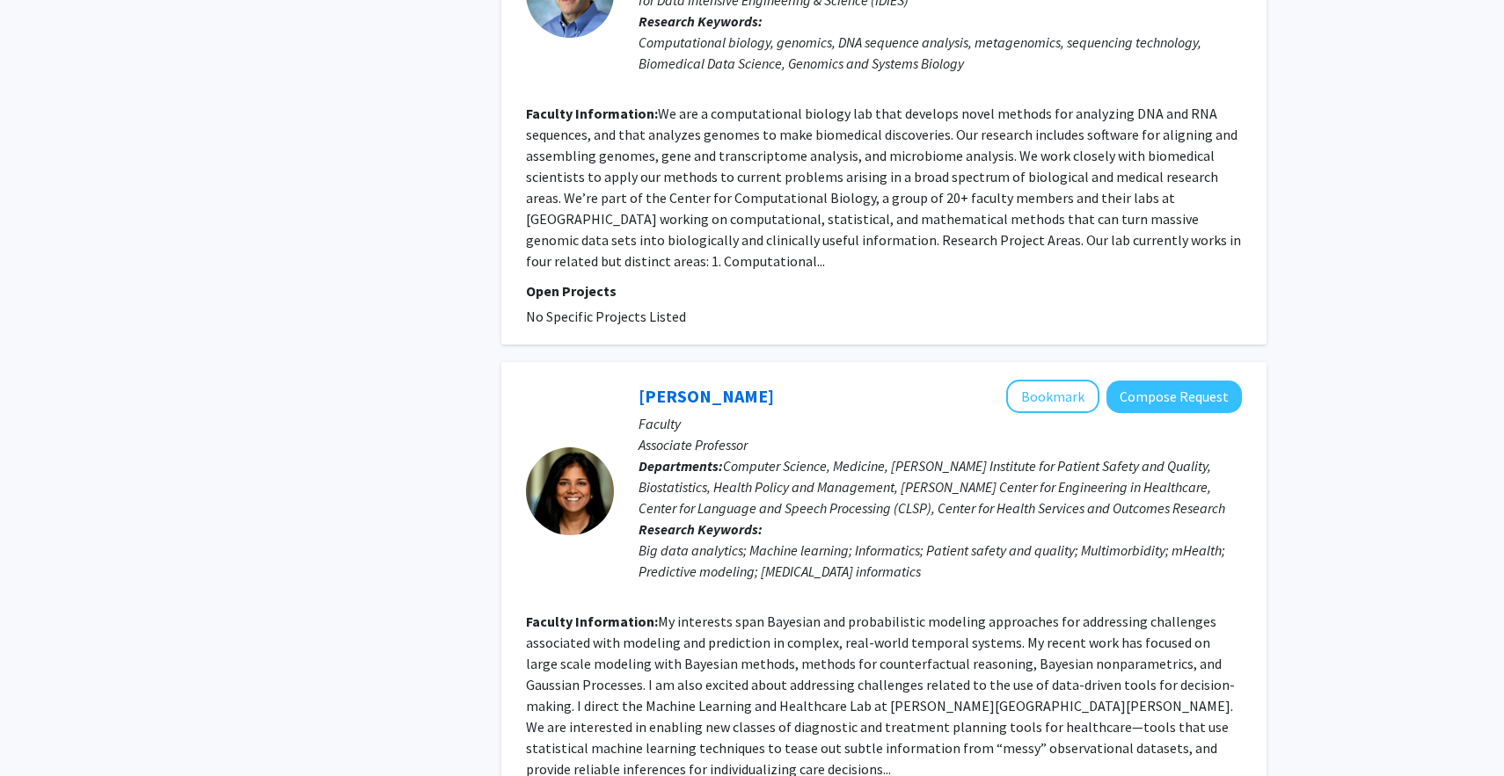
scroll to position [3788, 0]
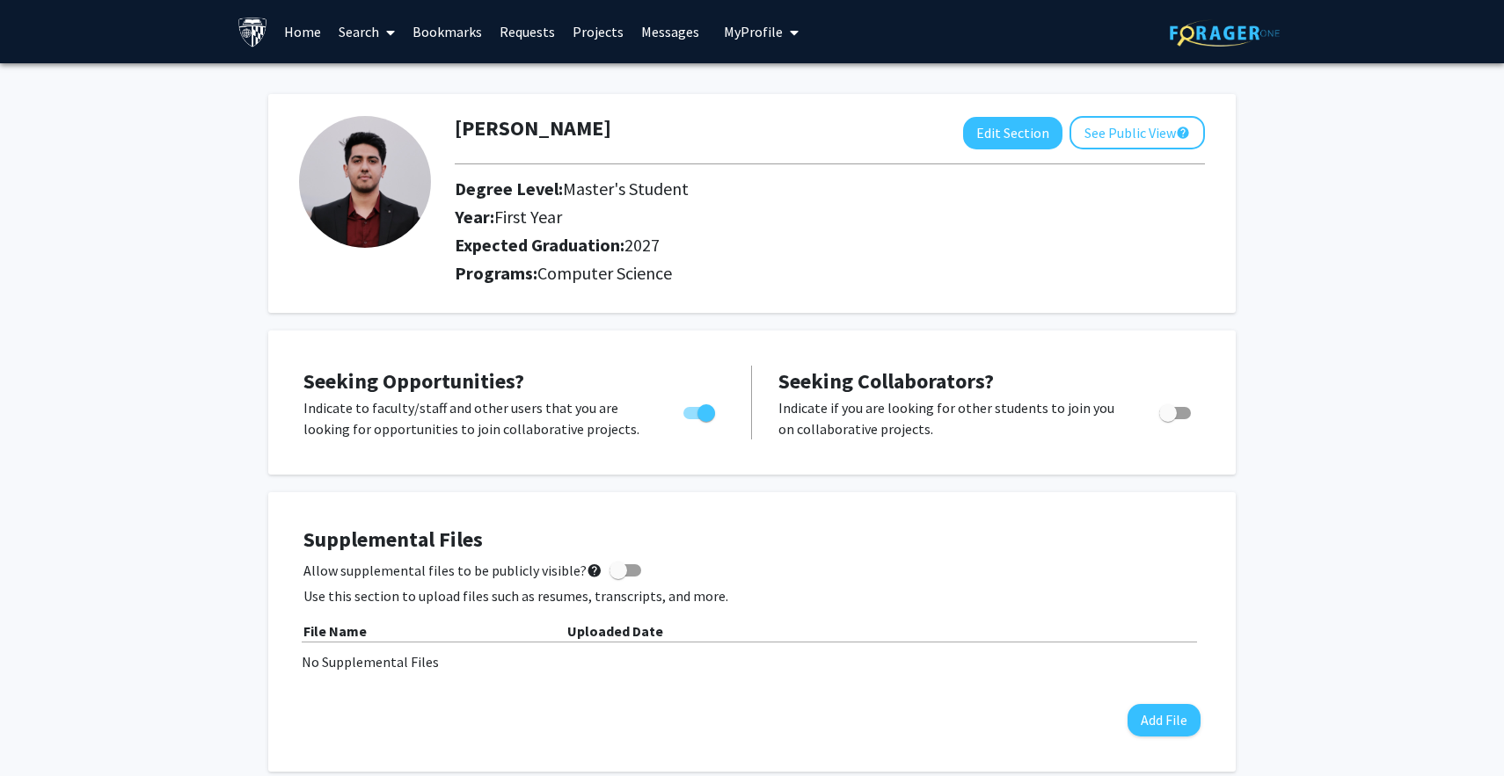
click at [1035, 136] on button "Edit Section" at bounding box center [1012, 133] width 99 height 33
select select "first_year"
select select "2027"
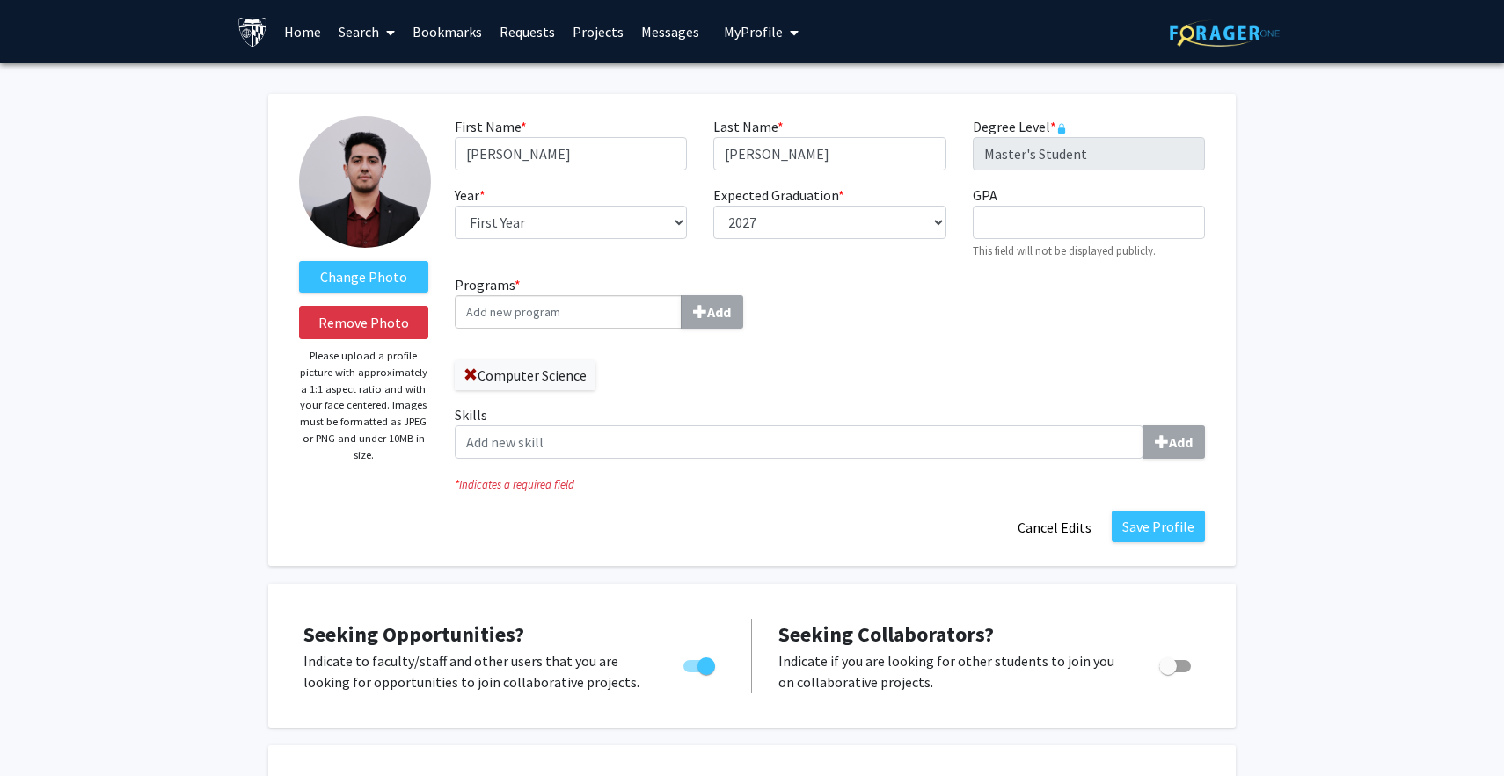
click at [611, 424] on label "Skills Add" at bounding box center [830, 431] width 750 height 55
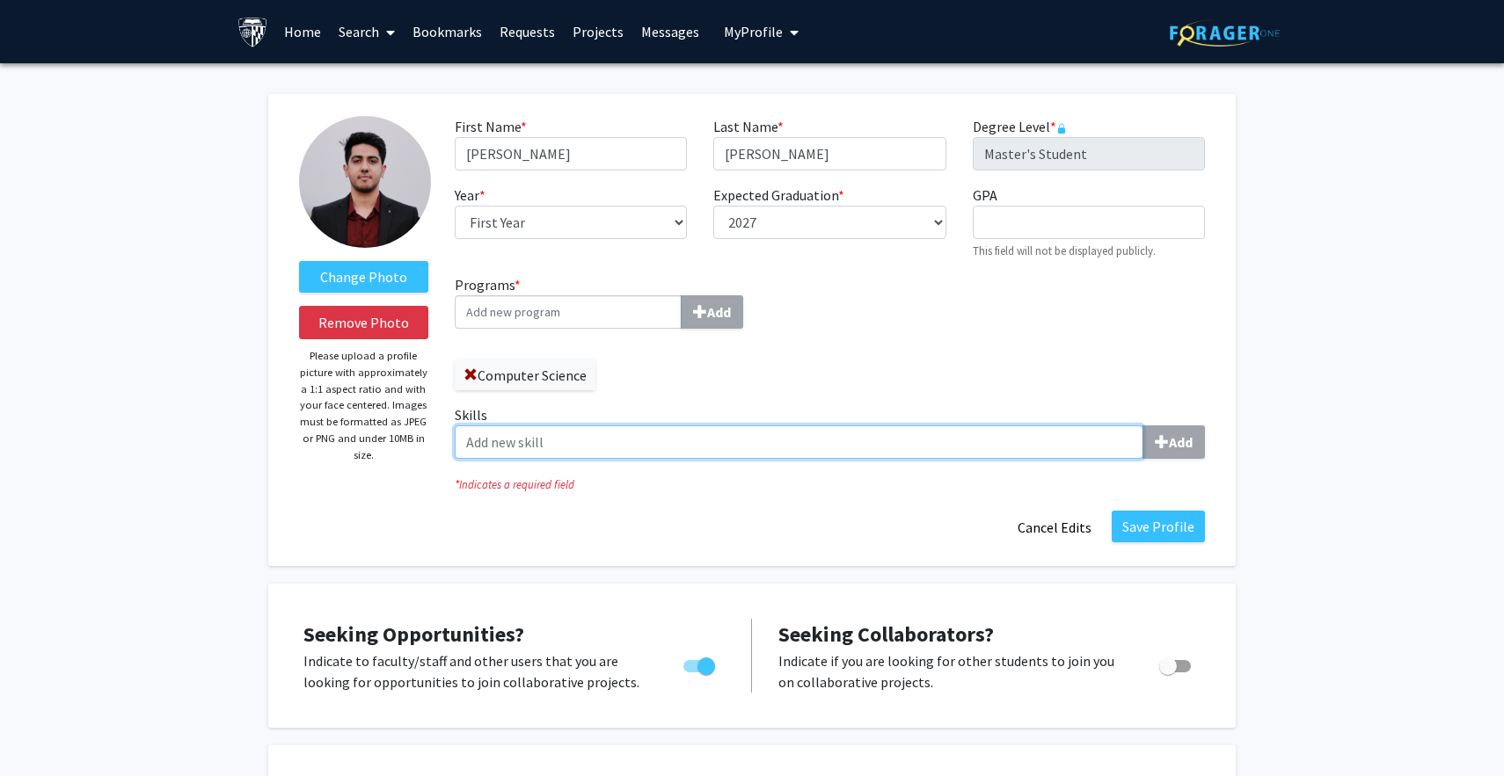
click at [611, 426] on input "Skills Add" at bounding box center [799, 442] width 689 height 33
click at [612, 447] on input "Skills Add" at bounding box center [799, 442] width 689 height 33
paste input "Programming Languages & Frameworks: Python, Angular, HTML, CSS, JavaScript, Dja…"
type input "Programming Languages & Frameworks: Python, Angular, HTML, CSS, JavaScript, Dja…"
type input "machine learning"
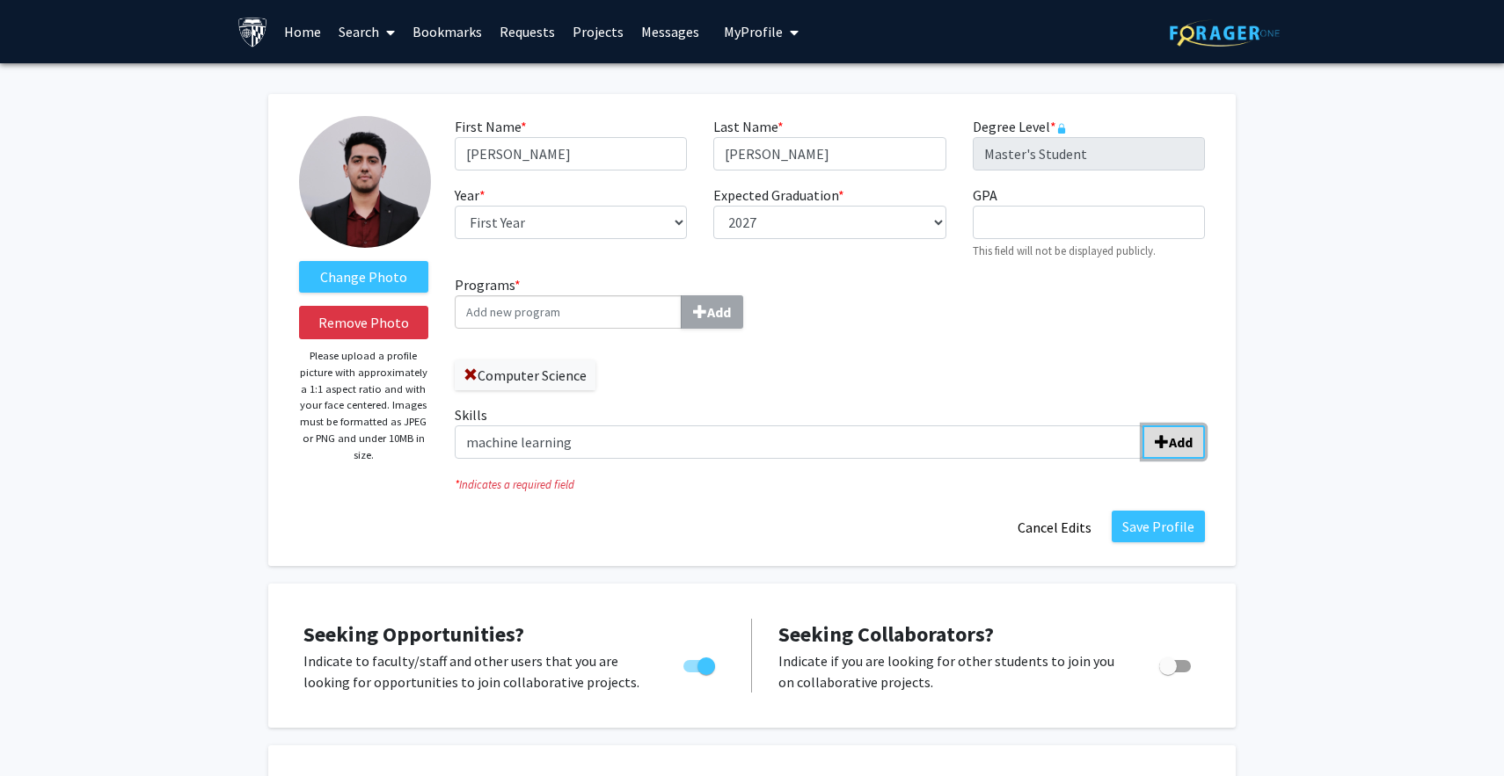
click at [1182, 443] on b "Add" at bounding box center [1181, 443] width 24 height 18
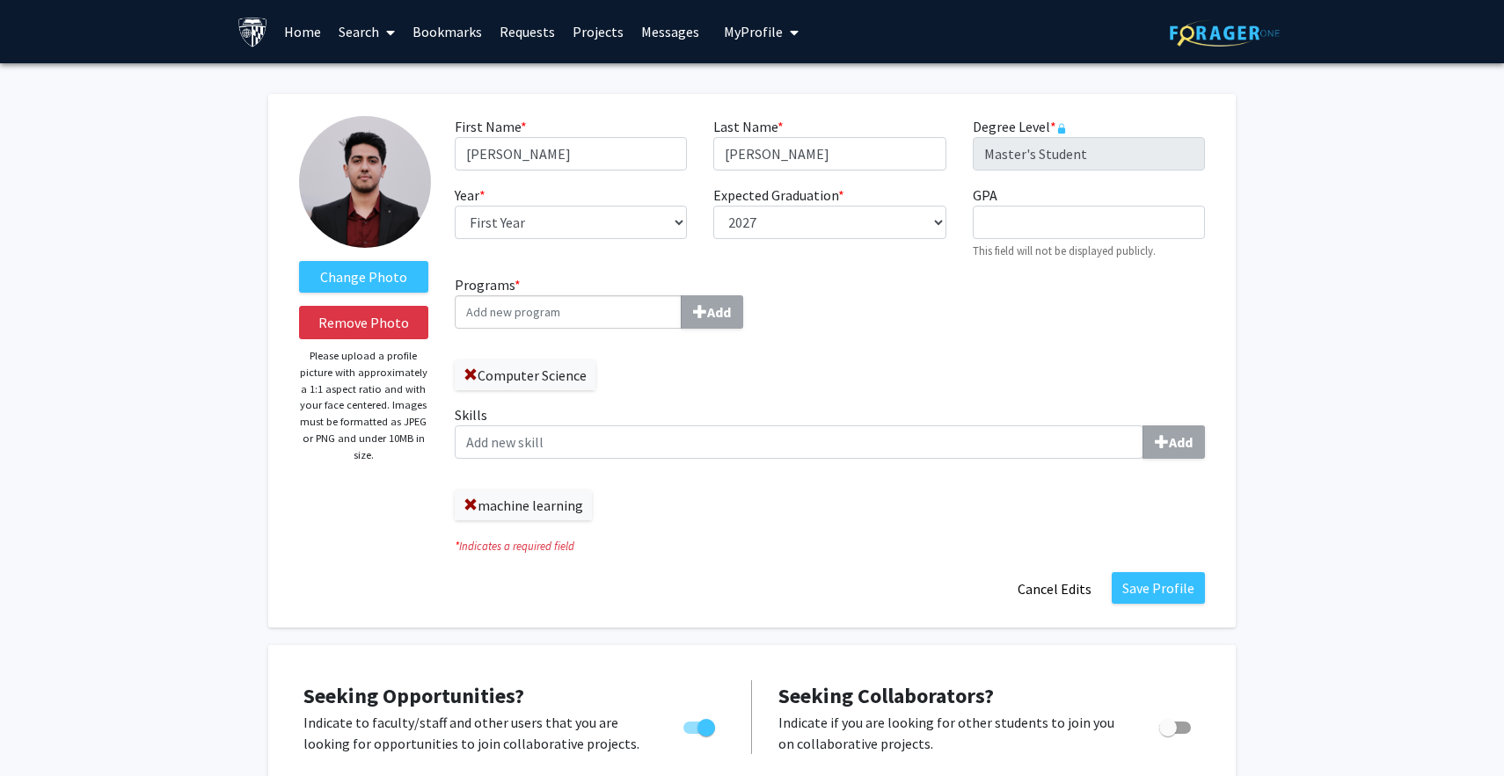
click at [462, 510] on label "machine learning" at bounding box center [523, 506] width 137 height 30
click at [467, 508] on span at bounding box center [470, 506] width 14 height 14
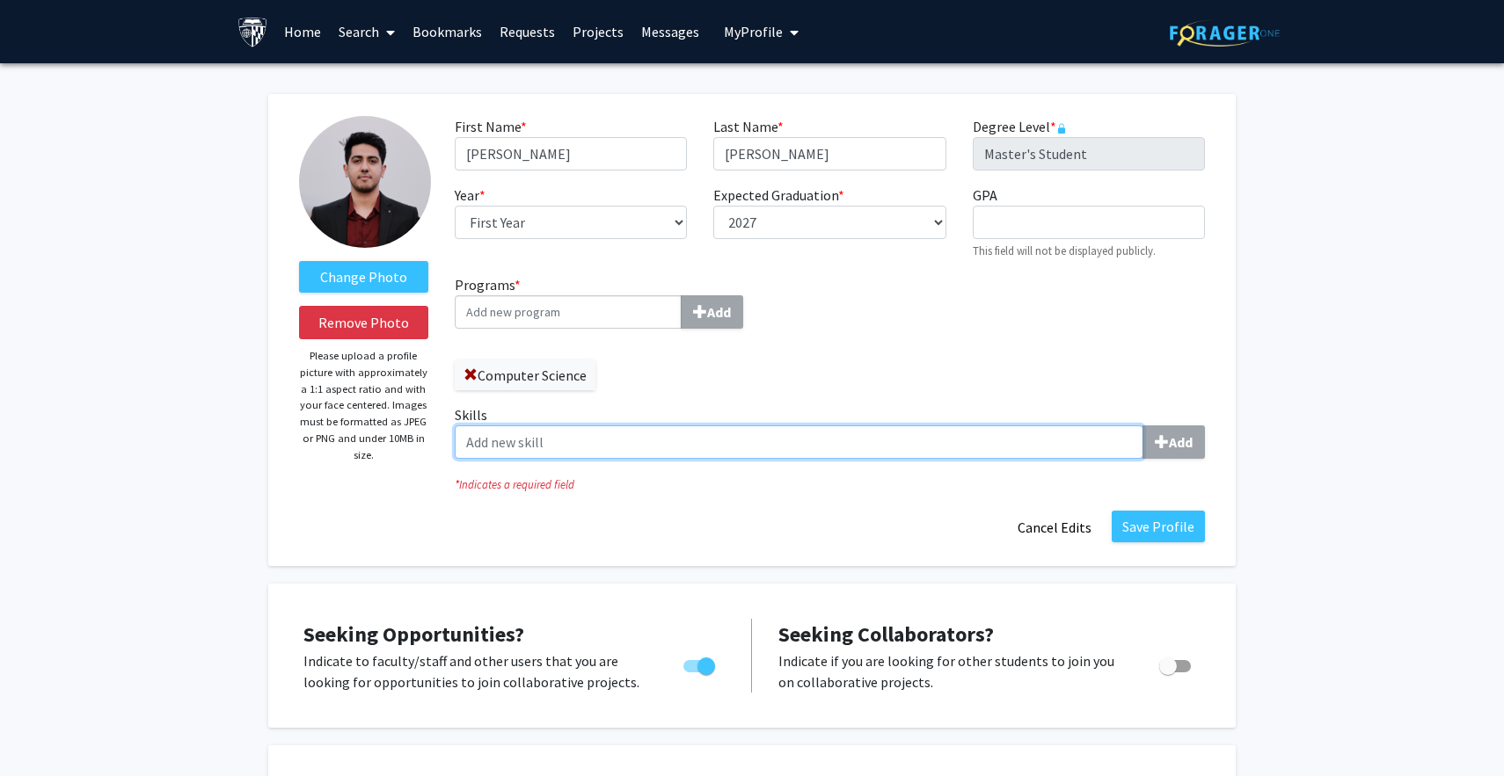
click at [510, 439] on input "Skills Add" at bounding box center [799, 442] width 689 height 33
type input "Machine Learning"
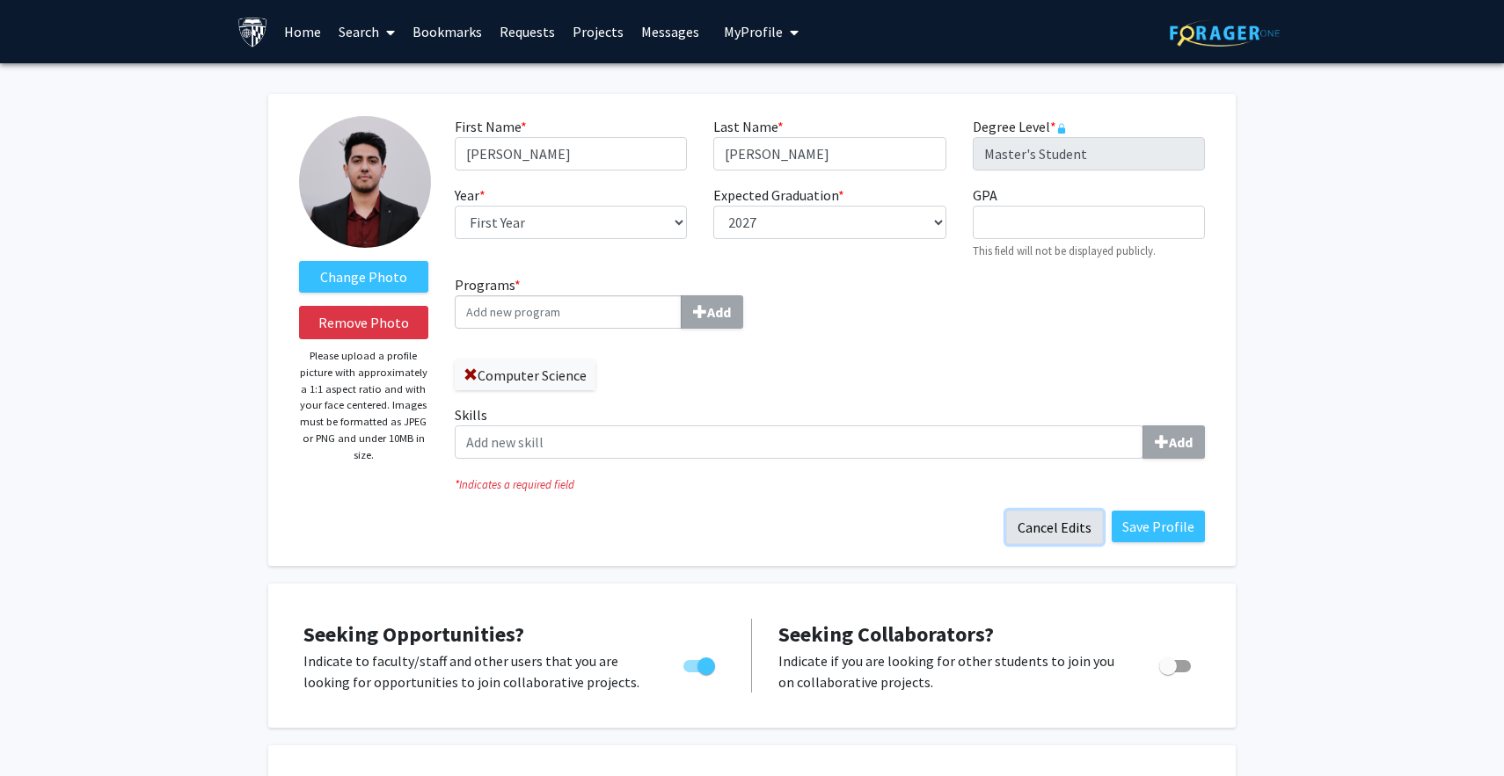
click at [1067, 524] on button "Cancel Edits" at bounding box center [1054, 527] width 97 height 33
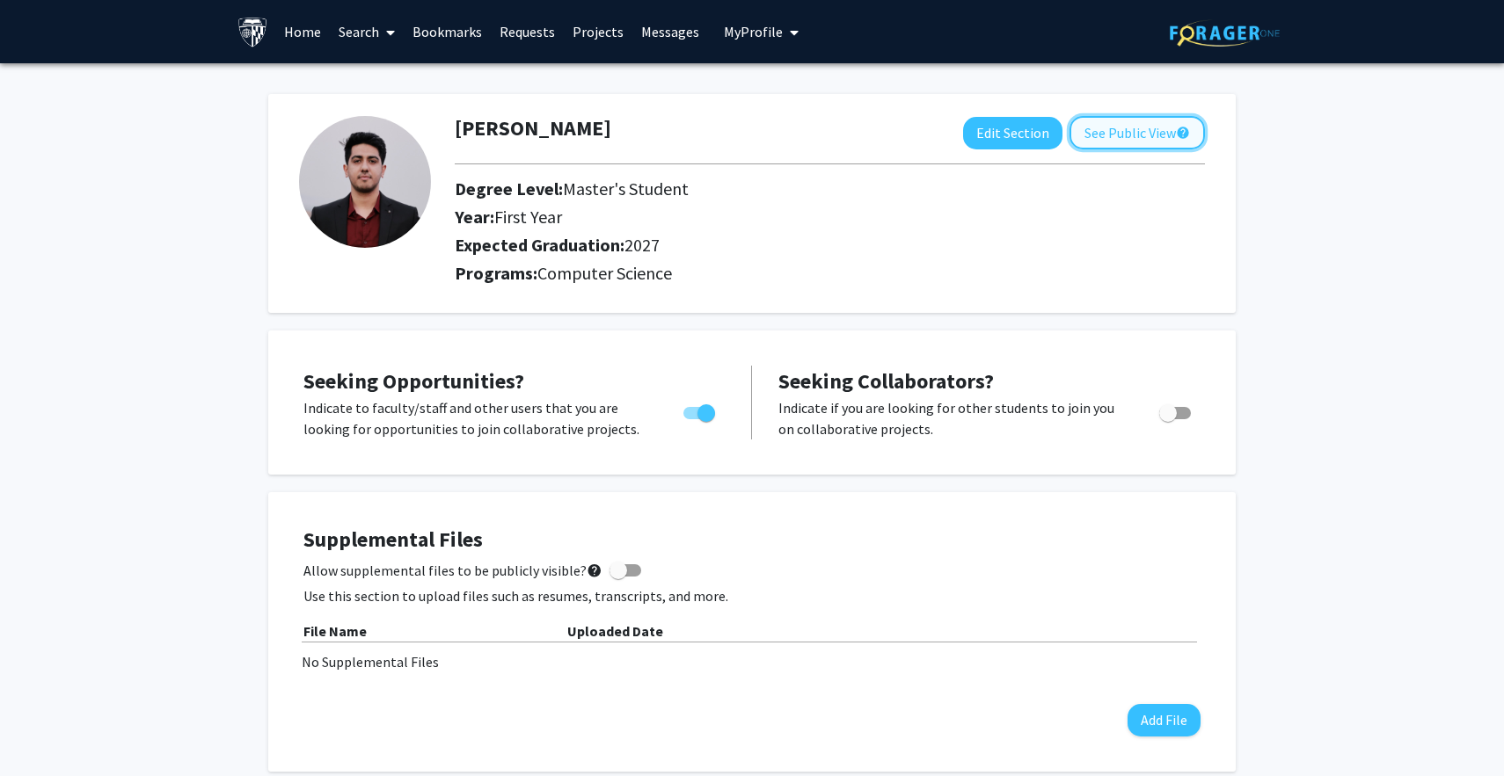
click at [1130, 128] on button "See Public View help" at bounding box center [1136, 132] width 135 height 33
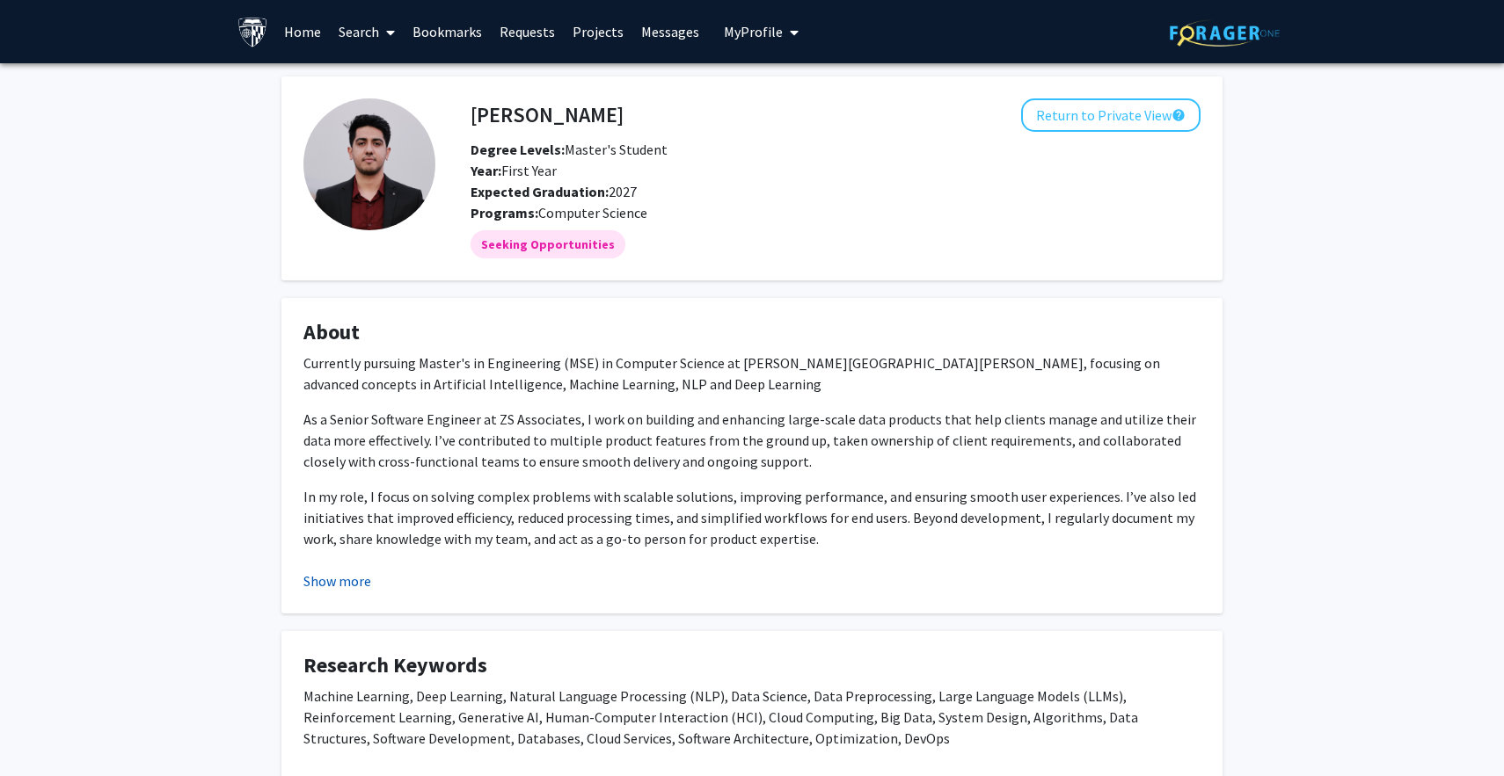
click at [332, 580] on button "Show more" at bounding box center [337, 581] width 68 height 21
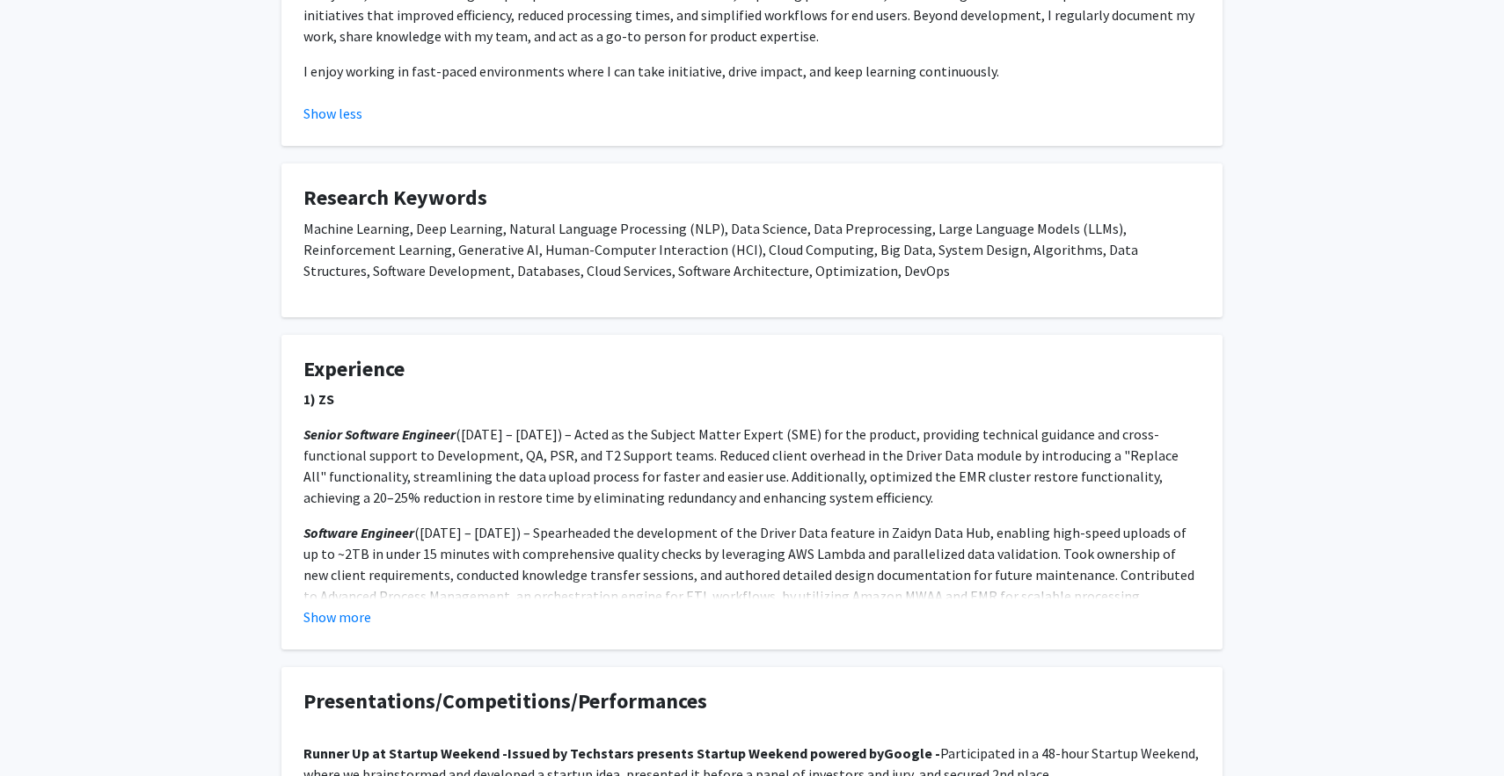
scroll to position [489, 0]
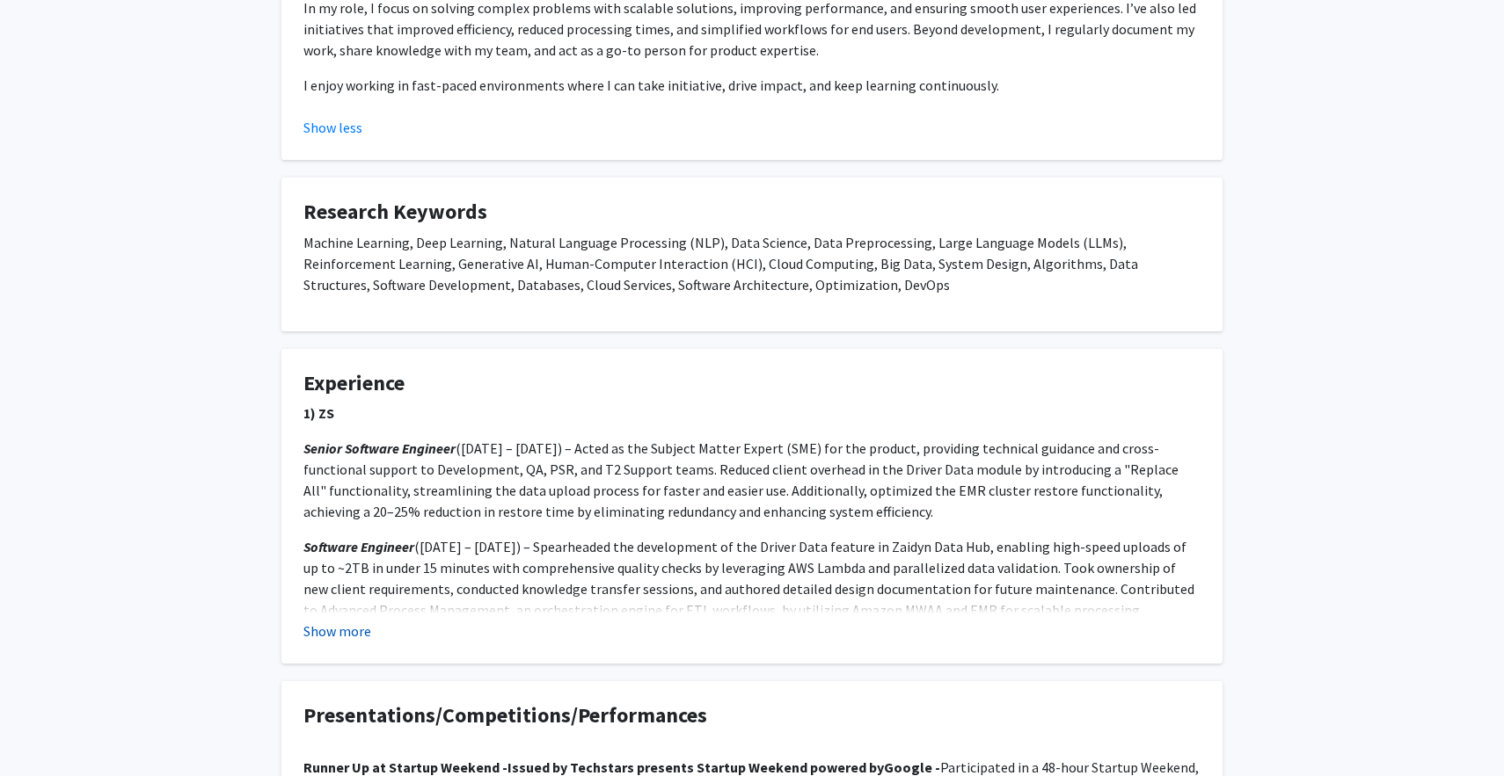
click at [341, 629] on button "Show more" at bounding box center [337, 631] width 68 height 21
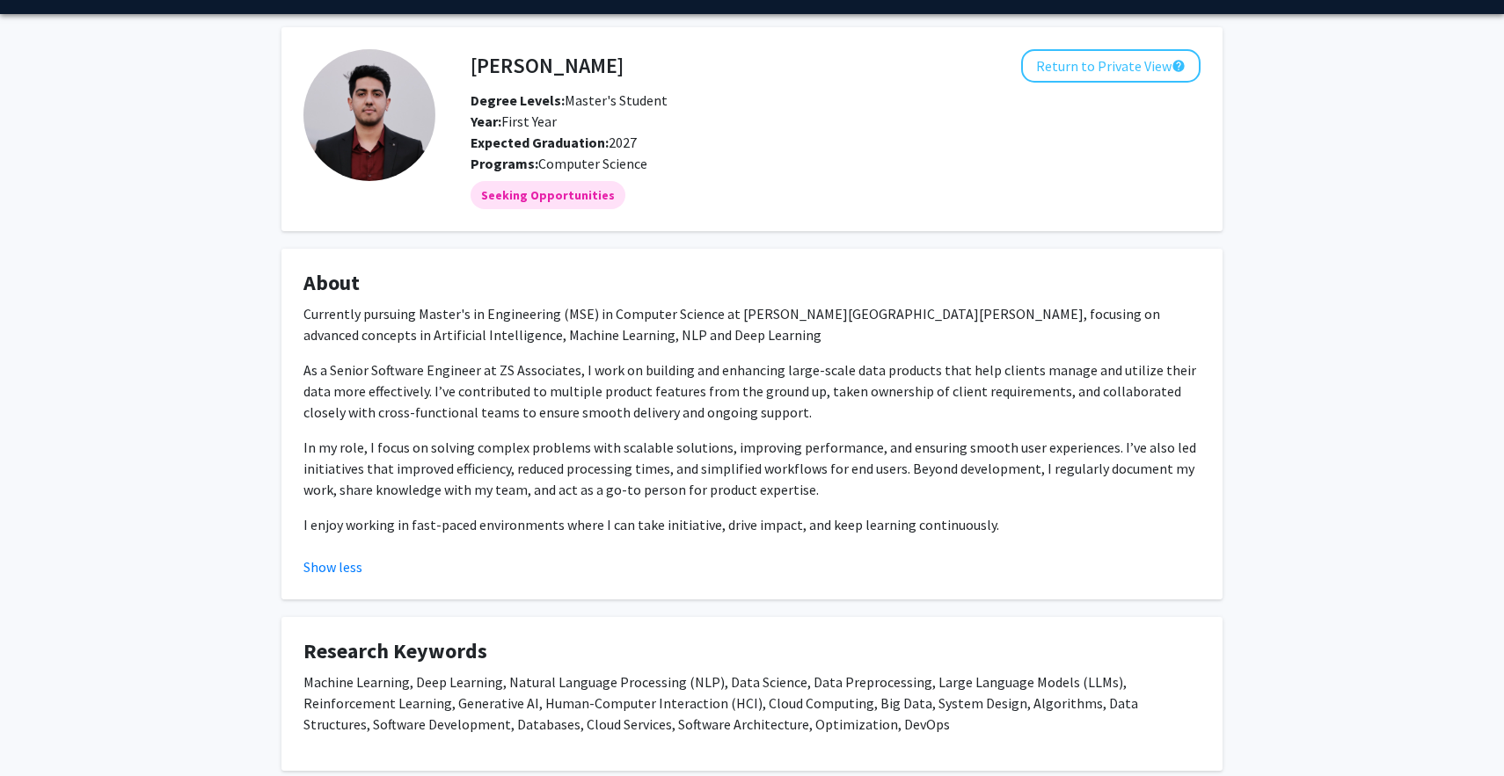
scroll to position [0, 0]
